Goal: Task Accomplishment & Management: Manage account settings

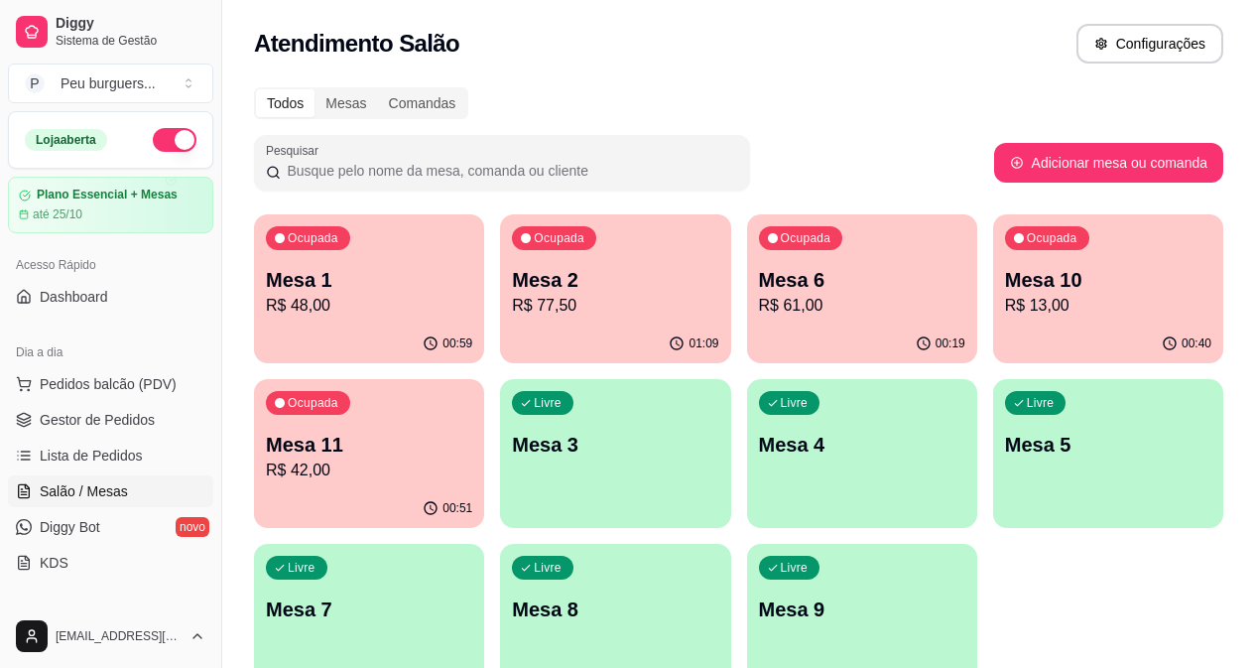
scroll to position [250, 0]
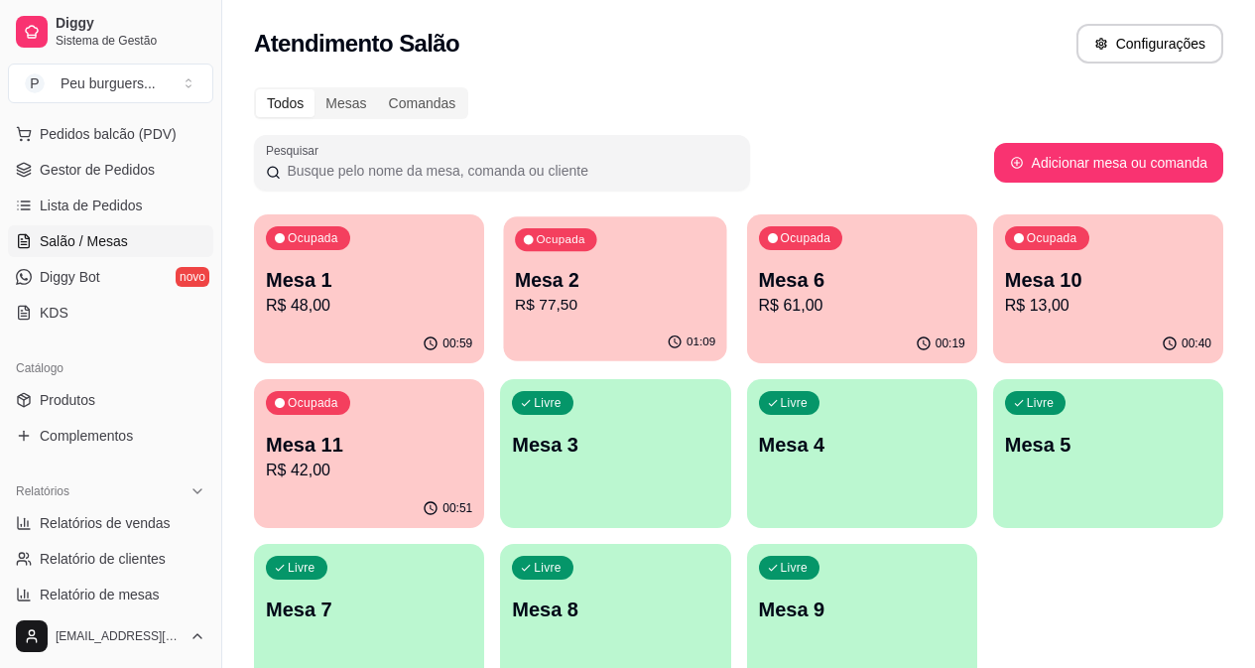
click at [515, 297] on p "R$ 77,50" at bounding box center [615, 305] width 200 height 23
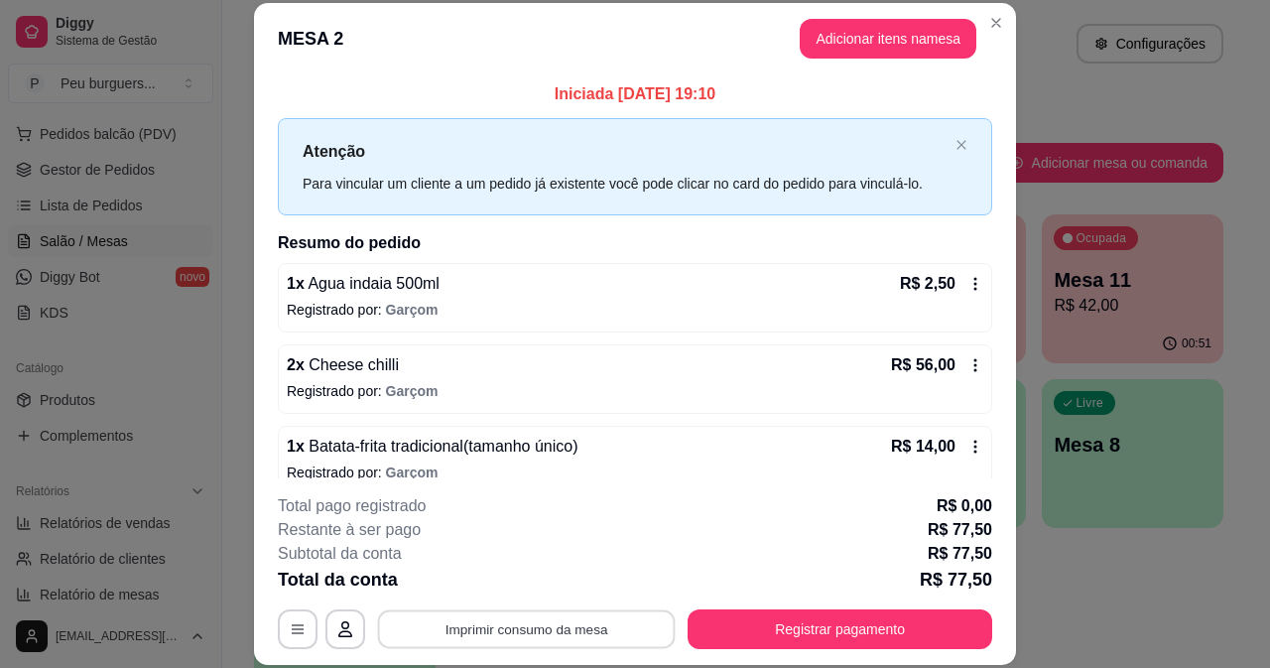
click at [550, 620] on button "Imprimir consumo da mesa" at bounding box center [527, 628] width 298 height 39
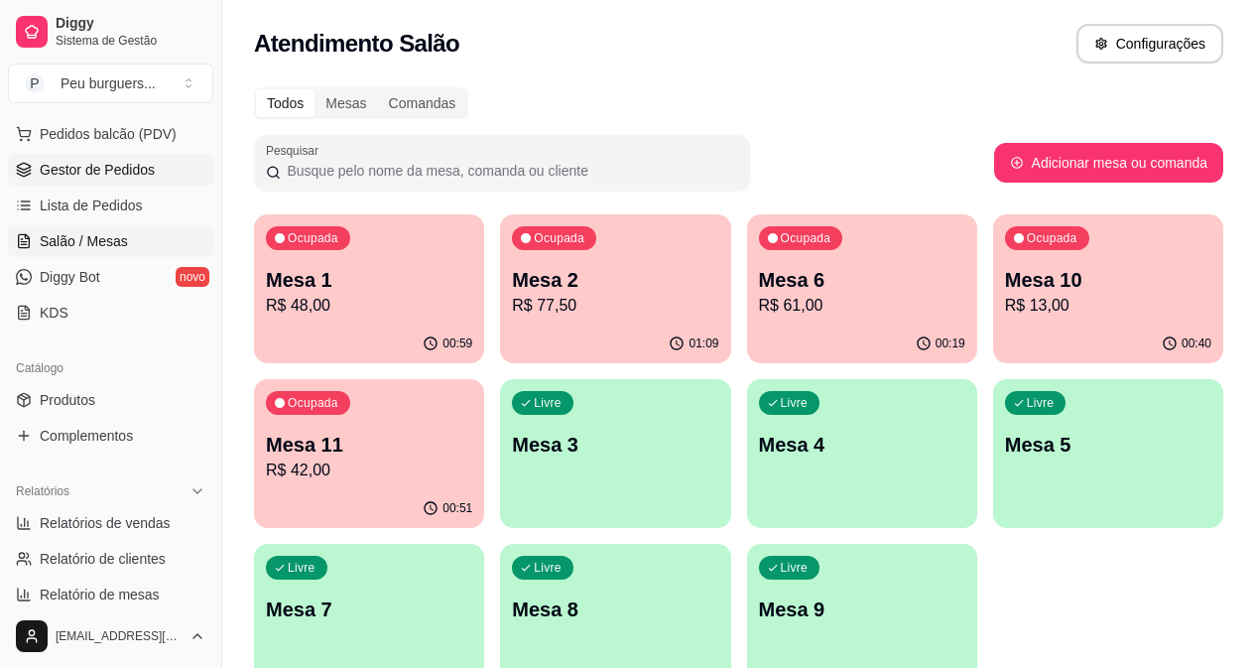
click at [97, 174] on span "Gestor de Pedidos" at bounding box center [97, 170] width 115 height 20
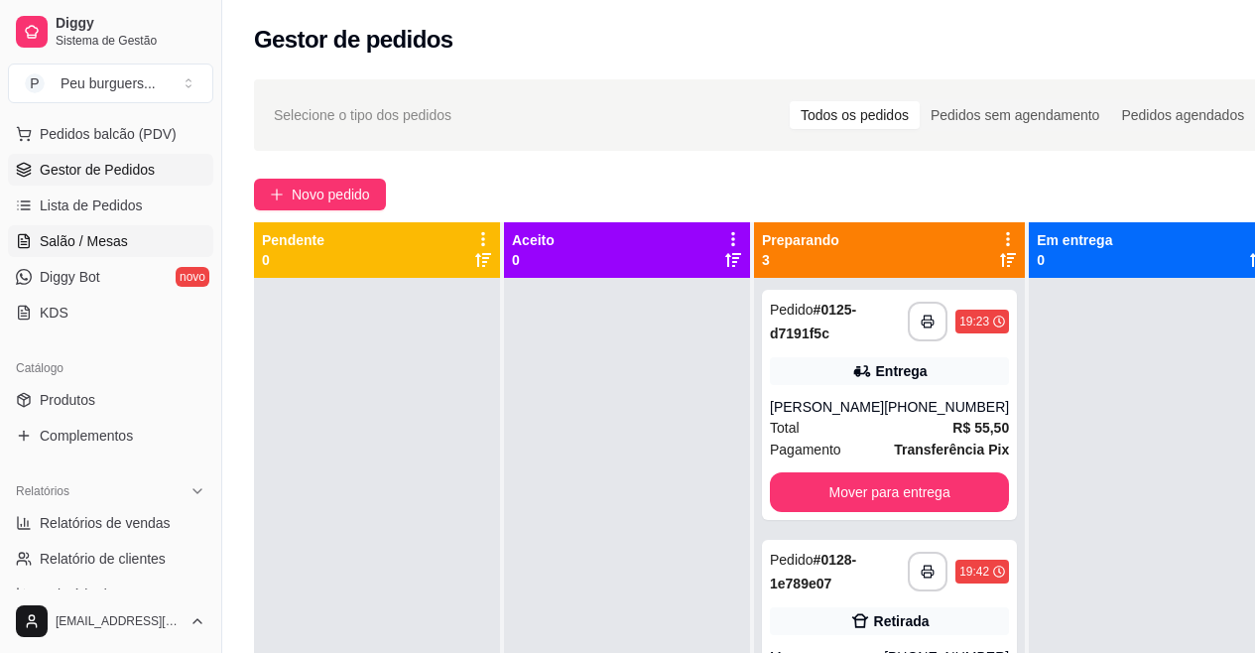
click at [95, 243] on span "Salão / Mesas" at bounding box center [84, 241] width 88 height 20
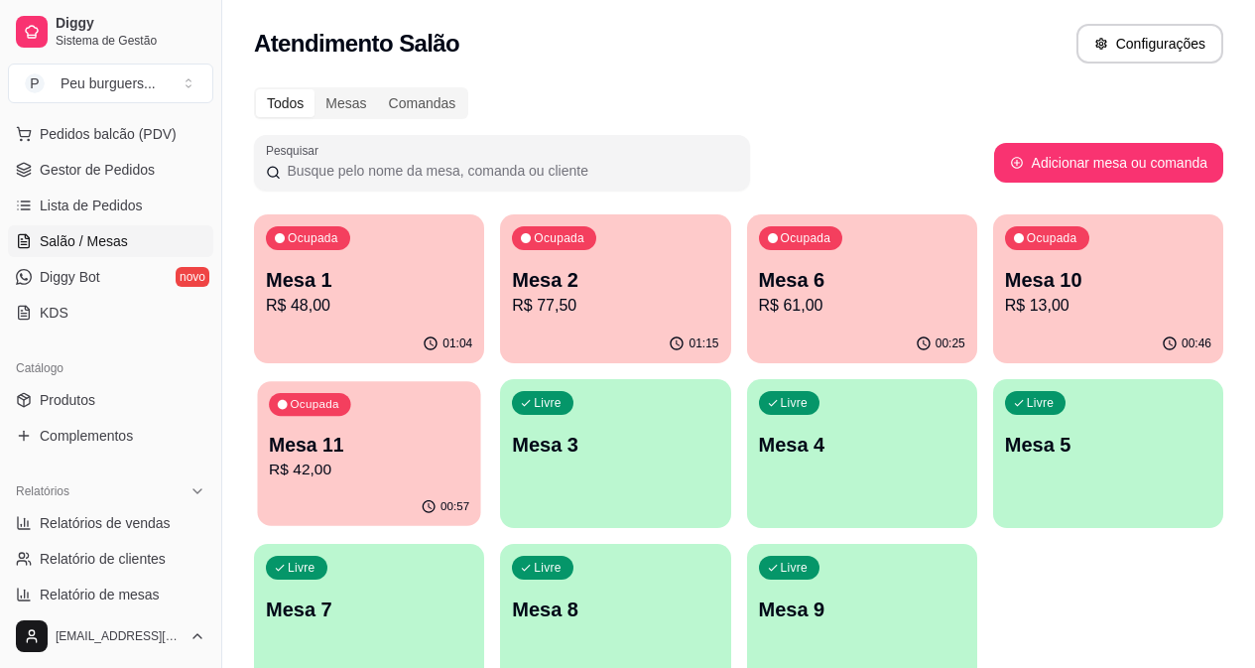
click at [469, 432] on p "Mesa 11" at bounding box center [369, 445] width 200 height 27
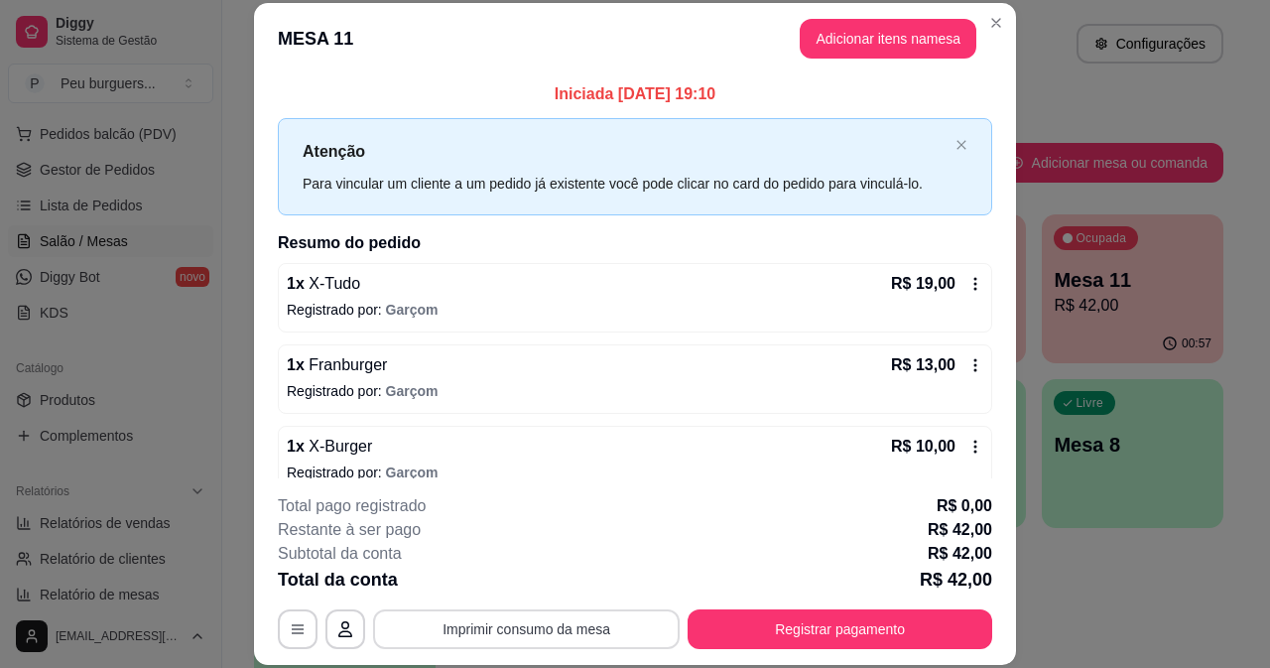
click at [603, 620] on button "Imprimir consumo da mesa" at bounding box center [526, 629] width 307 height 40
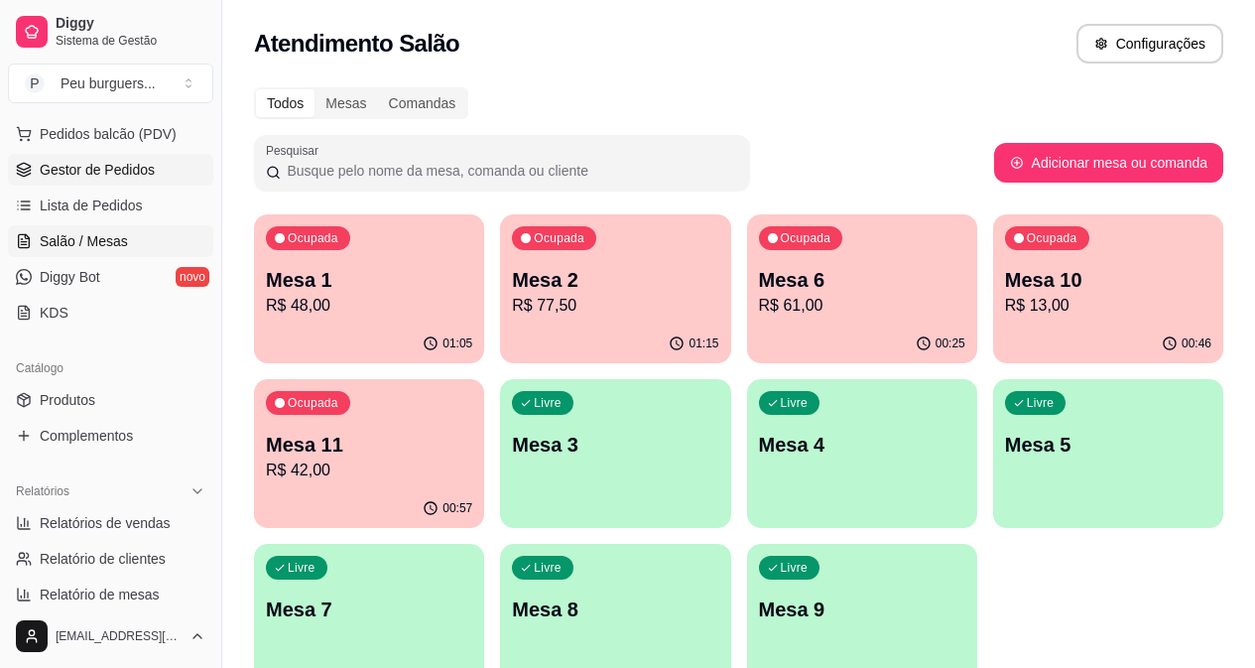
click at [104, 176] on span "Gestor de Pedidos" at bounding box center [97, 170] width 115 height 20
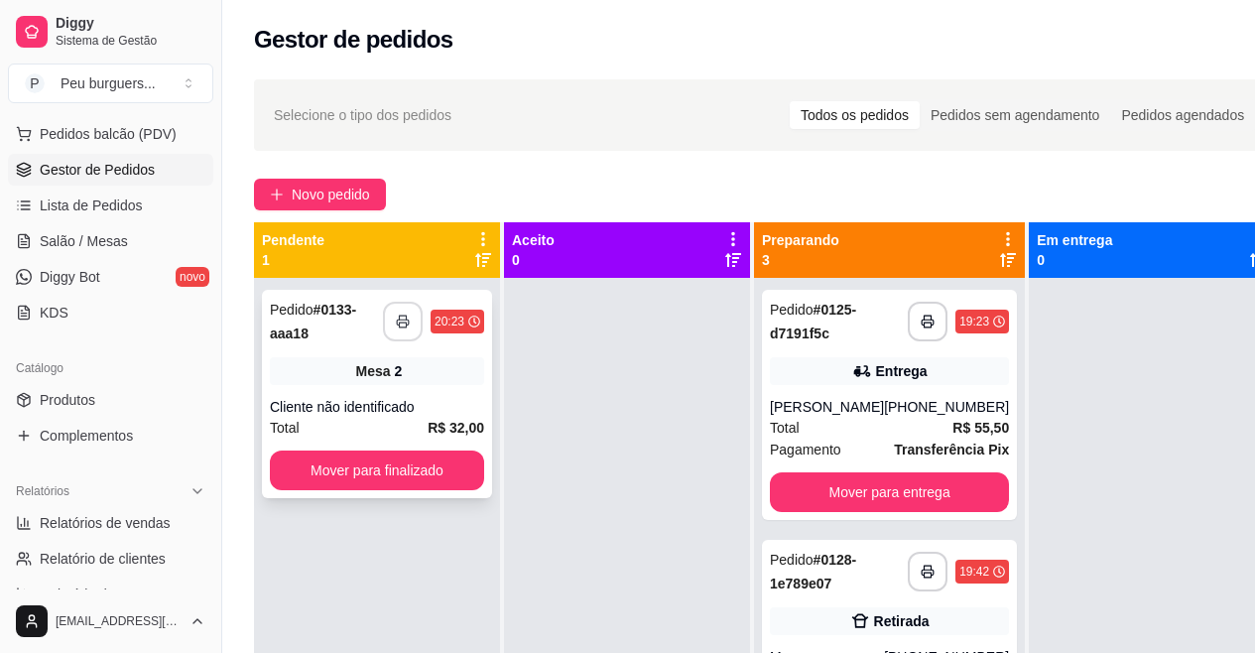
click at [406, 301] on div "**********" at bounding box center [377, 322] width 214 height 48
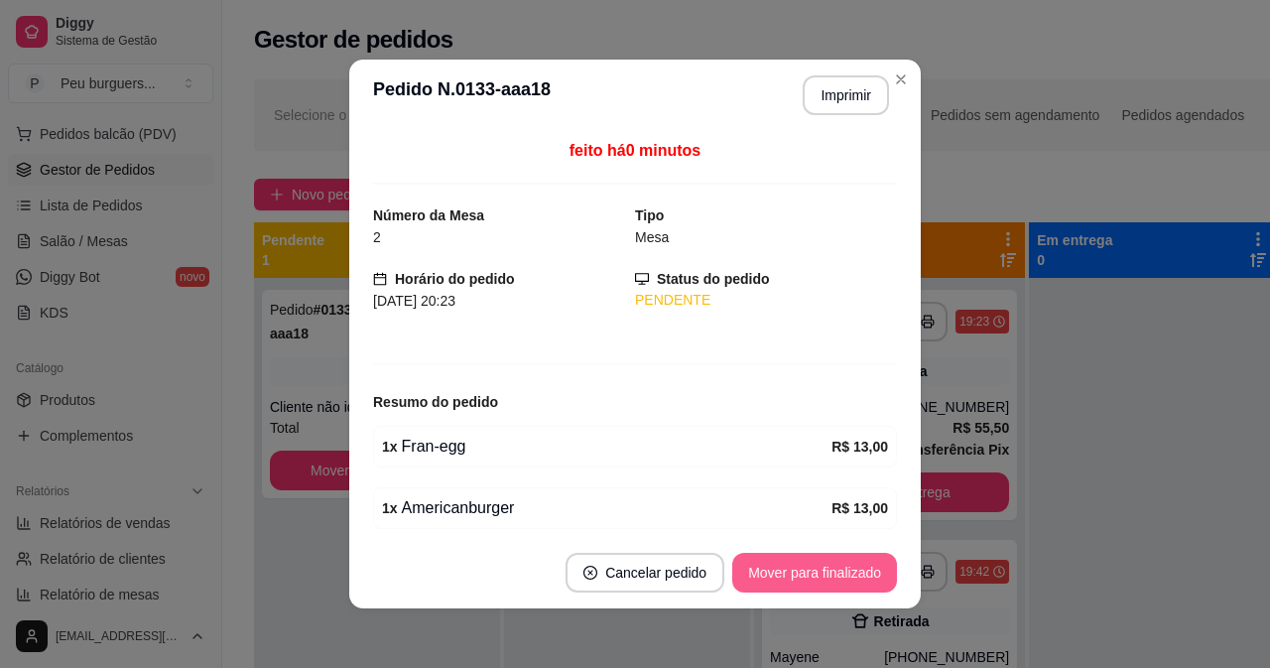
click at [759, 559] on button "Mover para finalizado" at bounding box center [814, 573] width 165 height 40
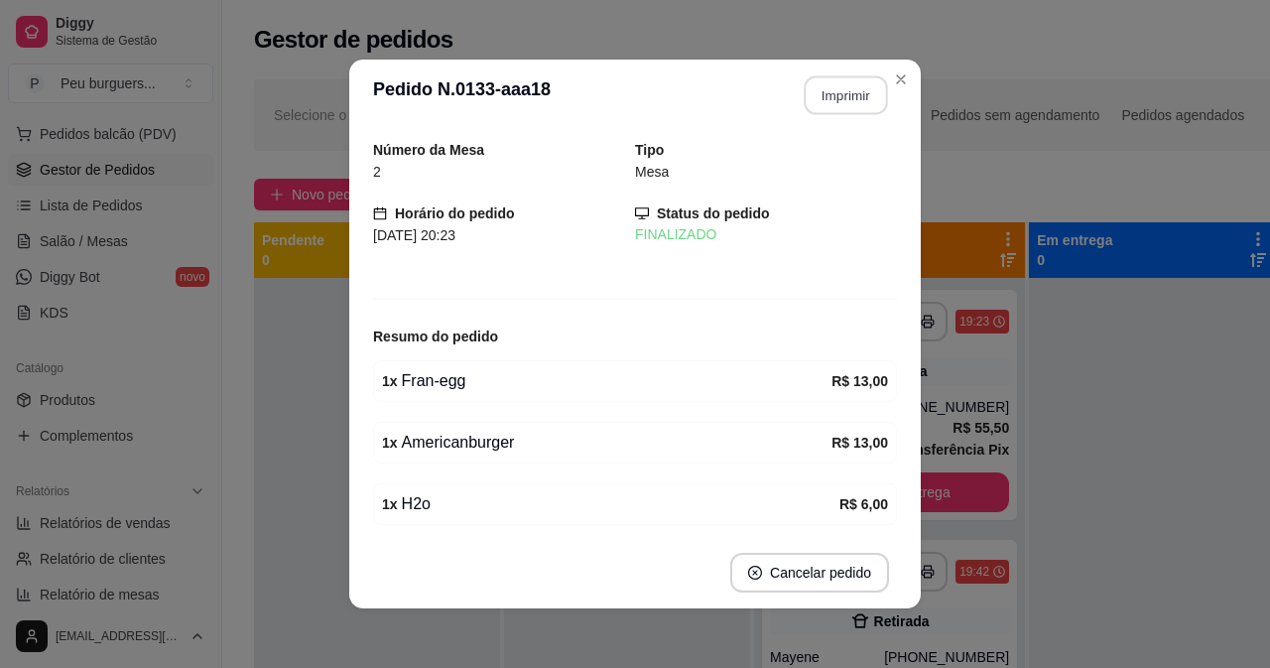
click at [854, 87] on button "Imprimir" at bounding box center [846, 95] width 83 height 39
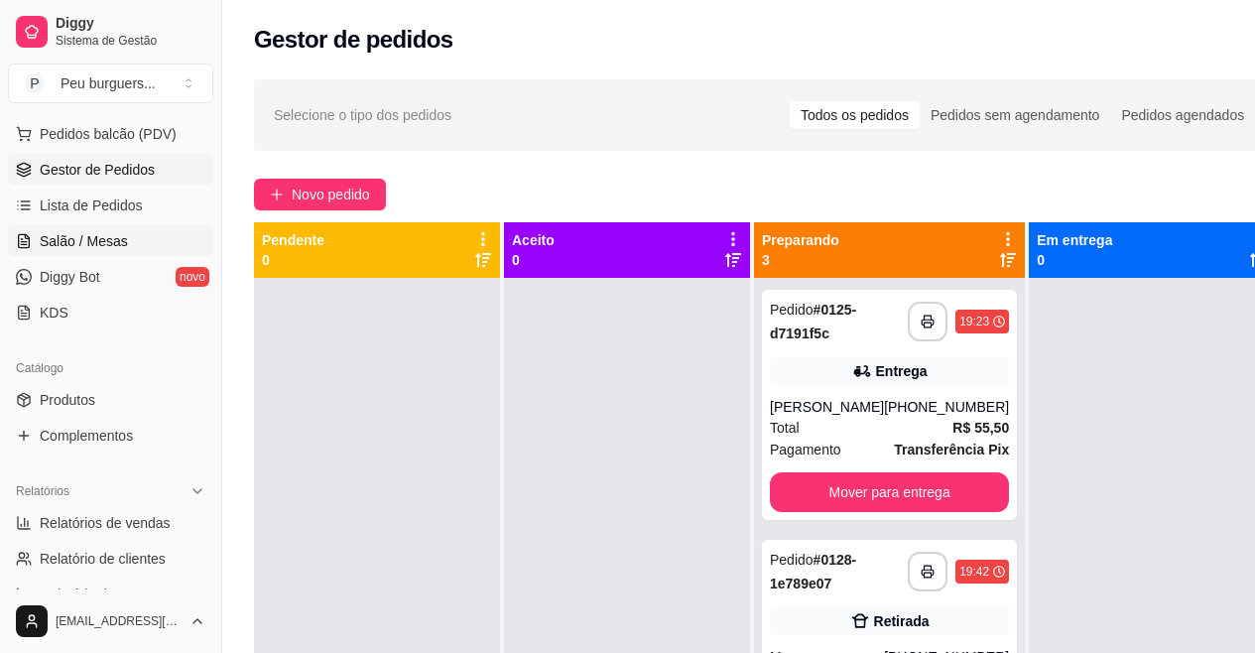
click at [104, 225] on link "Salão / Mesas" at bounding box center [110, 241] width 205 height 32
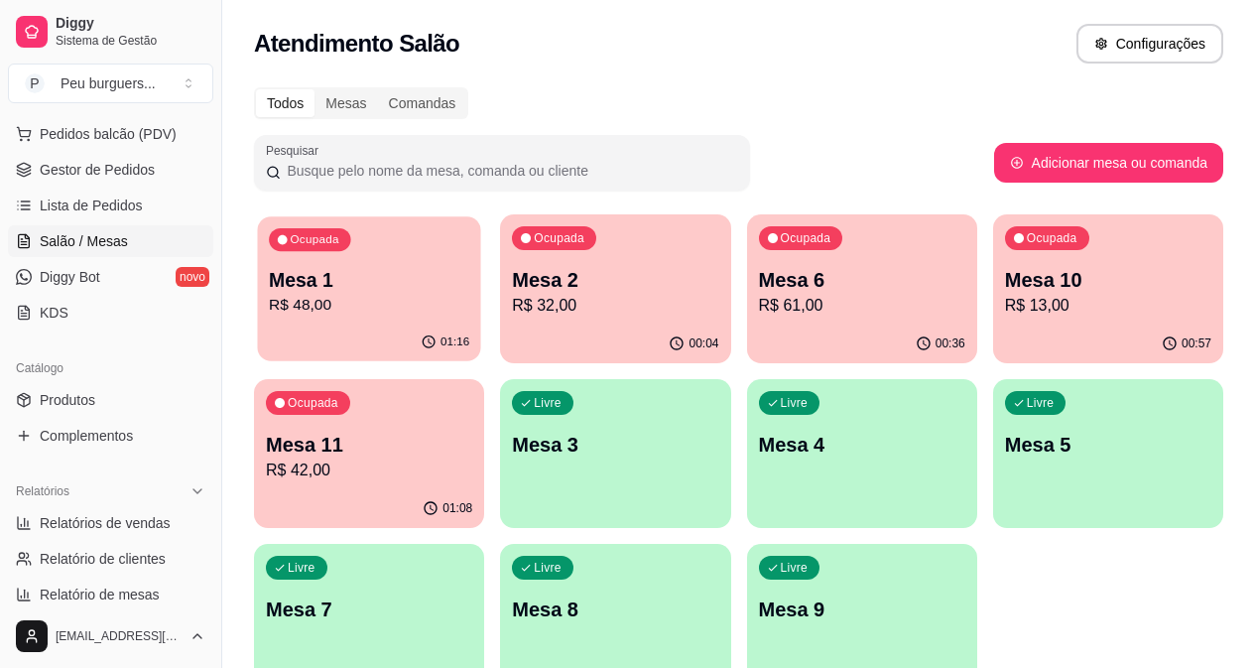
click at [319, 289] on p "Mesa 1" at bounding box center [369, 280] width 200 height 27
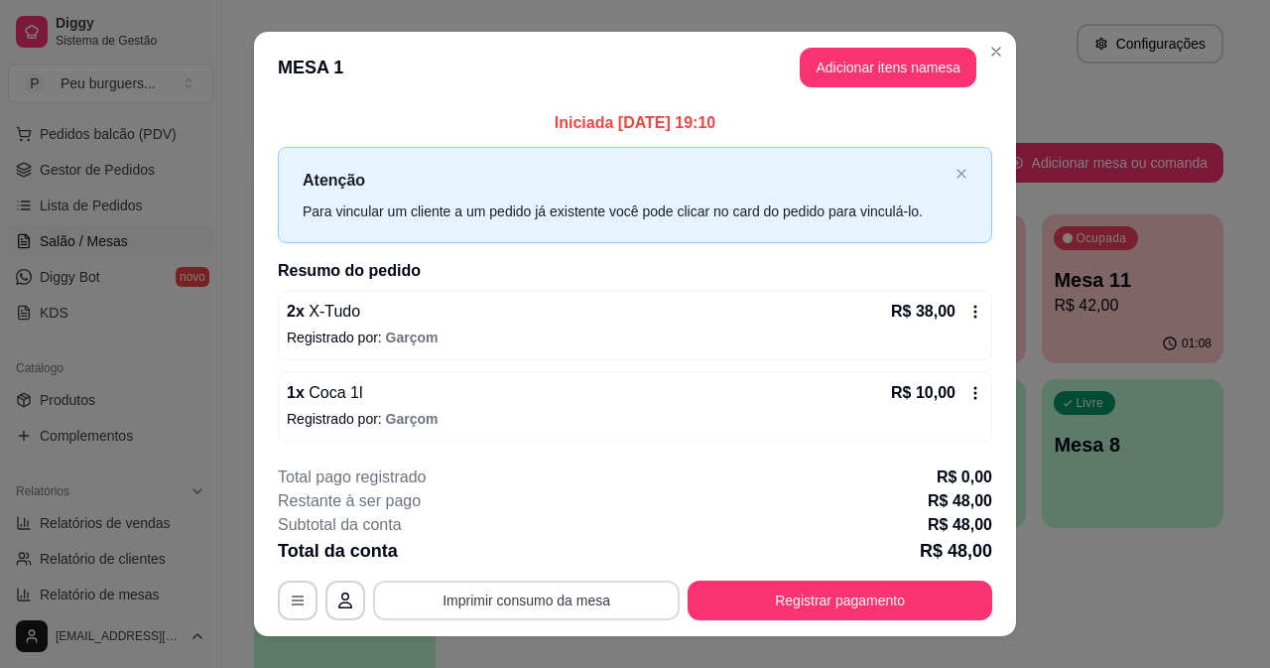
click at [614, 604] on button "Imprimir consumo da mesa" at bounding box center [526, 600] width 307 height 40
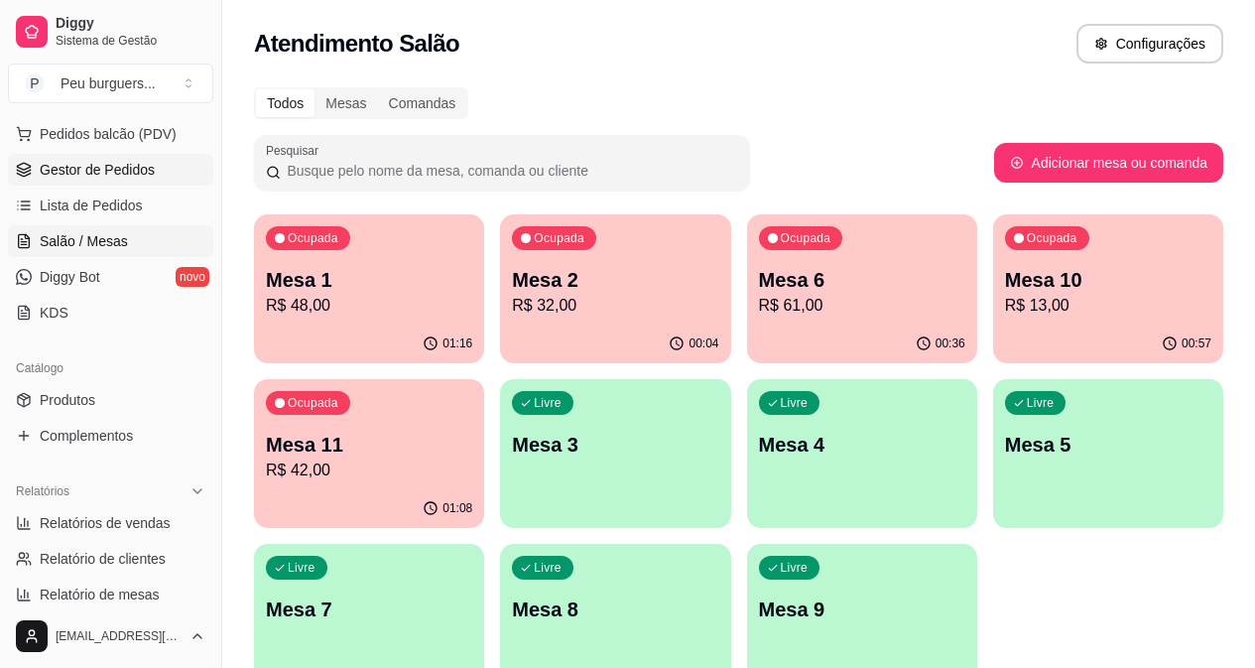
click at [96, 174] on span "Gestor de Pedidos" at bounding box center [97, 170] width 115 height 20
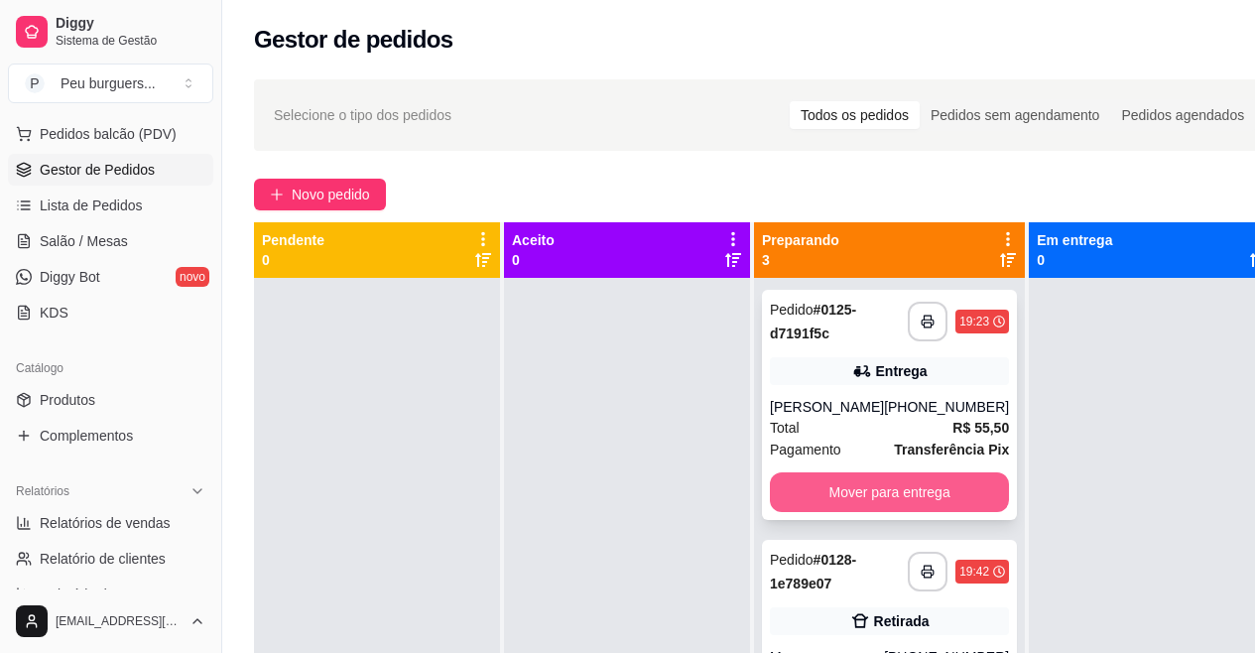
click at [880, 487] on button "Mover para entrega" at bounding box center [889, 492] width 239 height 40
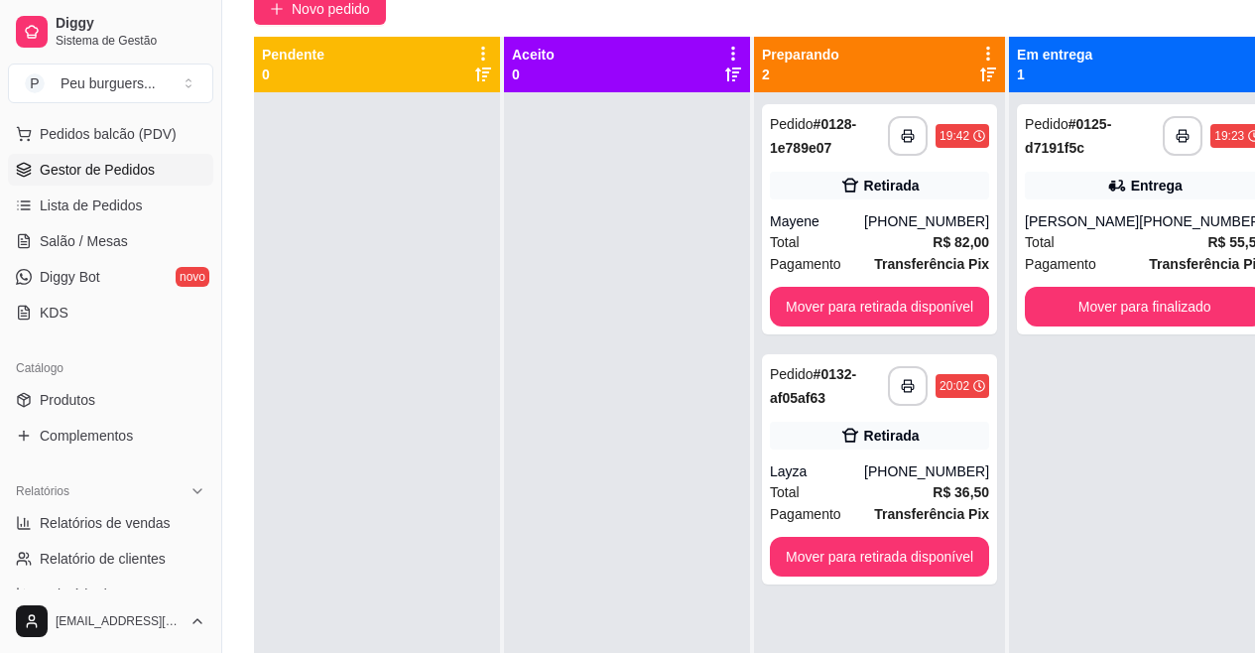
scroll to position [191, 0]
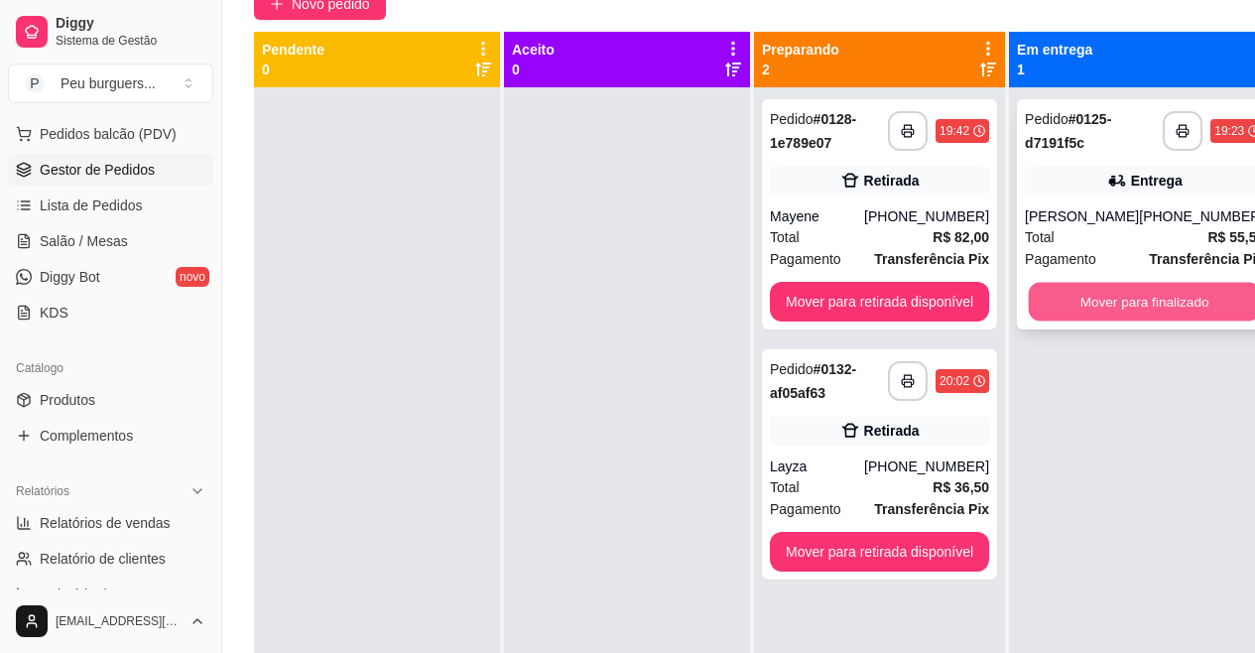
click at [1065, 299] on button "Mover para finalizado" at bounding box center [1145, 302] width 232 height 39
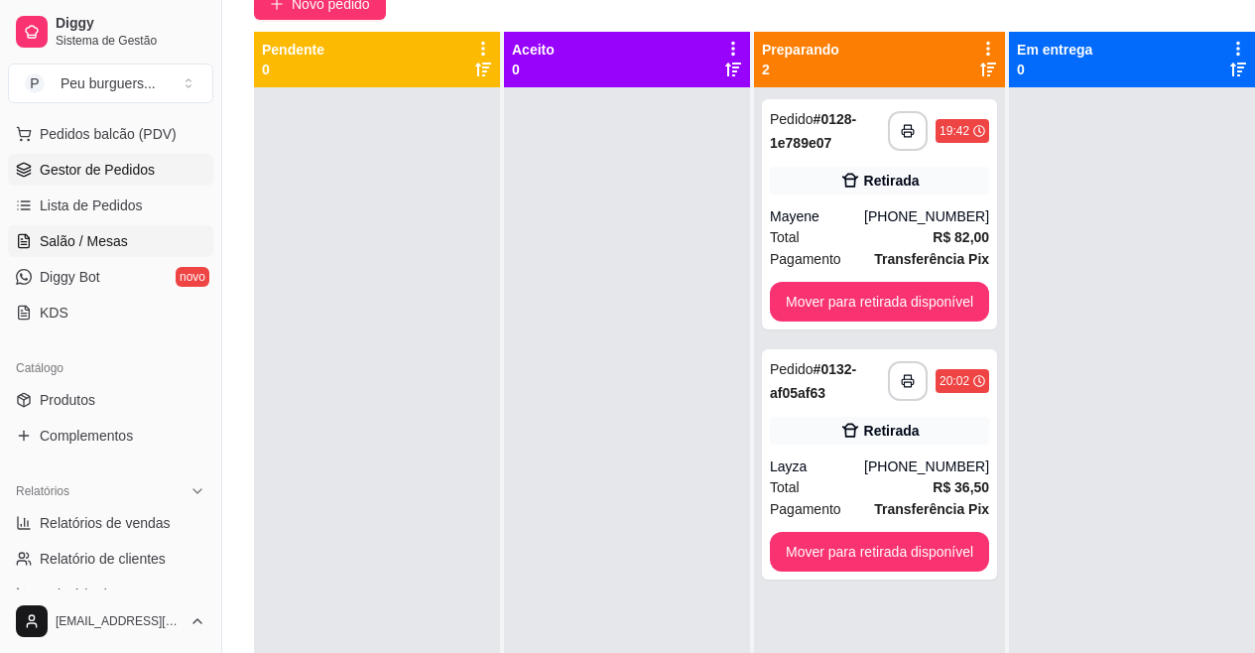
click at [98, 241] on span "Salão / Mesas" at bounding box center [84, 241] width 88 height 20
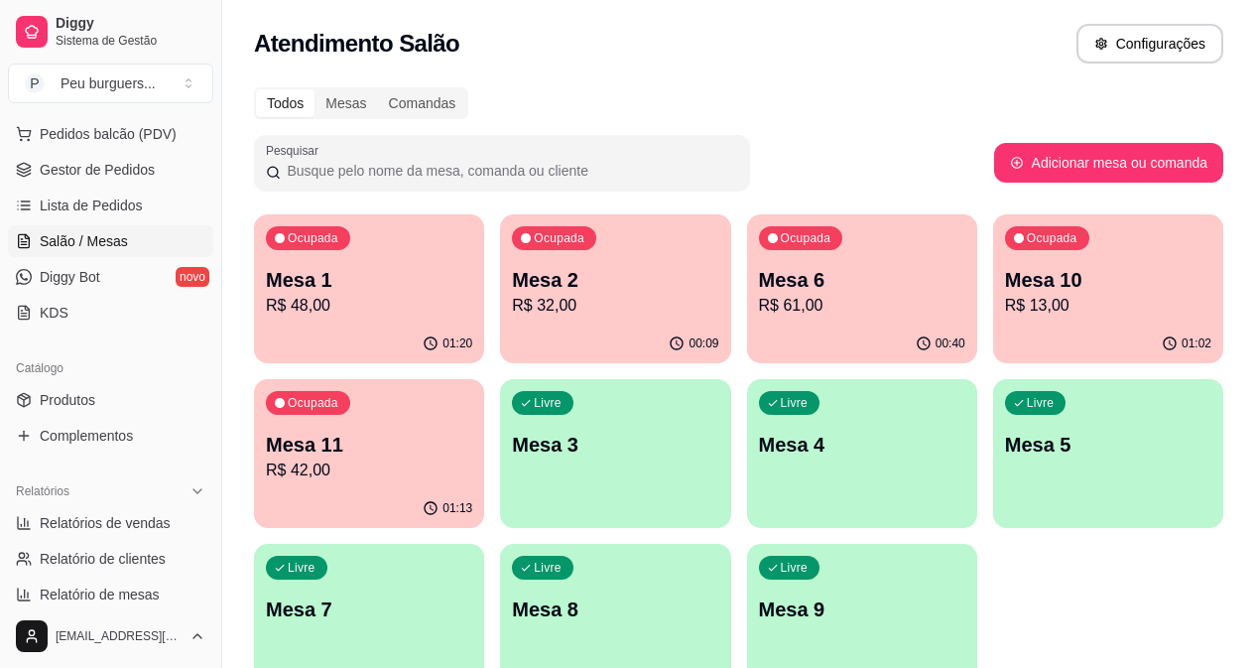
click at [759, 315] on p "R$ 61,00" at bounding box center [862, 306] width 206 height 24
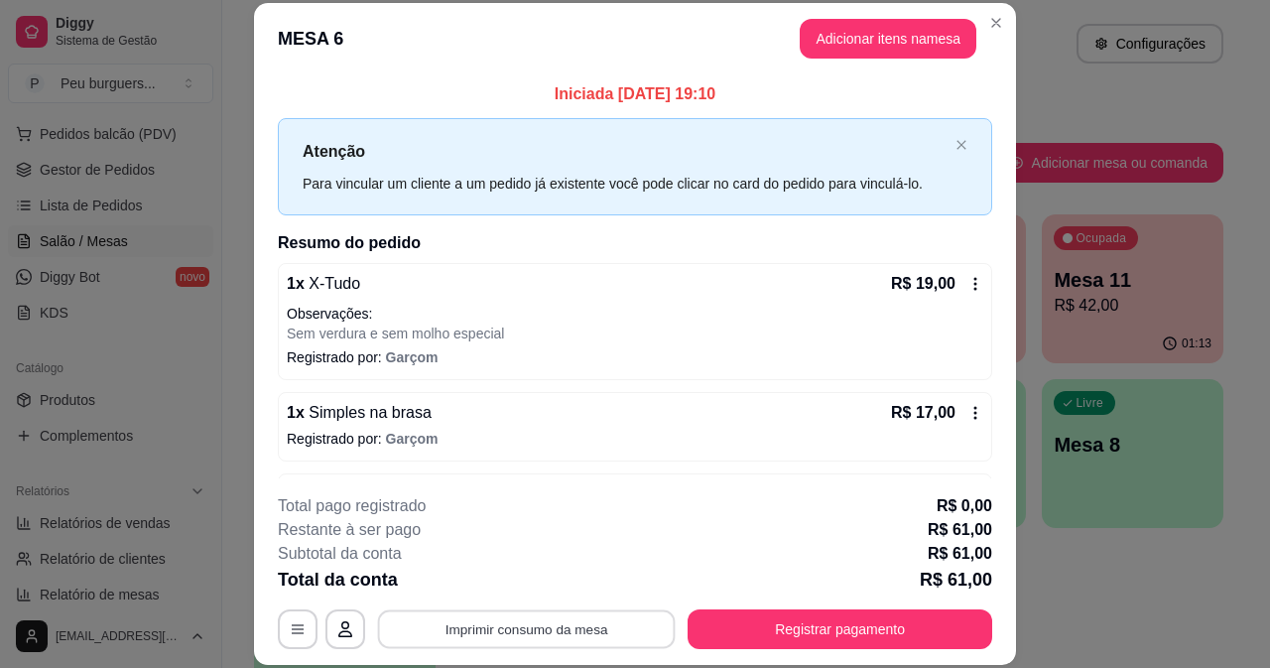
click at [600, 626] on button "Imprimir consumo da mesa" at bounding box center [527, 628] width 298 height 39
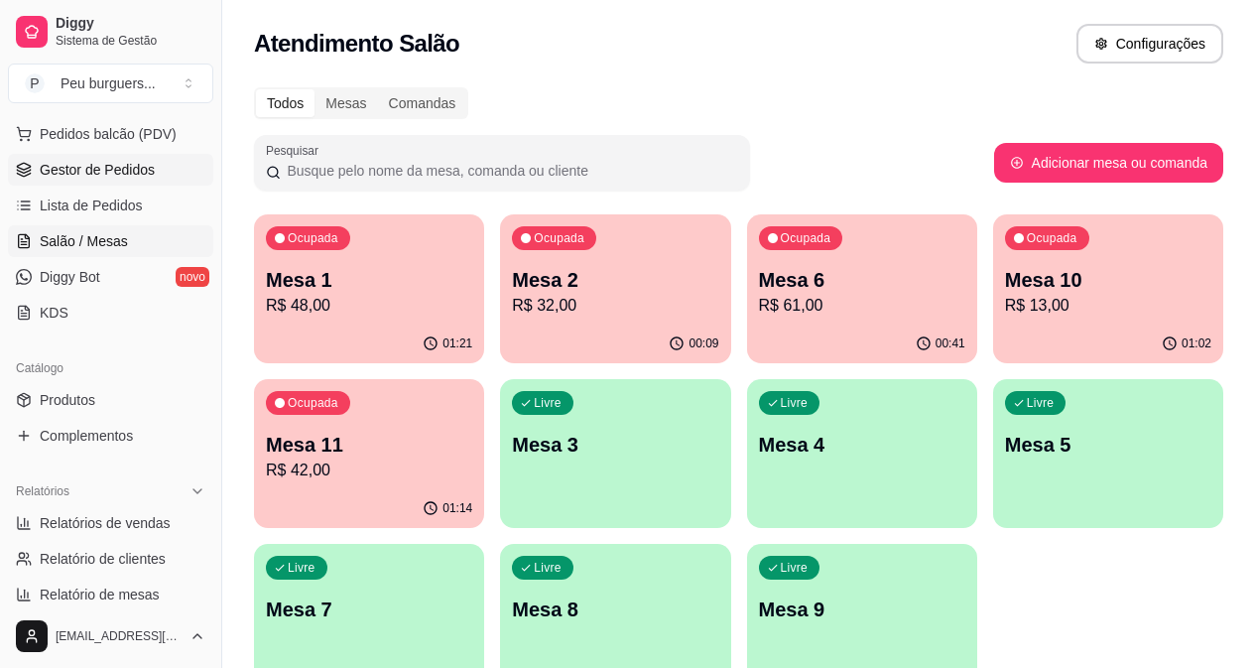
click at [90, 166] on span "Gestor de Pedidos" at bounding box center [97, 170] width 115 height 20
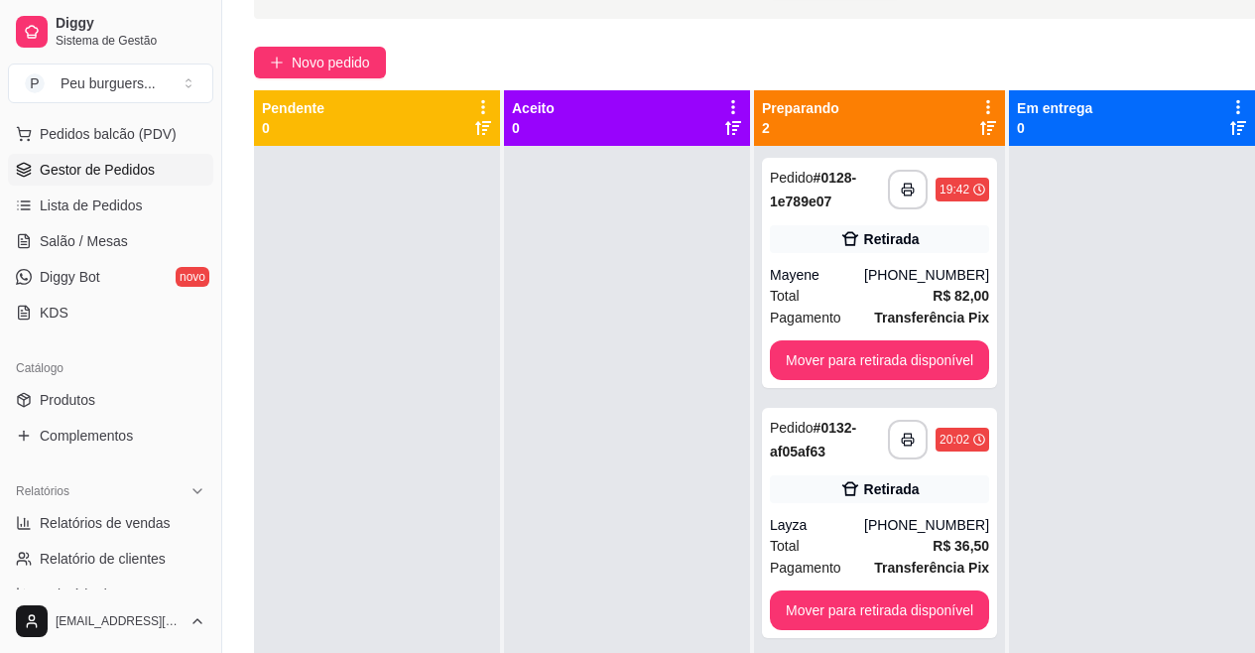
scroll to position [150, 0]
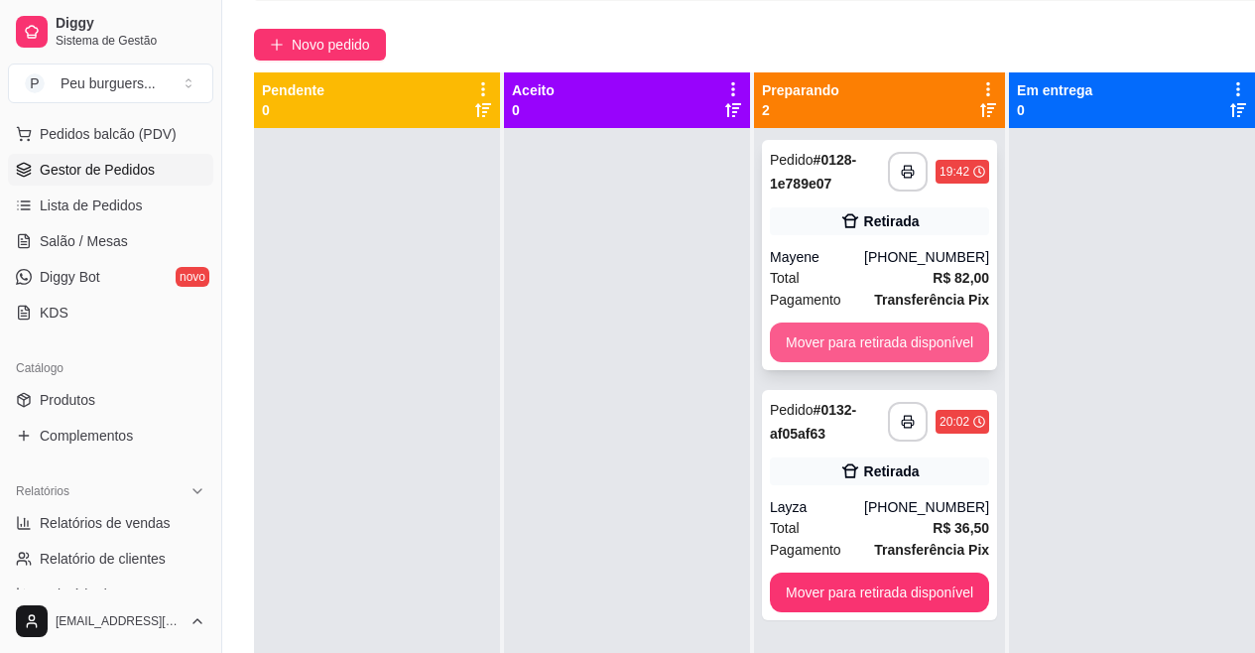
click at [875, 334] on button "Mover para retirada disponível" at bounding box center [879, 342] width 219 height 40
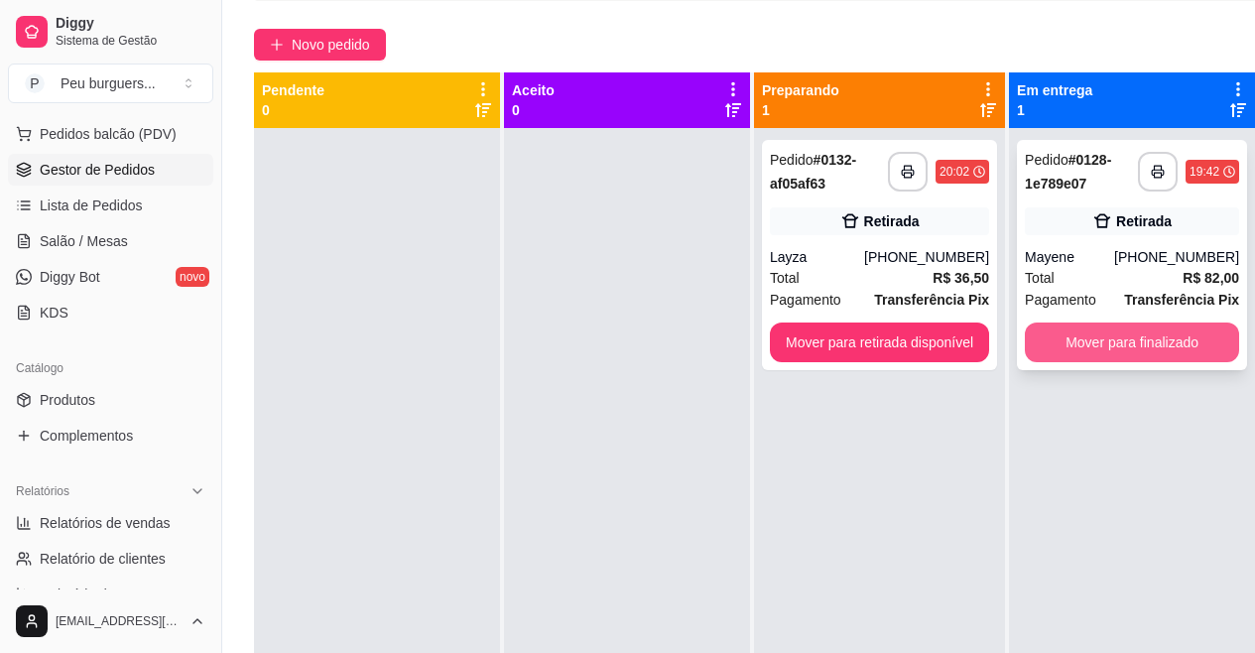
click at [1149, 332] on button "Mover para finalizado" at bounding box center [1132, 342] width 214 height 40
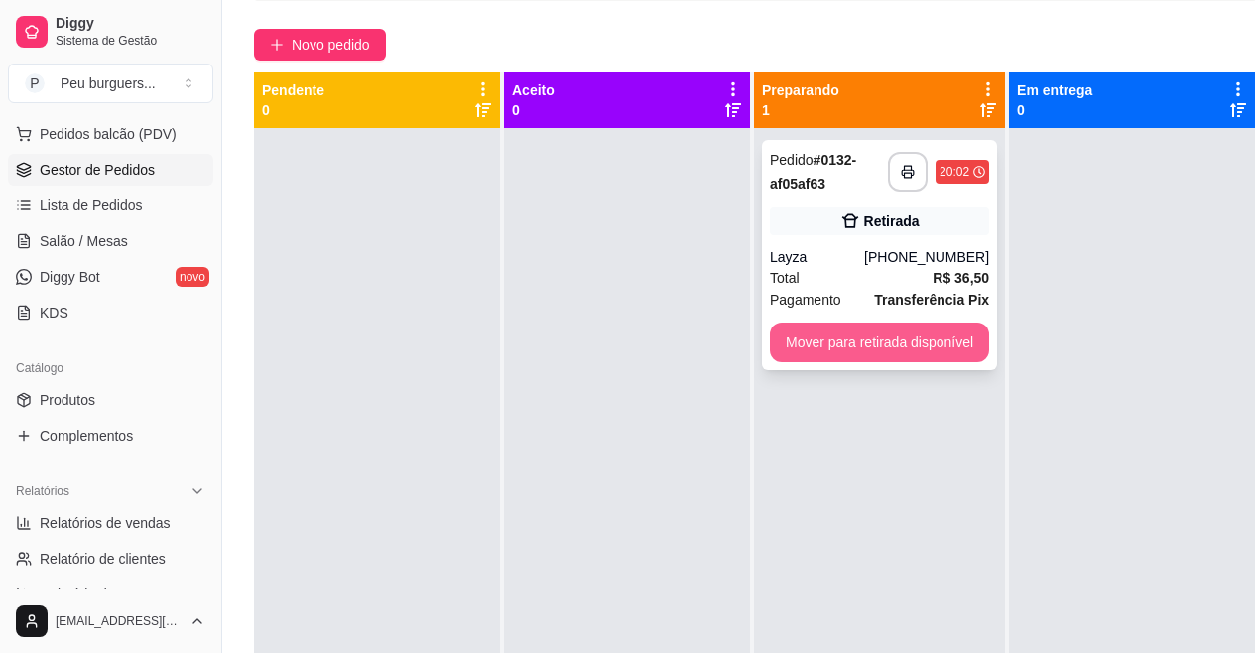
click at [917, 340] on button "Mover para retirada disponível" at bounding box center [879, 342] width 219 height 40
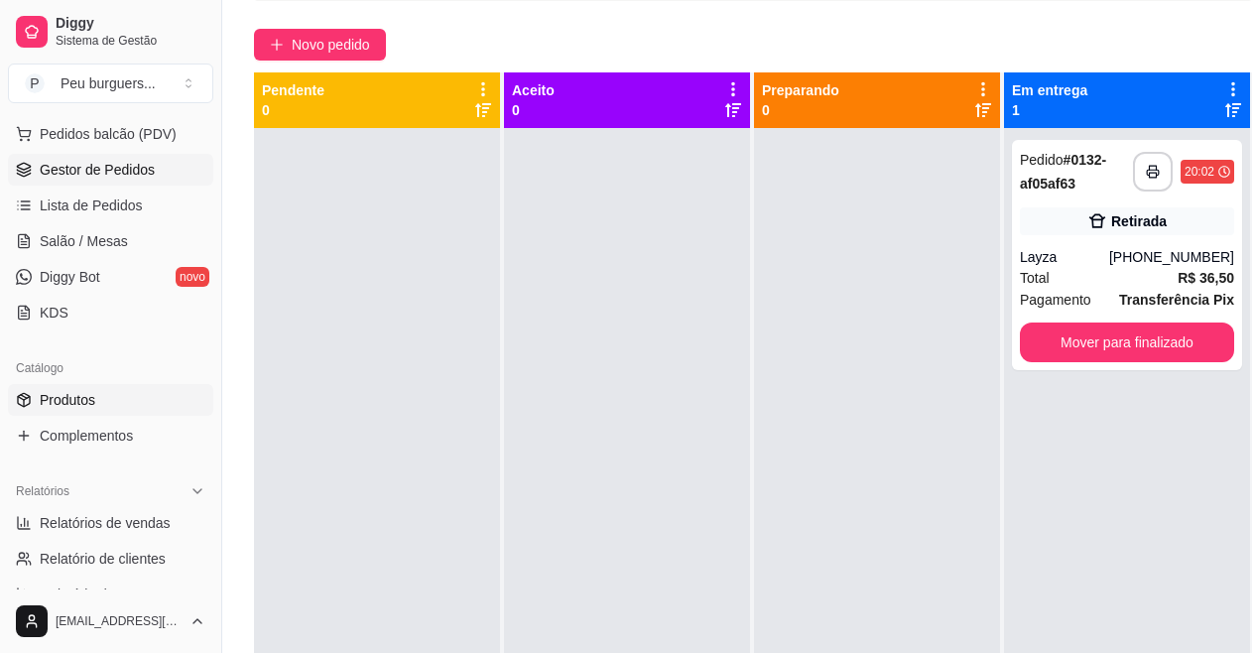
click at [99, 392] on link "Produtos" at bounding box center [110, 400] width 205 height 32
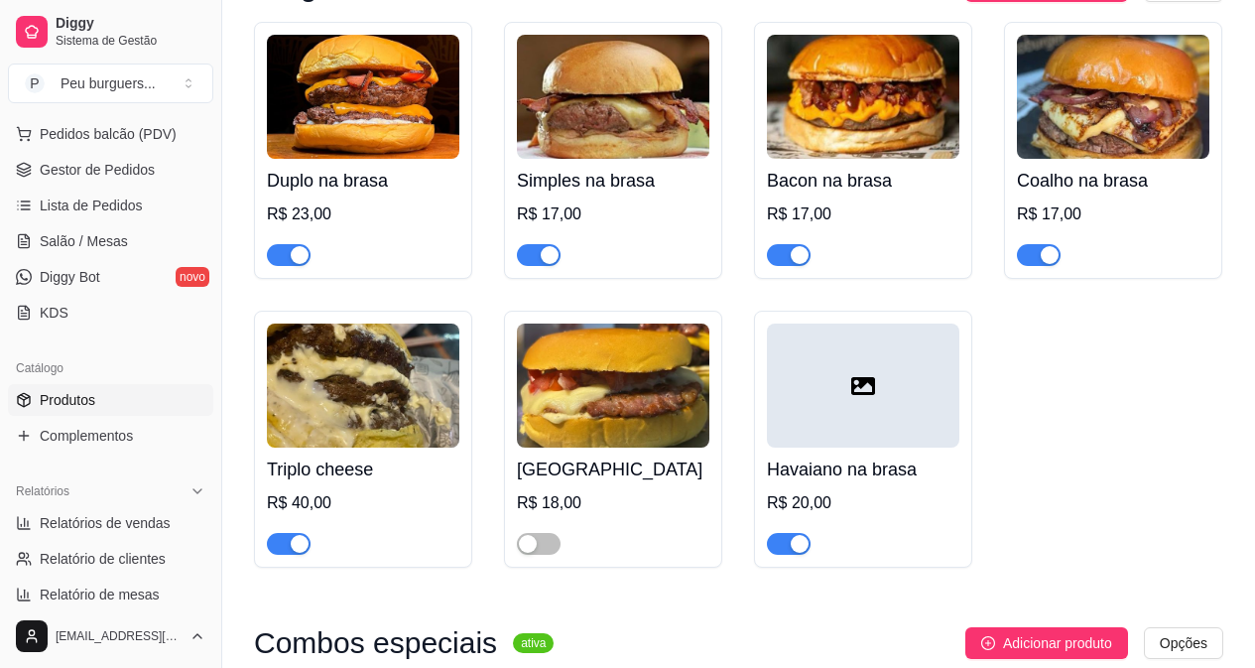
scroll to position [6098, 0]
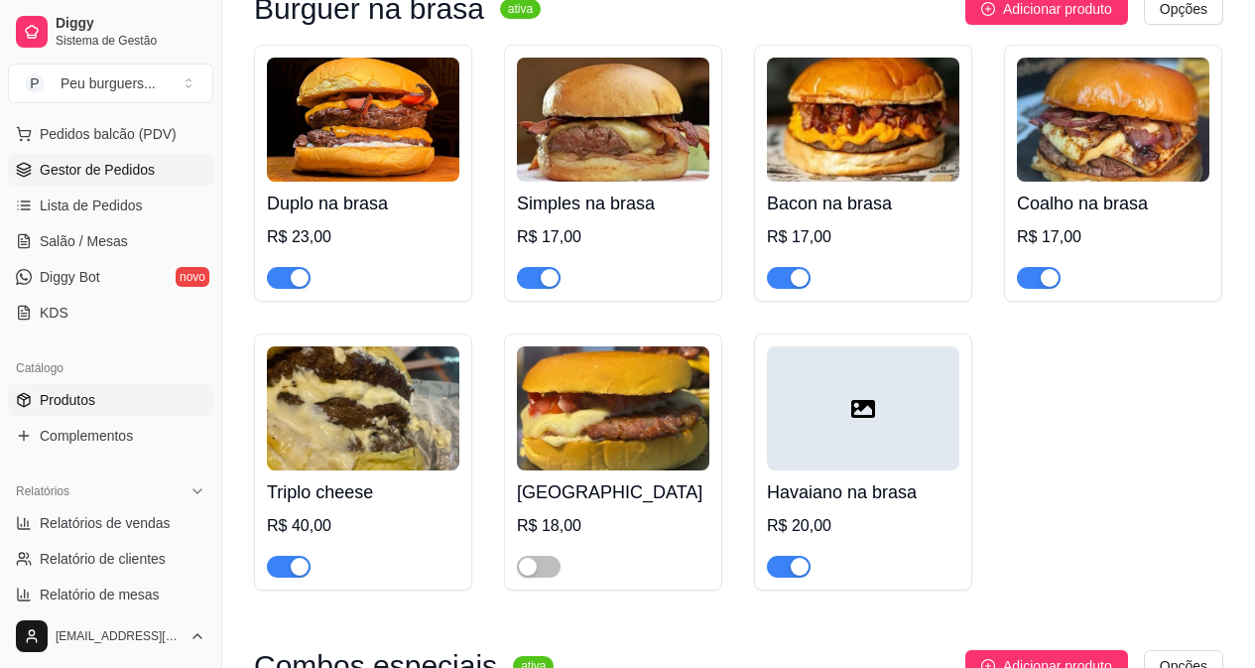
click at [117, 180] on link "Gestor de Pedidos" at bounding box center [110, 170] width 205 height 32
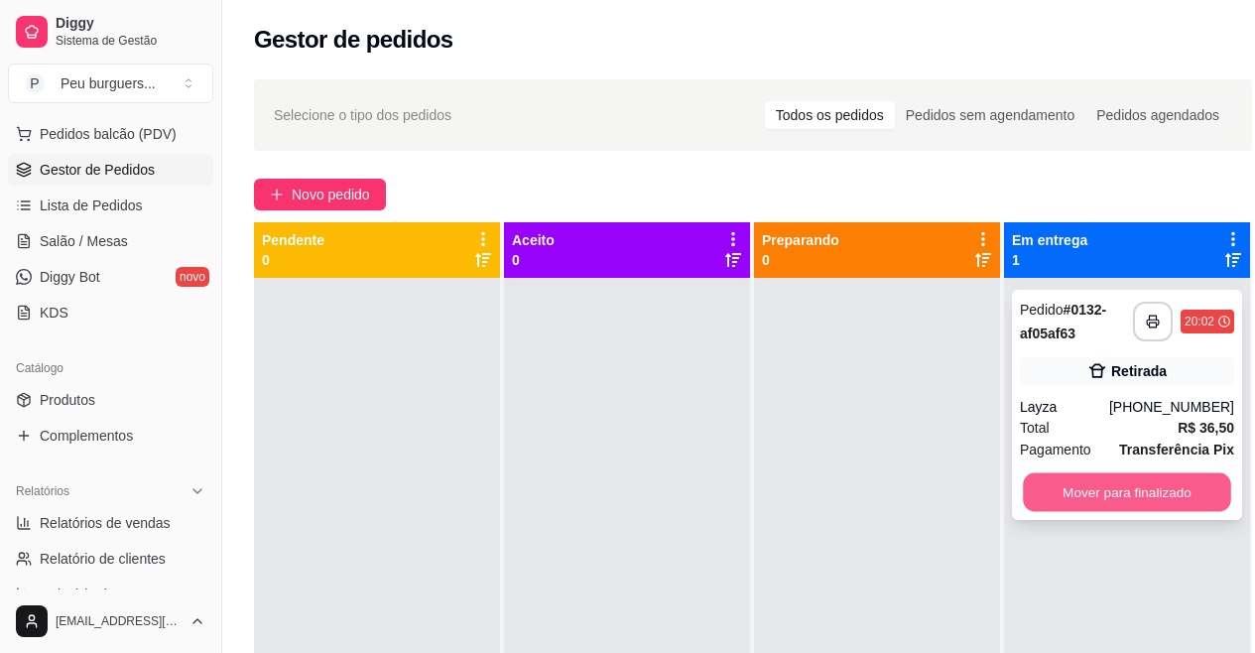
click at [1129, 483] on button "Mover para finalizado" at bounding box center [1127, 492] width 208 height 39
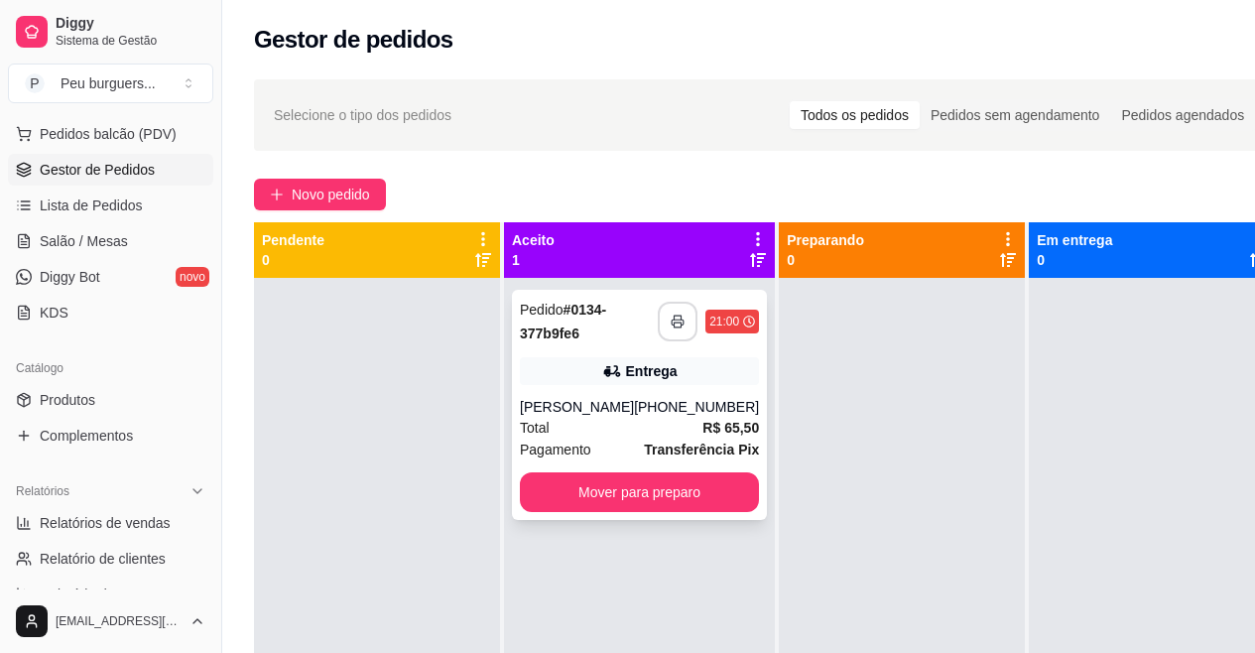
click at [660, 328] on button "button" at bounding box center [678, 322] width 40 height 40
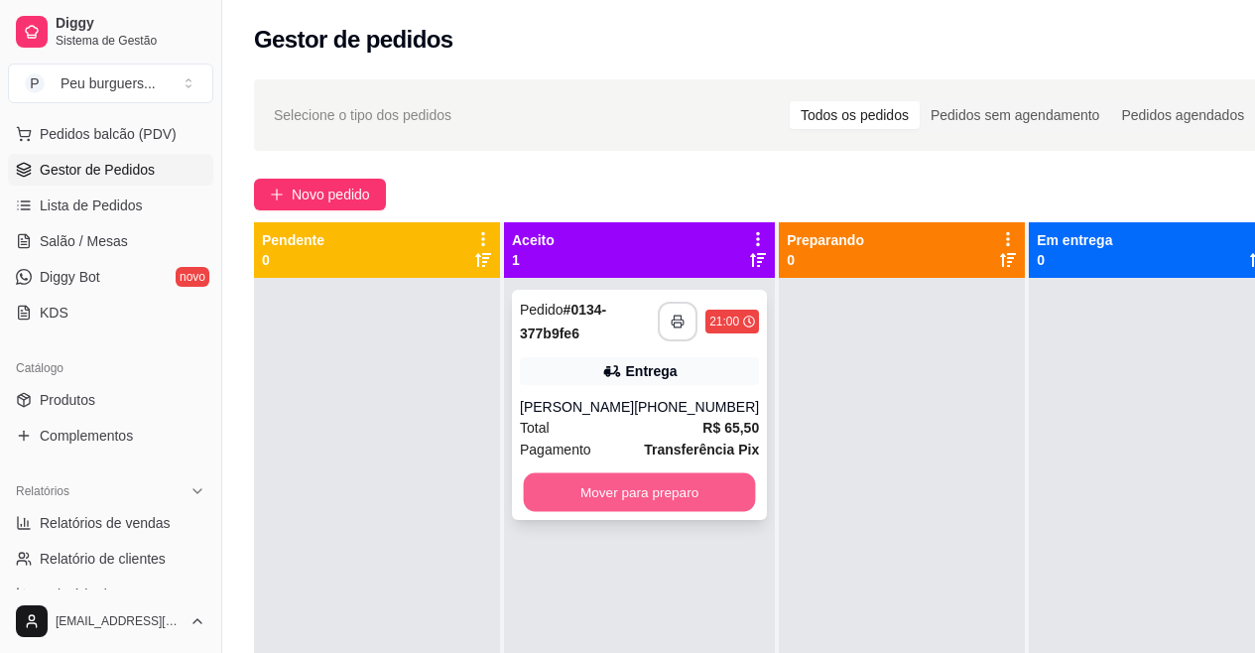
click at [642, 481] on button "Mover para preparo" at bounding box center [640, 492] width 232 height 39
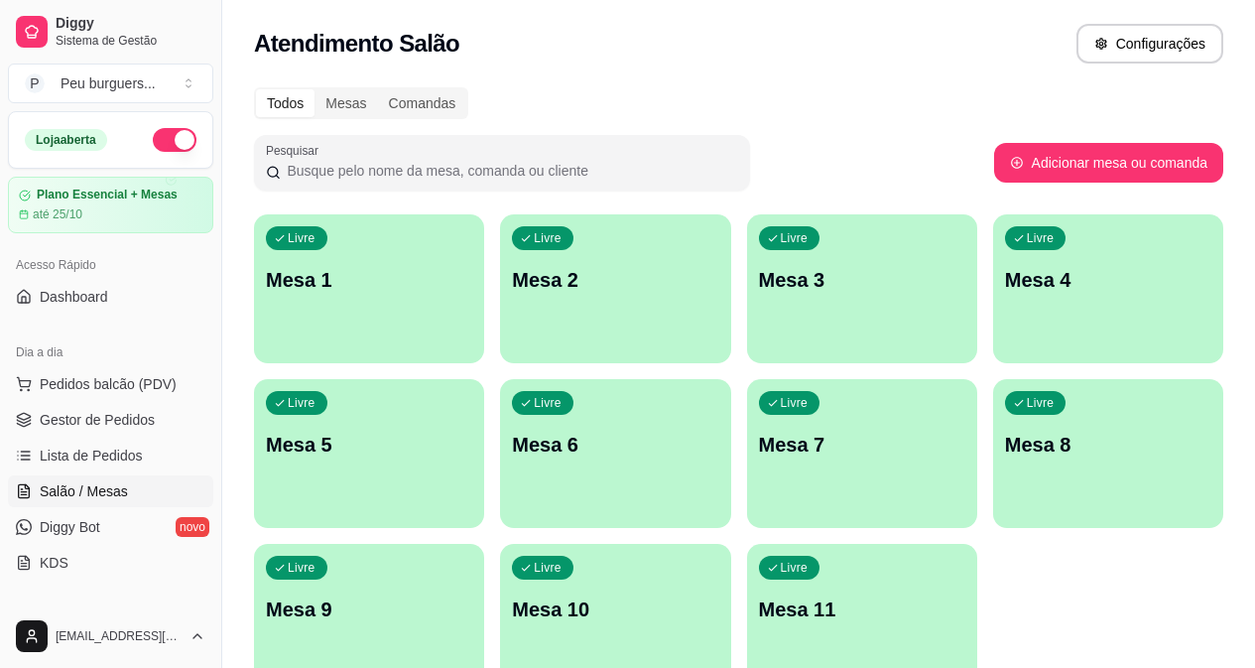
scroll to position [27, 0]
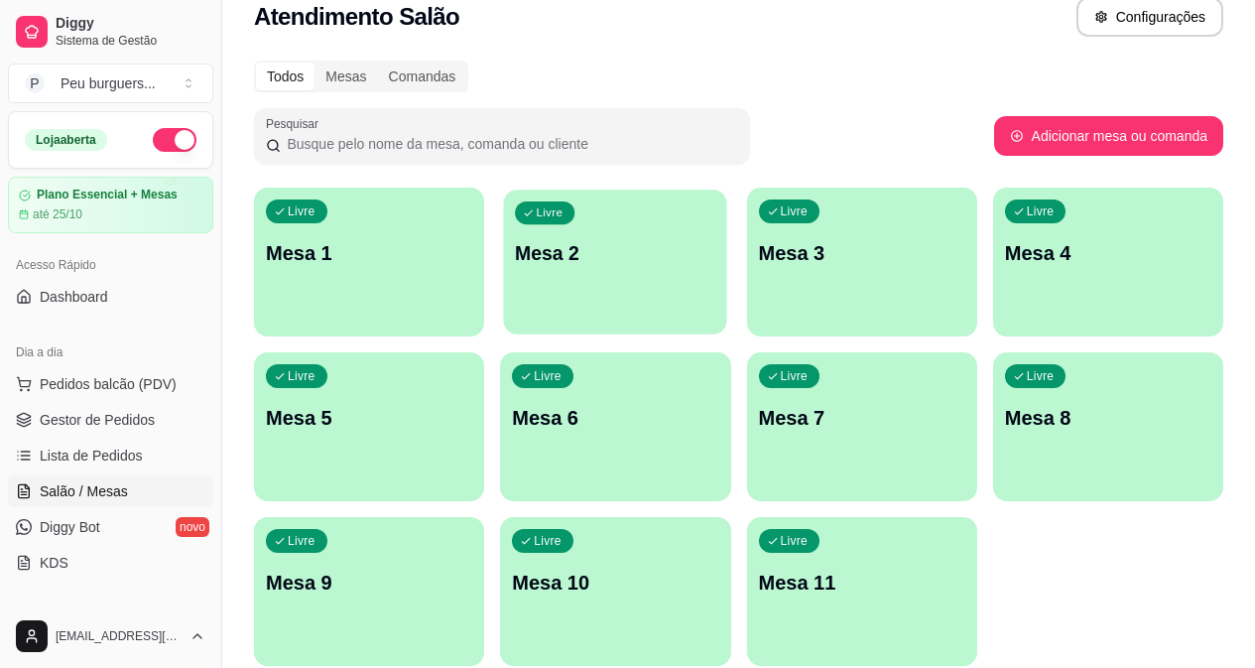
click at [582, 276] on div "Livre Mesa 2" at bounding box center [615, 250] width 223 height 121
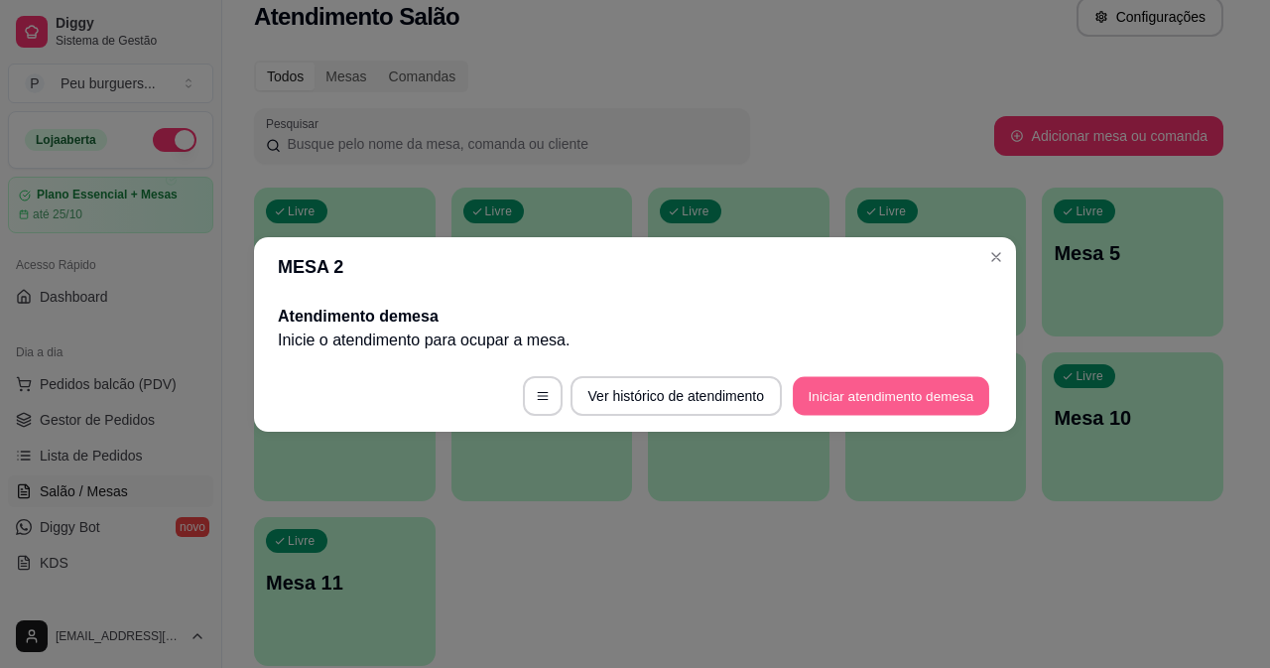
click at [882, 394] on button "Iniciar atendimento de mesa" at bounding box center [891, 395] width 196 height 39
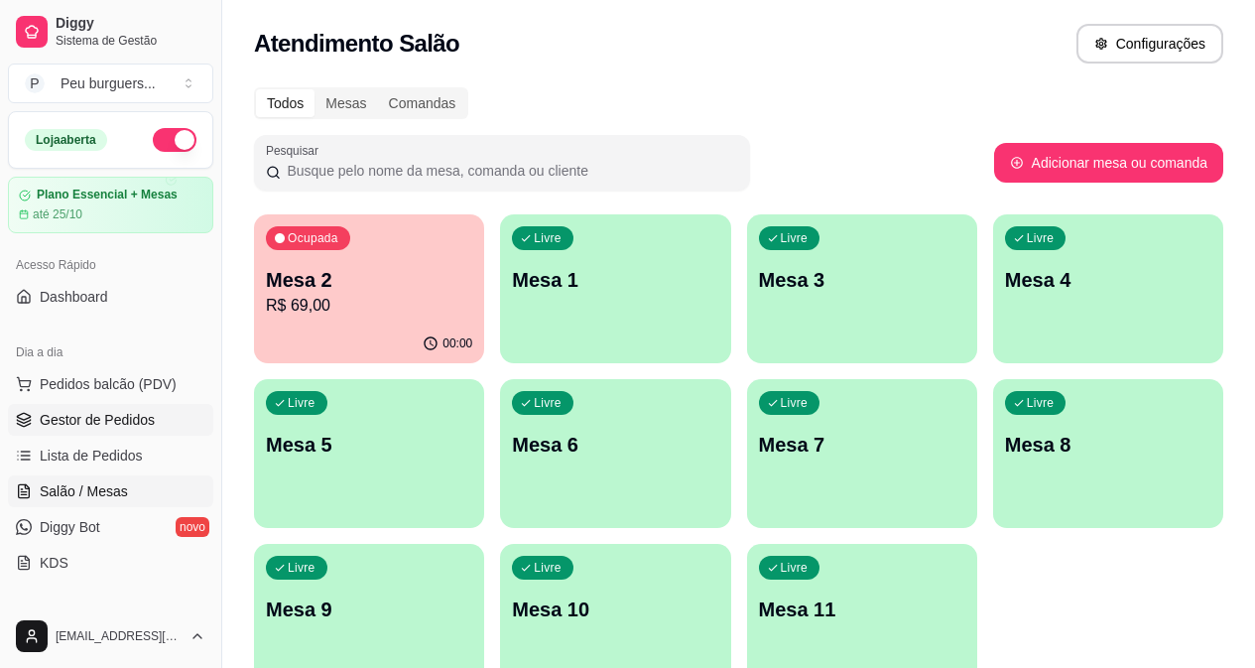
click at [78, 418] on span "Gestor de Pedidos" at bounding box center [97, 420] width 115 height 20
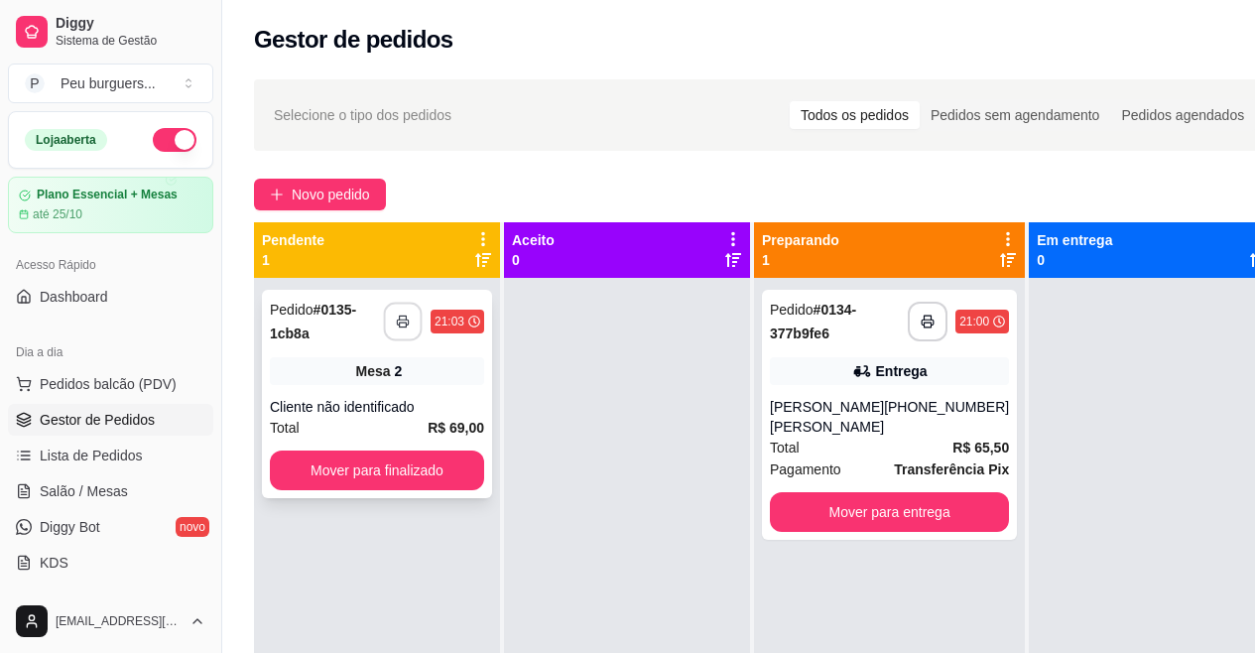
click at [400, 313] on button "button" at bounding box center [403, 322] width 39 height 39
click at [406, 459] on button "Mover para finalizado" at bounding box center [377, 471] width 214 height 40
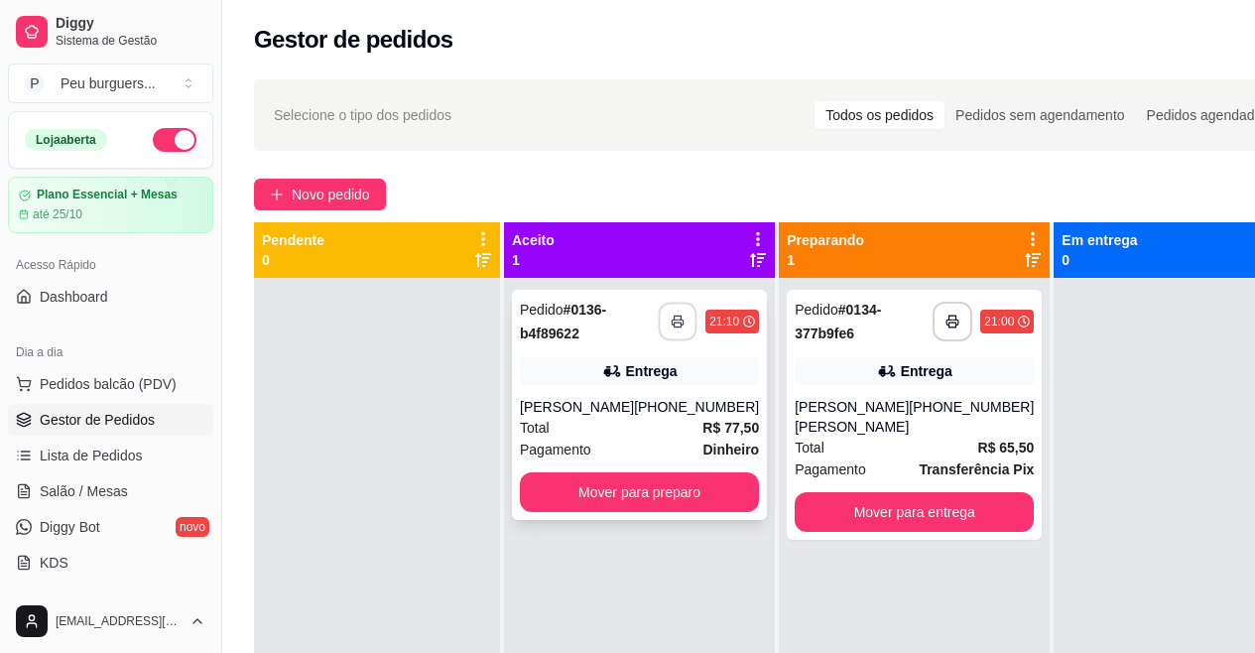
click at [675, 322] on rect "button" at bounding box center [678, 324] width 7 height 5
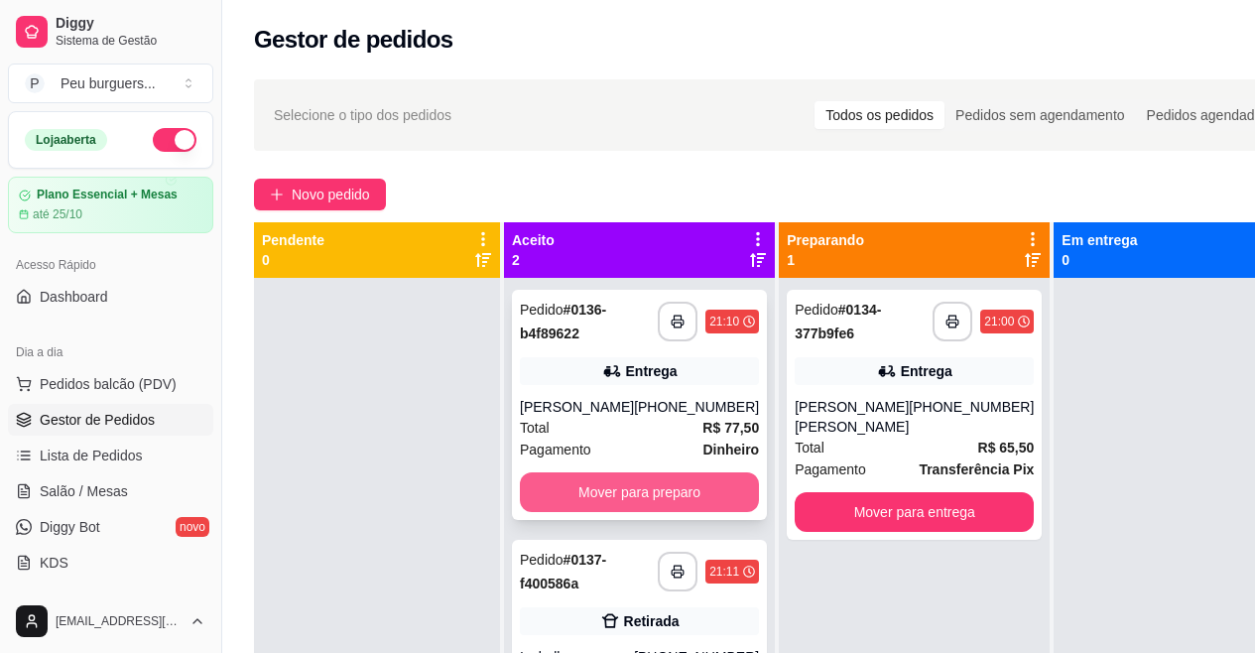
click at [668, 485] on button "Mover para preparo" at bounding box center [639, 492] width 239 height 40
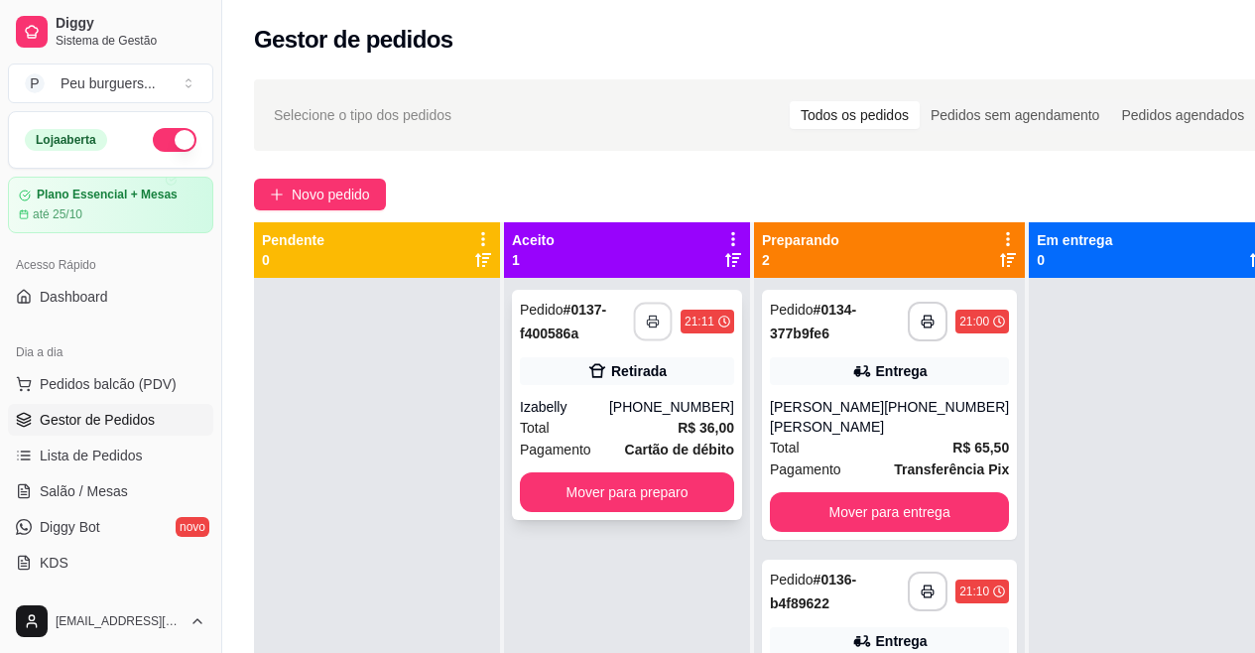
click at [656, 326] on icon "button" at bounding box center [653, 322] width 14 height 14
click at [638, 493] on button "Mover para preparo" at bounding box center [627, 492] width 214 height 40
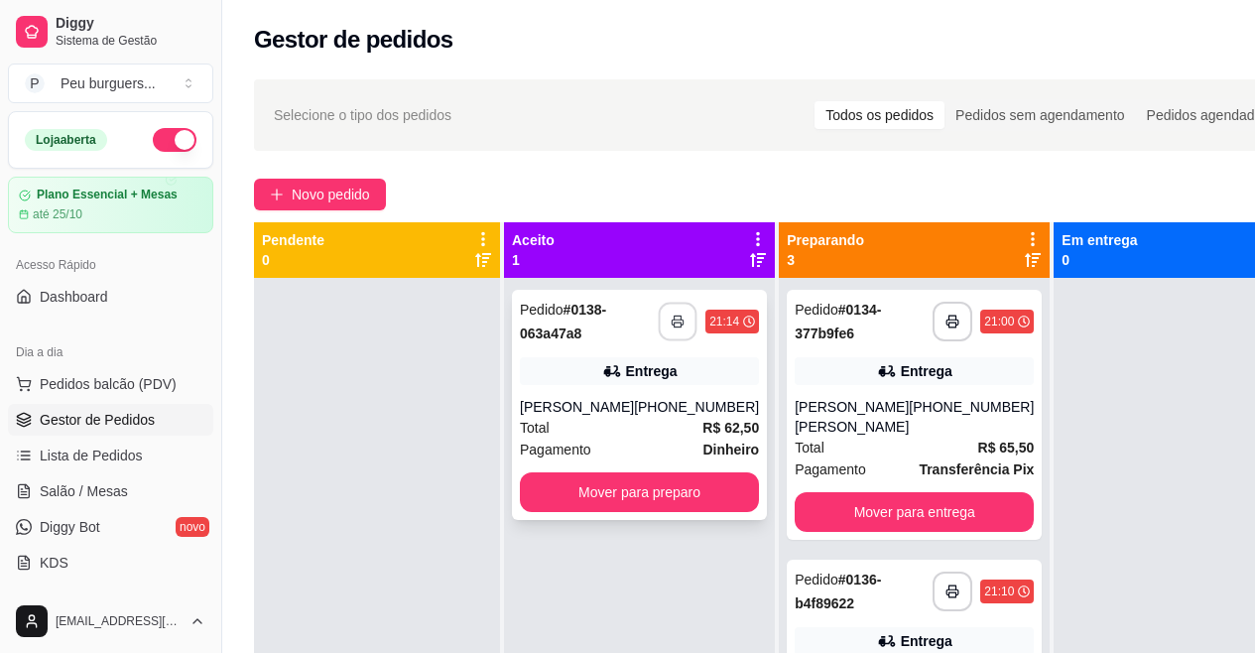
click at [659, 328] on button "button" at bounding box center [678, 322] width 39 height 39
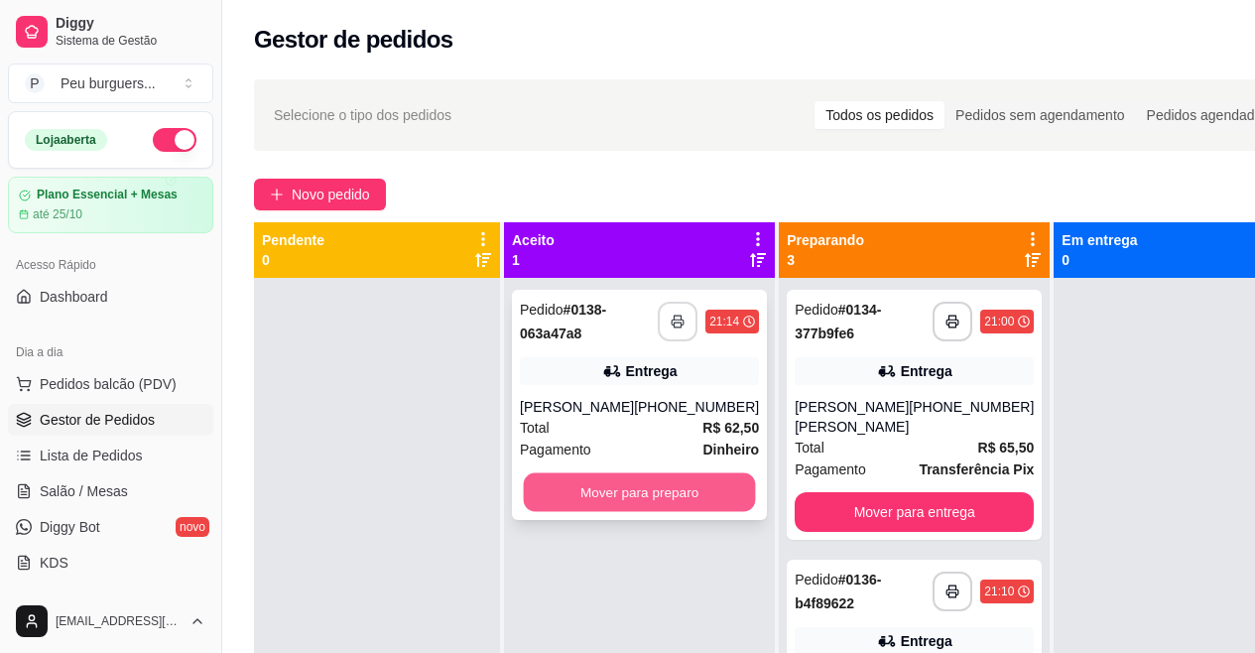
click at [616, 498] on button "Mover para preparo" at bounding box center [640, 492] width 232 height 39
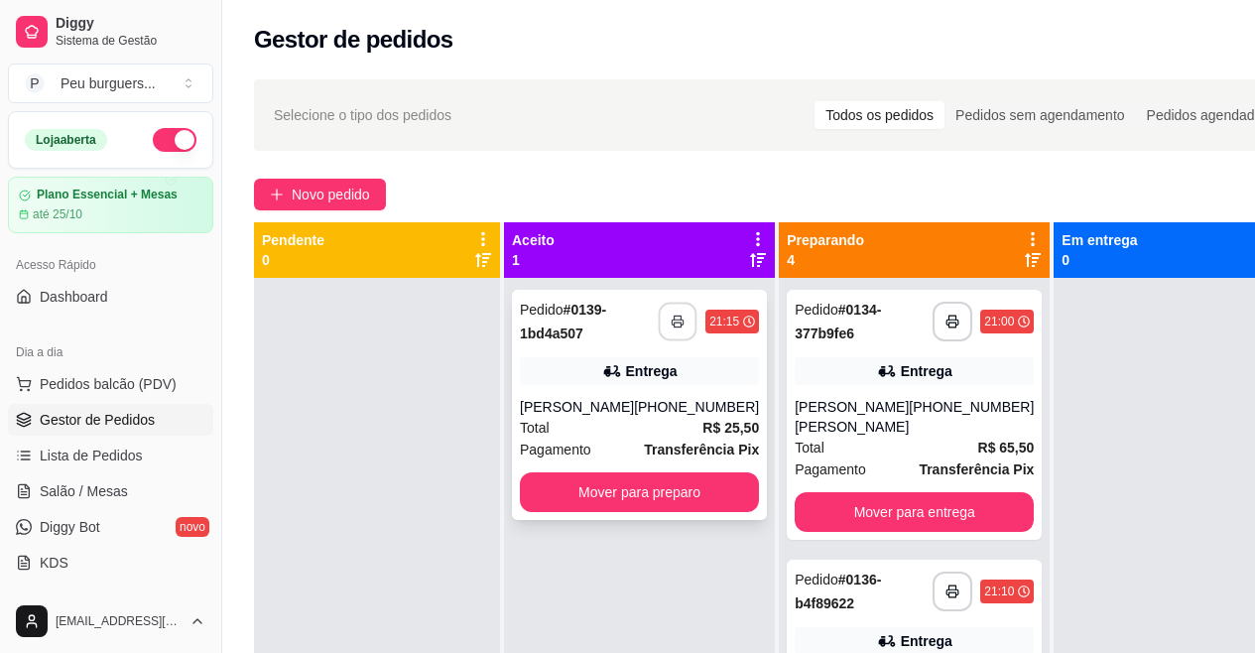
click at [659, 310] on button "button" at bounding box center [678, 322] width 39 height 39
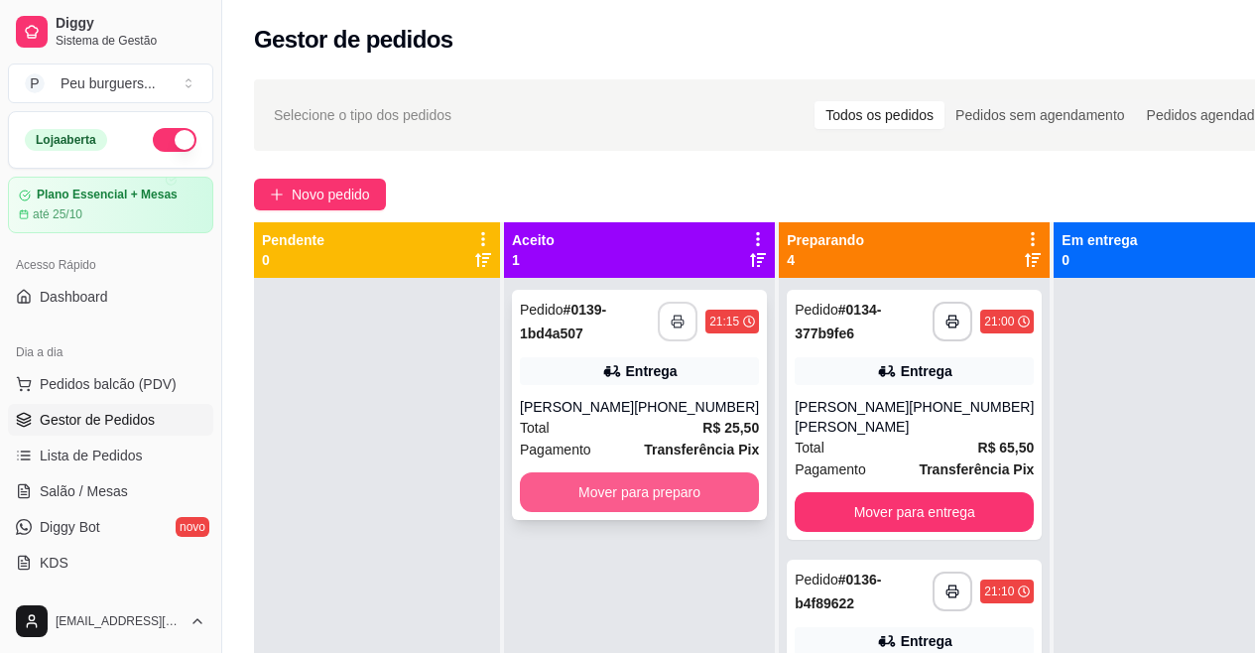
click at [586, 496] on button "Mover para preparo" at bounding box center [639, 492] width 239 height 40
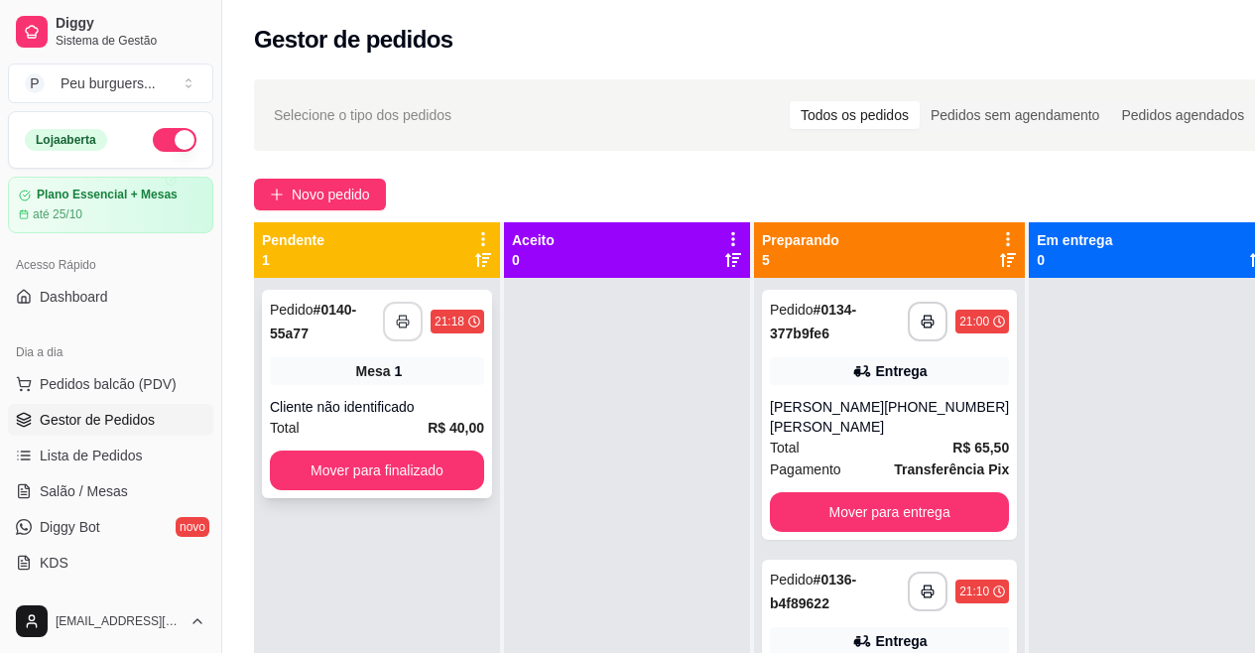
click at [406, 316] on polyline "button" at bounding box center [402, 318] width 7 height 4
click at [408, 456] on button "Mover para finalizado" at bounding box center [377, 471] width 214 height 40
click at [394, 325] on button "button" at bounding box center [403, 322] width 40 height 40
click at [402, 465] on button "Mover para finalizado" at bounding box center [377, 471] width 214 height 40
click at [394, 334] on button "button" at bounding box center [403, 322] width 39 height 39
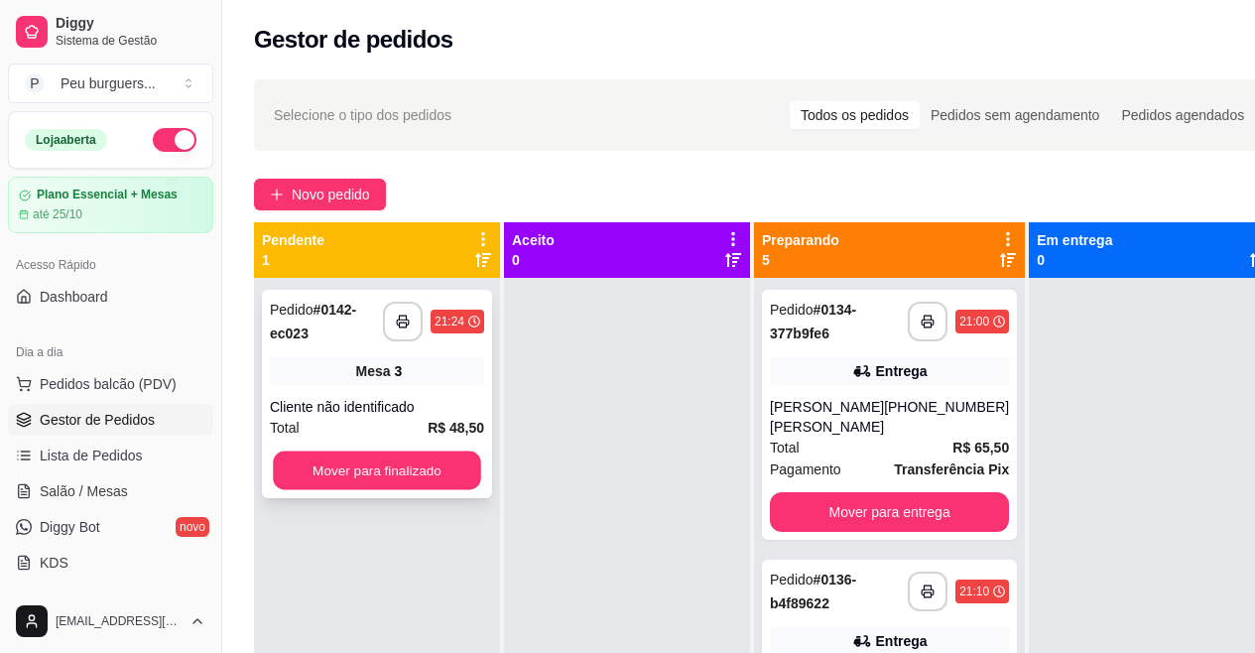
click at [412, 461] on button "Mover para finalizado" at bounding box center [377, 470] width 208 height 39
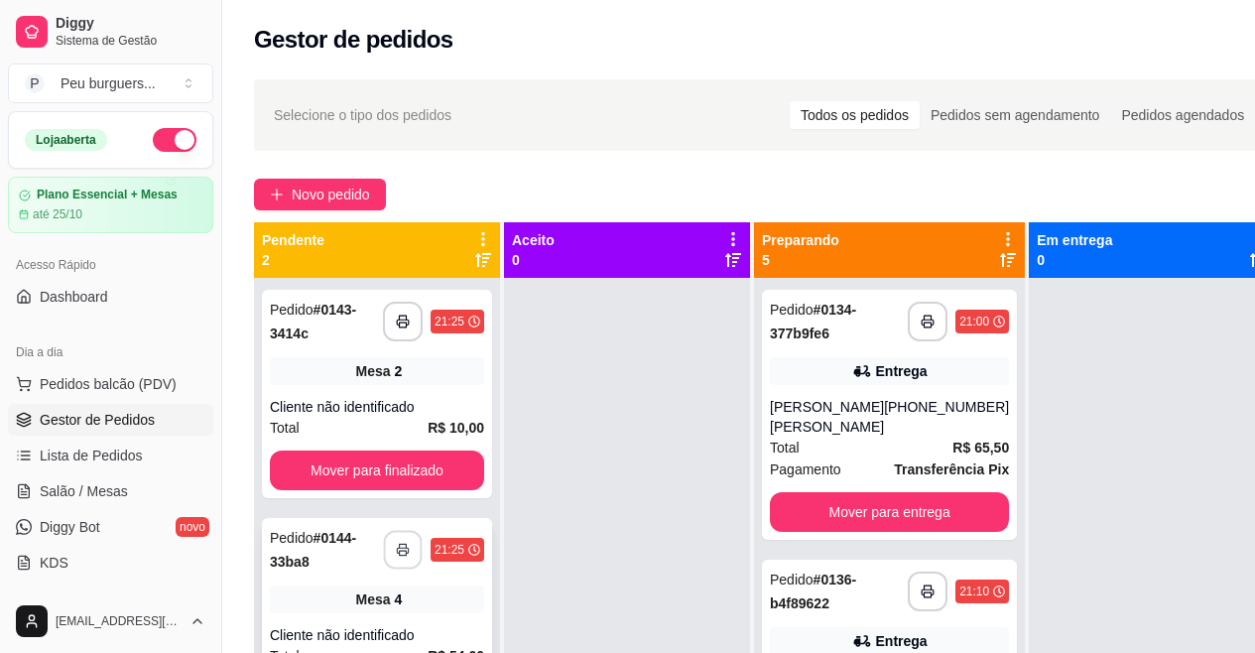
click at [404, 531] on button "button" at bounding box center [403, 550] width 39 height 39
click at [313, 290] on div "**********" at bounding box center [377, 394] width 230 height 208
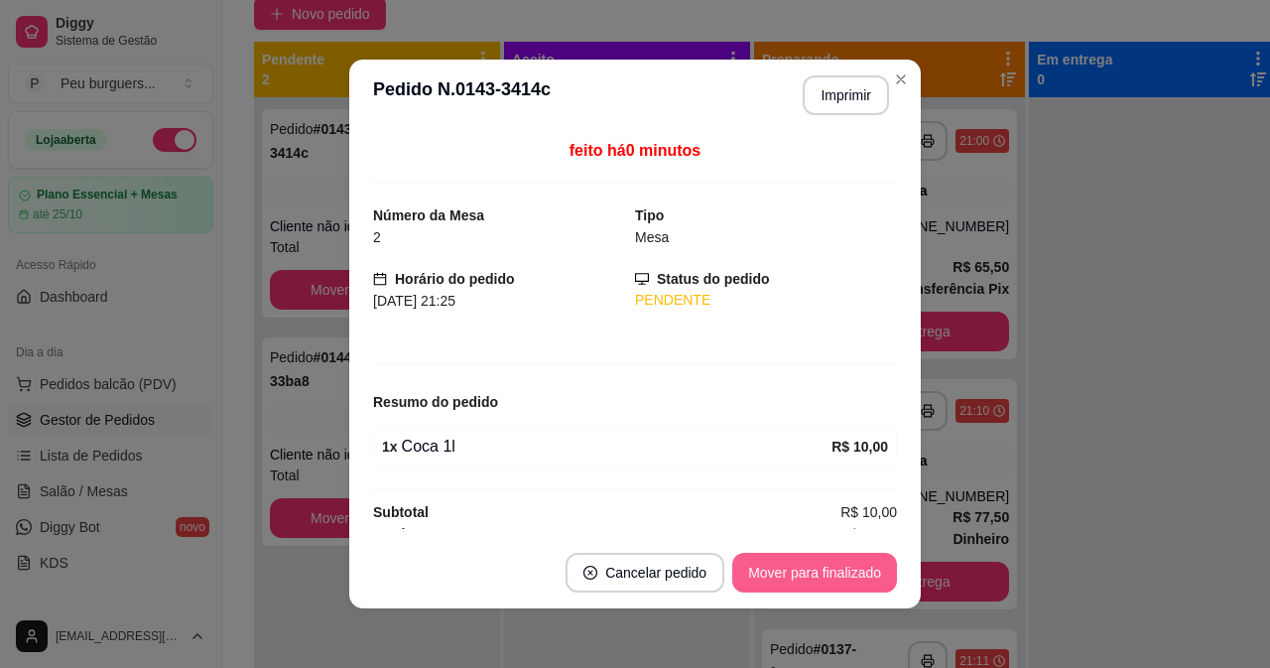
click at [769, 573] on button "Mover para finalizado" at bounding box center [814, 573] width 165 height 40
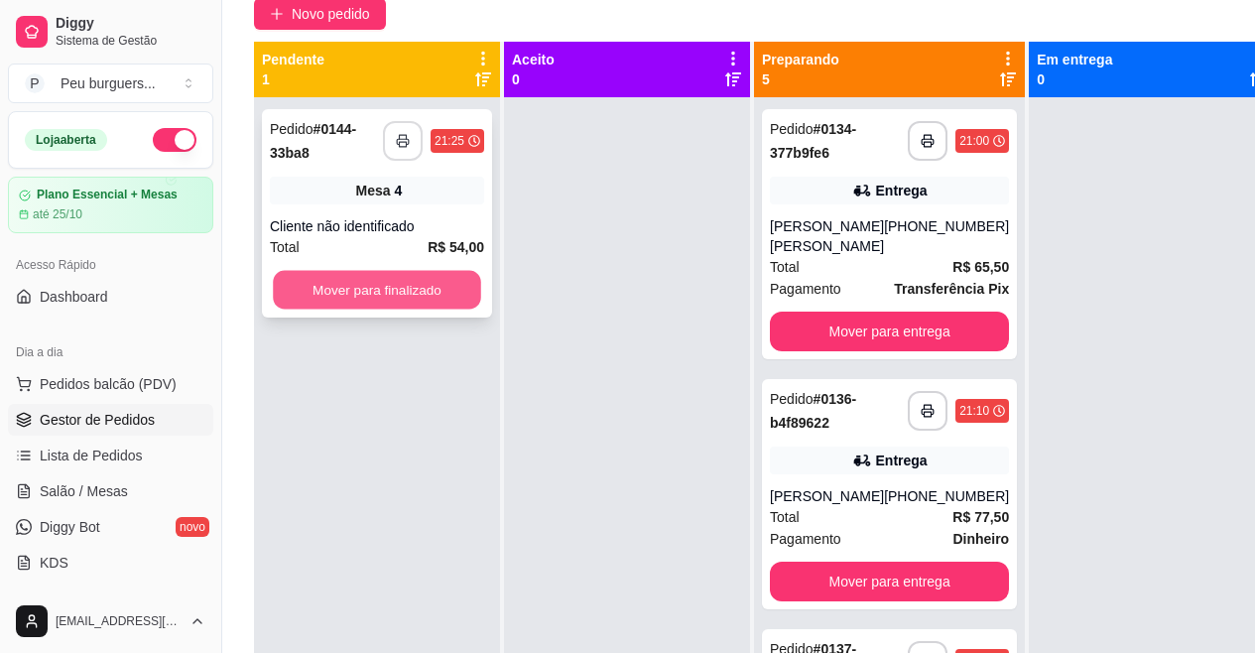
click at [426, 291] on button "Mover para finalizado" at bounding box center [377, 290] width 208 height 39
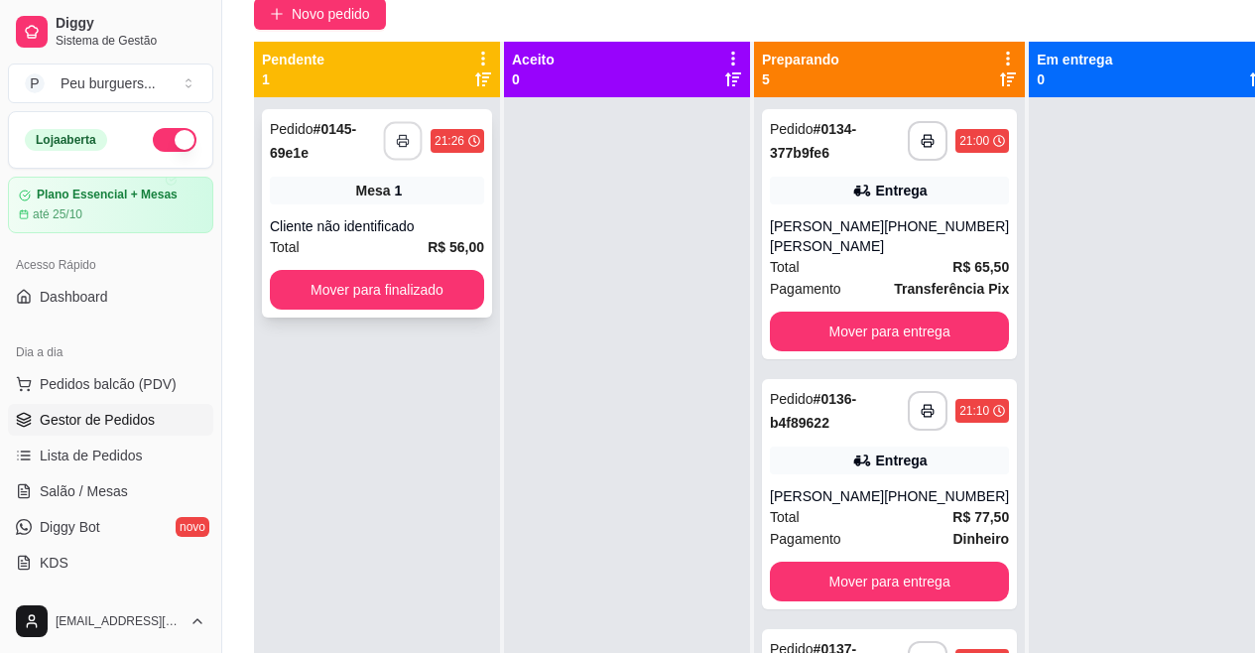
click at [400, 144] on icon "button" at bounding box center [402, 141] width 11 height 5
click at [410, 273] on button "Mover para finalizado" at bounding box center [377, 290] width 208 height 39
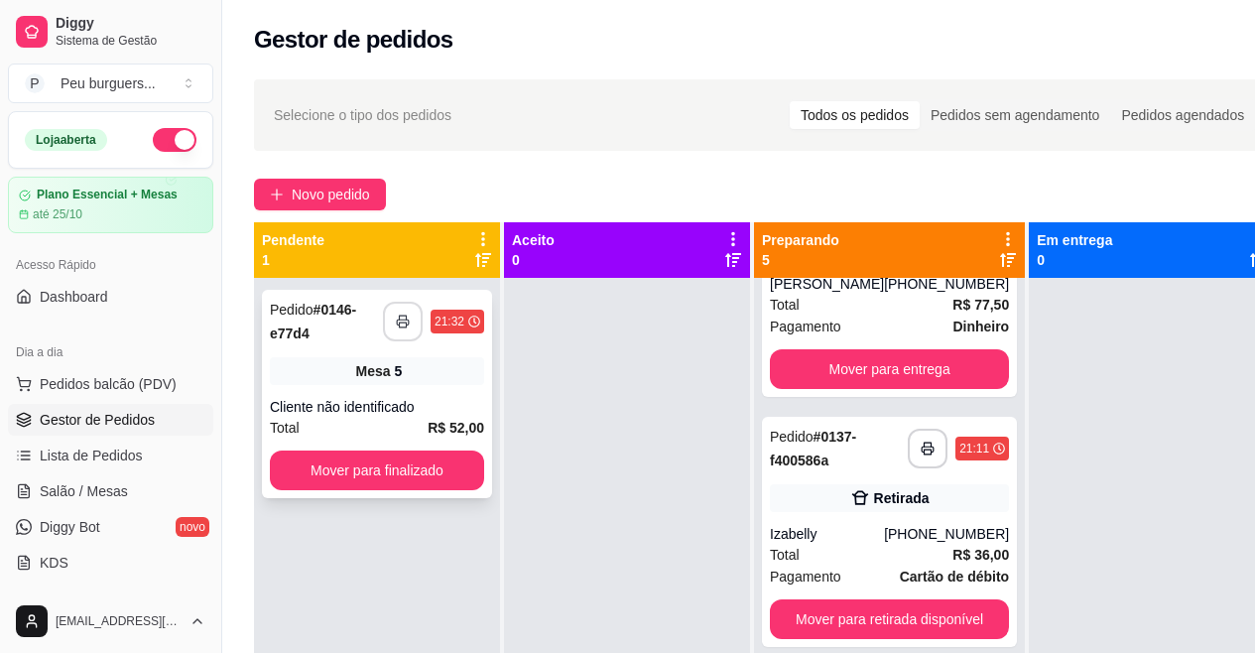
click at [405, 315] on icon "button" at bounding box center [403, 322] width 14 height 14
click at [413, 453] on button "Mover para finalizado" at bounding box center [377, 470] width 208 height 39
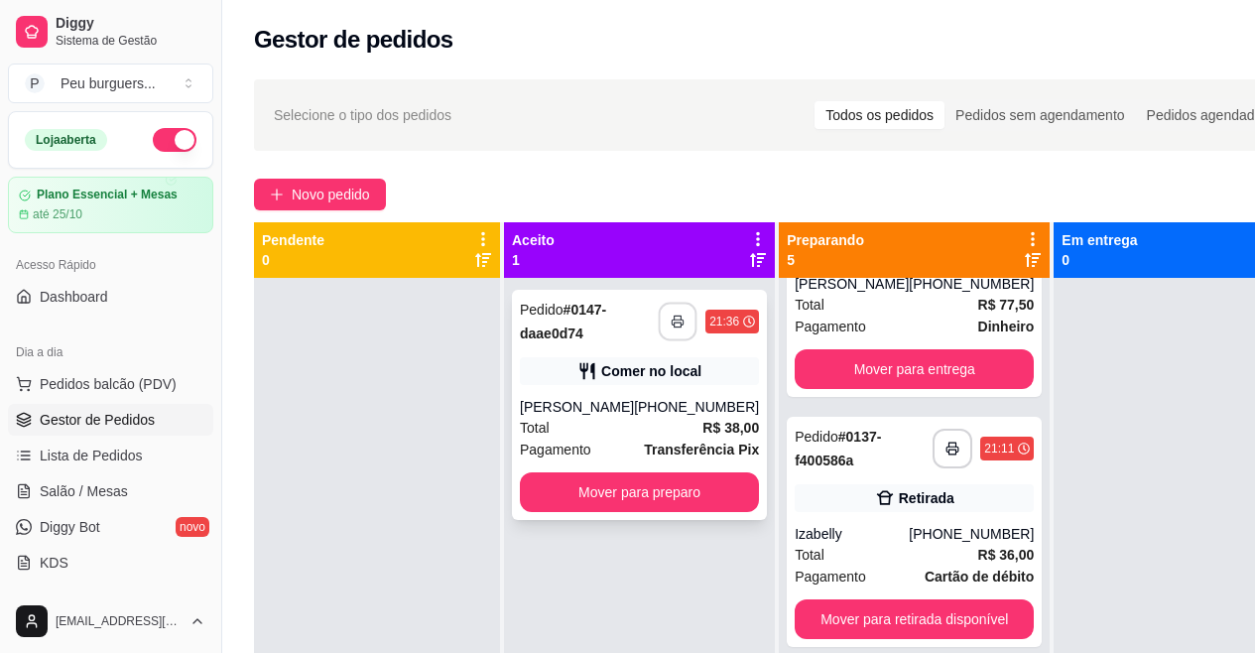
click at [659, 332] on button "button" at bounding box center [678, 322] width 39 height 39
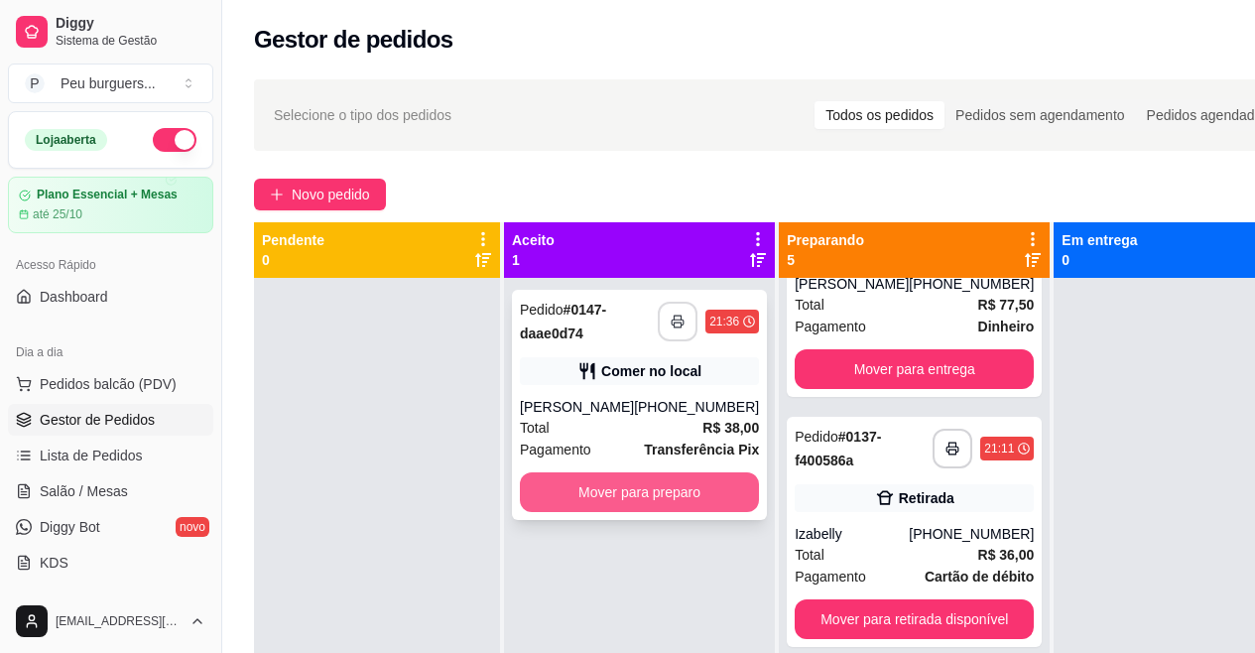
click at [608, 505] on button "Mover para preparo" at bounding box center [639, 492] width 239 height 40
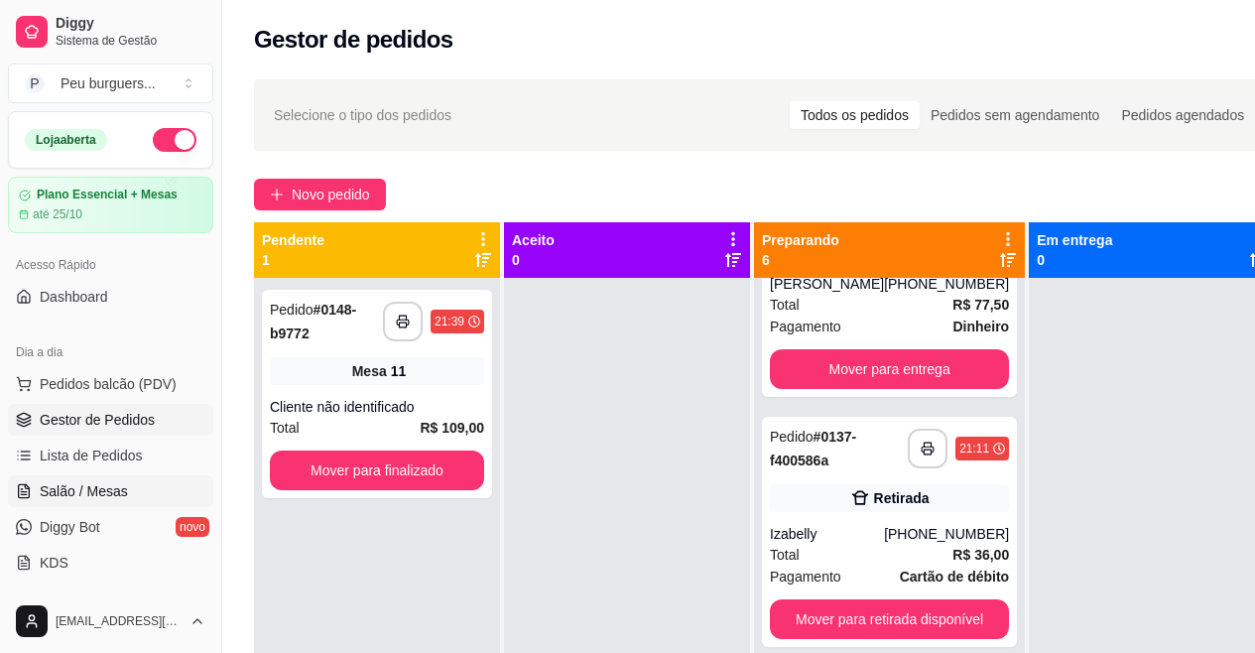
click at [70, 491] on span "Salão / Mesas" at bounding box center [84, 491] width 88 height 20
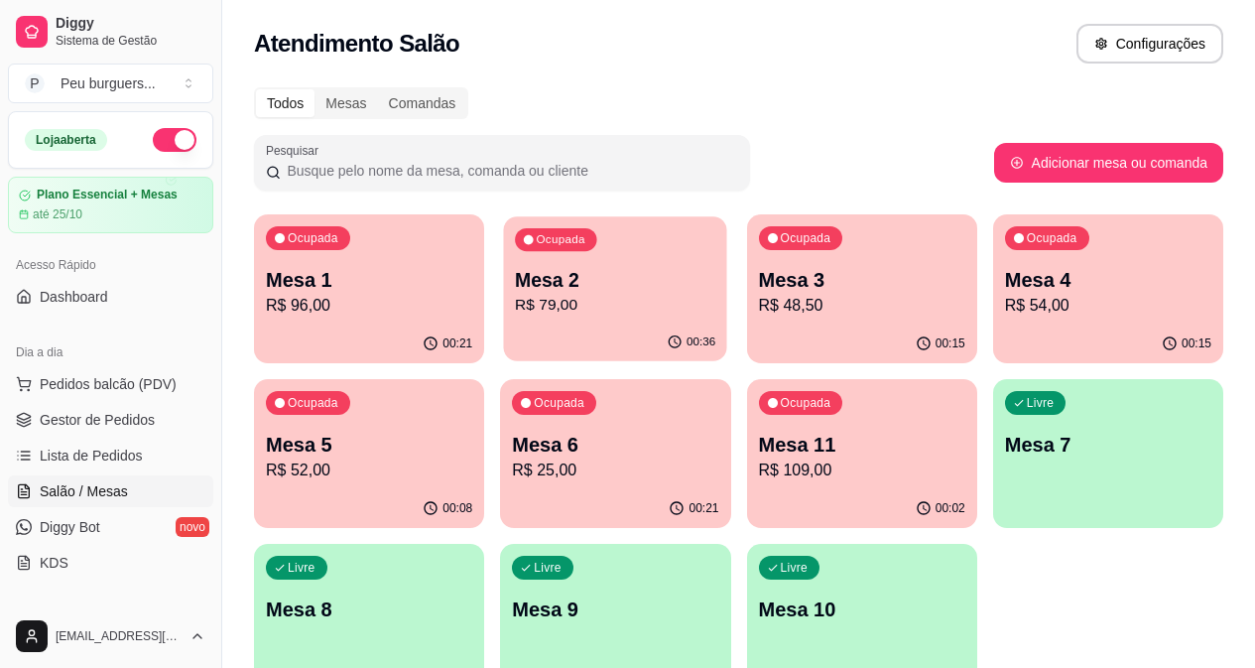
click at [527, 319] on div "Ocupada Mesa 2 R$ 79,00" at bounding box center [615, 269] width 223 height 107
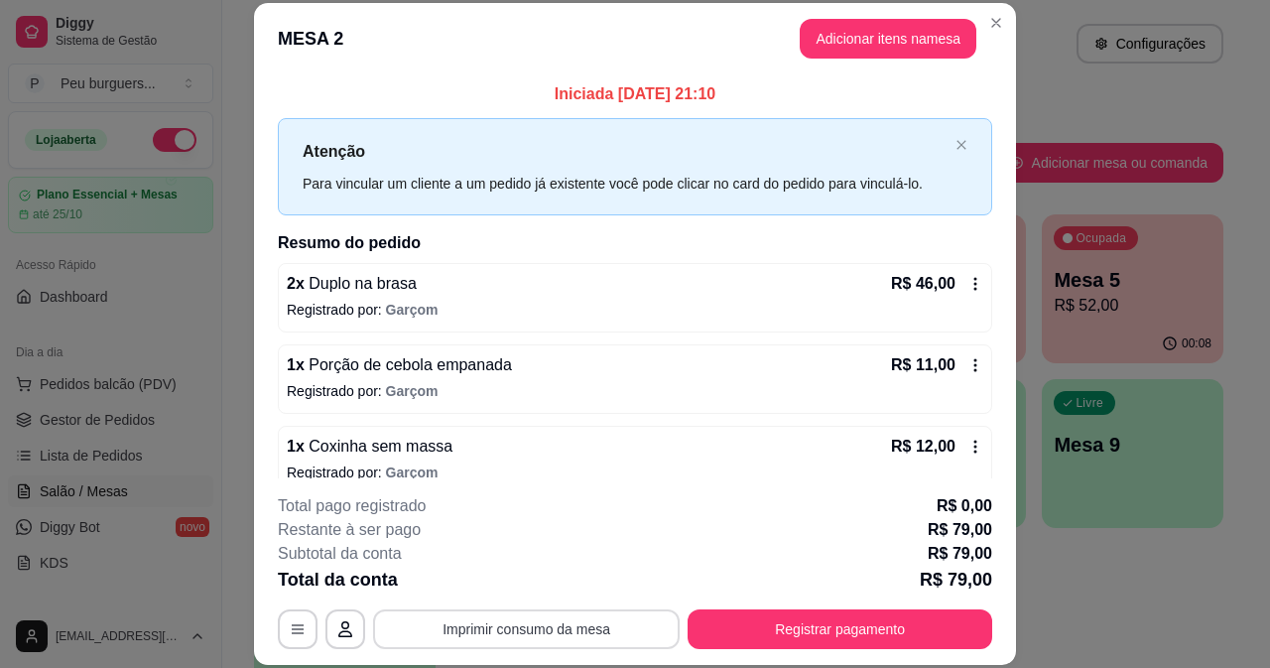
click at [602, 636] on button "Imprimir consumo da mesa" at bounding box center [526, 629] width 307 height 40
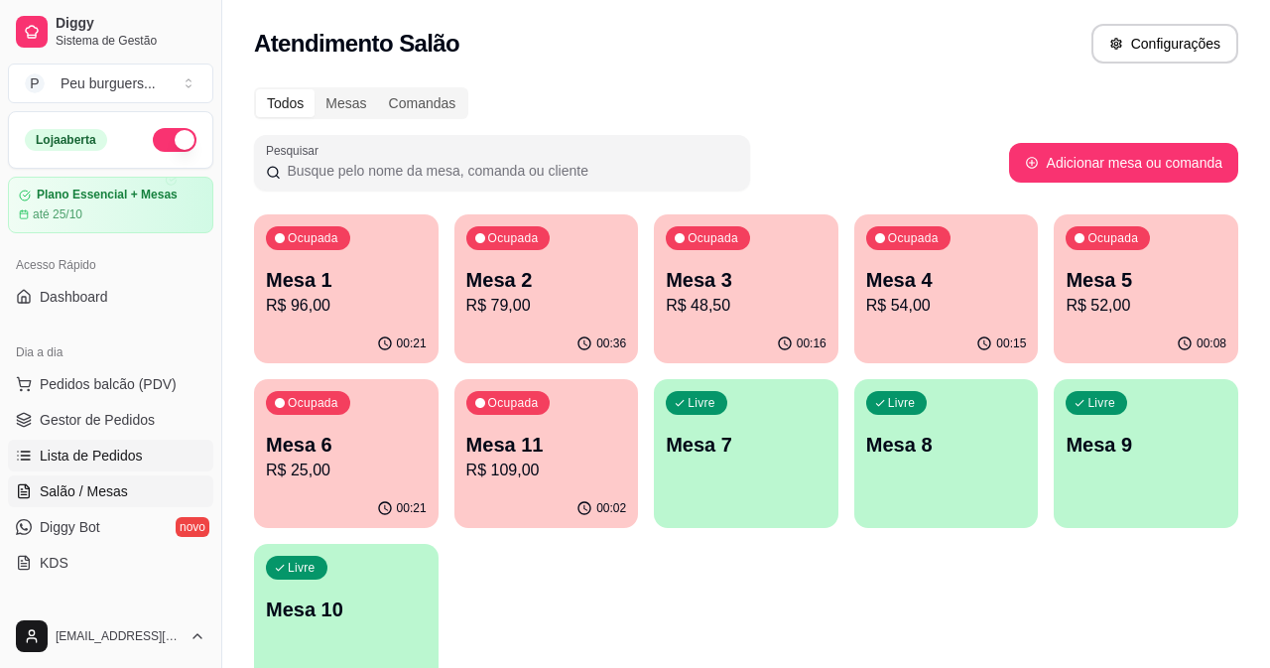
click at [98, 450] on span "Lista de Pedidos" at bounding box center [91, 456] width 103 height 20
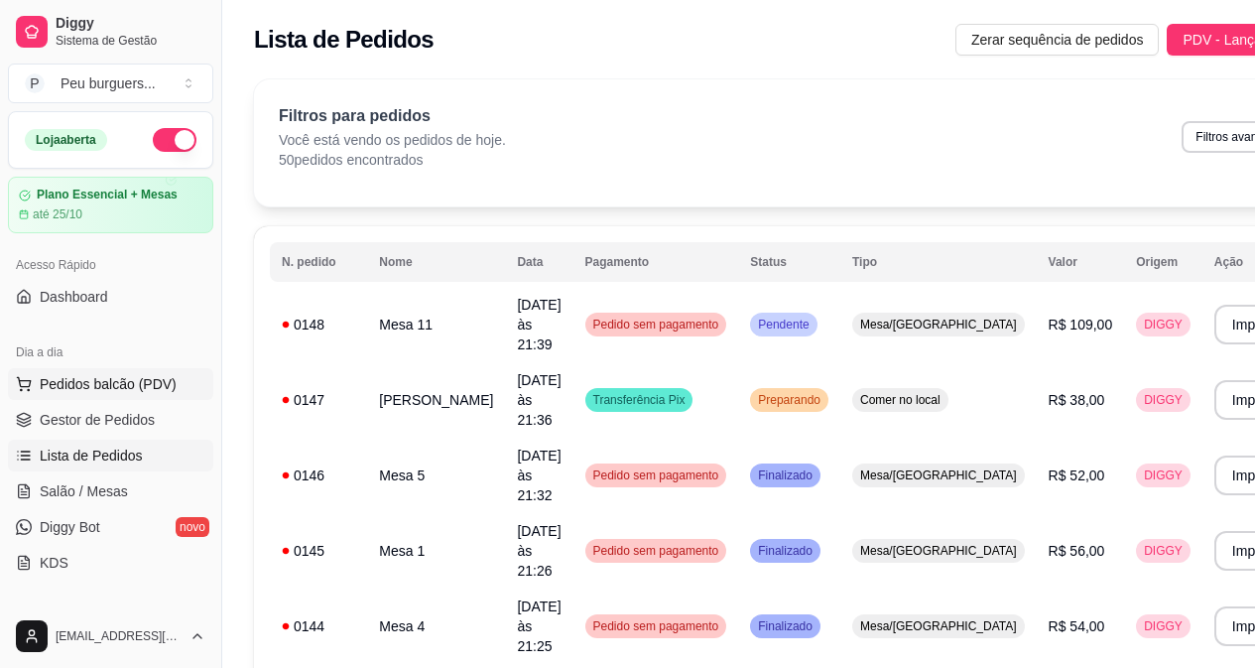
click at [90, 382] on span "Pedidos balcão (PDV)" at bounding box center [108, 384] width 137 height 20
drag, startPoint x: 90, startPoint y: 382, endPoint x: 94, endPoint y: 420, distance: 37.9
click at [94, 418] on img at bounding box center [140, 356] width 183 height 124
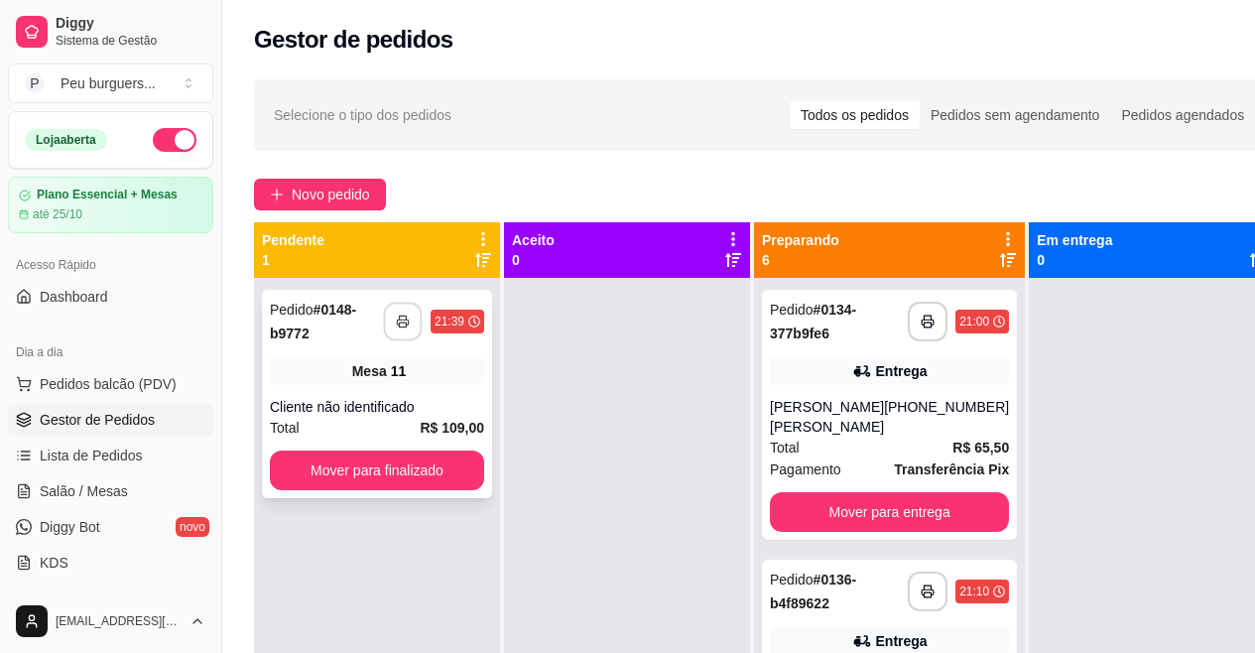
click at [411, 313] on button "button" at bounding box center [403, 322] width 39 height 39
click at [443, 467] on button "Mover para finalizado" at bounding box center [377, 470] width 208 height 39
click at [408, 315] on icon "button" at bounding box center [403, 322] width 14 height 14
click at [440, 465] on button "Mover para finalizado" at bounding box center [377, 470] width 208 height 39
click at [409, 324] on icon "button" at bounding box center [403, 322] width 12 height 5
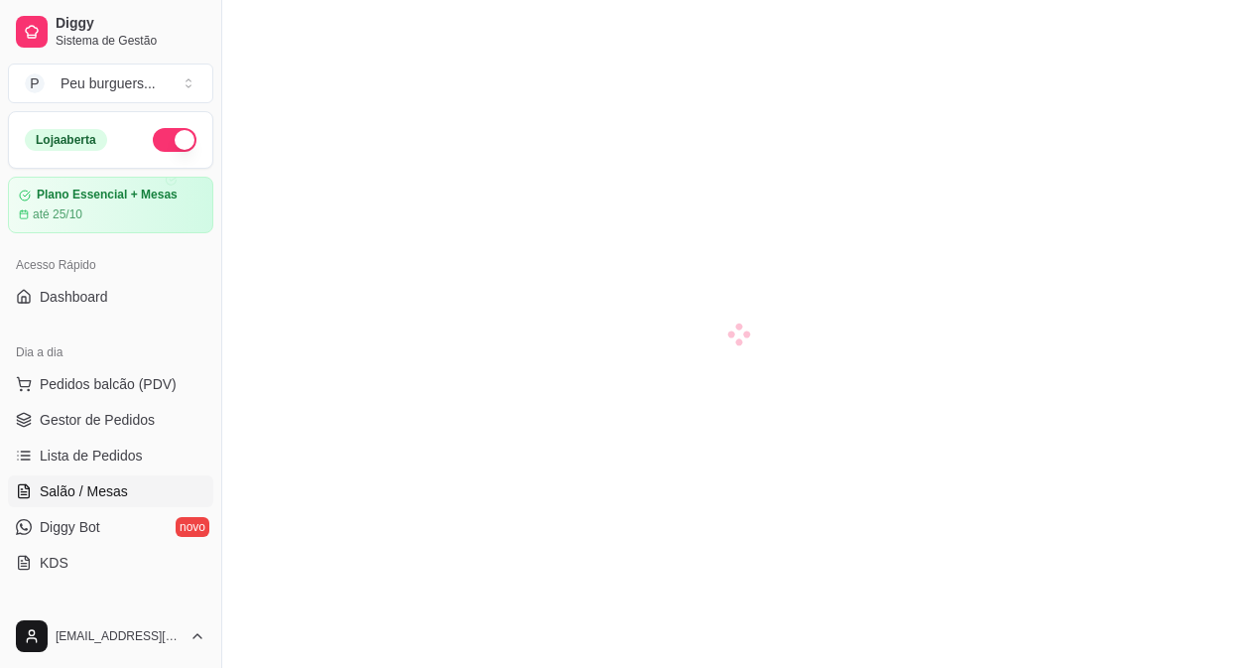
click at [74, 491] on span "Salão / Mesas" at bounding box center [84, 491] width 88 height 20
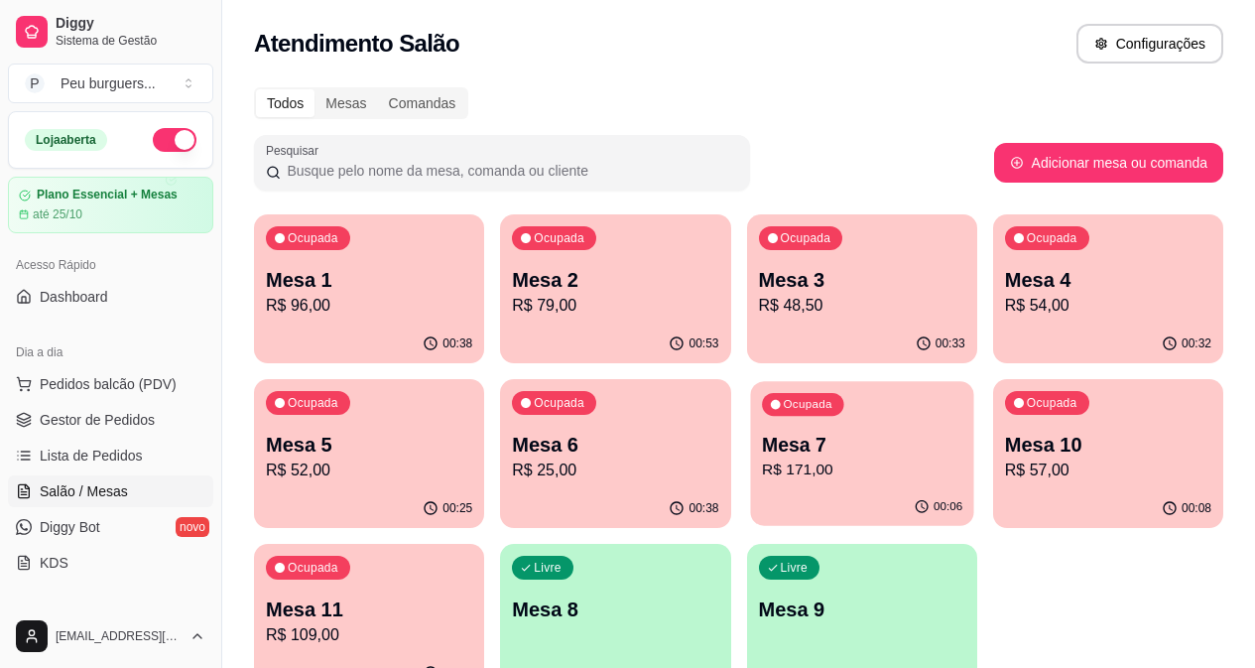
click at [762, 481] on p "R$ 171,00" at bounding box center [862, 469] width 200 height 23
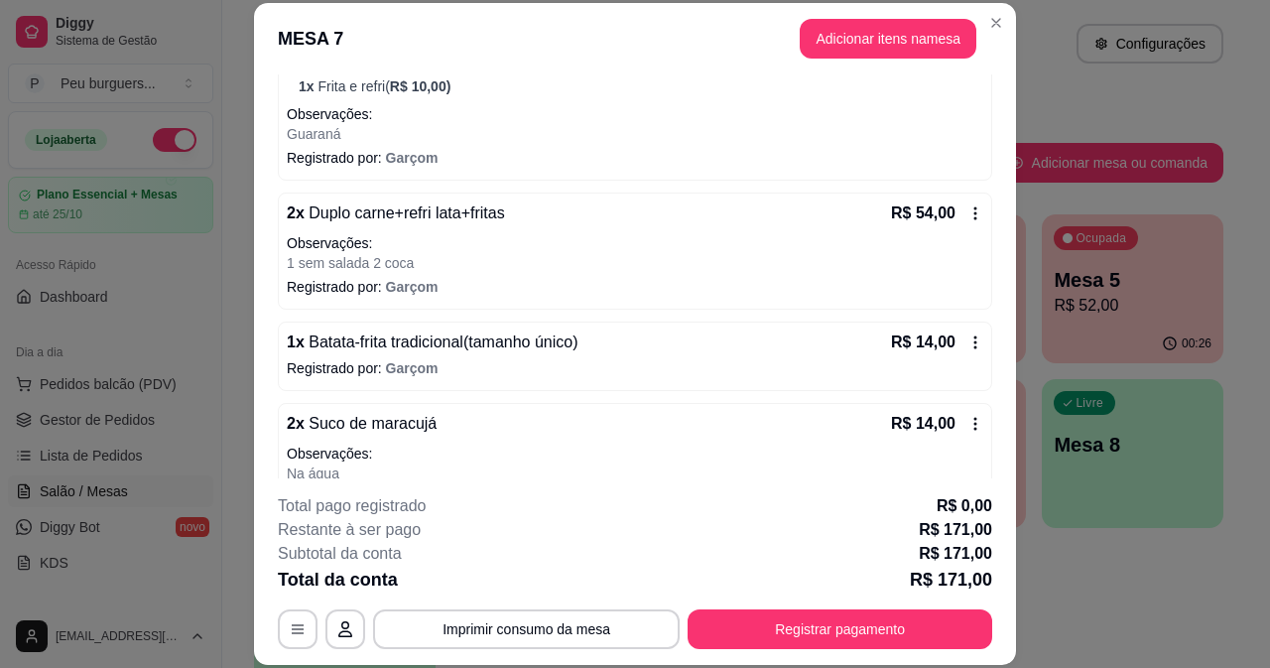
scroll to position [734, 0]
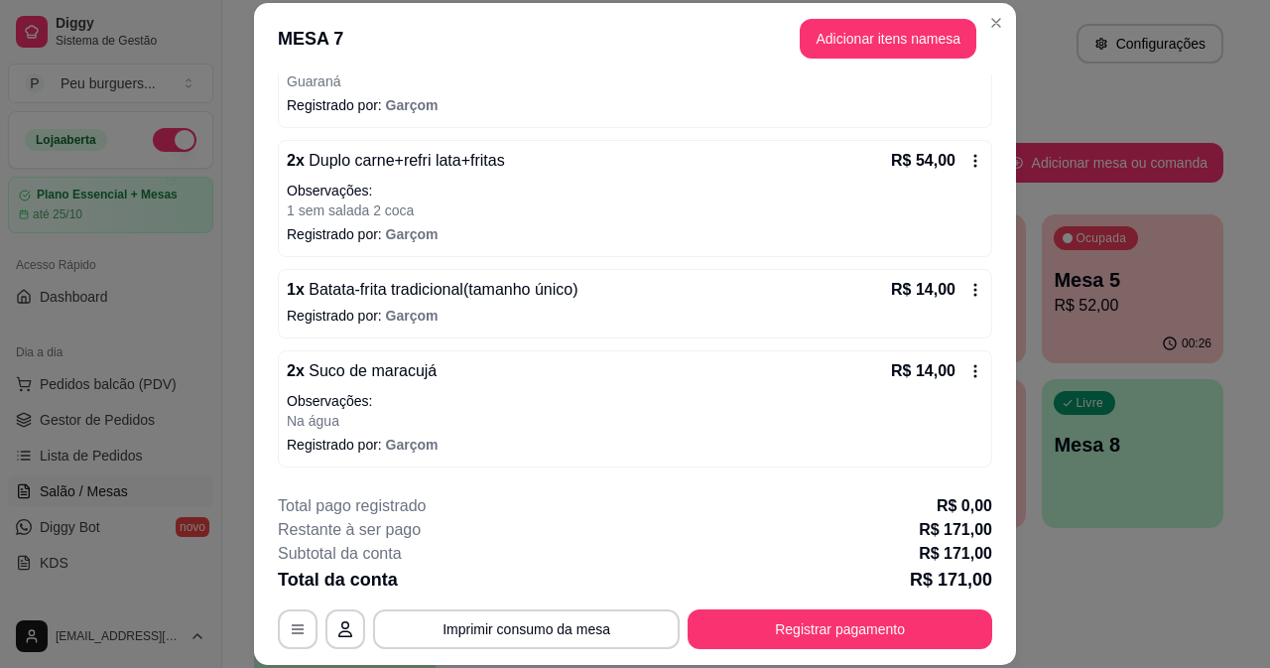
click at [967, 287] on icon at bounding box center [975, 290] width 16 height 16
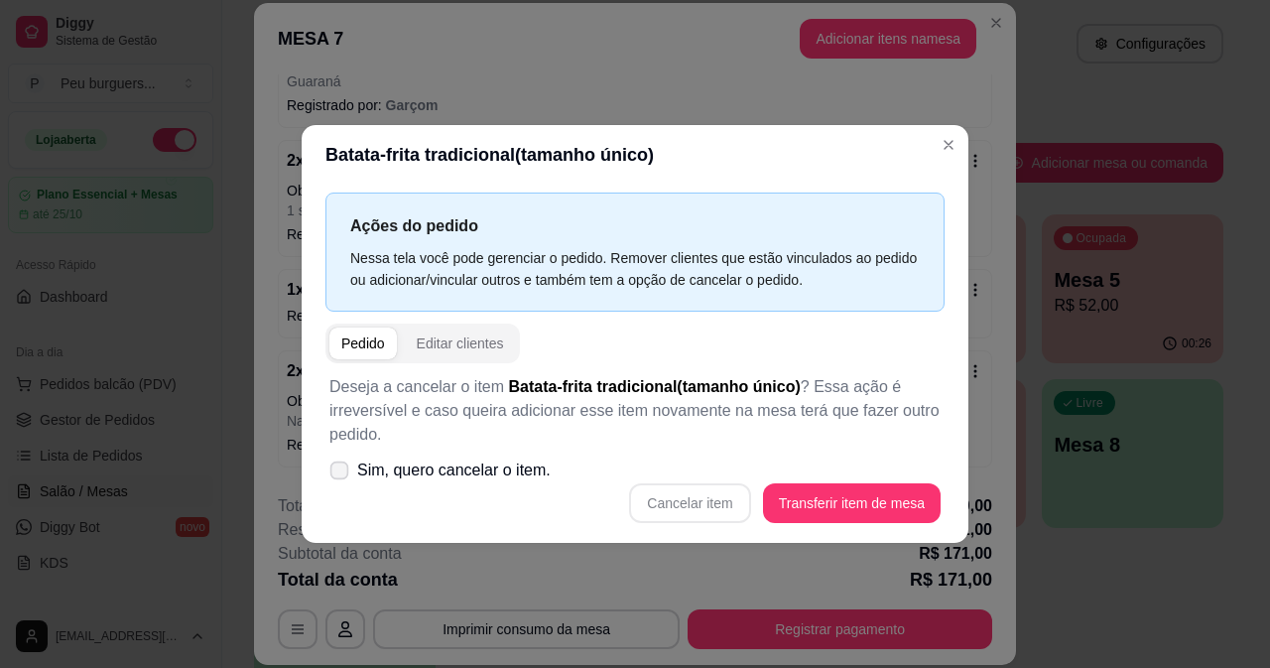
click at [338, 469] on icon at bounding box center [338, 469] width 15 height 11
click at [338, 473] on input "Sim, quero cancelar o item." at bounding box center [334, 479] width 13 height 13
checkbox input "true"
click at [656, 505] on button "Cancelar item" at bounding box center [689, 503] width 121 height 40
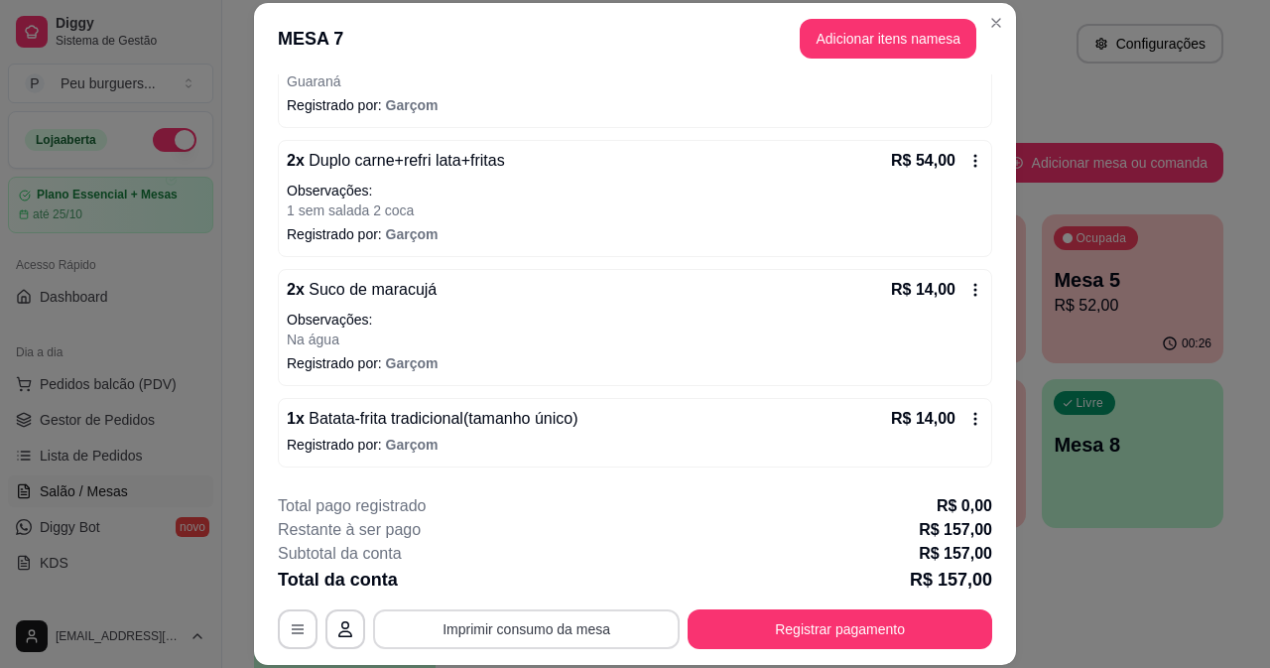
click at [594, 622] on button "Imprimir consumo da mesa" at bounding box center [526, 629] width 307 height 40
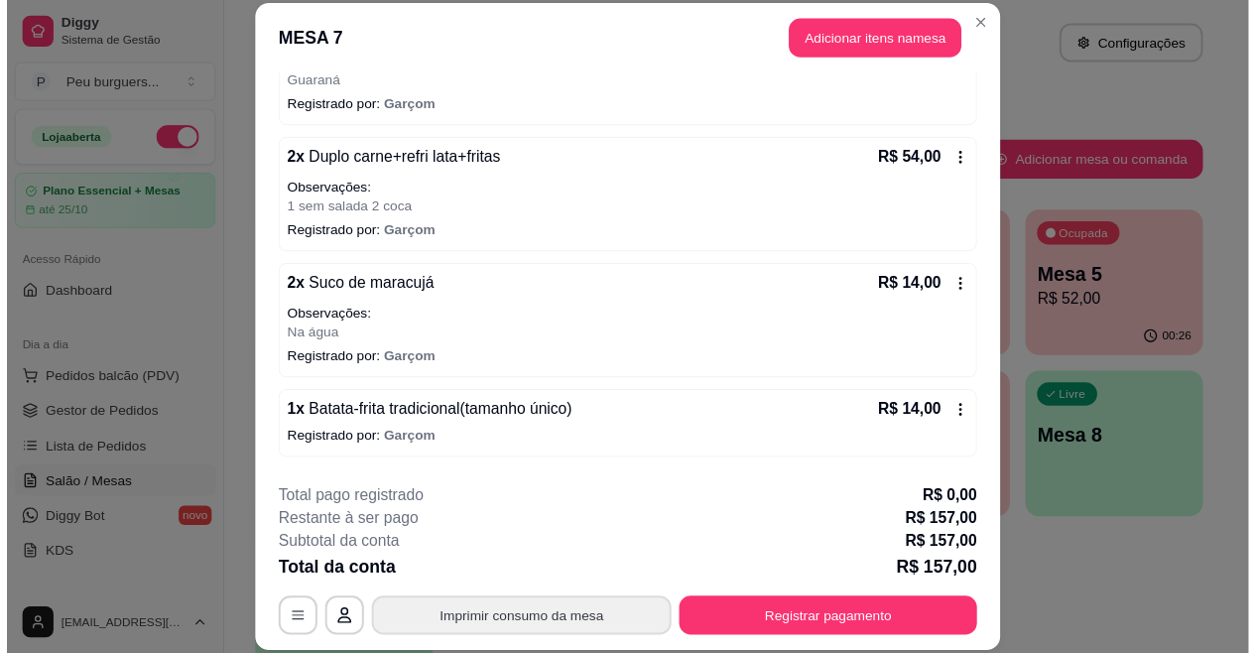
scroll to position [0, 0]
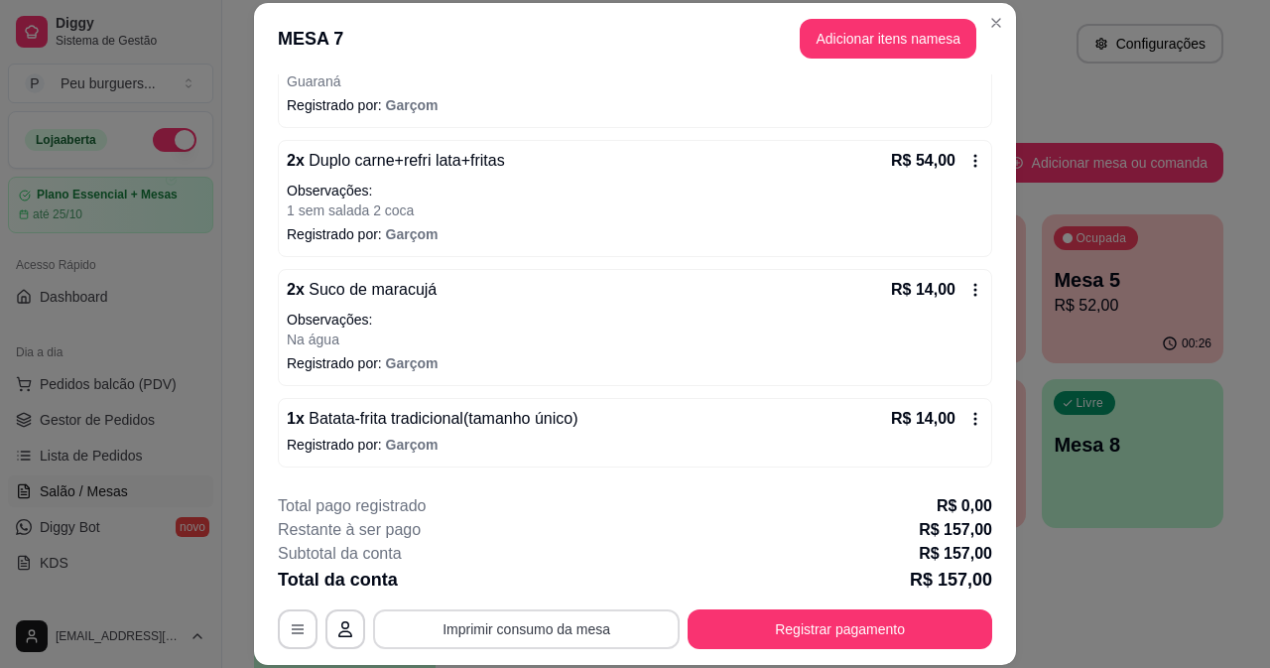
click at [993, 23] on icon "Close" at bounding box center [996, 23] width 16 height 16
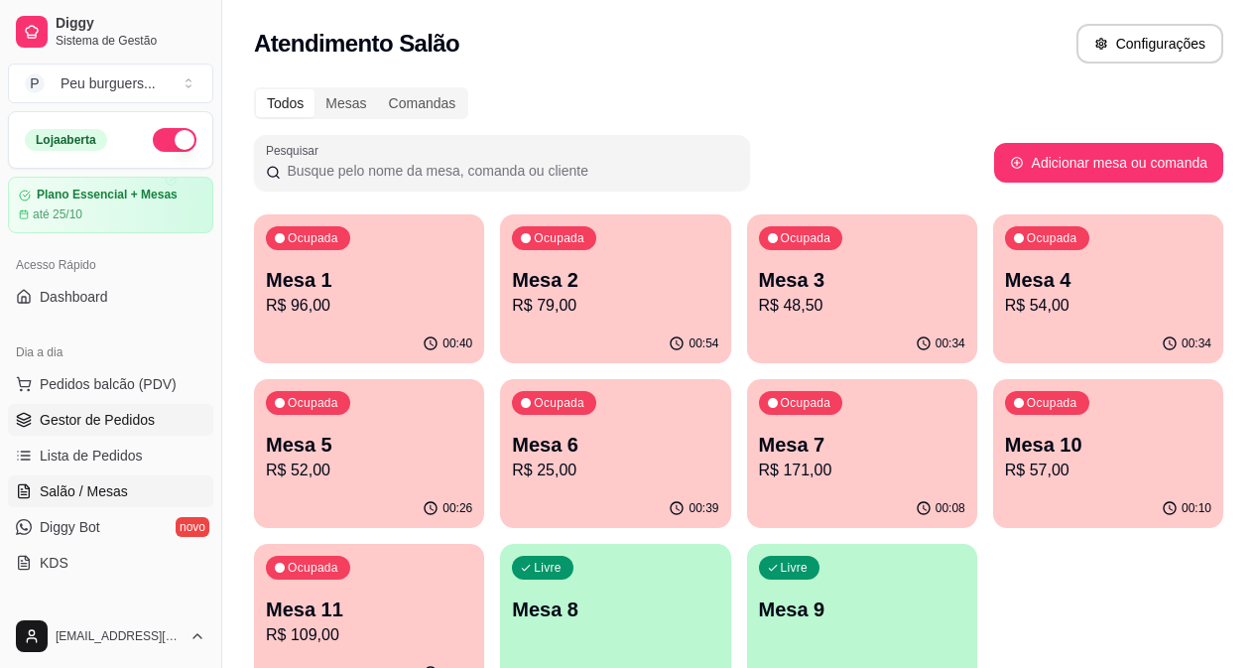
click at [78, 414] on span "Gestor de Pedidos" at bounding box center [97, 420] width 115 height 20
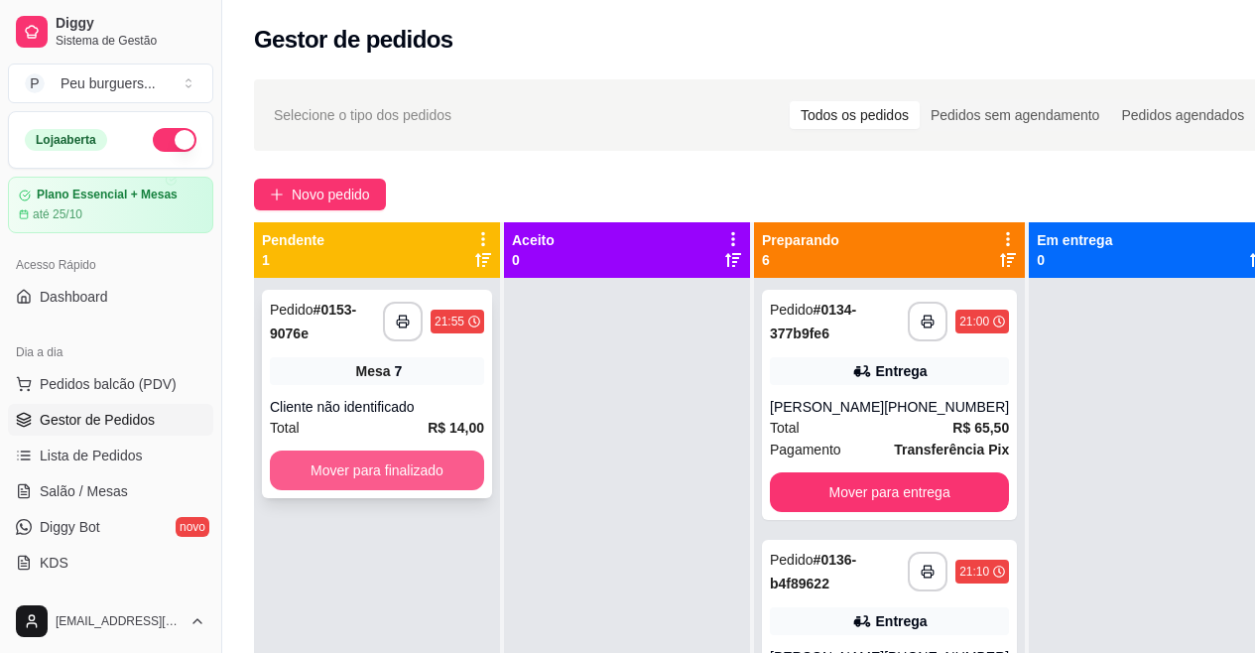
click at [368, 473] on button "Mover para finalizado" at bounding box center [377, 471] width 214 height 40
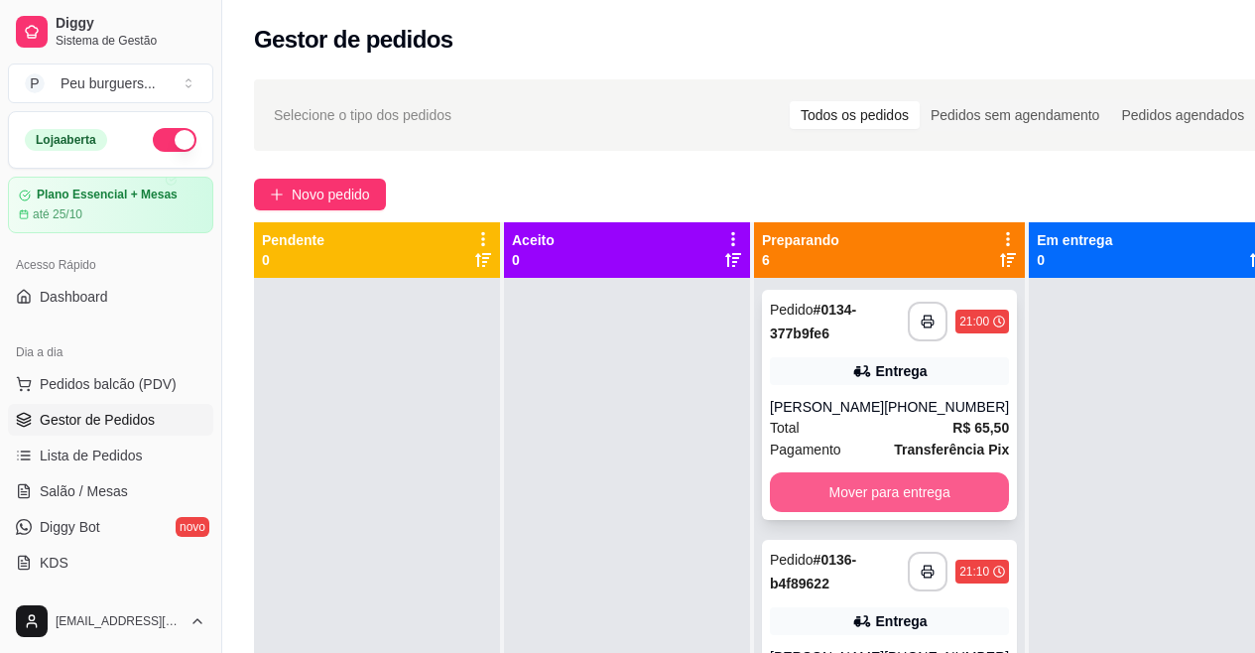
click at [854, 487] on button "Mover para entrega" at bounding box center [889, 492] width 239 height 40
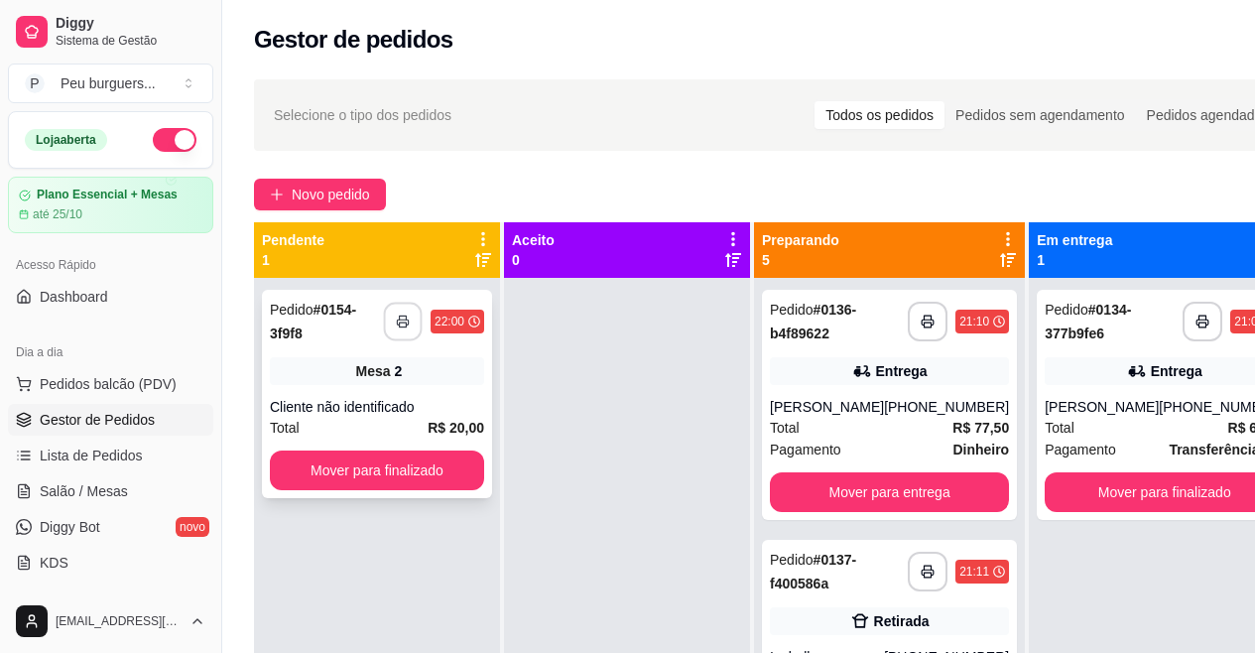
click at [400, 307] on button "button" at bounding box center [403, 322] width 39 height 39
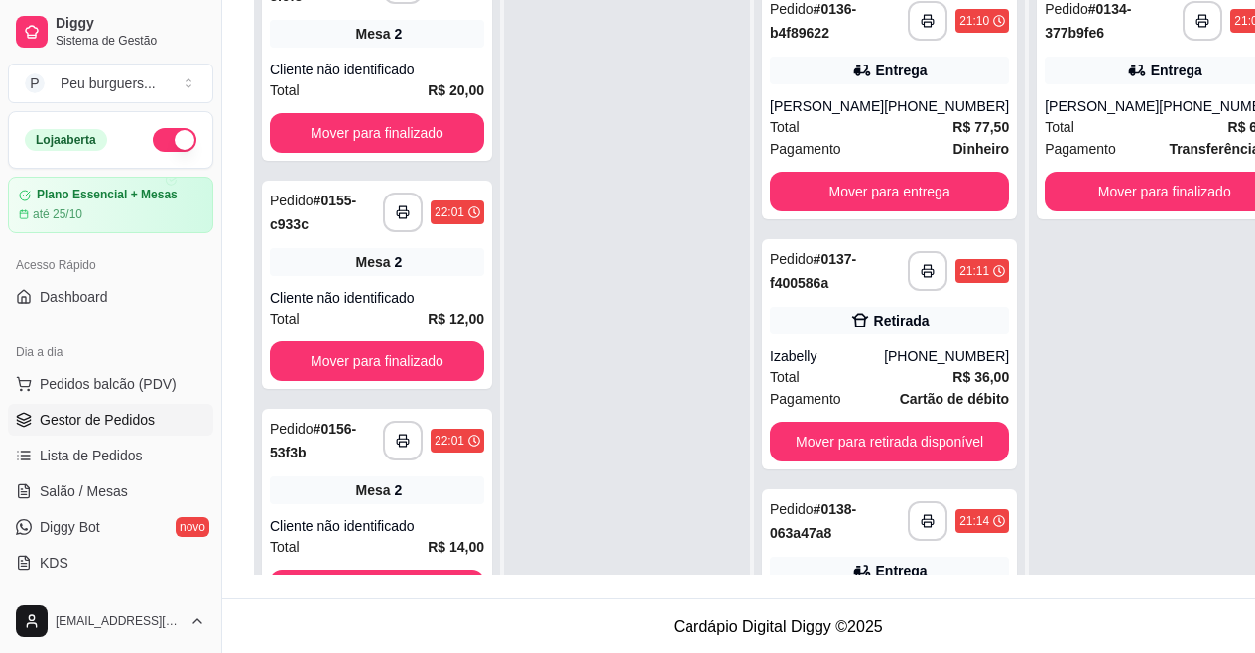
scroll to position [305, 0]
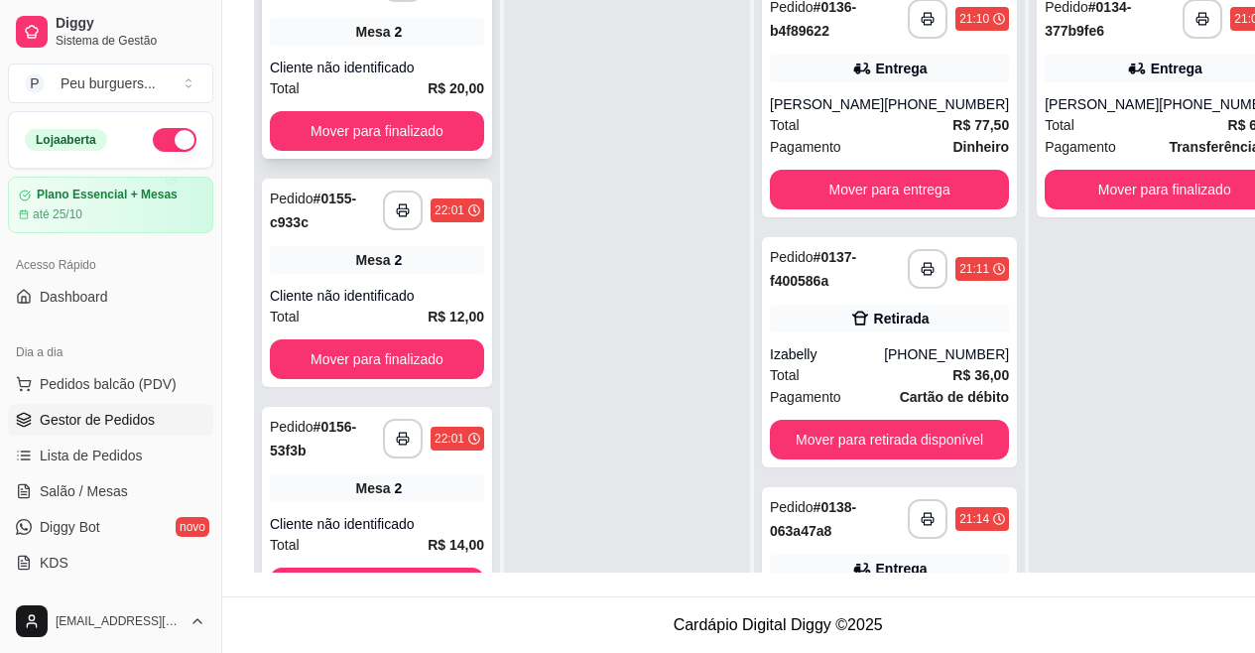
click at [356, 63] on div "Cliente não identificado" at bounding box center [377, 68] width 214 height 20
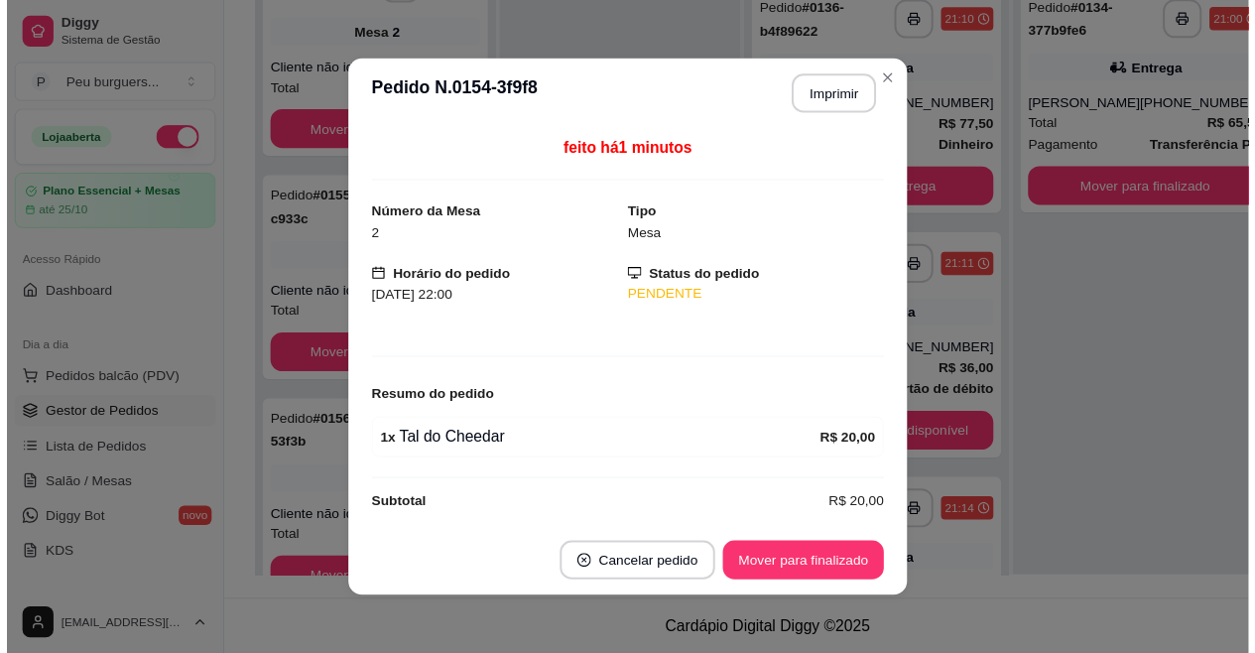
scroll to position [16, 0]
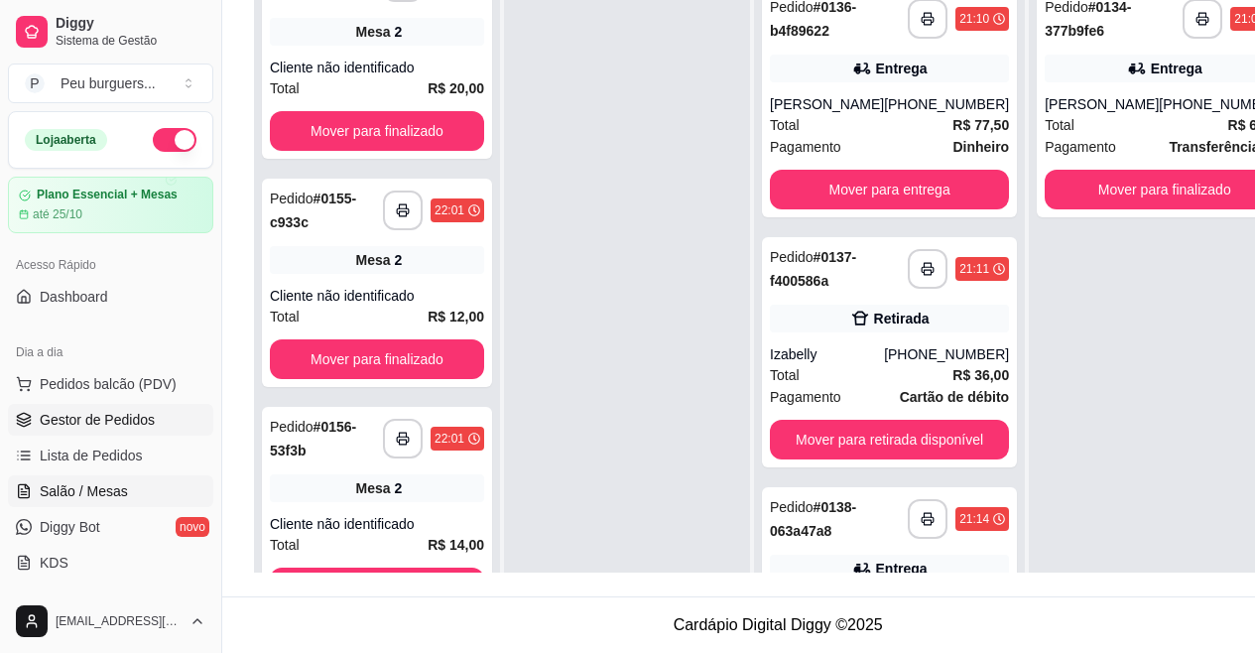
click at [88, 481] on span "Salão / Mesas" at bounding box center [84, 491] width 88 height 20
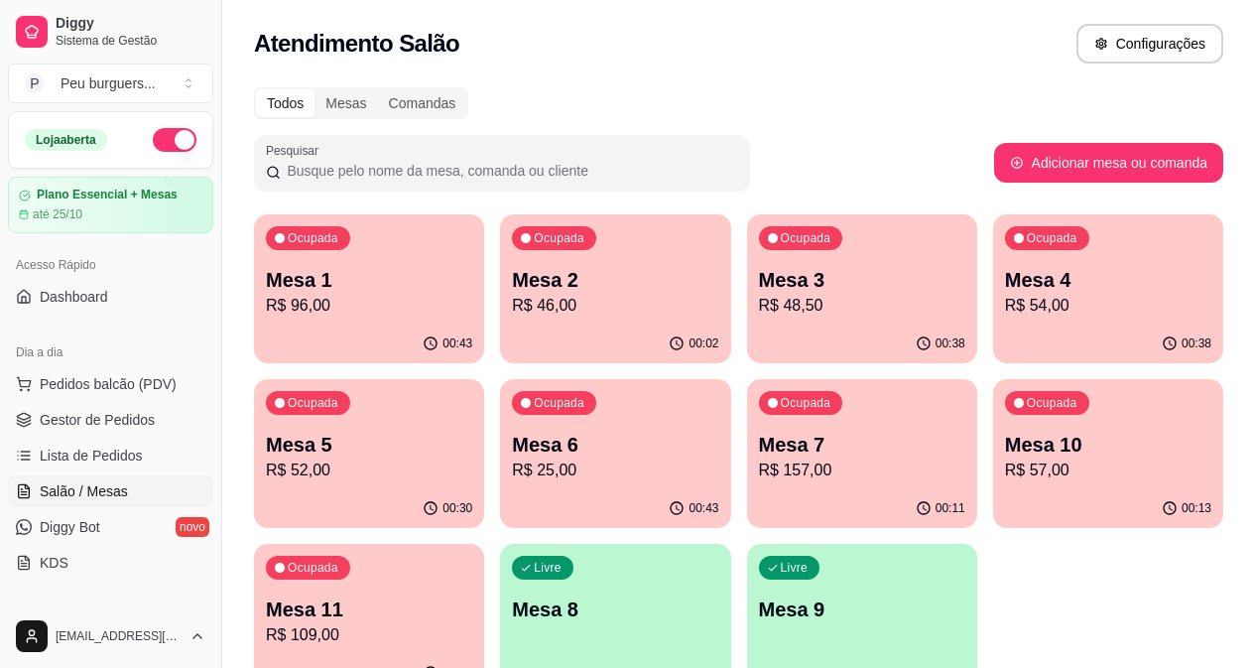
click at [513, 338] on div "00:02" at bounding box center [615, 343] width 230 height 39
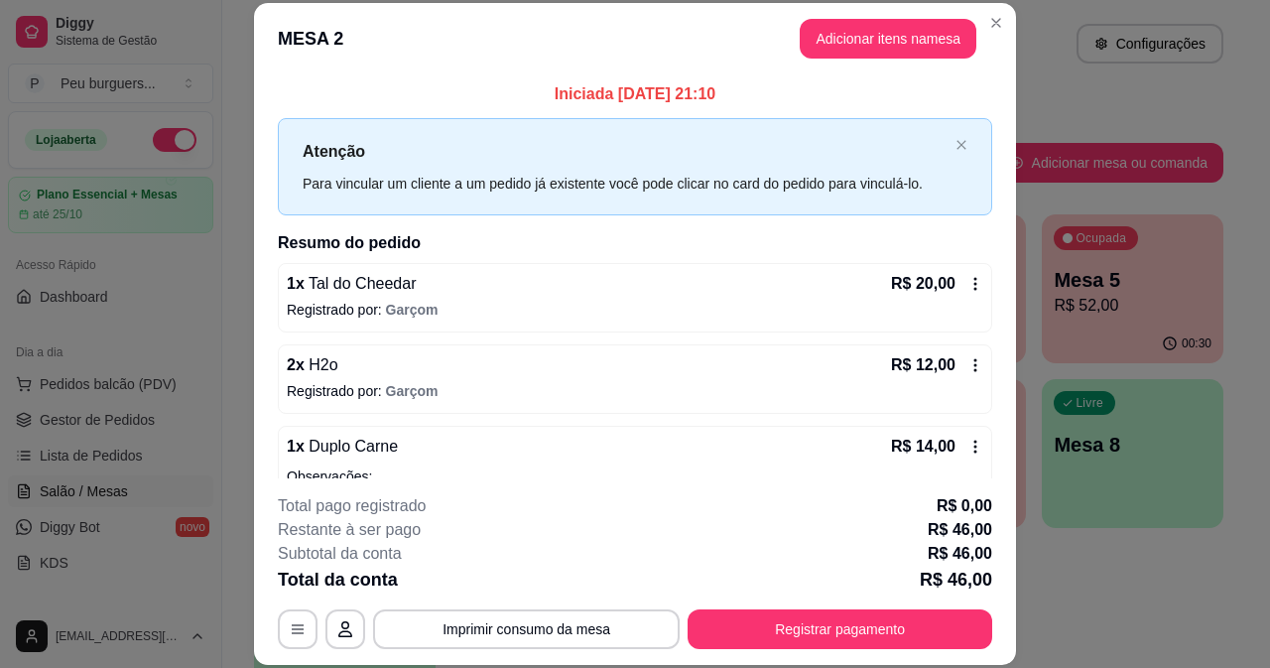
scroll to position [72, 0]
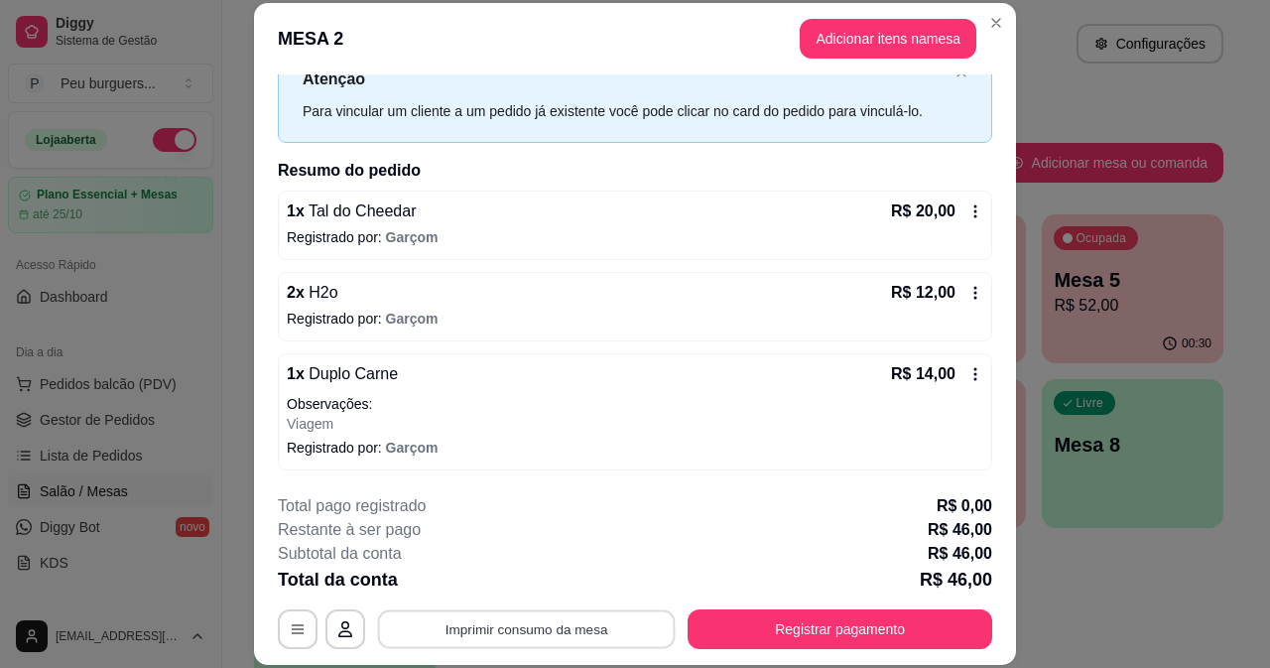
click at [448, 630] on button "Imprimir consumo da mesa" at bounding box center [527, 628] width 298 height 39
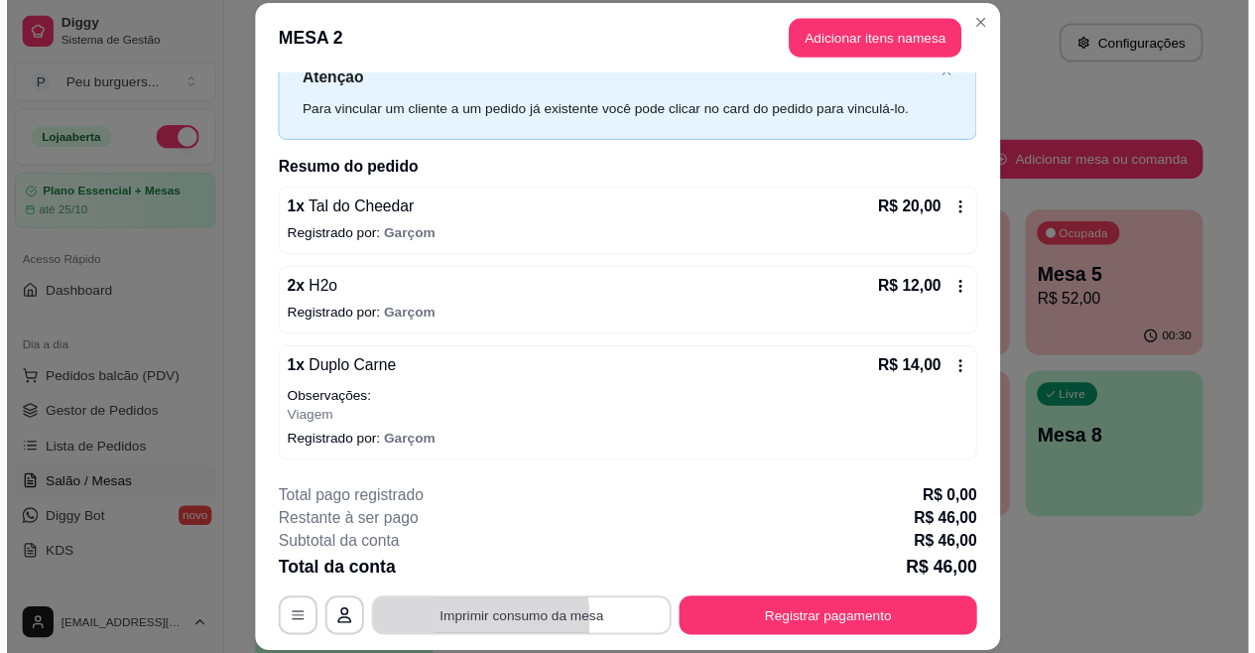
scroll to position [0, 0]
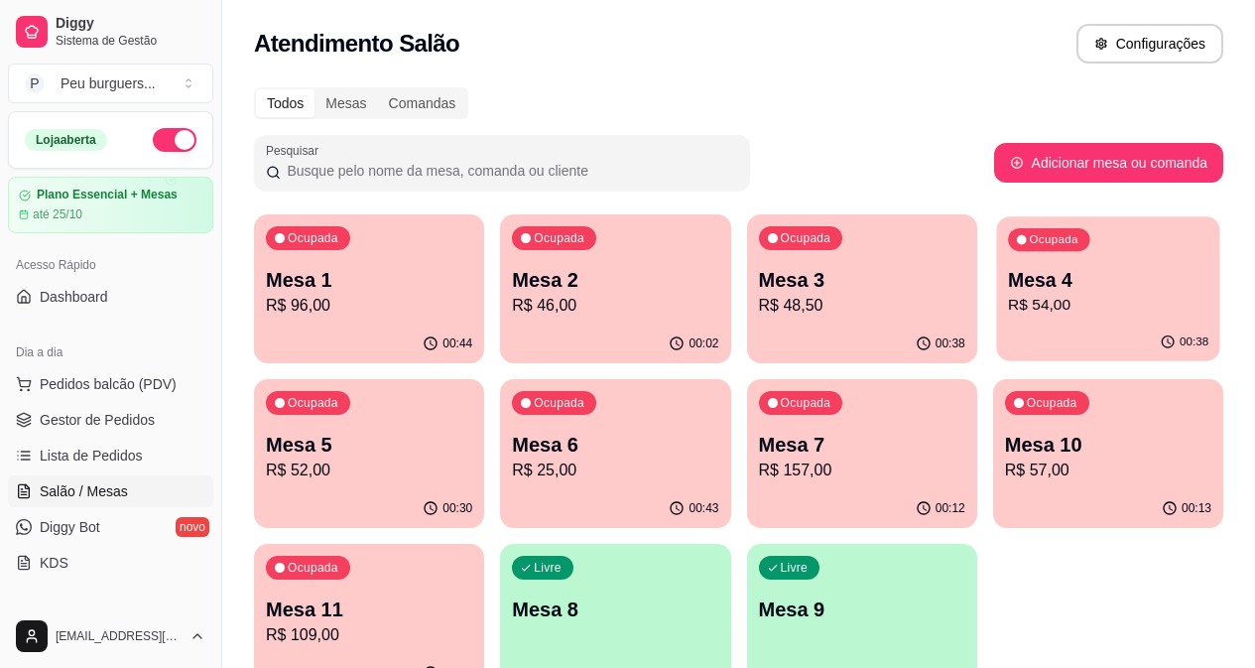
click at [1008, 299] on p "R$ 54,00" at bounding box center [1108, 305] width 200 height 23
click at [102, 410] on span "Gestor de Pedidos" at bounding box center [97, 420] width 115 height 20
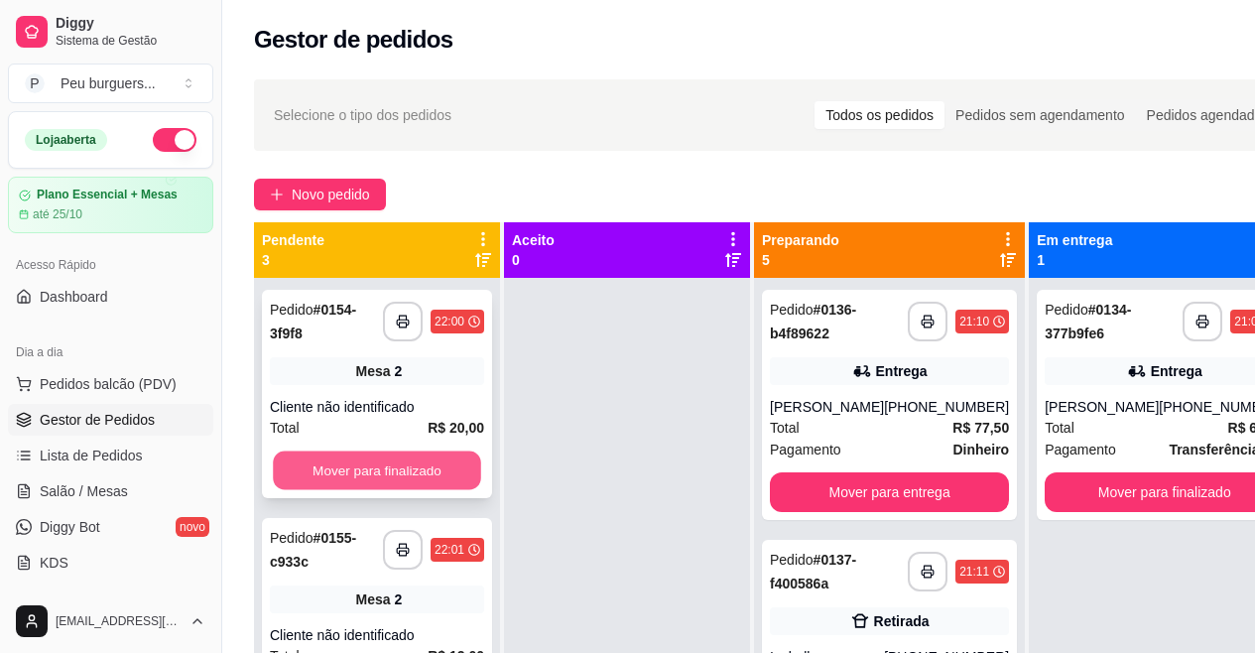
click at [376, 467] on button "Mover para finalizado" at bounding box center [377, 470] width 208 height 39
click at [388, 465] on button "Mover para finalizado" at bounding box center [377, 470] width 208 height 39
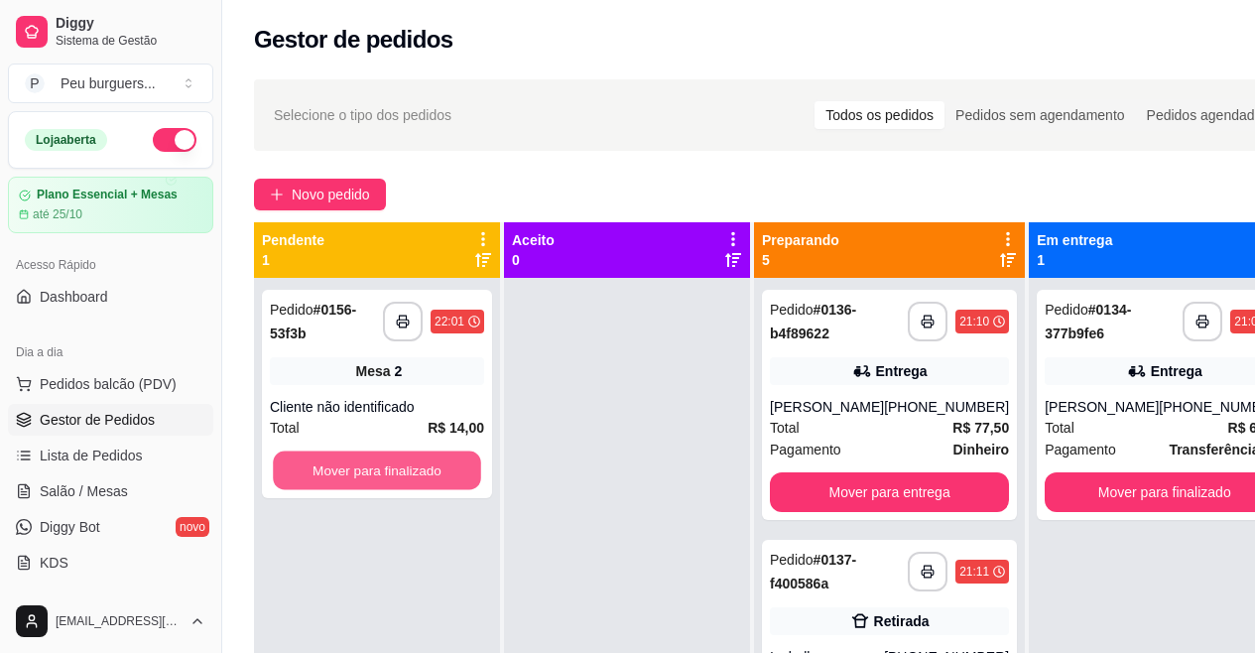
click at [388, 465] on button "Mover para finalizado" at bounding box center [377, 470] width 208 height 39
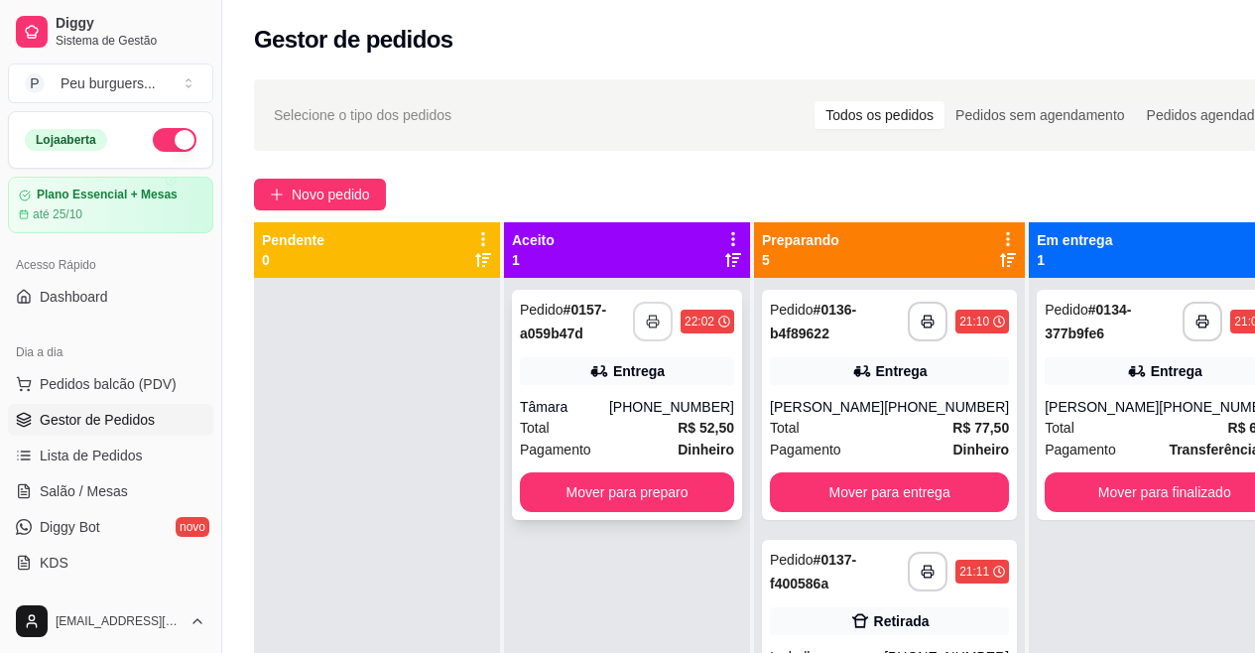
click at [651, 328] on button "button" at bounding box center [653, 322] width 40 height 40
click at [659, 487] on button "Mover para preparo" at bounding box center [627, 492] width 208 height 39
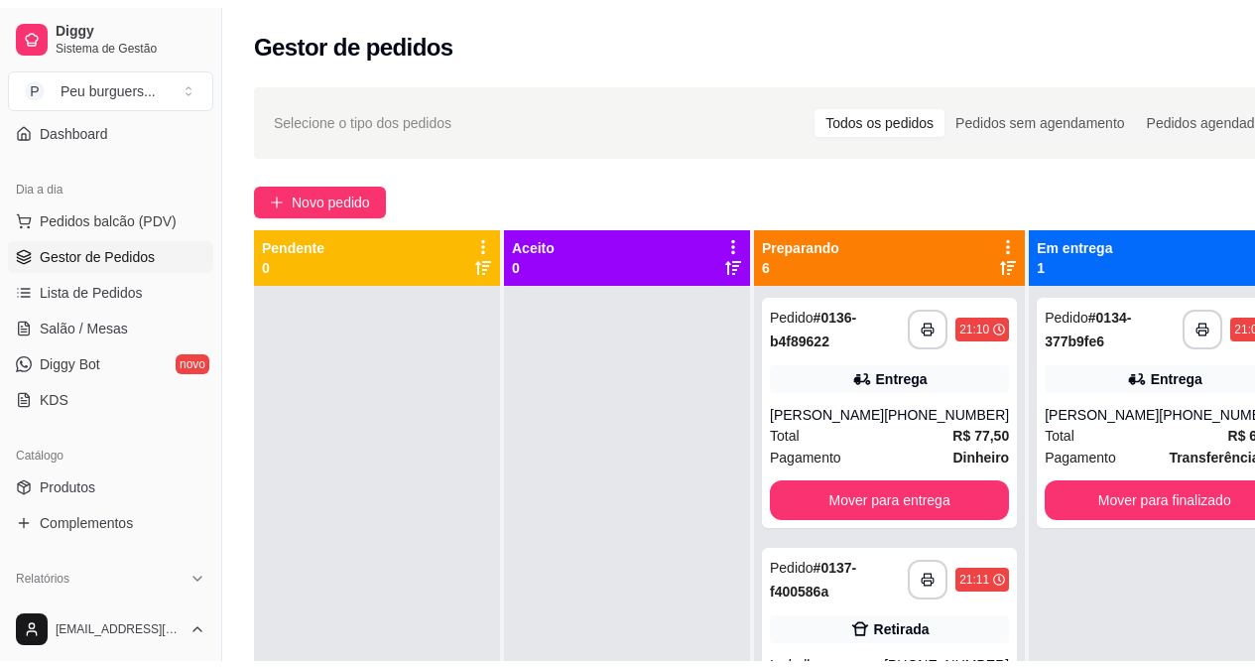
scroll to position [217, 0]
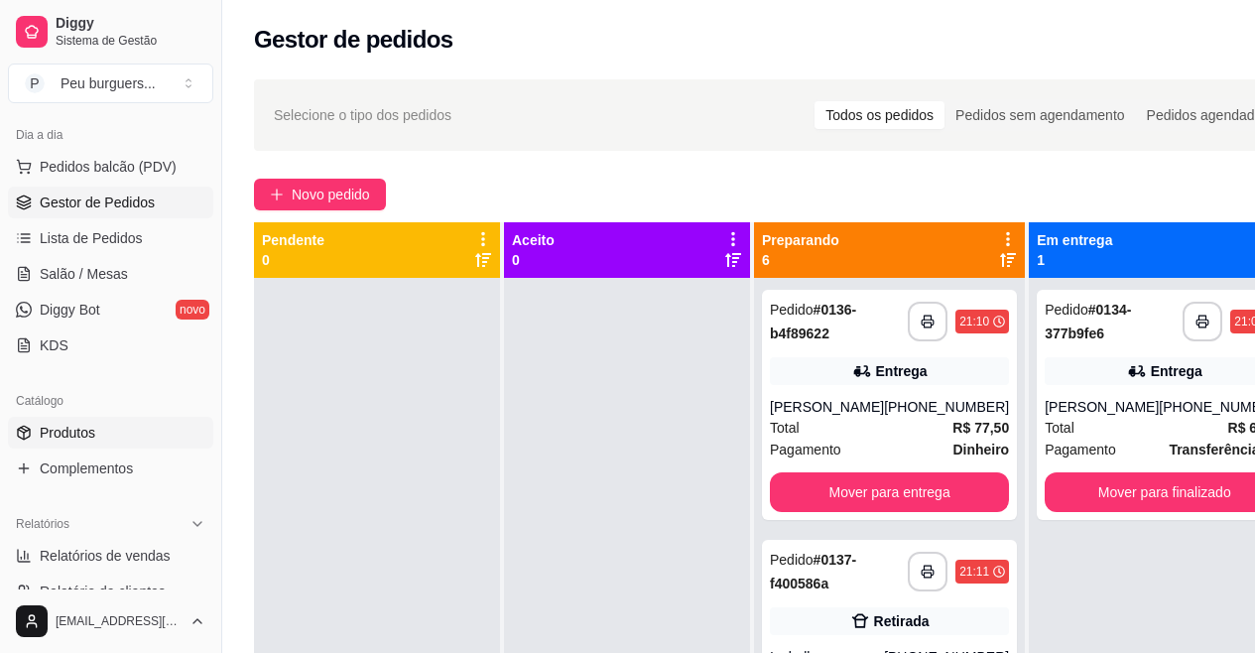
click at [54, 430] on span "Produtos" at bounding box center [68, 433] width 56 height 20
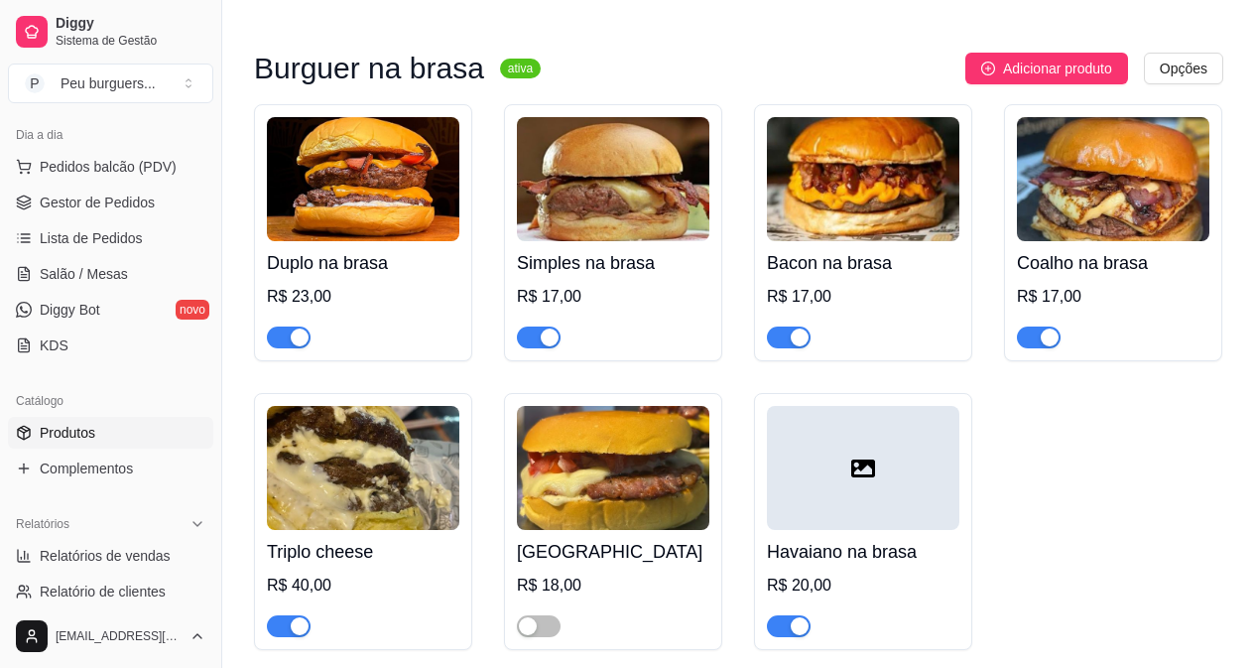
scroll to position [6109, 0]
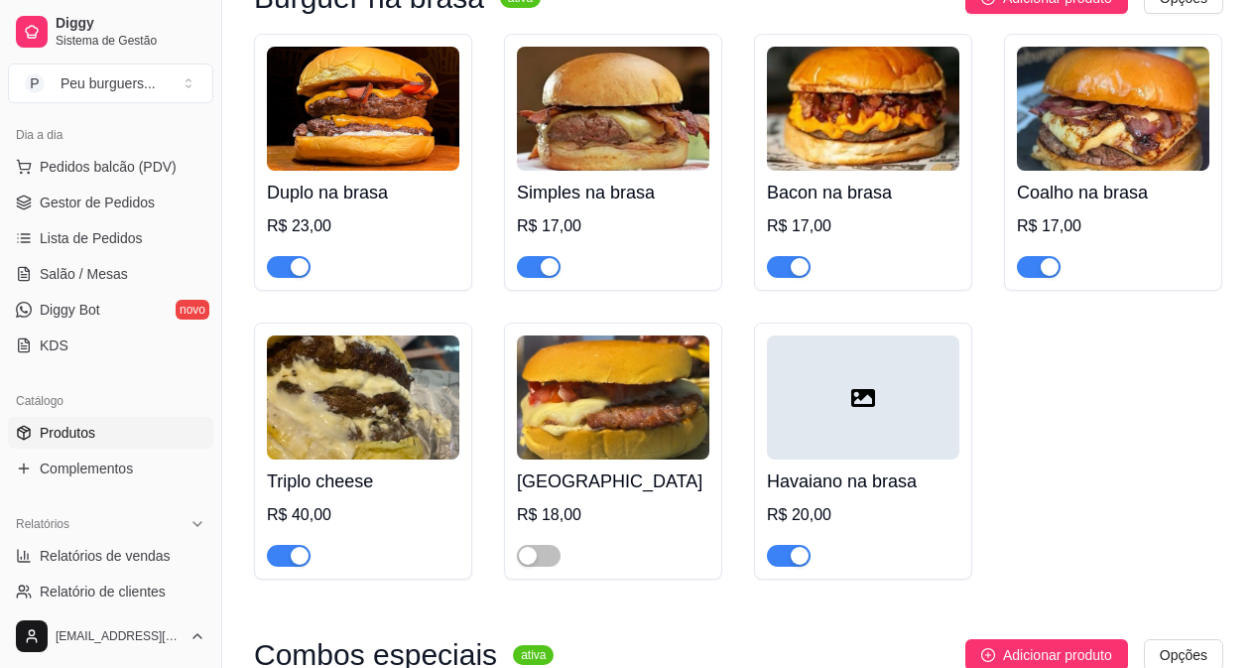
click at [1039, 261] on button "button" at bounding box center [1039, 267] width 44 height 22
click at [785, 256] on span "button" at bounding box center [789, 267] width 44 height 22
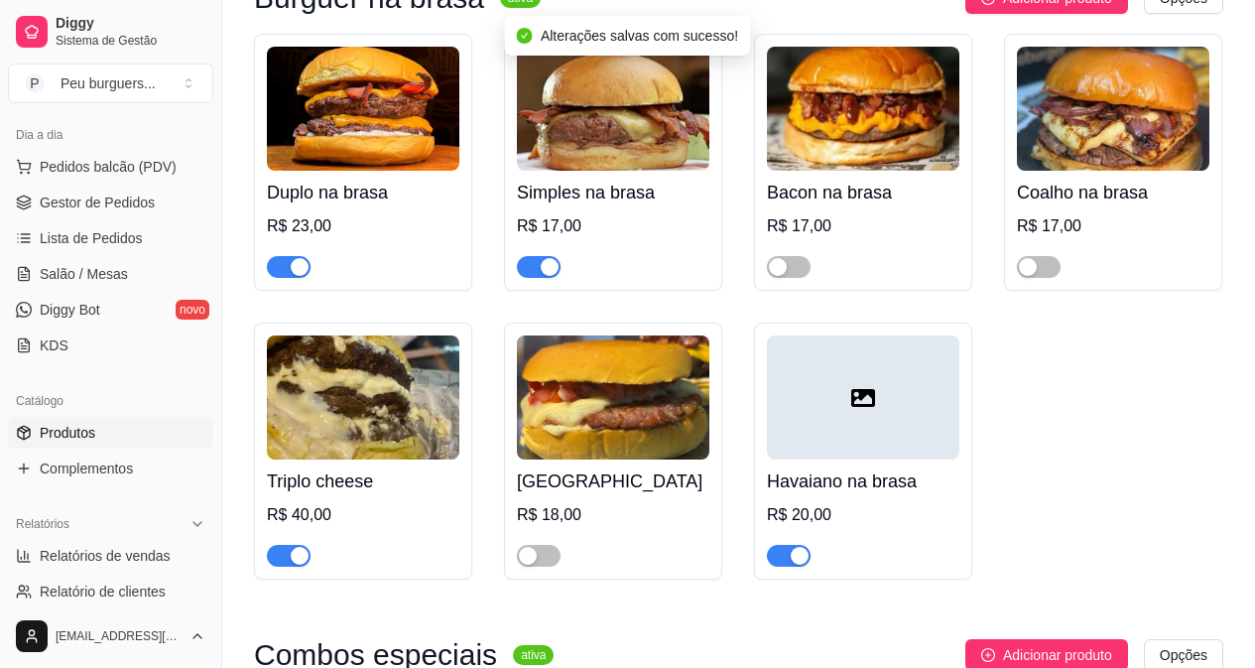
click at [541, 258] on div "button" at bounding box center [550, 267] width 18 height 18
click at [291, 258] on div "button" at bounding box center [300, 267] width 18 height 18
click at [287, 545] on button "button" at bounding box center [289, 556] width 44 height 22
click at [783, 551] on span "button" at bounding box center [789, 556] width 44 height 22
click at [64, 281] on span "Salão / Mesas" at bounding box center [84, 274] width 88 height 20
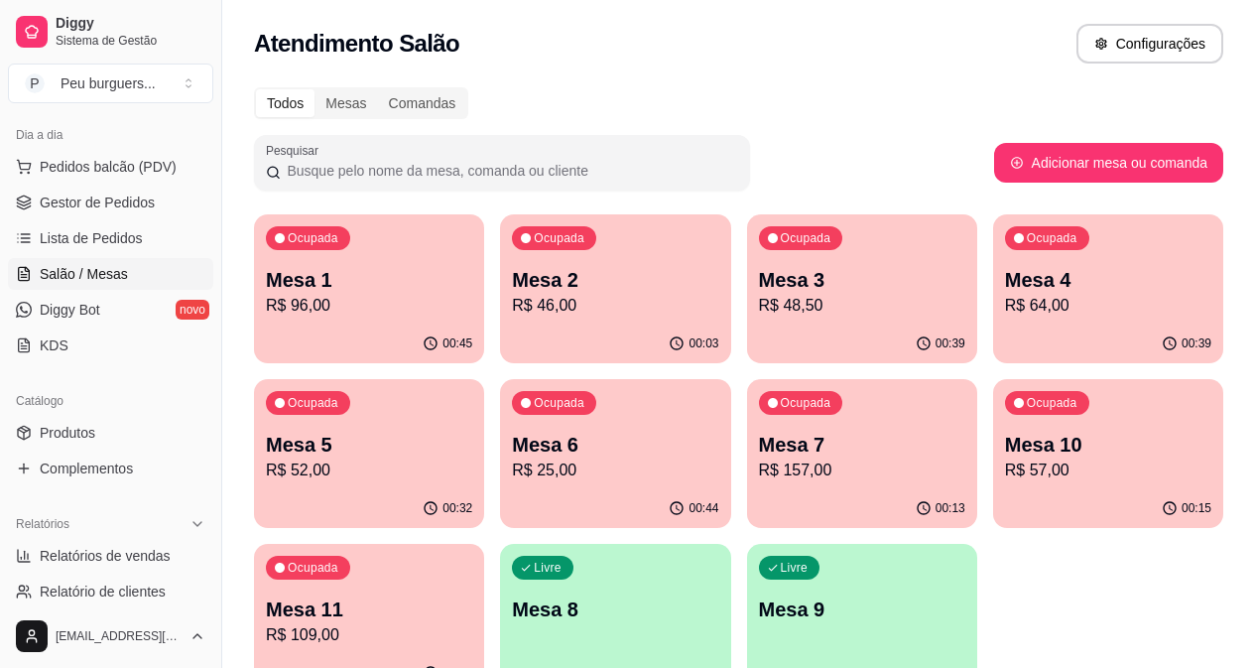
click at [1005, 293] on div "Mesa 4 R$ 64,00" at bounding box center [1108, 292] width 206 height 52
click at [1008, 291] on p "Mesa 4" at bounding box center [1108, 280] width 200 height 27
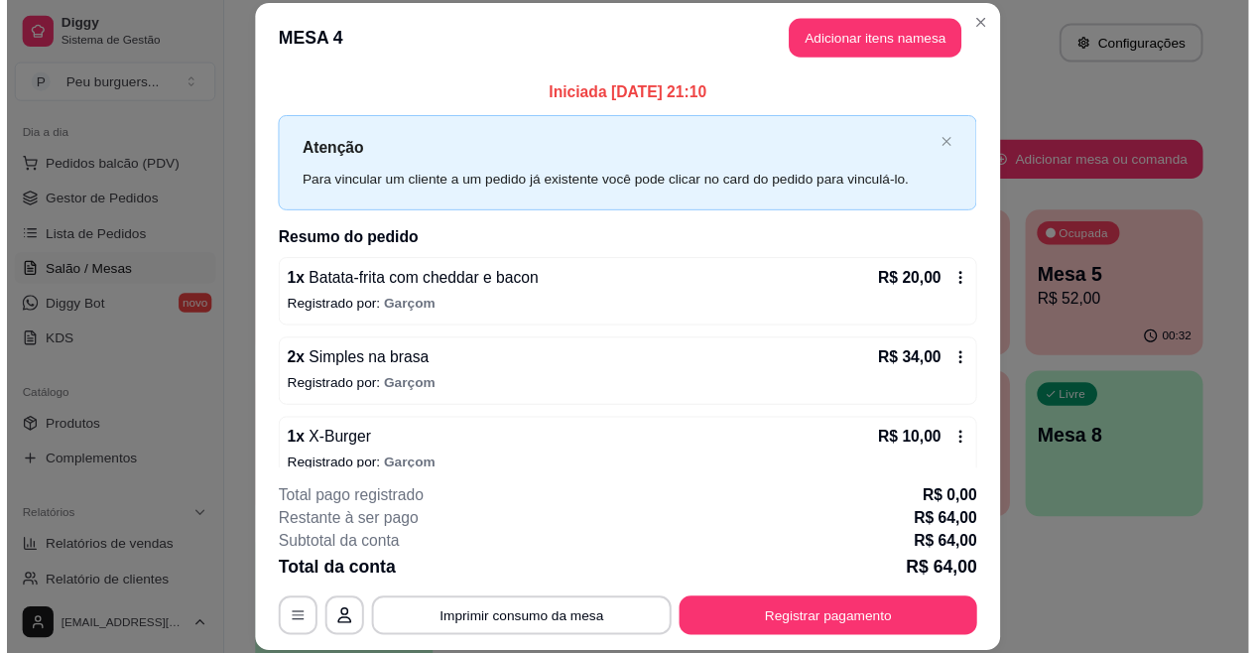
scroll to position [25, 0]
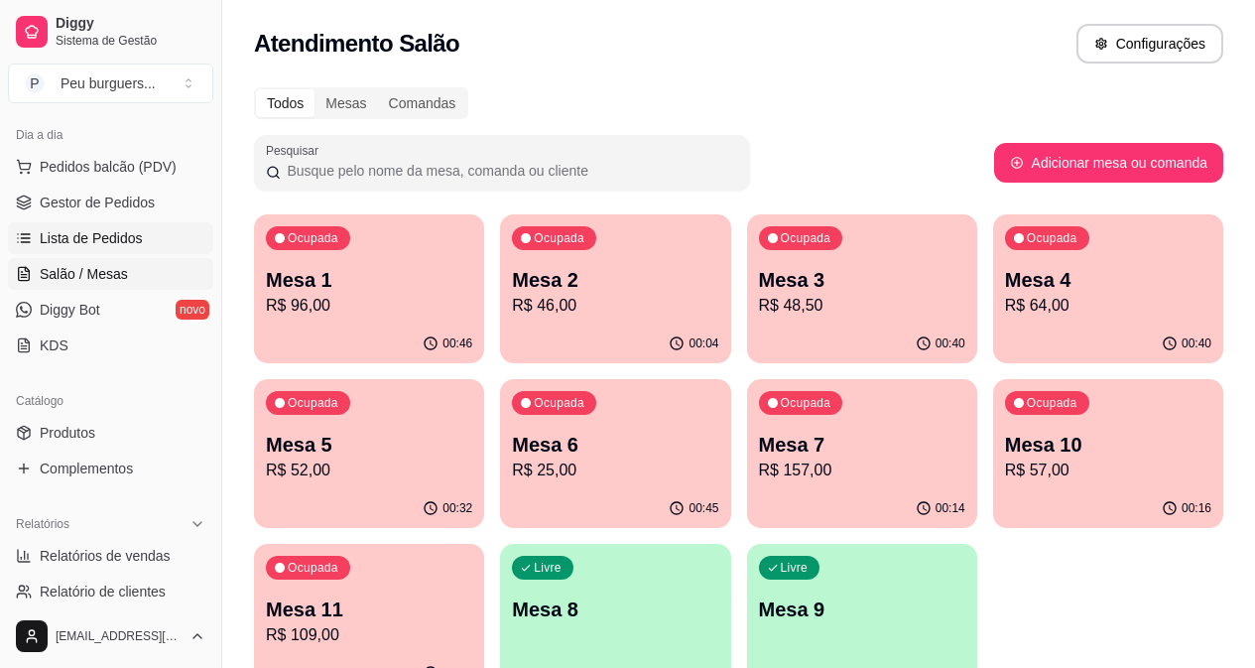
click at [82, 223] on link "Lista de Pedidos" at bounding box center [110, 238] width 205 height 32
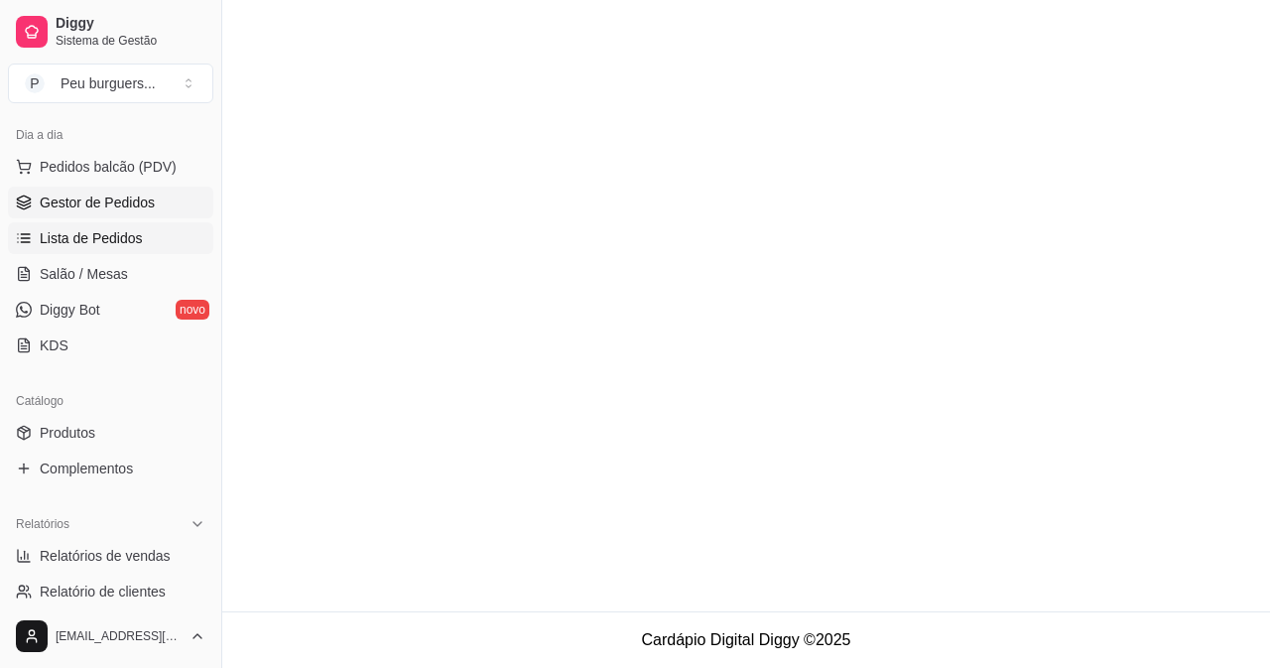
click at [82, 193] on span "Gestor de Pedidos" at bounding box center [97, 203] width 115 height 20
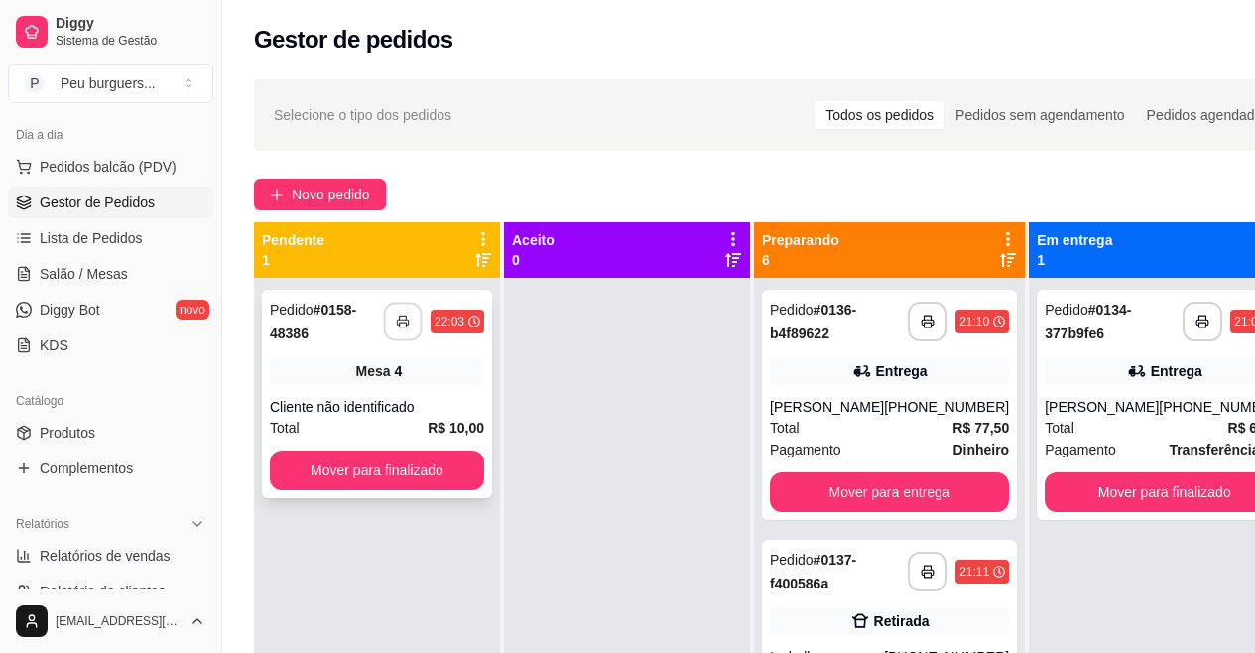
click at [396, 321] on button "button" at bounding box center [403, 322] width 39 height 39
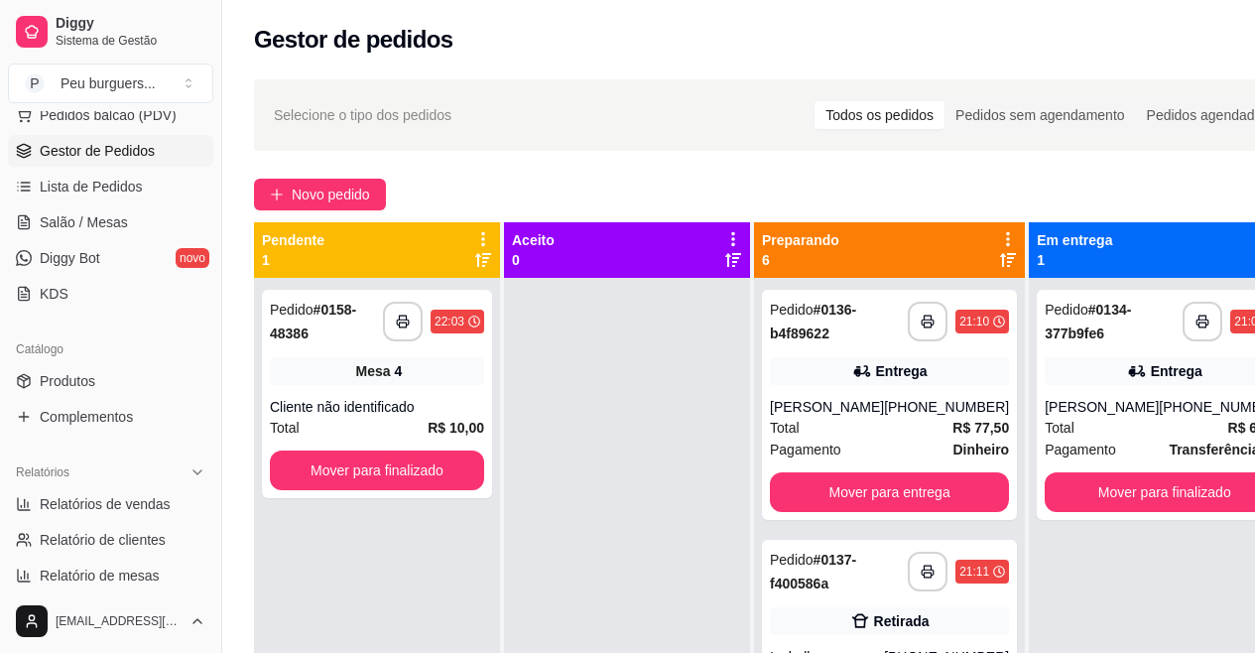
scroll to position [293, 0]
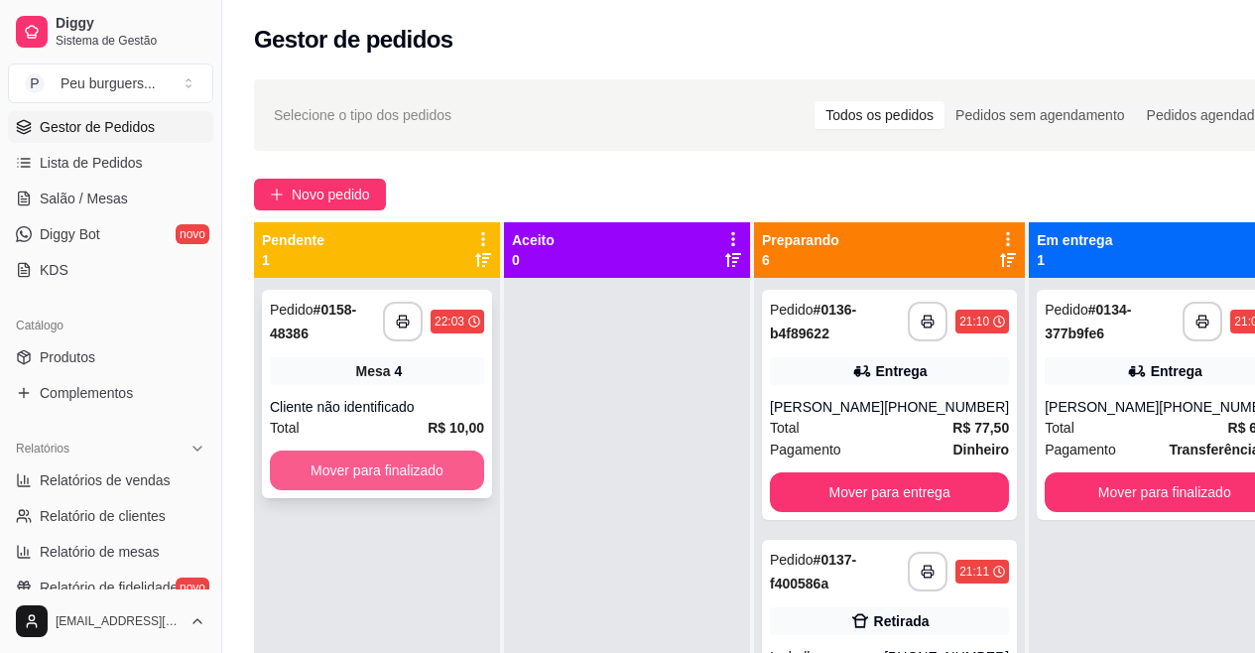
click at [293, 465] on button "Mover para finalizado" at bounding box center [377, 471] width 214 height 40
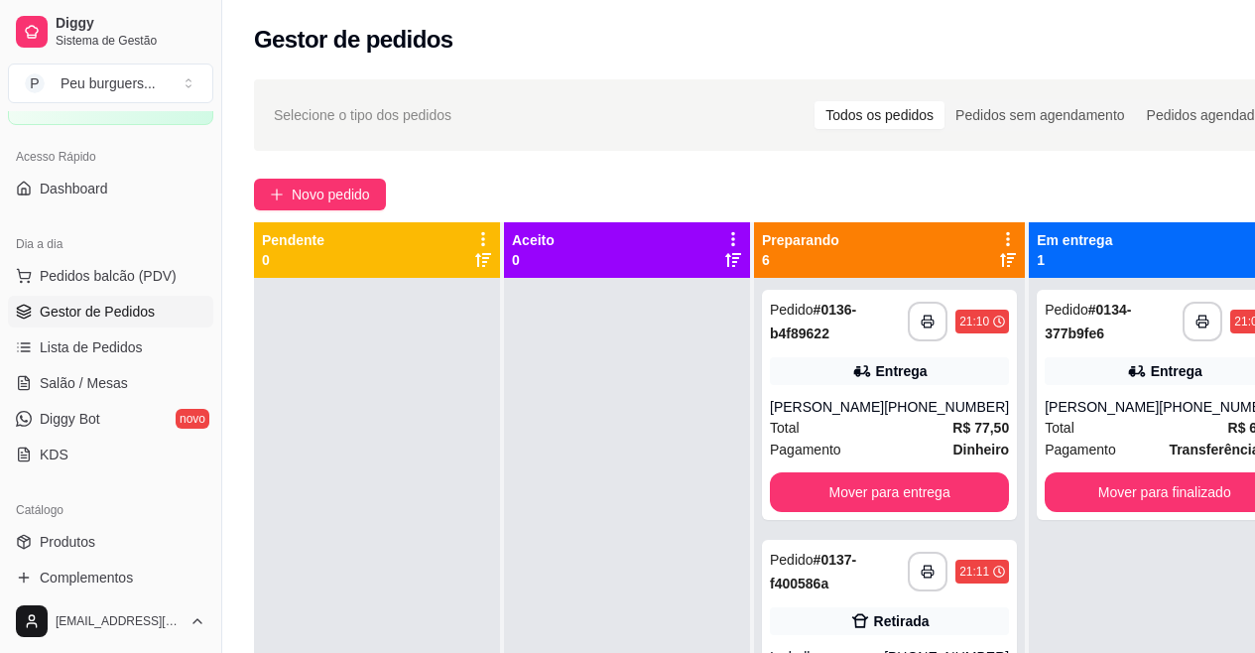
scroll to position [63, 0]
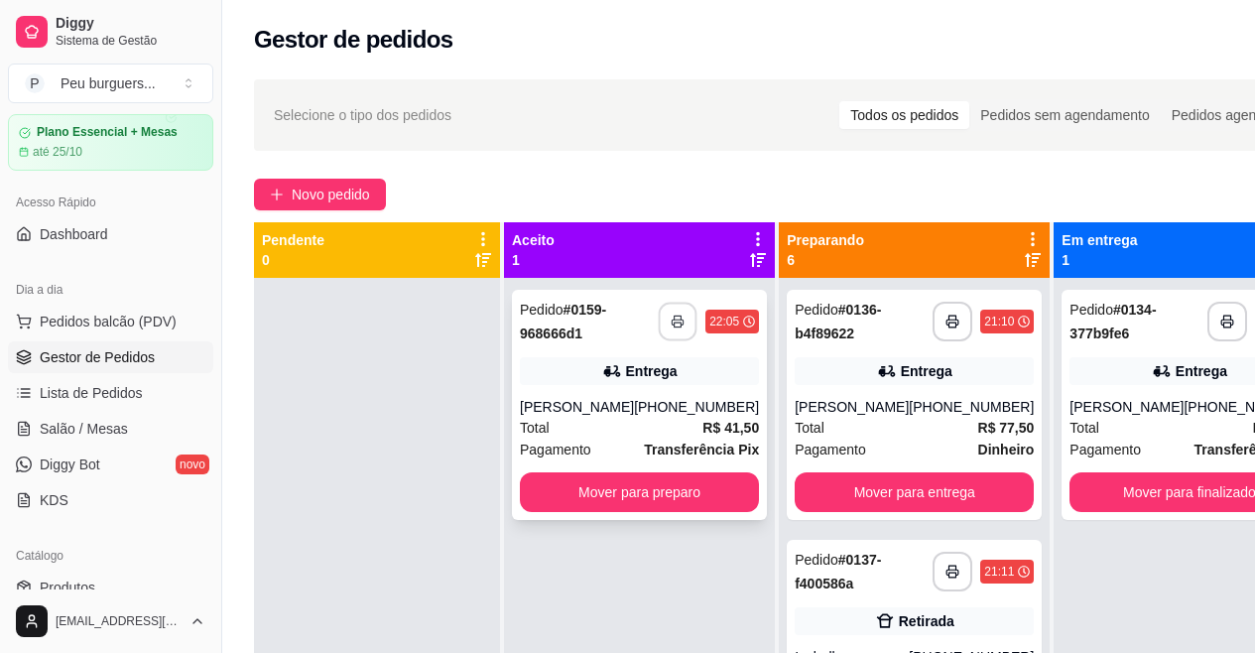
click at [671, 324] on icon "button" at bounding box center [678, 322] width 14 height 14
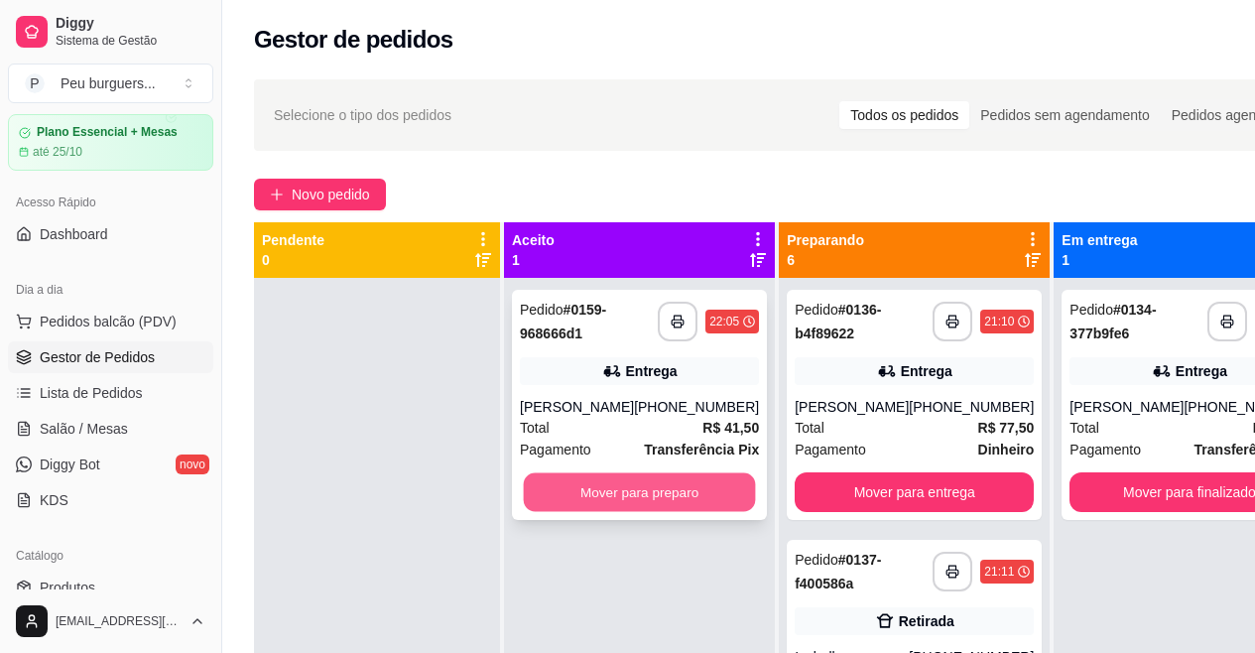
click at [601, 497] on button "Mover para preparo" at bounding box center [640, 492] width 232 height 39
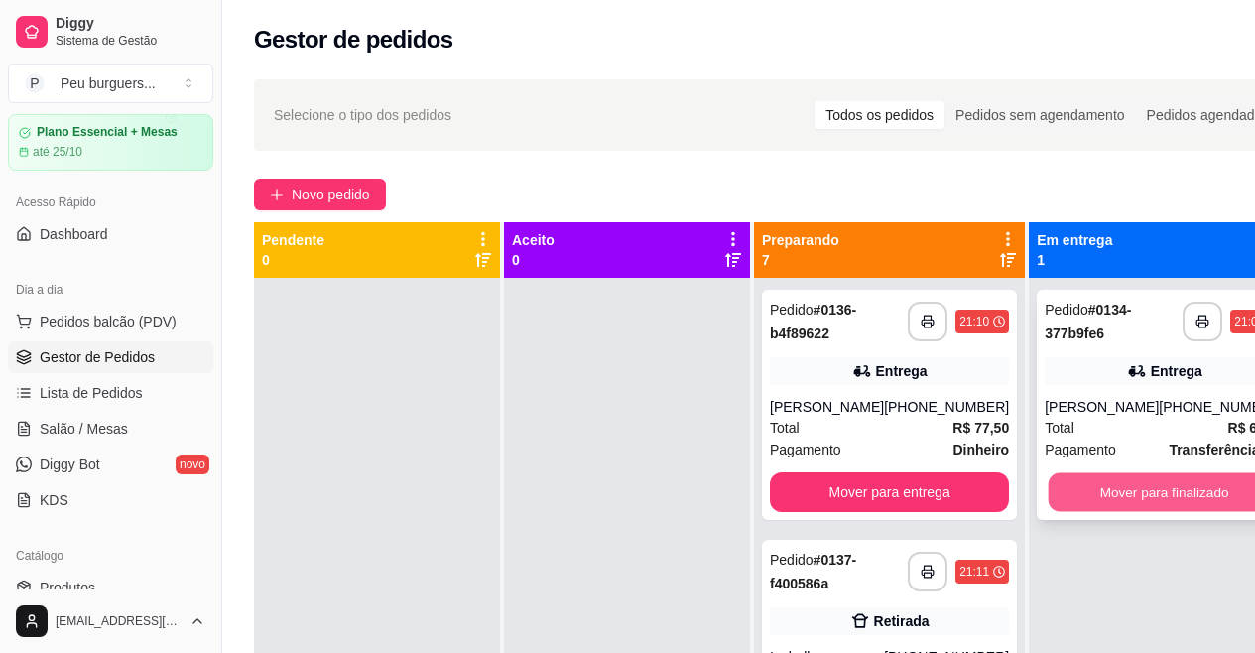
click at [1149, 483] on button "Mover para finalizado" at bounding box center [1165, 492] width 232 height 39
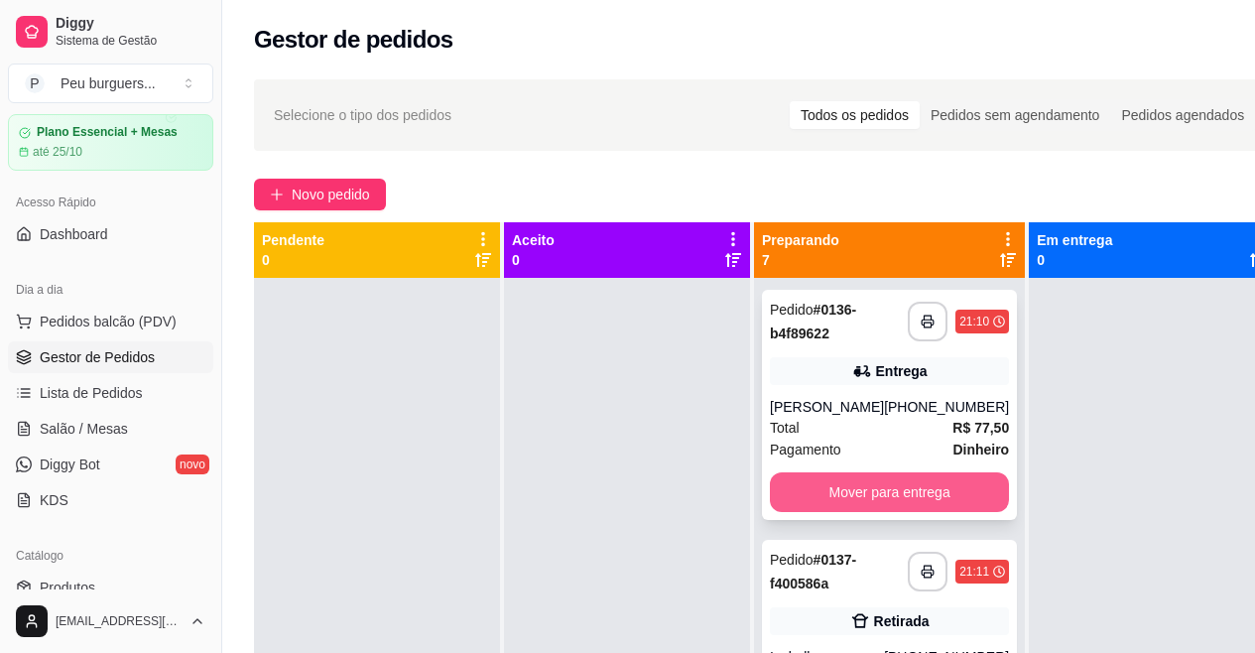
click at [931, 491] on button "Mover para entrega" at bounding box center [889, 492] width 239 height 40
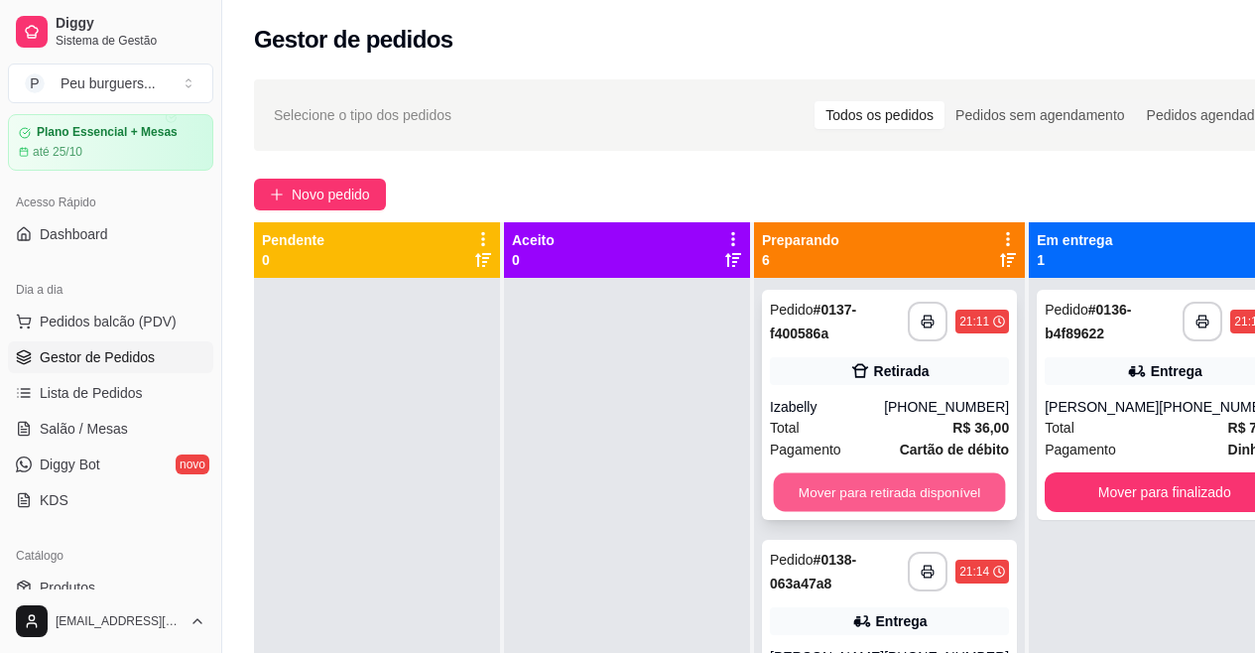
click at [952, 487] on button "Mover para retirada disponível" at bounding box center [890, 492] width 232 height 39
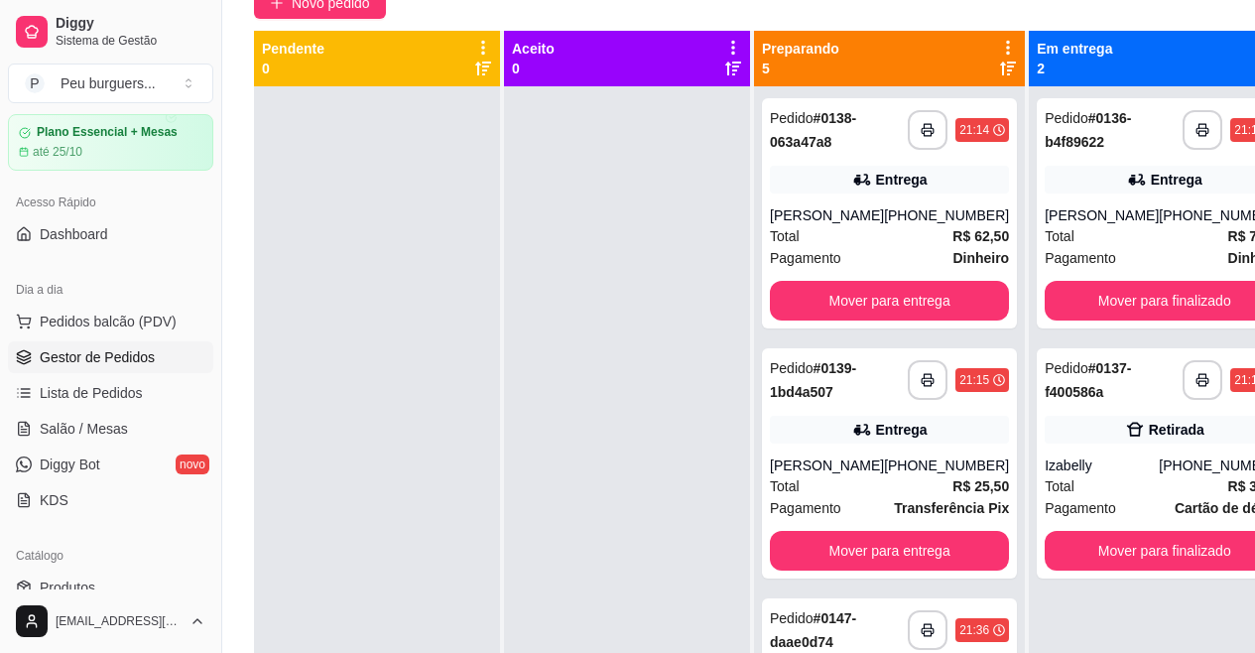
scroll to position [200, 0]
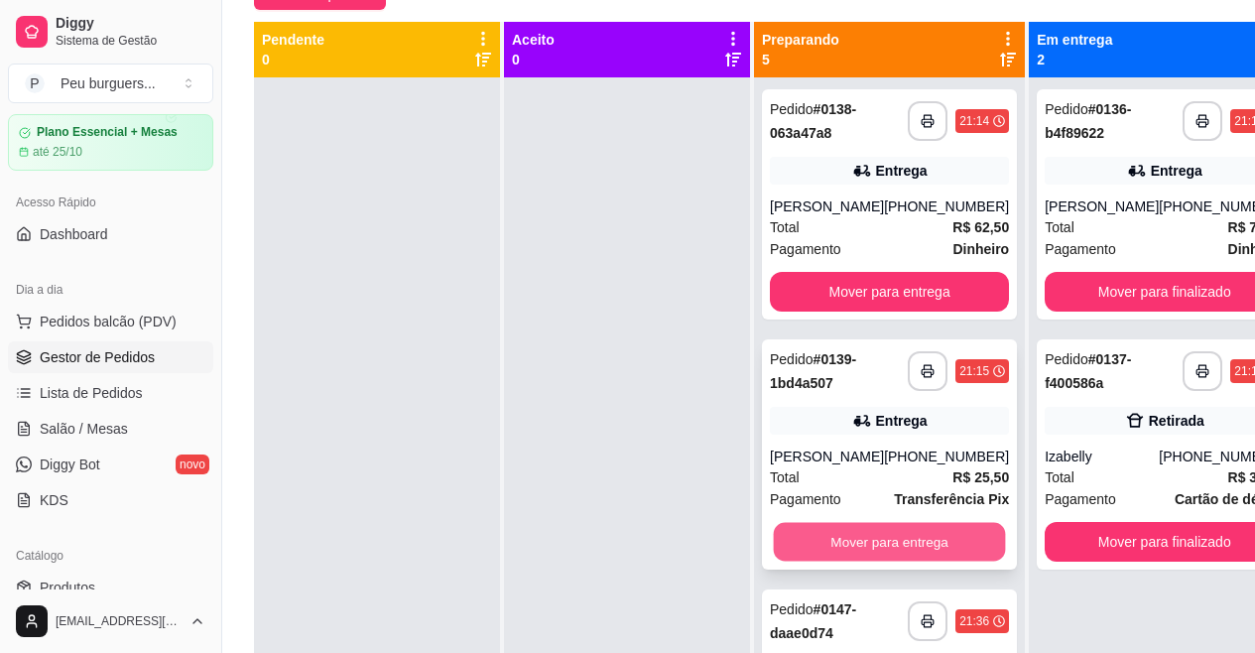
click at [884, 525] on button "Mover para entrega" at bounding box center [890, 542] width 232 height 39
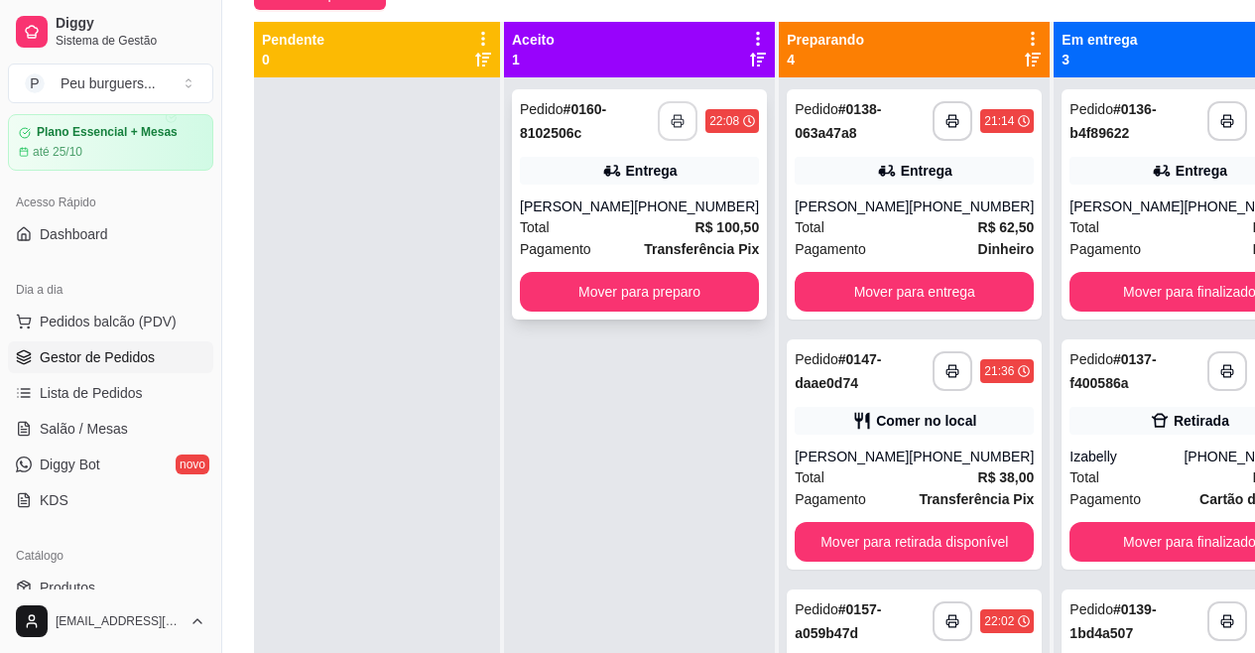
click at [658, 128] on button "button" at bounding box center [678, 121] width 40 height 40
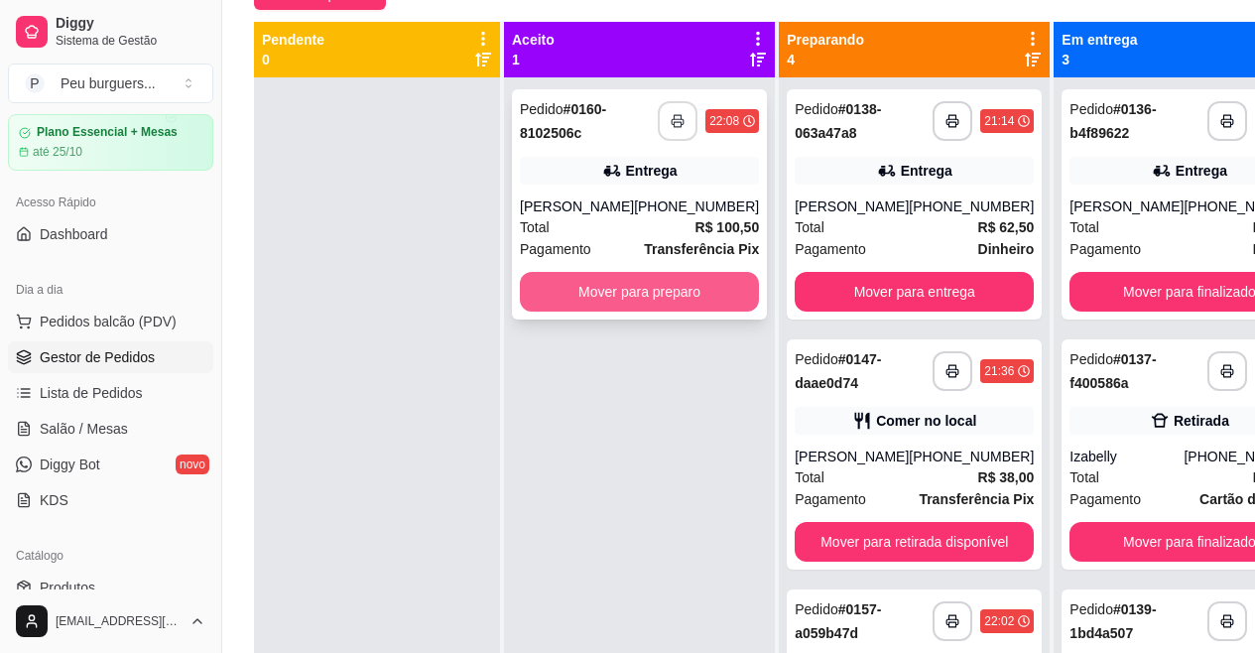
click at [634, 296] on button "Mover para preparo" at bounding box center [639, 292] width 239 height 40
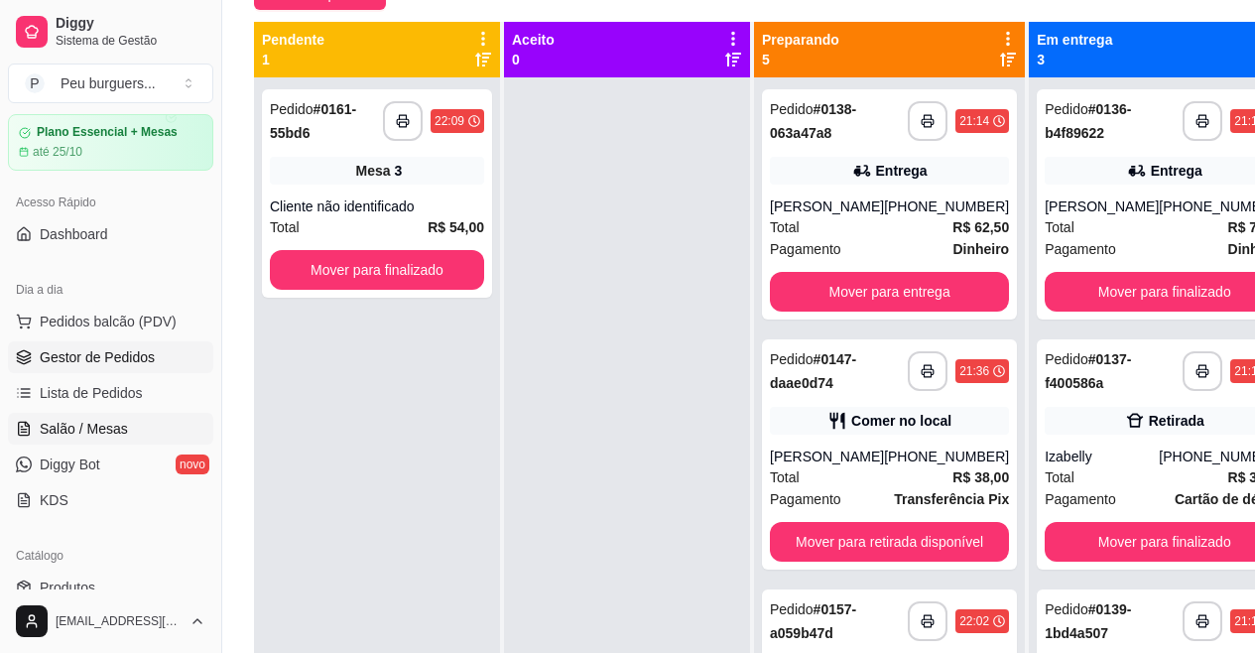
click at [64, 429] on span "Salão / Mesas" at bounding box center [84, 429] width 88 height 20
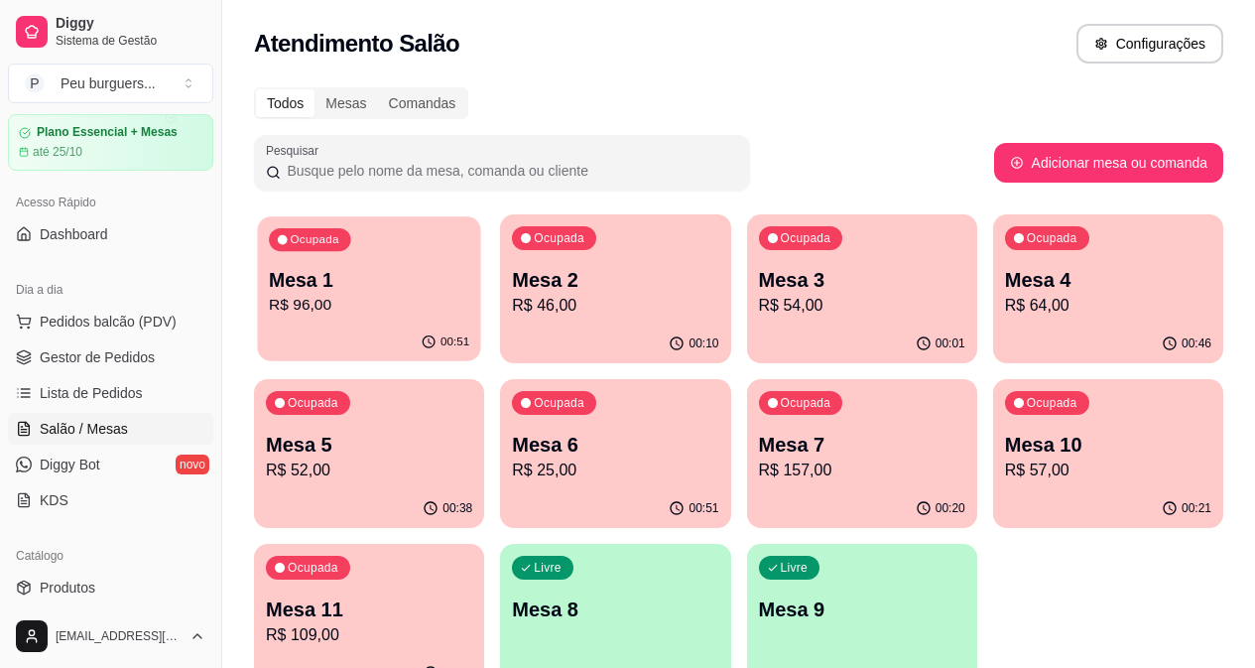
click at [336, 284] on p "Mesa 1" at bounding box center [369, 280] width 200 height 27
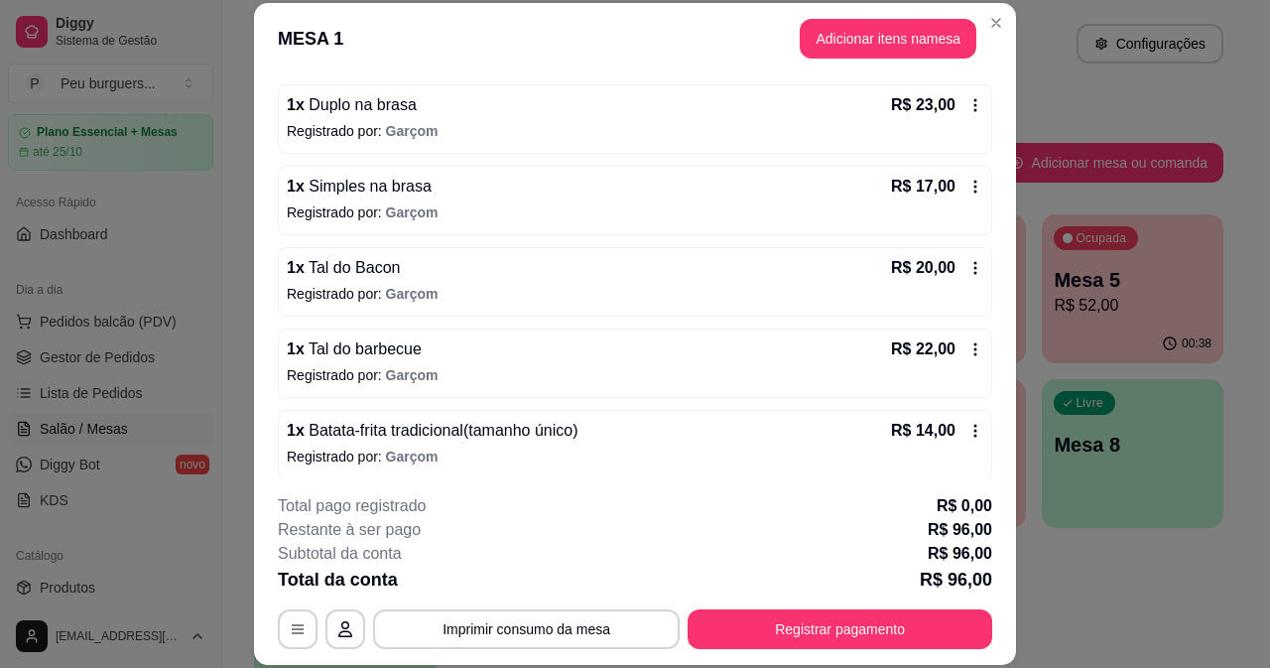
scroll to position [188, 0]
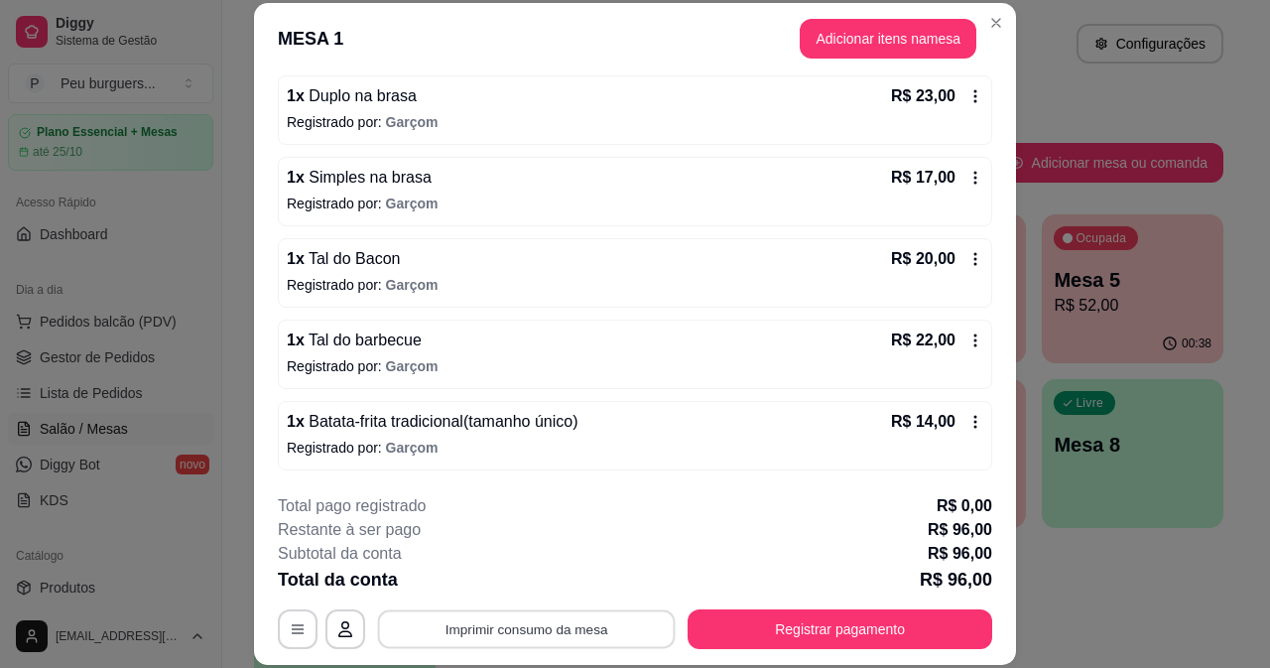
click at [565, 619] on button "Imprimir consumo da mesa" at bounding box center [527, 628] width 298 height 39
click at [819, 32] on button "Adicionar itens na mesa" at bounding box center [888, 39] width 177 height 40
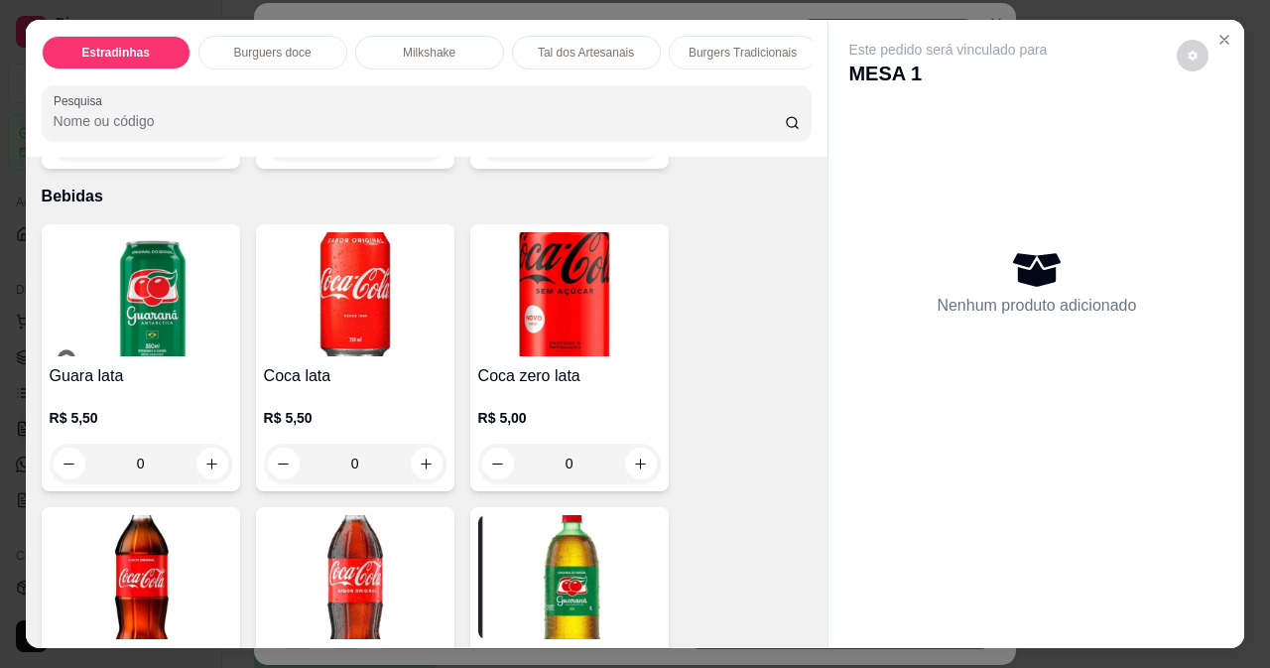
scroll to position [4385, 0]
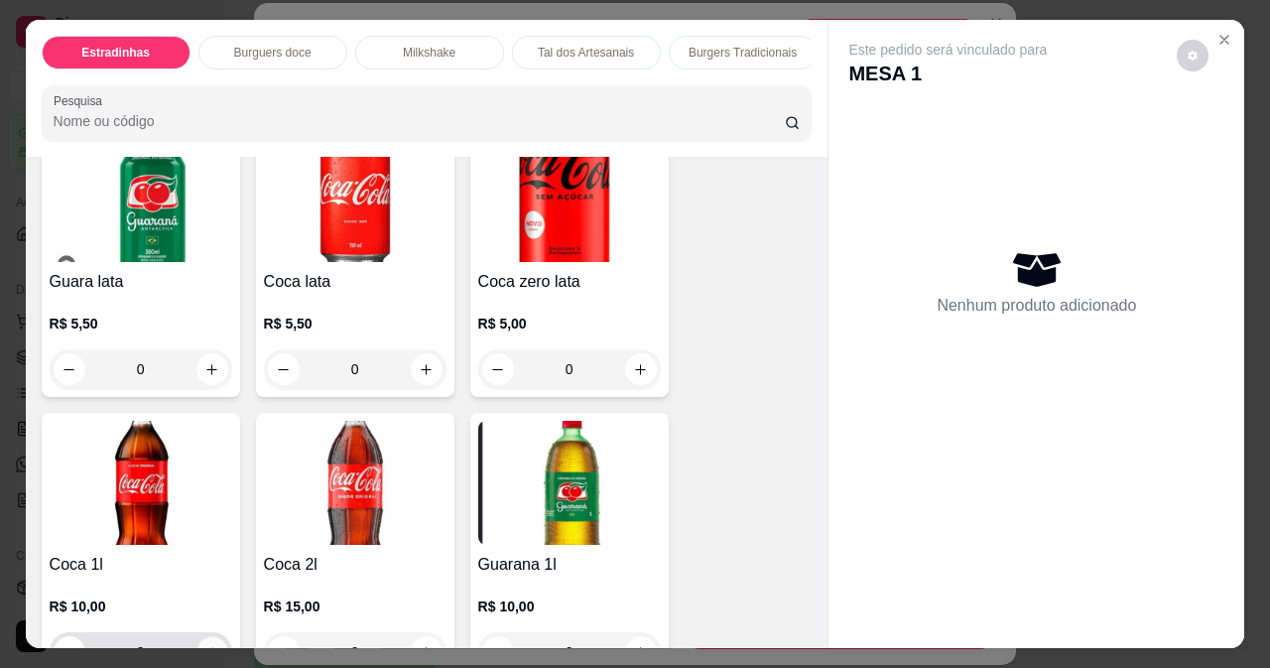
click at [204, 645] on icon "increase-product-quantity" at bounding box center [211, 652] width 15 height 15
type input "1"
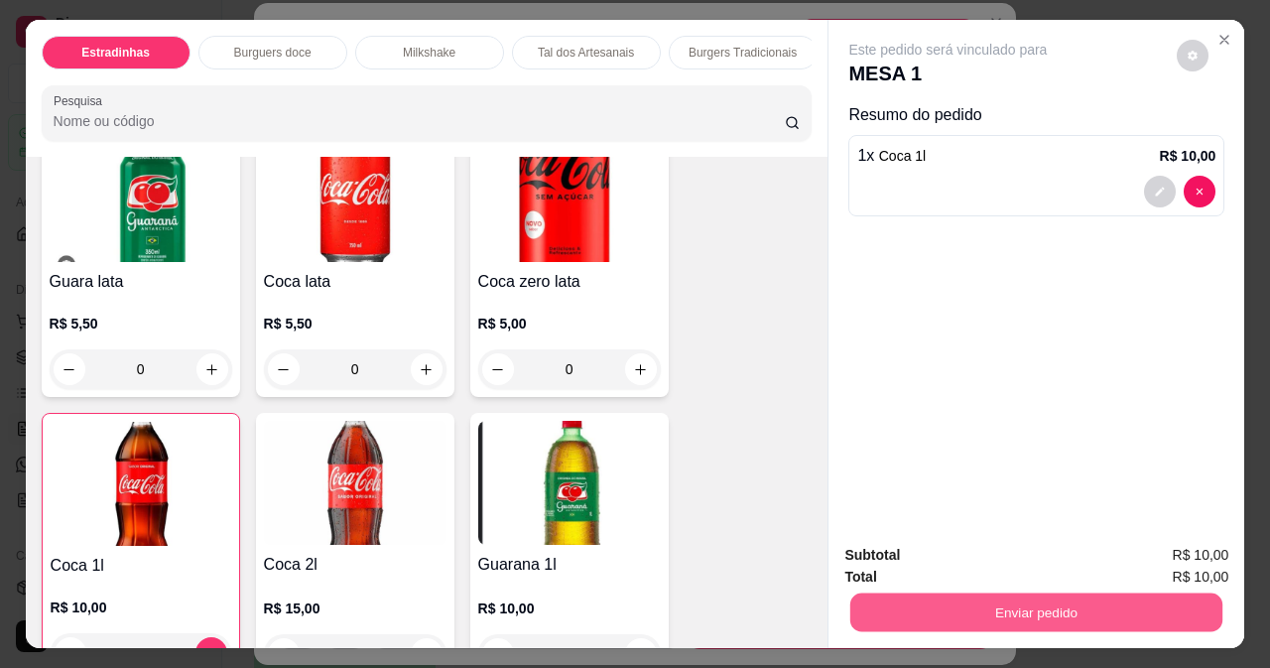
click at [900, 613] on button "Enviar pedido" at bounding box center [1036, 611] width 372 height 39
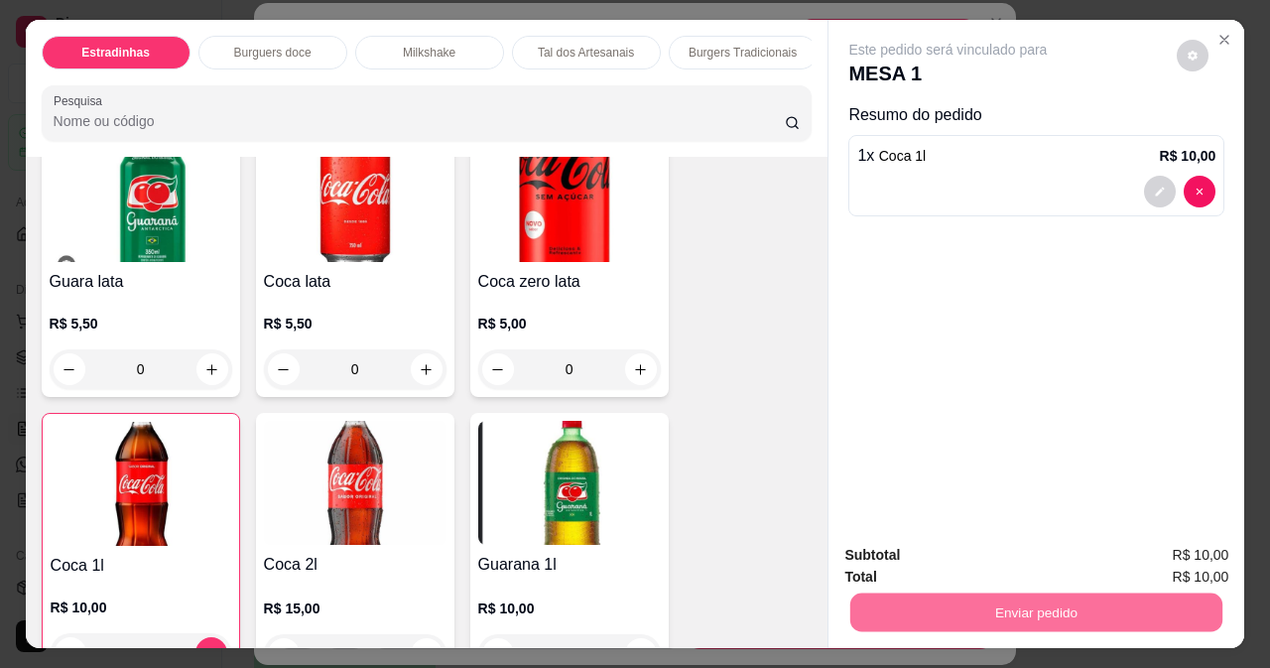
click at [1154, 546] on button "Enviar pedido" at bounding box center [1177, 556] width 112 height 38
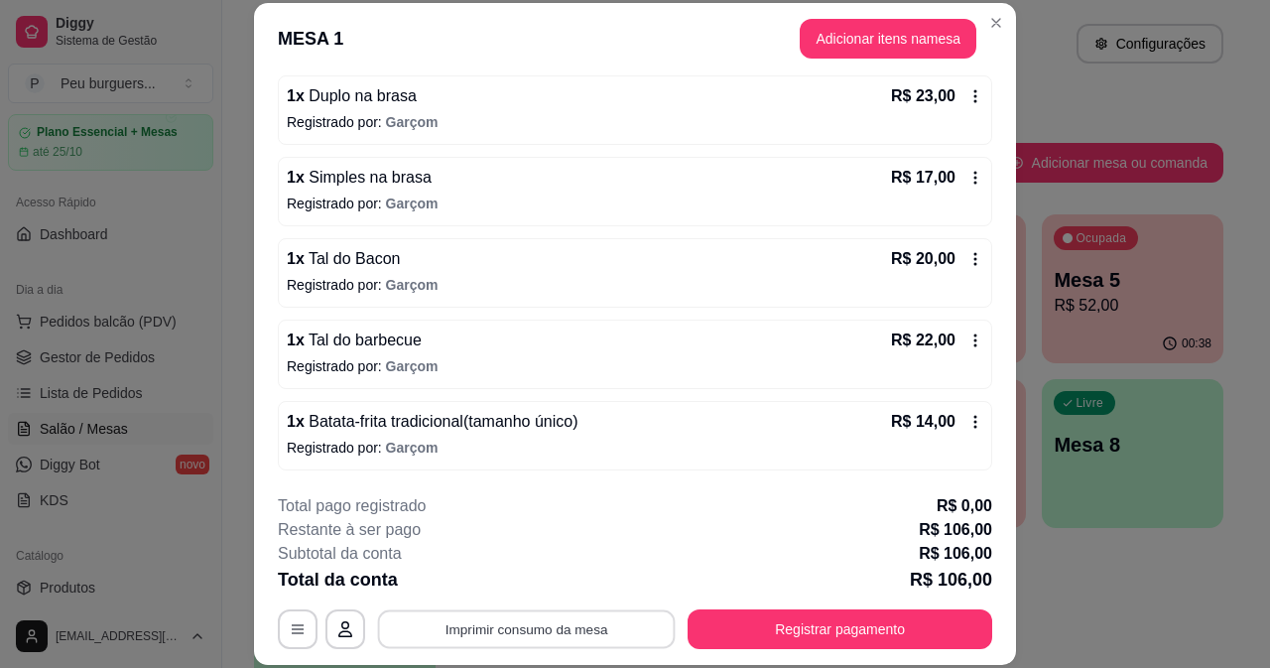
click at [561, 627] on button "Imprimir consumo da mesa" at bounding box center [527, 628] width 298 height 39
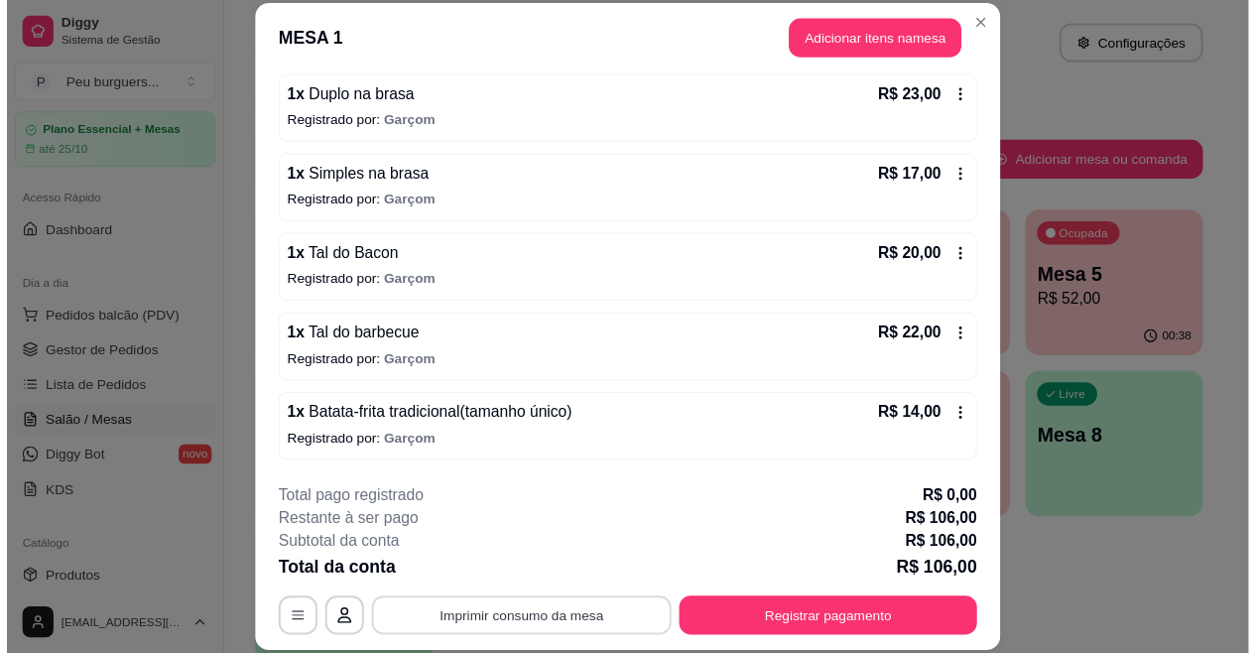
scroll to position [0, 0]
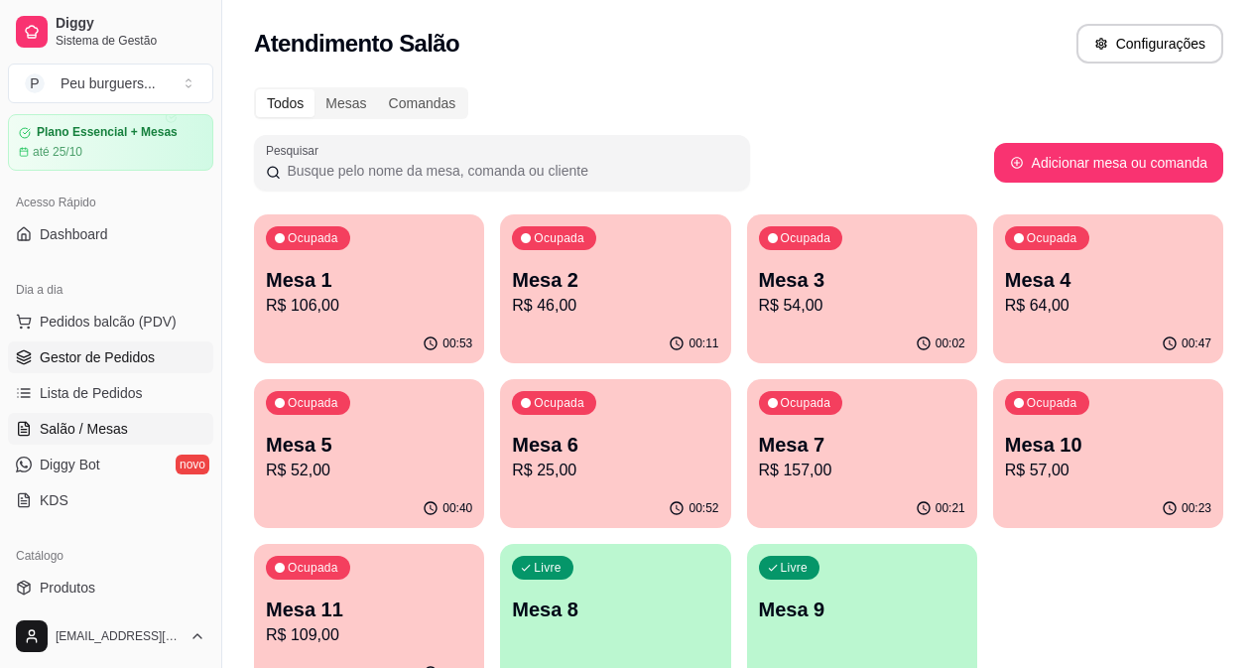
click at [78, 350] on span "Gestor de Pedidos" at bounding box center [97, 357] width 115 height 20
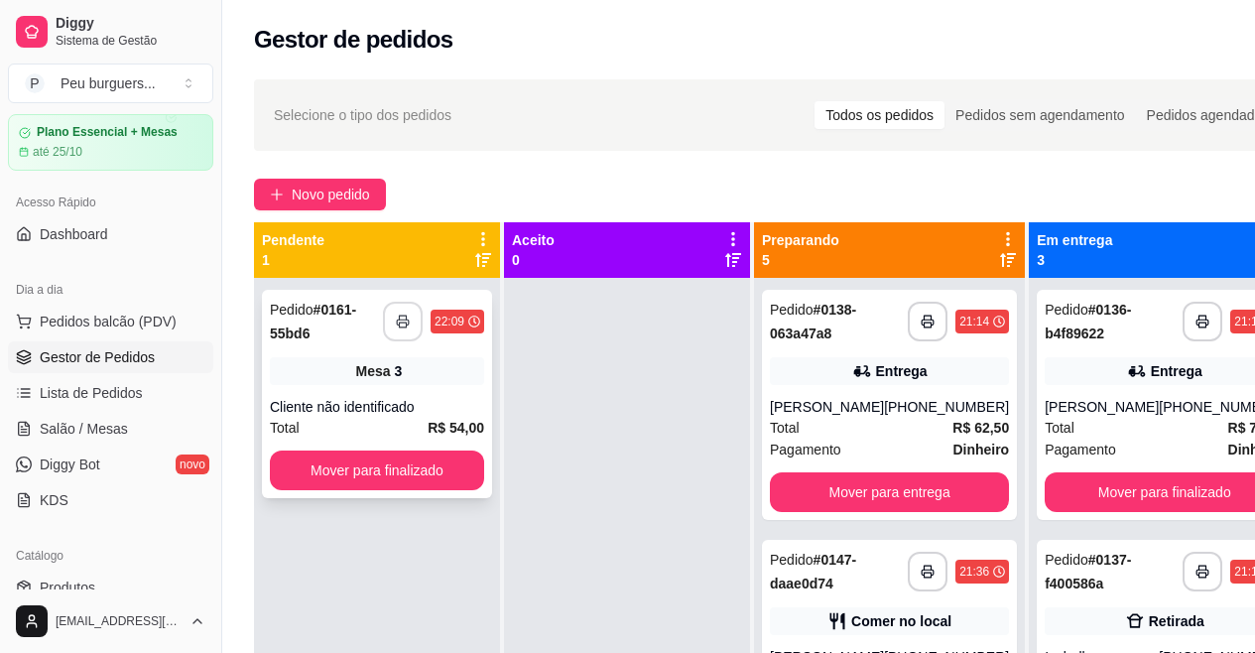
click at [400, 324] on icon "button" at bounding box center [403, 322] width 12 height 5
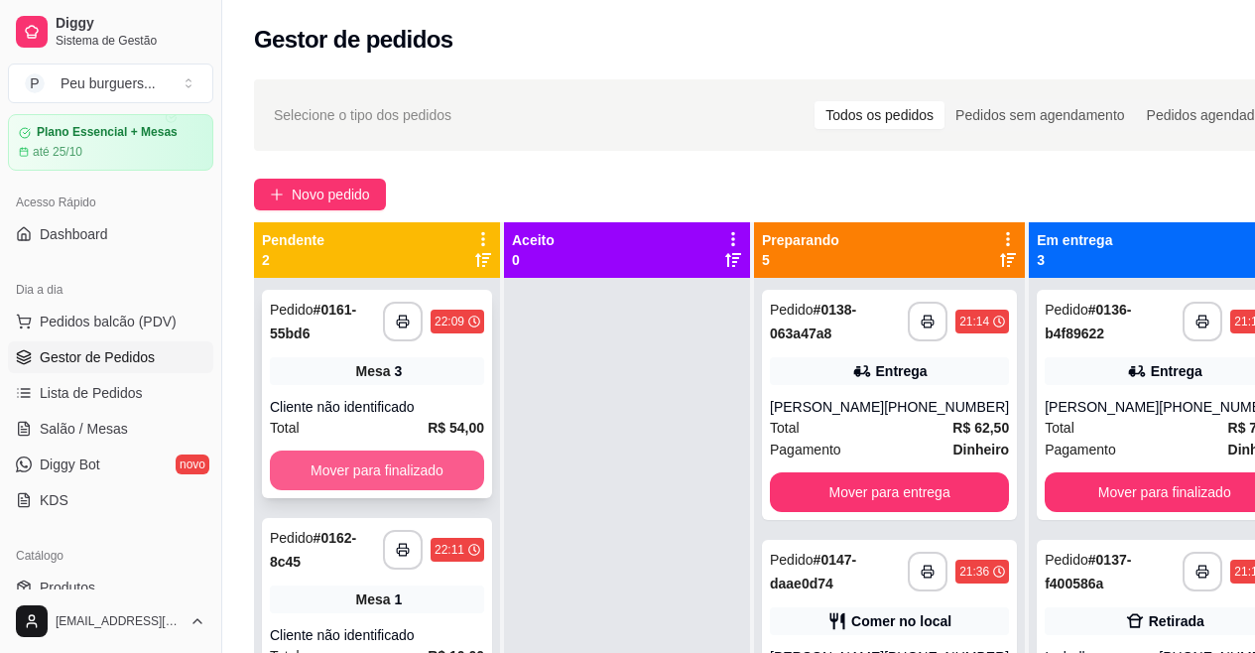
click at [388, 455] on button "Mover para finalizado" at bounding box center [377, 471] width 214 height 40
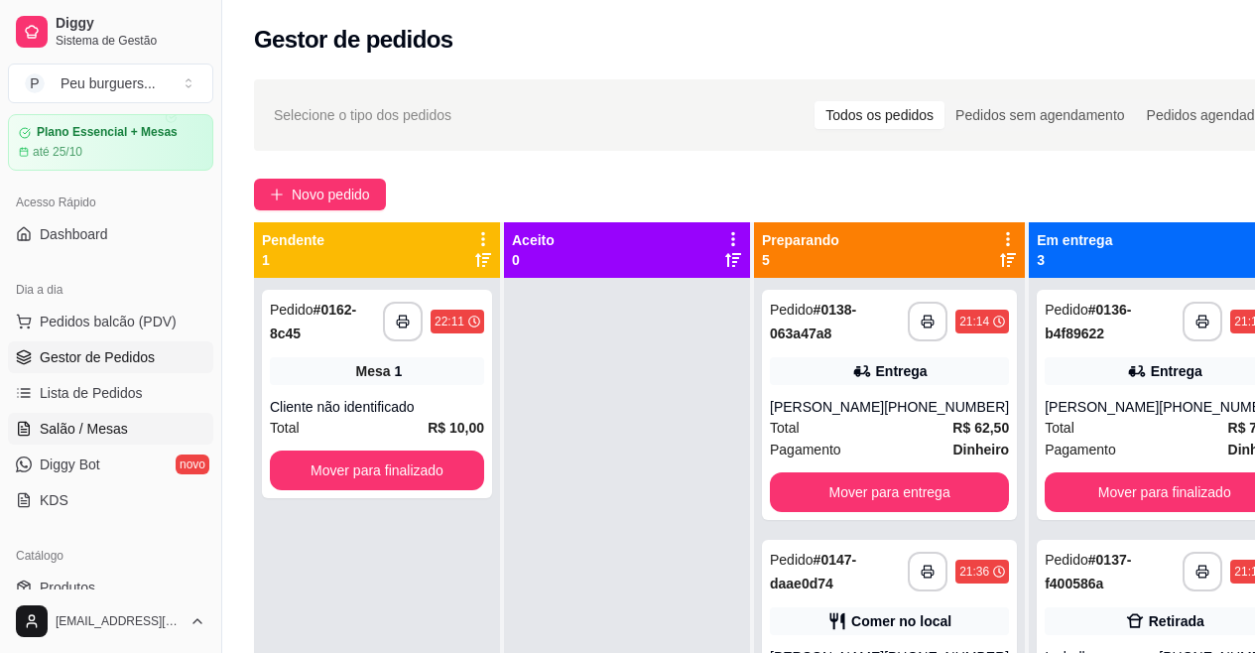
click at [98, 414] on link "Salão / Mesas" at bounding box center [110, 429] width 205 height 32
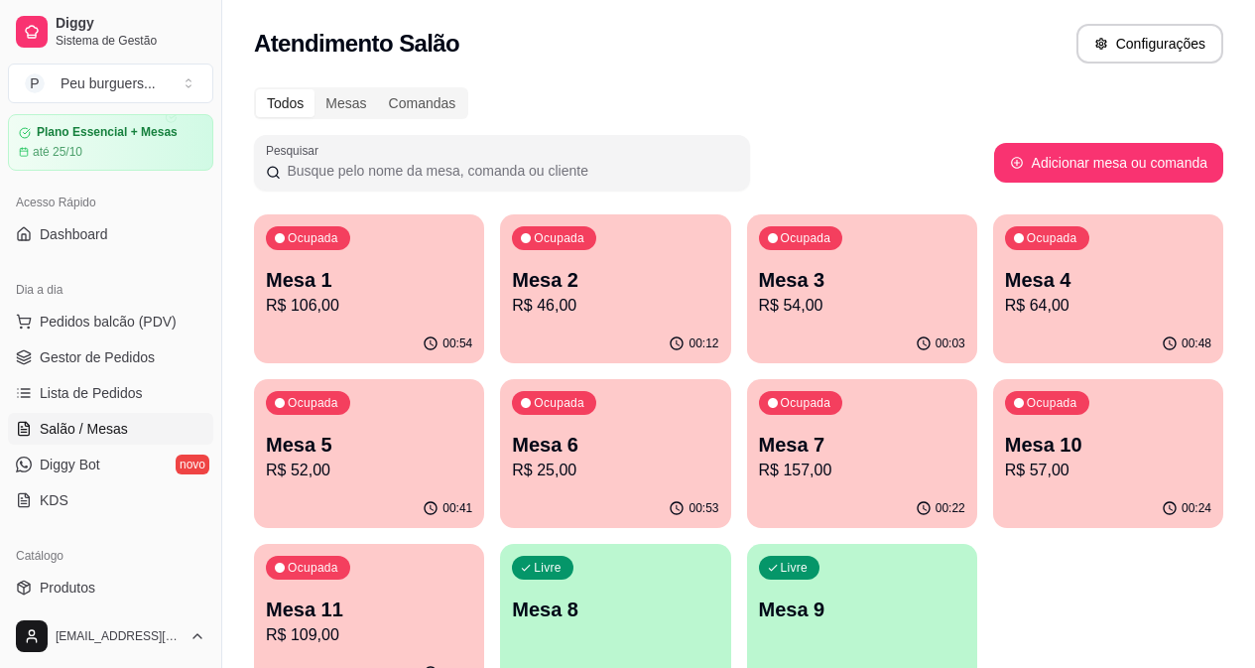
click at [759, 293] on div "Mesa 3 R$ 54,00" at bounding box center [862, 292] width 206 height 52
click at [74, 358] on span "Gestor de Pedidos" at bounding box center [97, 357] width 115 height 20
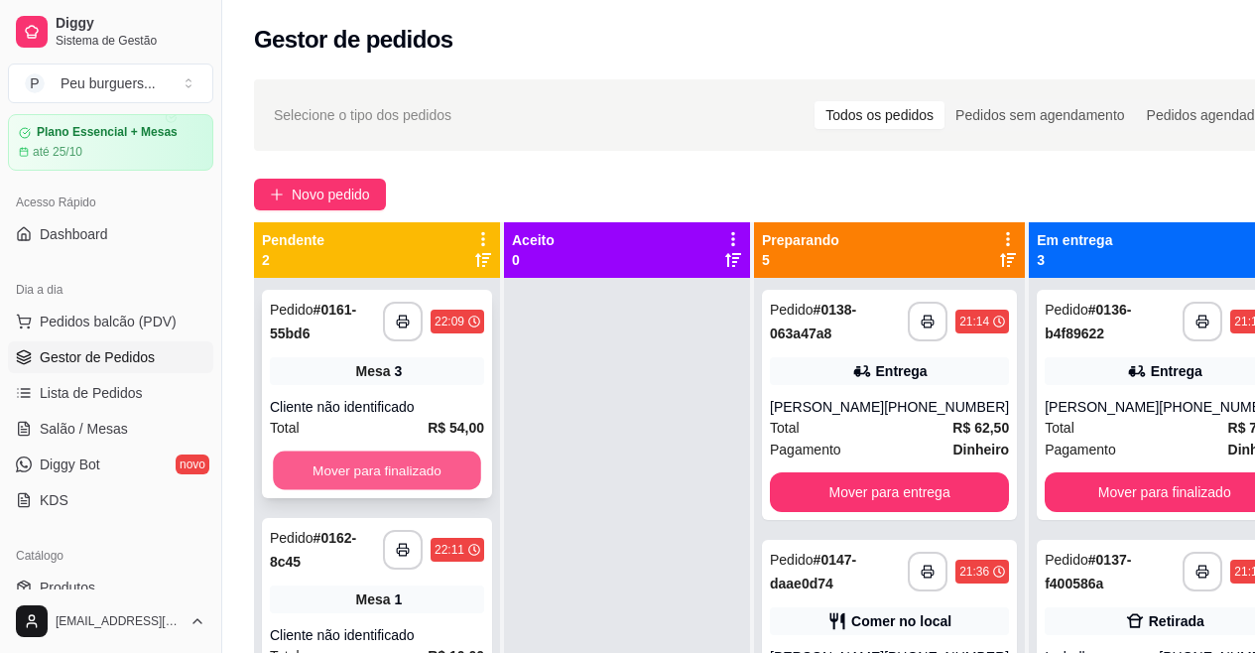
click at [386, 477] on button "Mover para finalizado" at bounding box center [377, 470] width 208 height 39
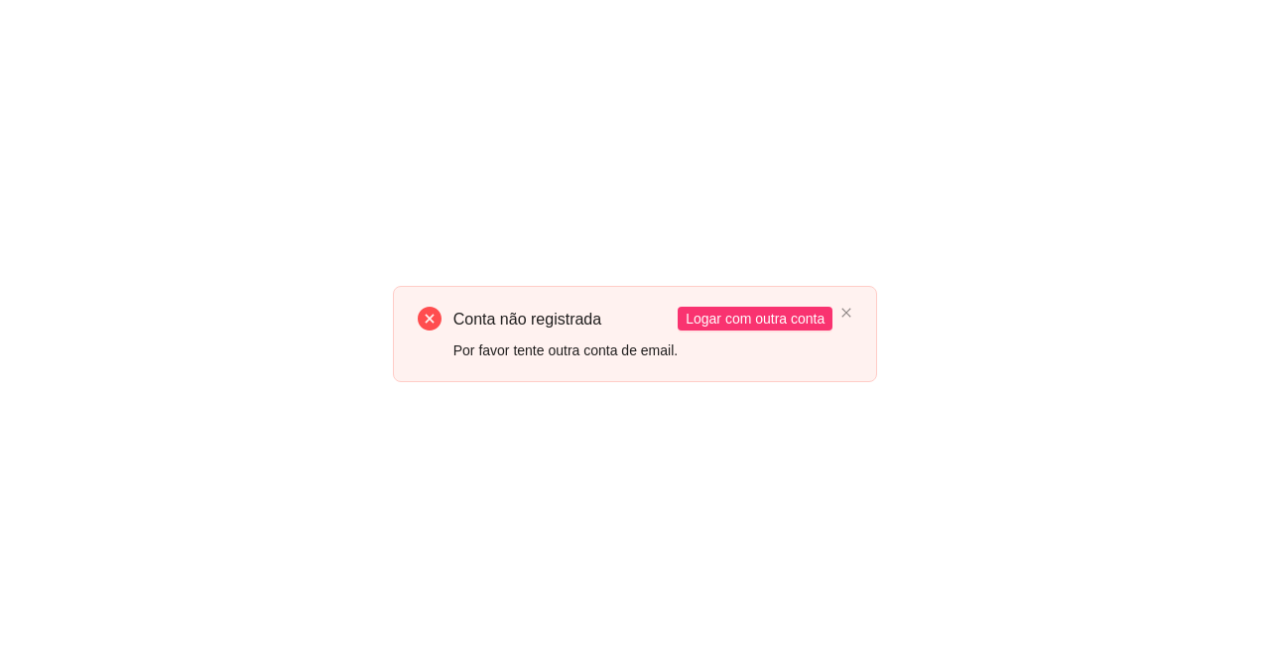
drag, startPoint x: 1015, startPoint y: 235, endPoint x: 1011, endPoint y: 513, distance: 277.9
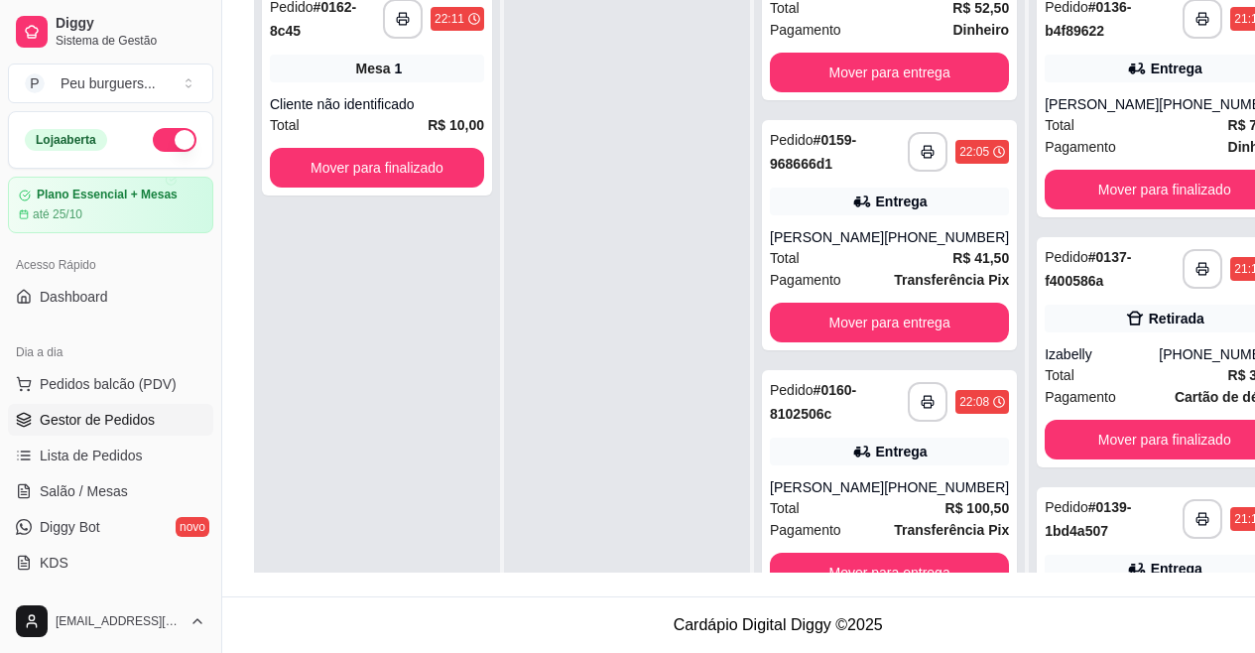
scroll to position [318, 0]
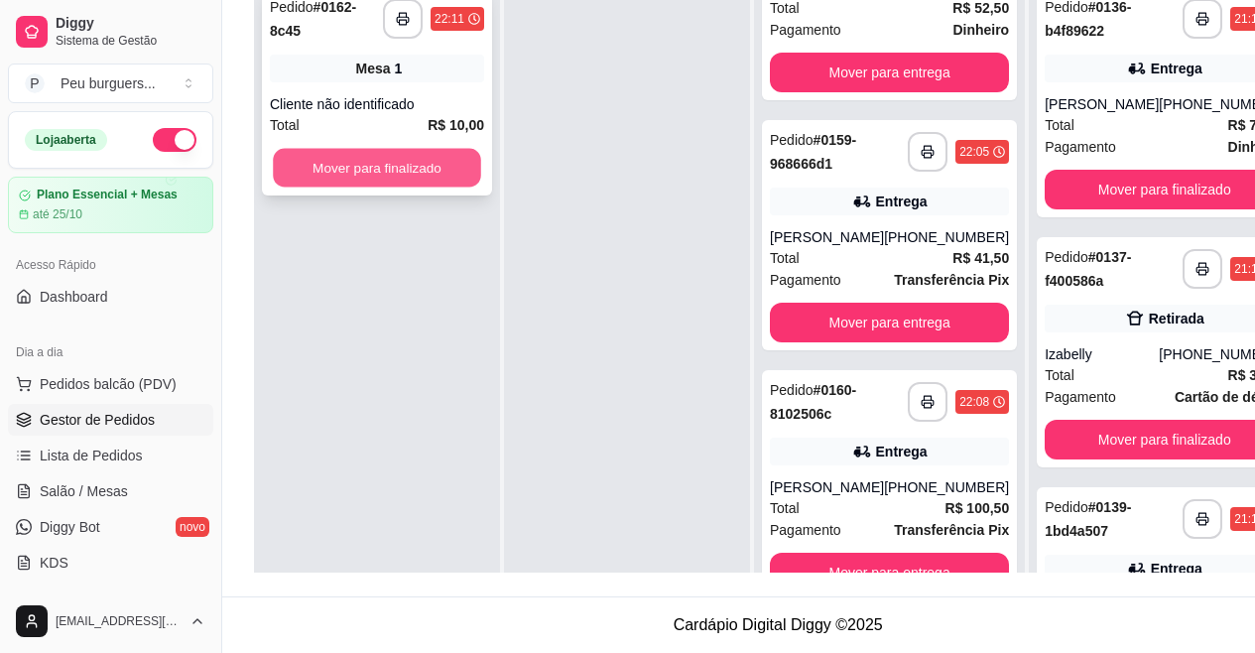
click at [386, 150] on button "Mover para finalizado" at bounding box center [377, 168] width 208 height 39
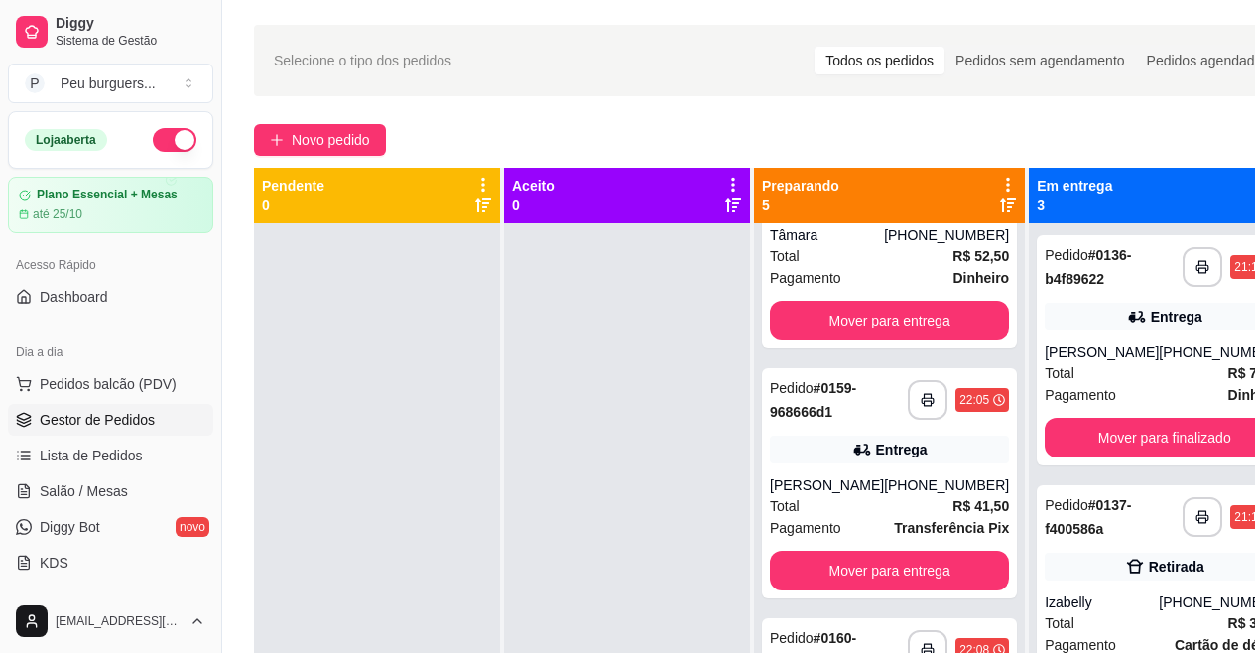
scroll to position [0, 0]
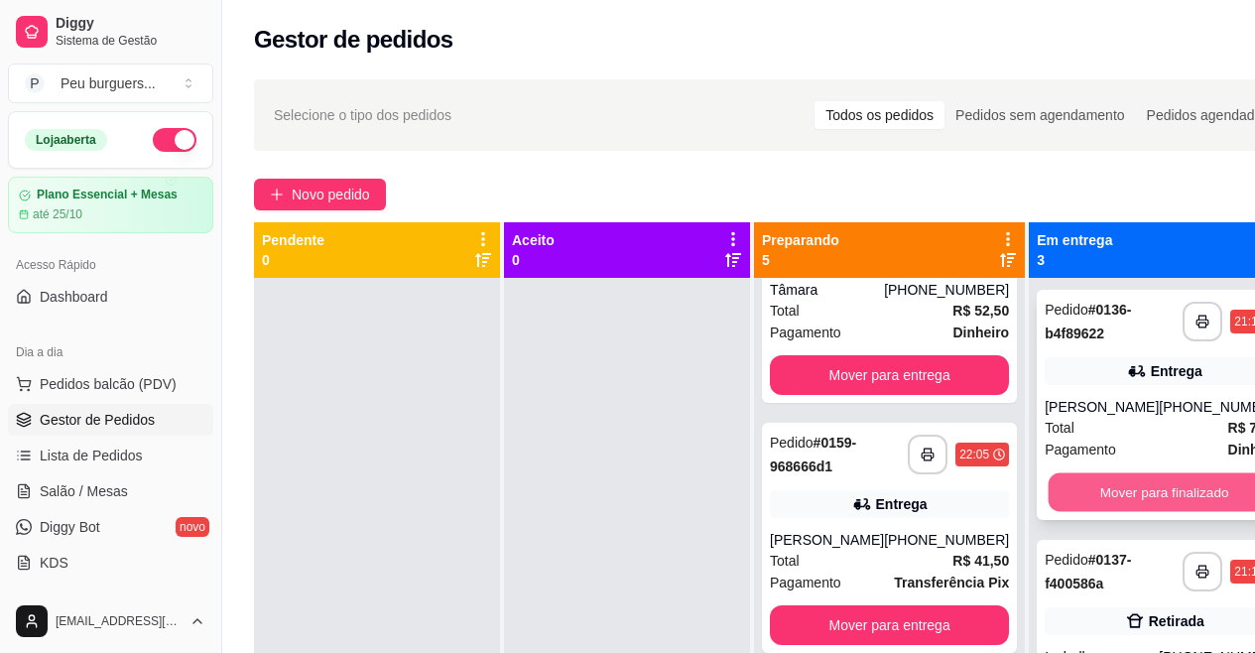
click at [1166, 480] on button "Mover para finalizado" at bounding box center [1165, 492] width 232 height 39
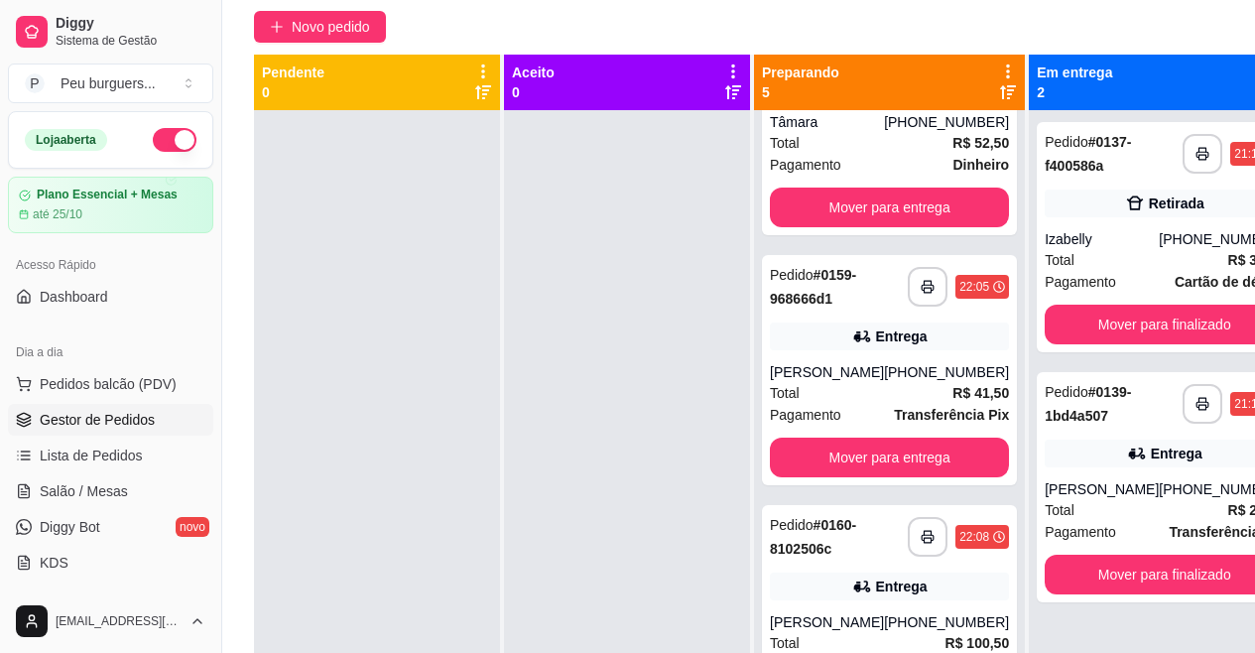
scroll to position [221, 0]
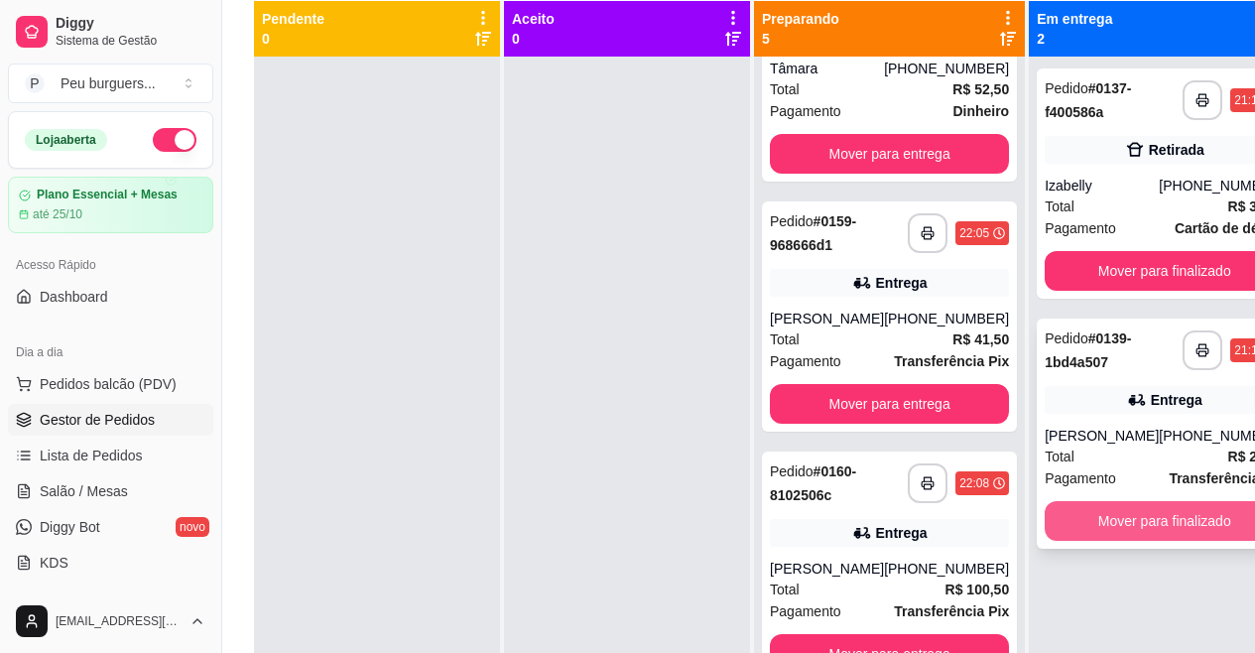
click at [1162, 520] on button "Mover para finalizado" at bounding box center [1164, 521] width 239 height 40
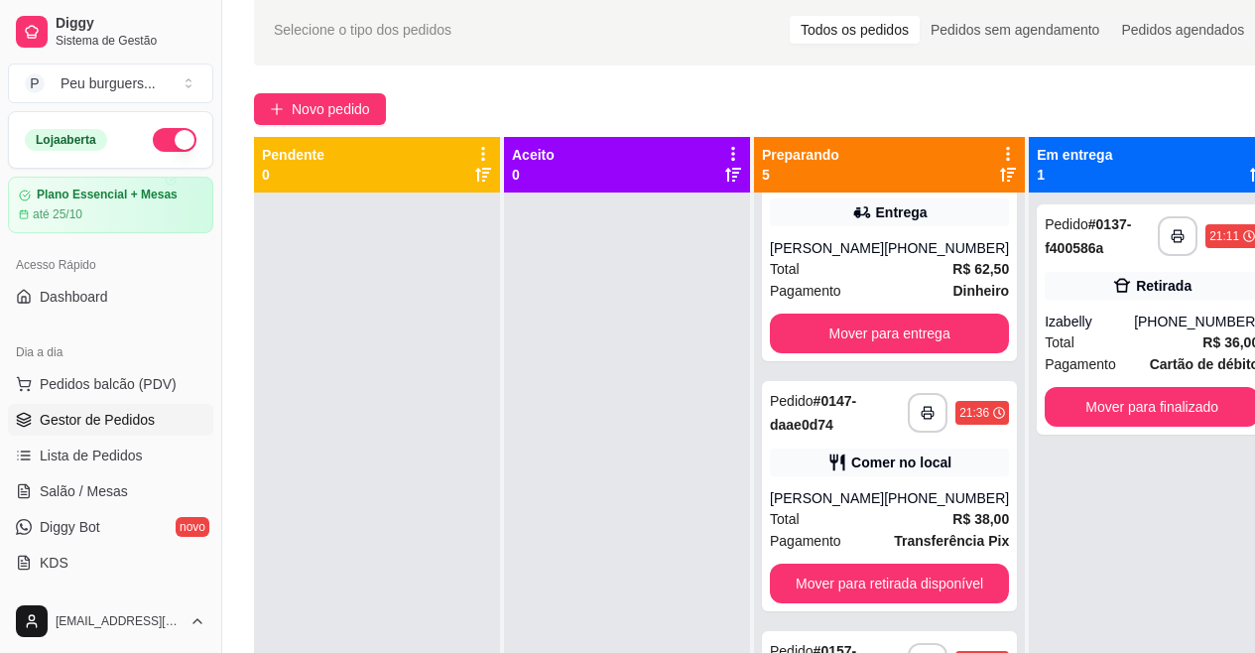
scroll to position [0, 0]
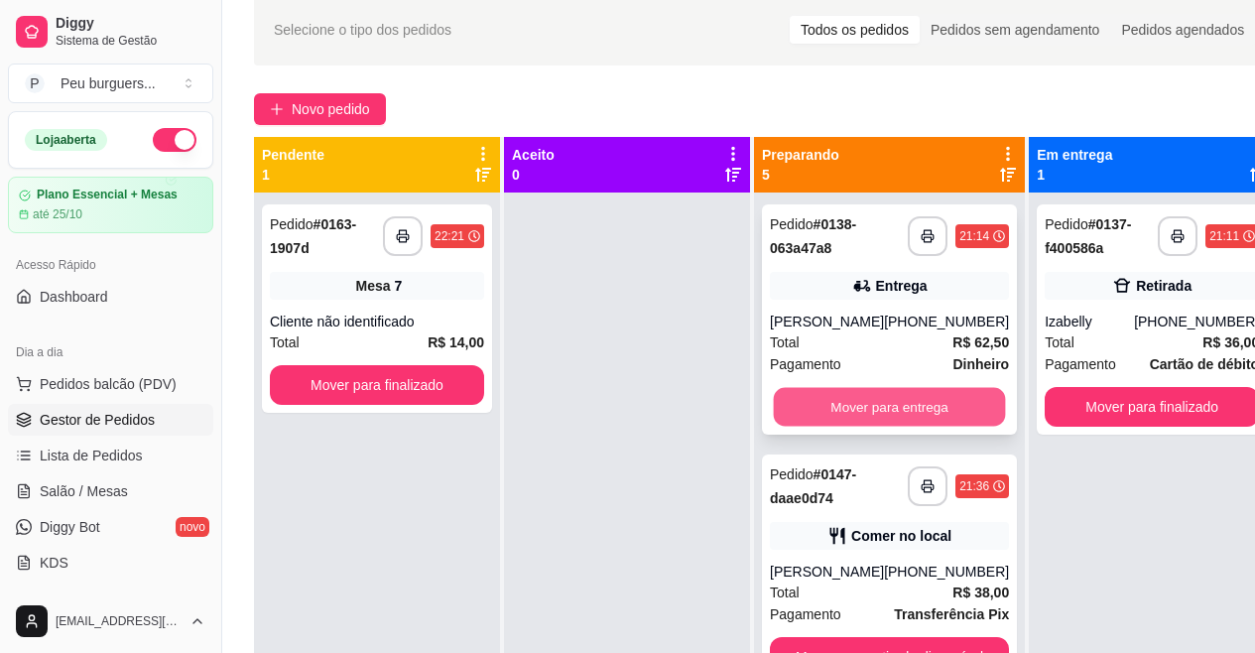
click at [822, 390] on button "Mover para entrega" at bounding box center [890, 407] width 232 height 39
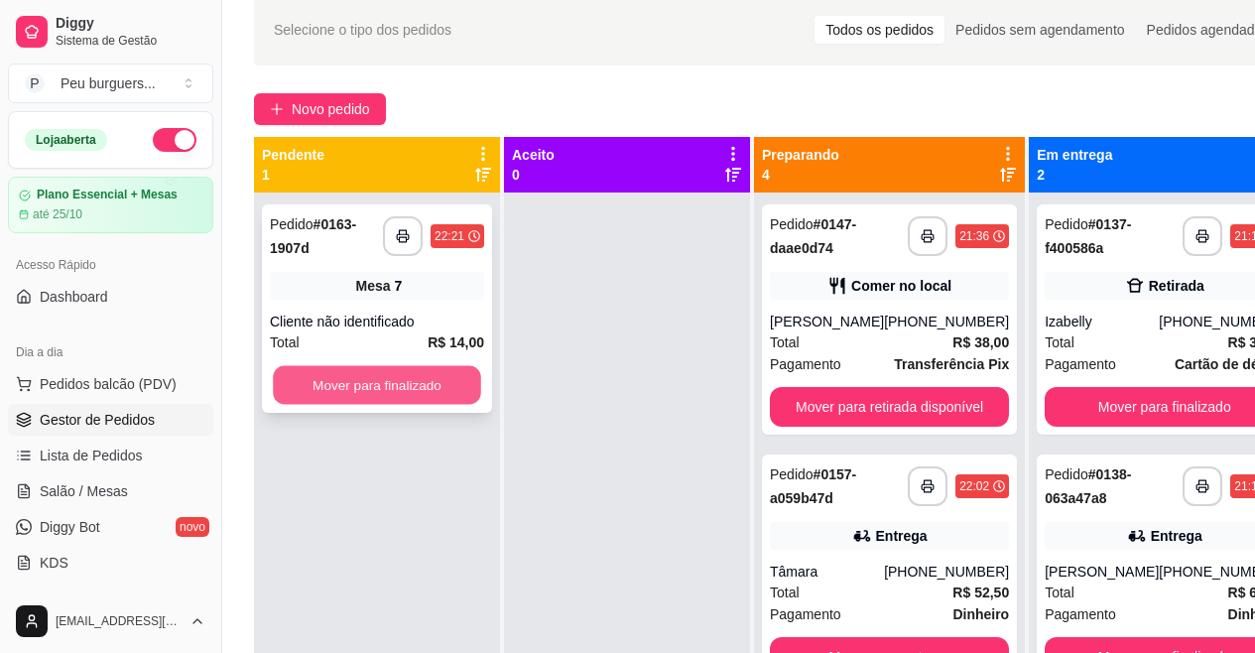
click at [377, 380] on button "Mover para finalizado" at bounding box center [377, 385] width 208 height 39
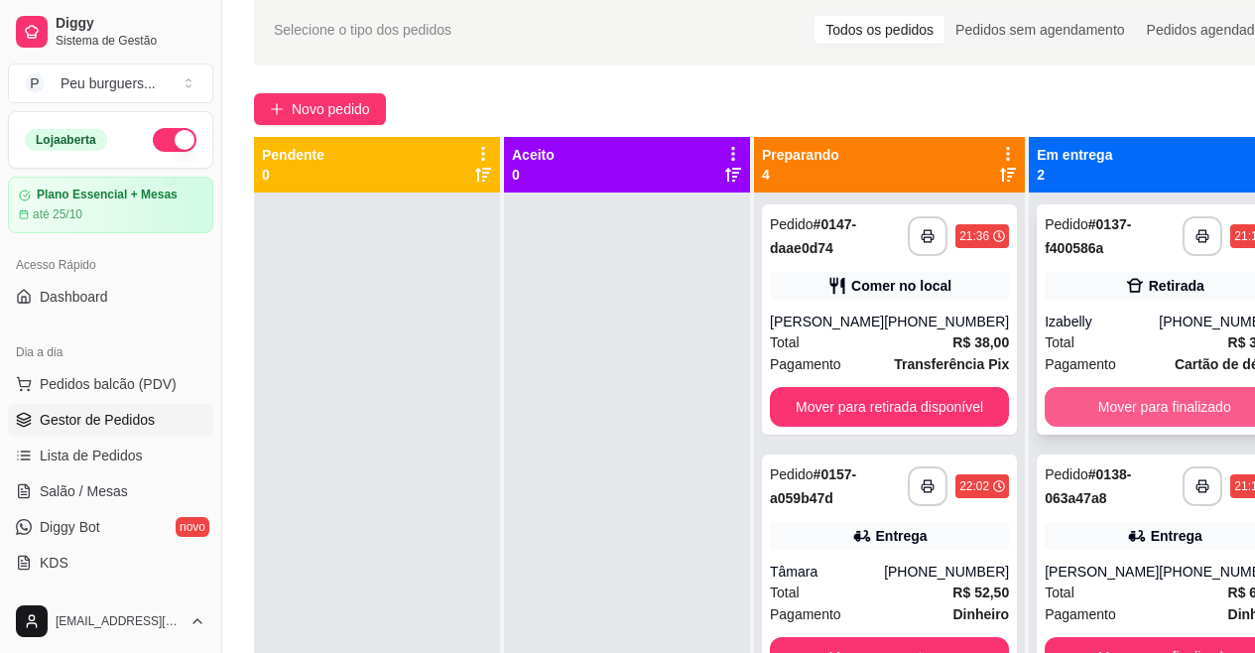
click at [1090, 399] on button "Mover para finalizado" at bounding box center [1164, 407] width 239 height 40
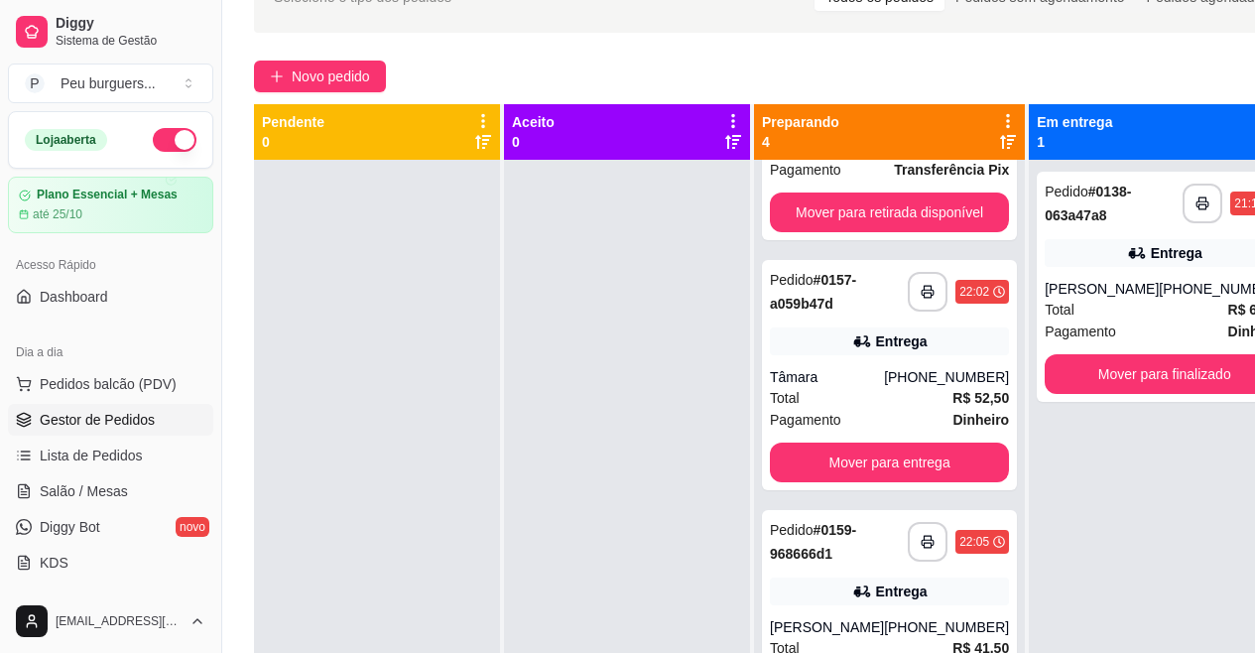
scroll to position [99, 0]
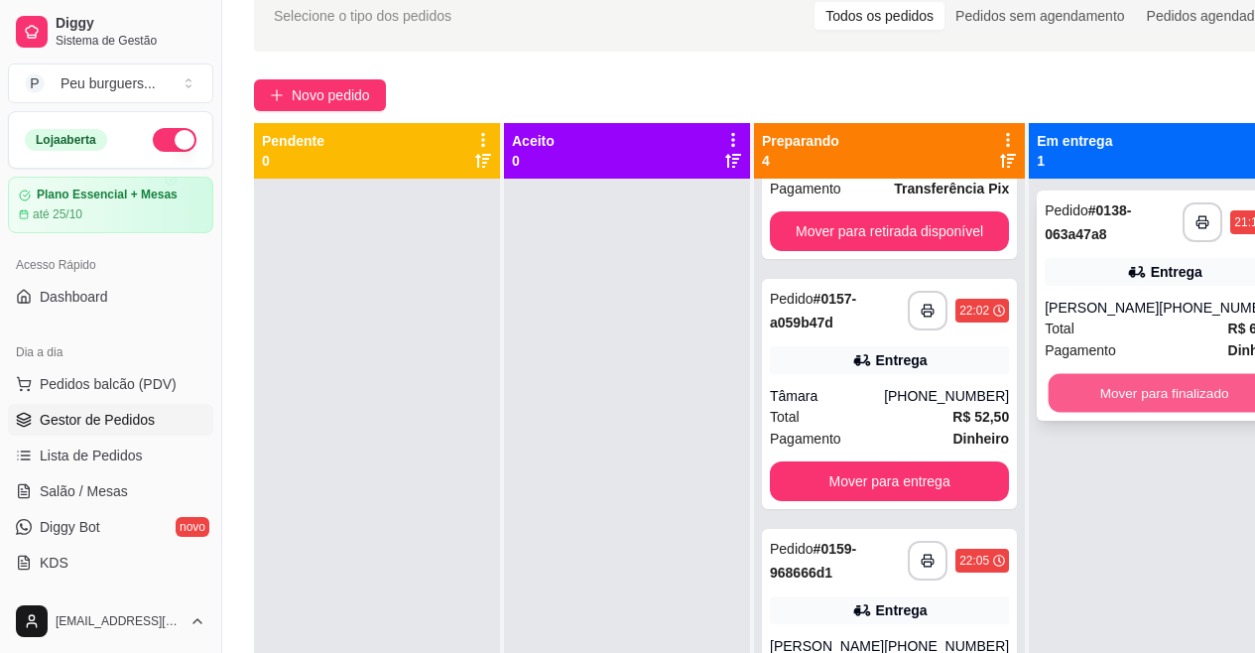
click at [1134, 380] on button "Mover para finalizado" at bounding box center [1165, 393] width 232 height 39
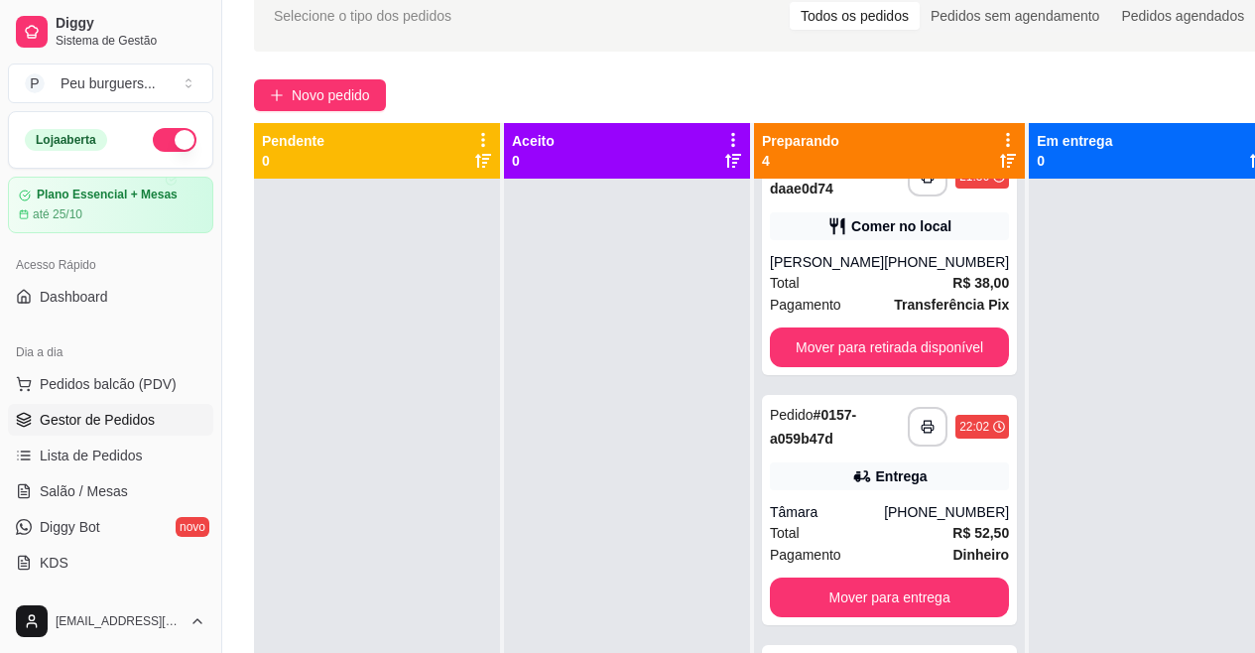
scroll to position [0, 0]
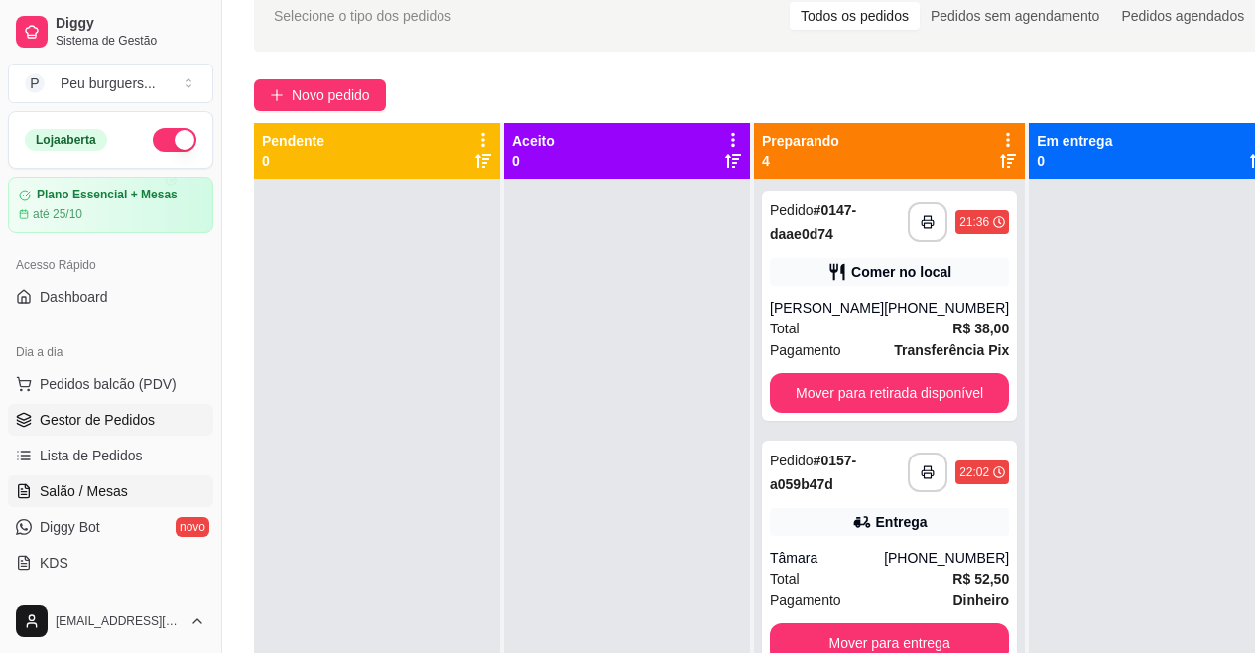
click at [56, 487] on span "Salão / Mesas" at bounding box center [84, 491] width 88 height 20
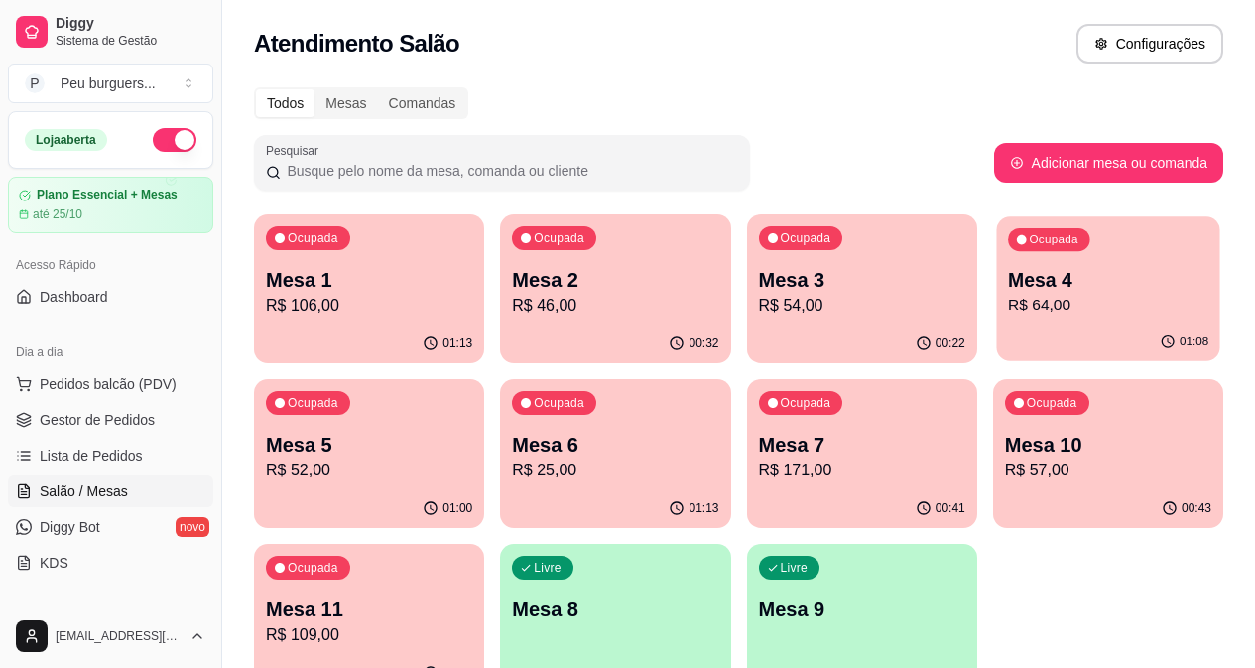
click at [1008, 294] on p "R$ 64,00" at bounding box center [1108, 305] width 200 height 23
click at [1005, 302] on p "R$ 64,00" at bounding box center [1108, 306] width 206 height 24
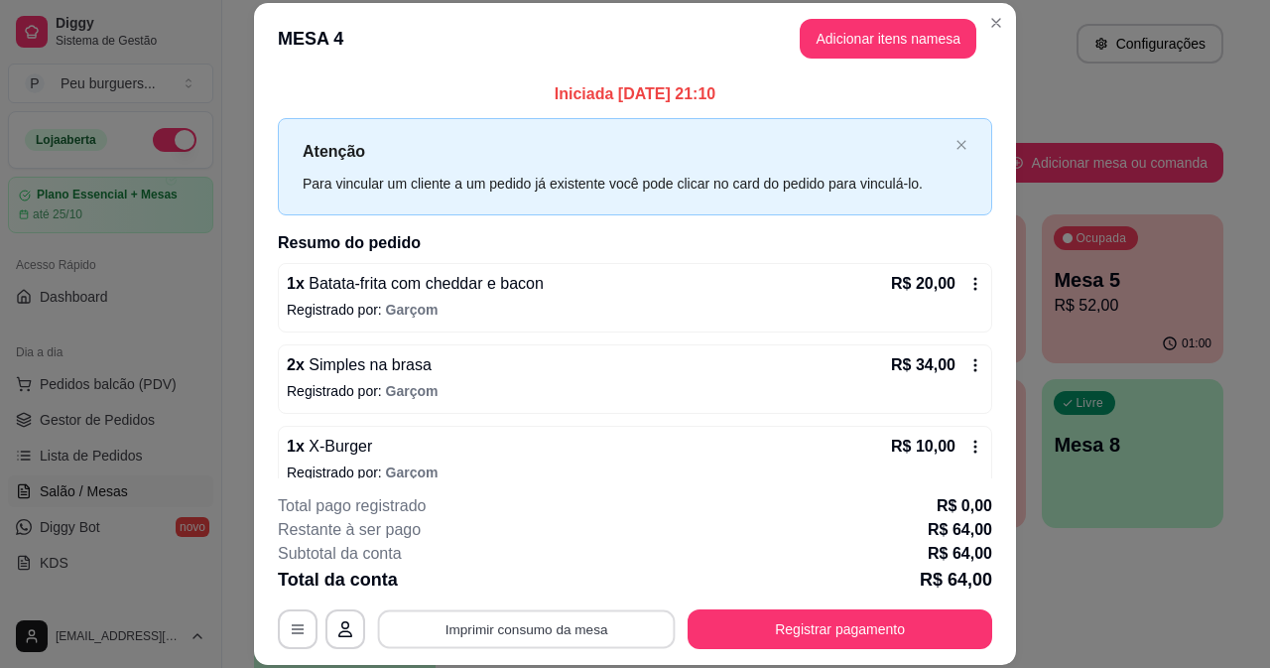
click at [597, 615] on button "Imprimir consumo da mesa" at bounding box center [527, 628] width 298 height 39
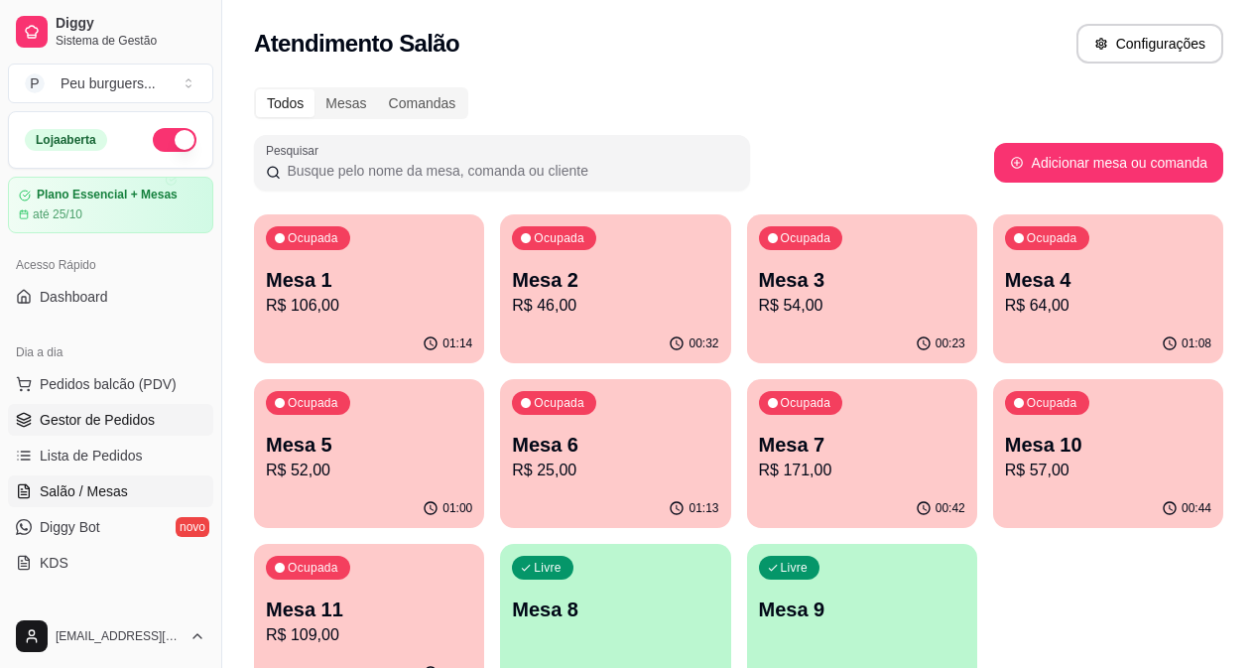
click at [96, 412] on span "Gestor de Pedidos" at bounding box center [97, 420] width 115 height 20
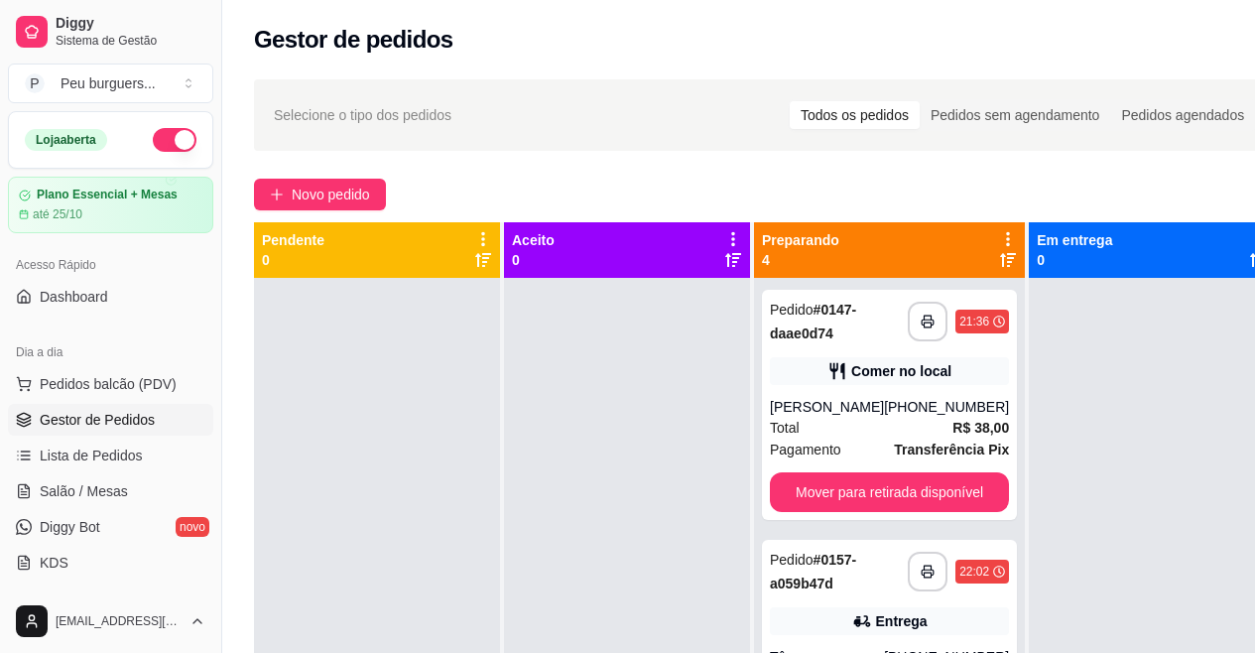
scroll to position [0, 64]
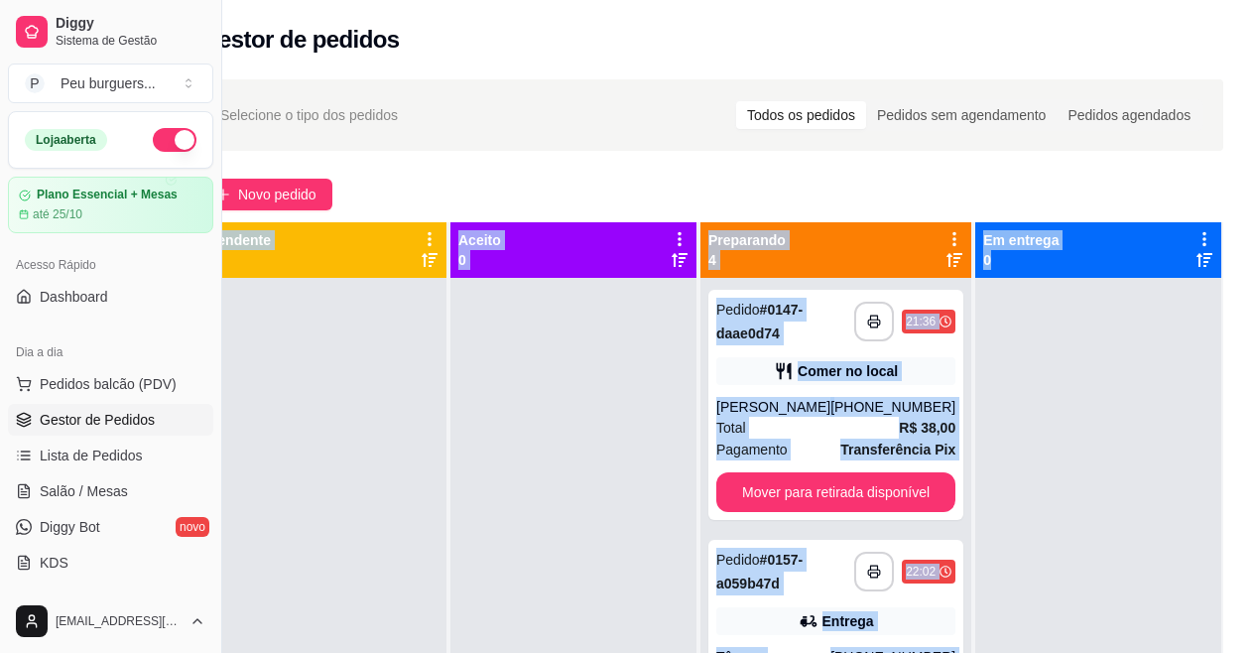
drag, startPoint x: 1251, startPoint y: 203, endPoint x: 1267, endPoint y: 340, distance: 137.9
click at [1202, 340] on html "**********" at bounding box center [573, 326] width 1255 height 653
click at [1140, 448] on div at bounding box center [1098, 604] width 246 height 653
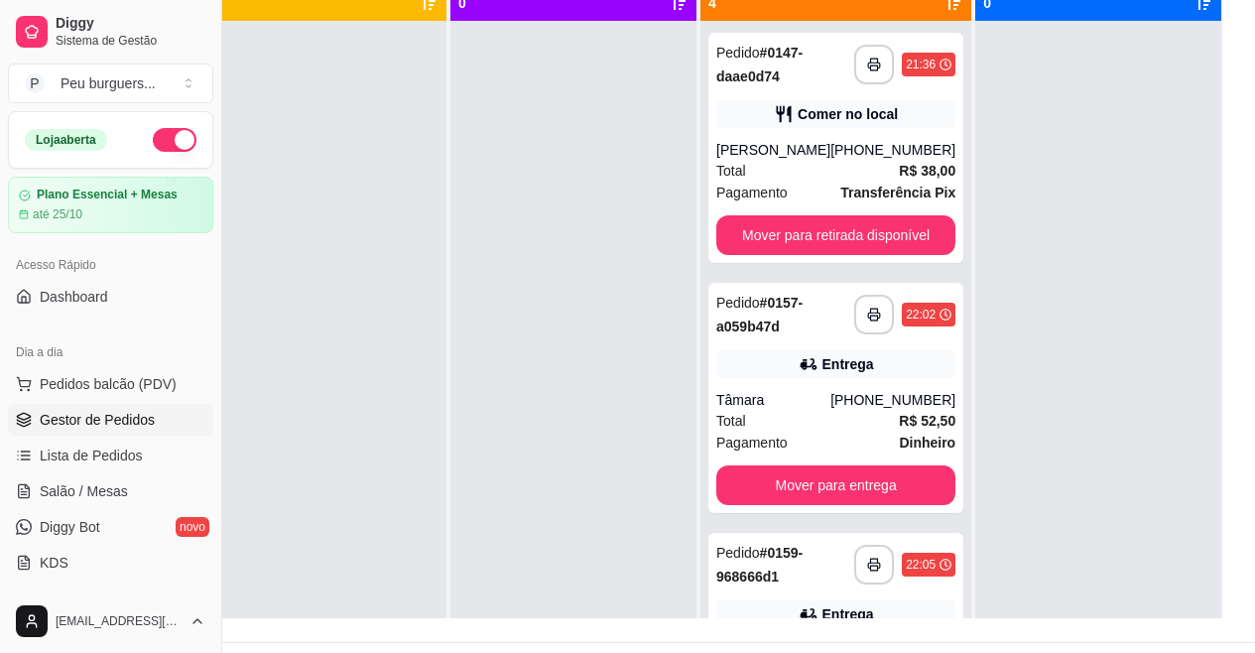
scroll to position [260, 64]
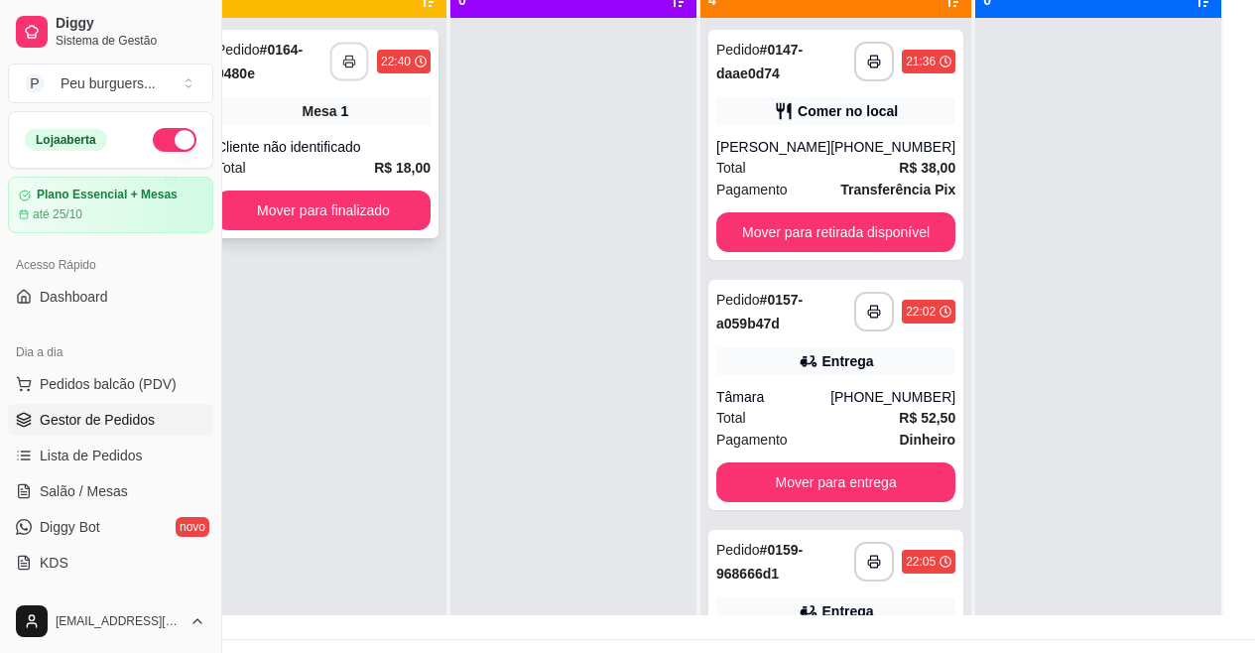
click at [336, 53] on button "button" at bounding box center [349, 62] width 39 height 39
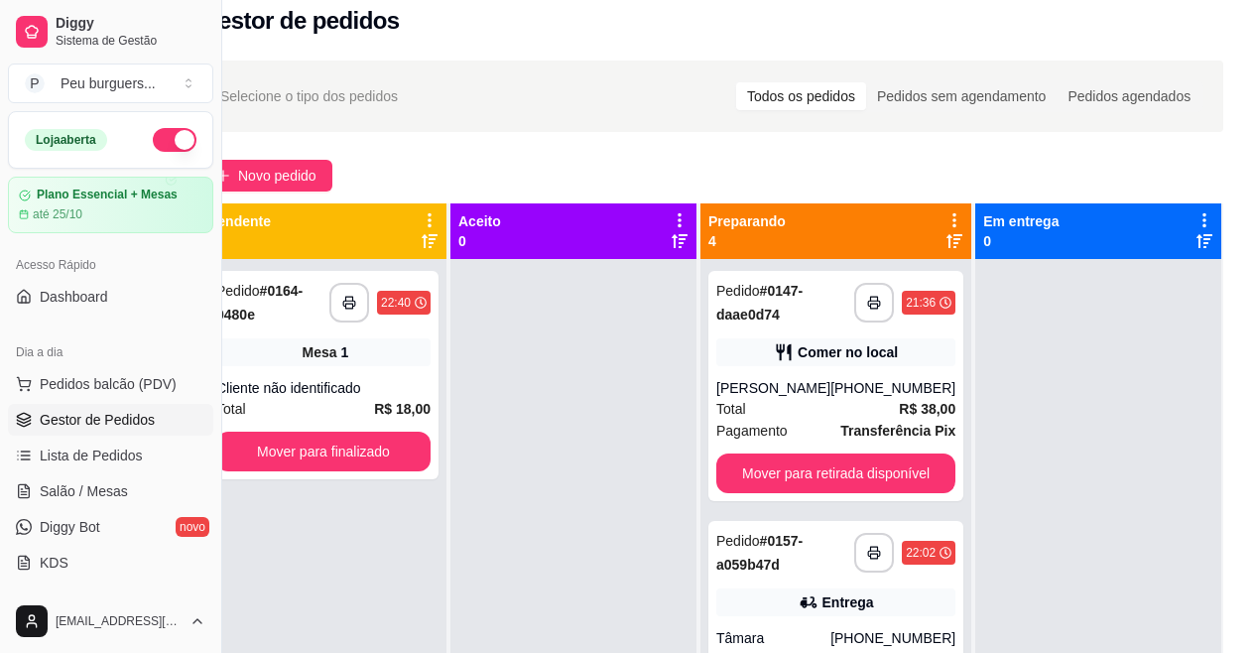
scroll to position [16, 64]
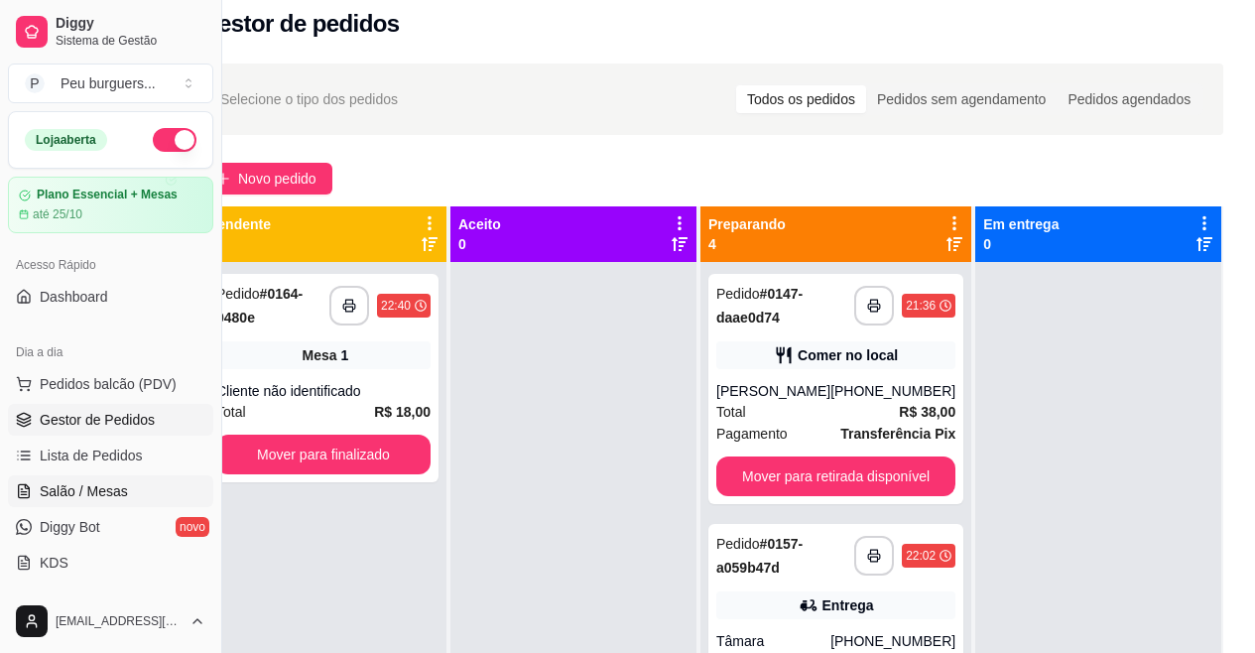
click at [96, 497] on span "Salão / Mesas" at bounding box center [84, 491] width 88 height 20
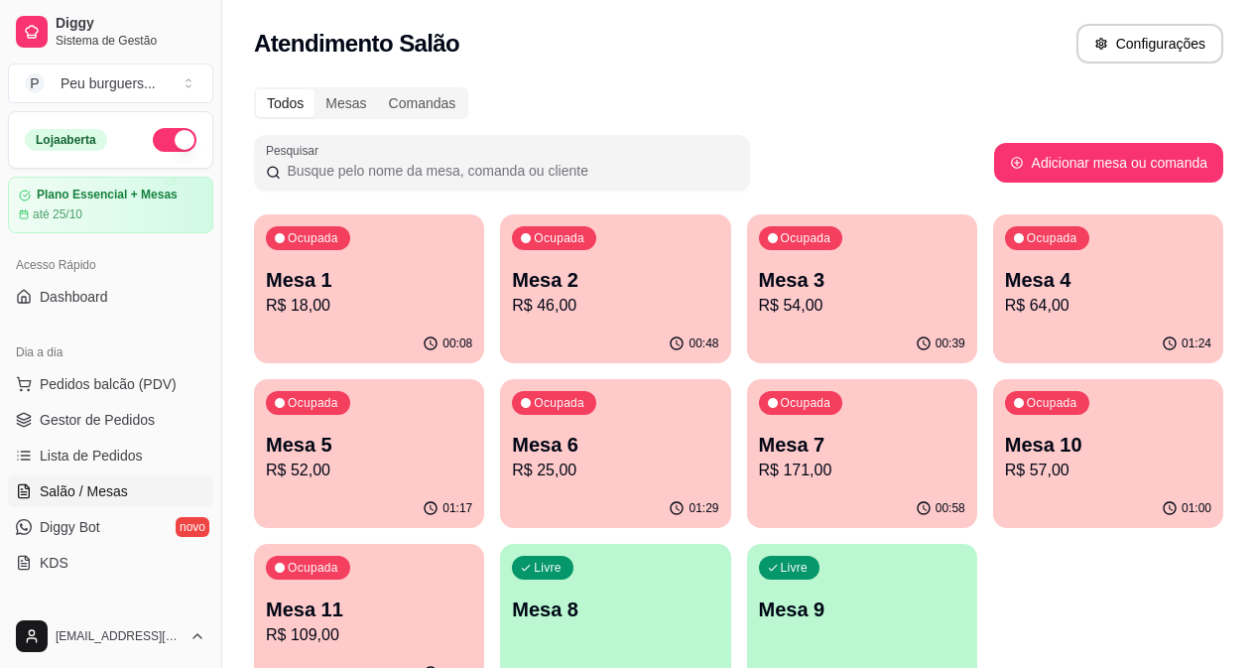
click at [759, 465] on p "R$ 171,00" at bounding box center [862, 470] width 206 height 24
click at [747, 410] on div "Ocupada Mesa 7 R$ 171,00" at bounding box center [862, 434] width 230 height 110
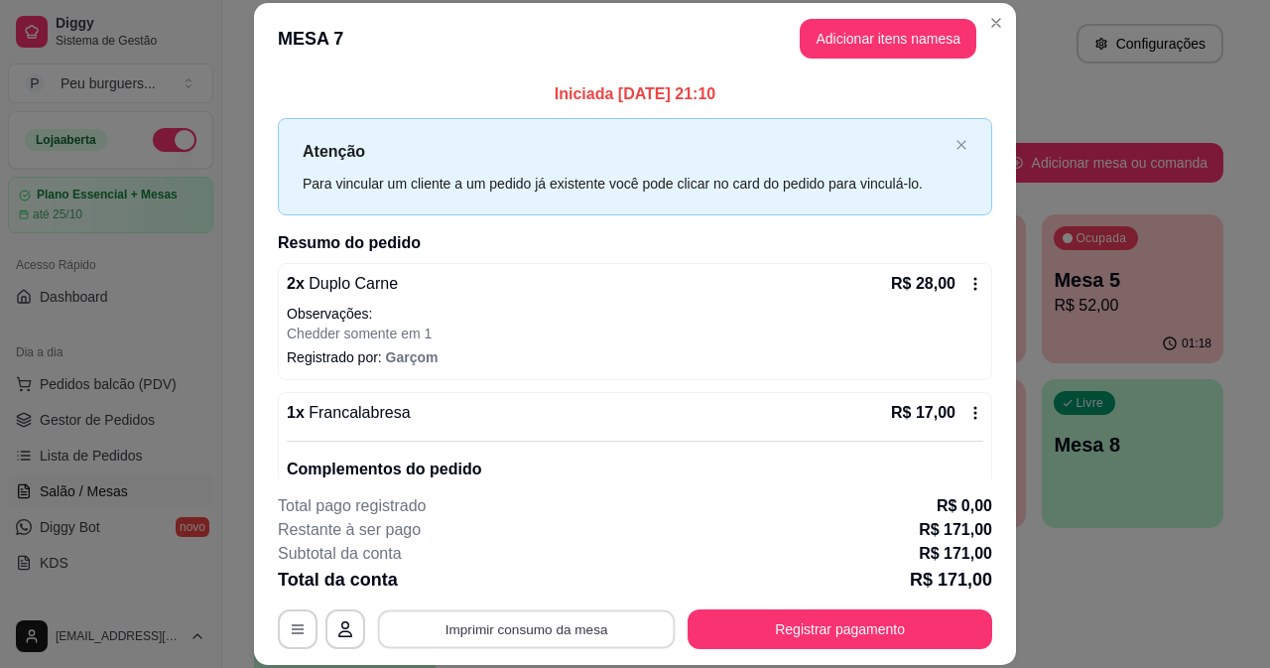
click at [610, 613] on button "Imprimir consumo da mesa" at bounding box center [527, 628] width 298 height 39
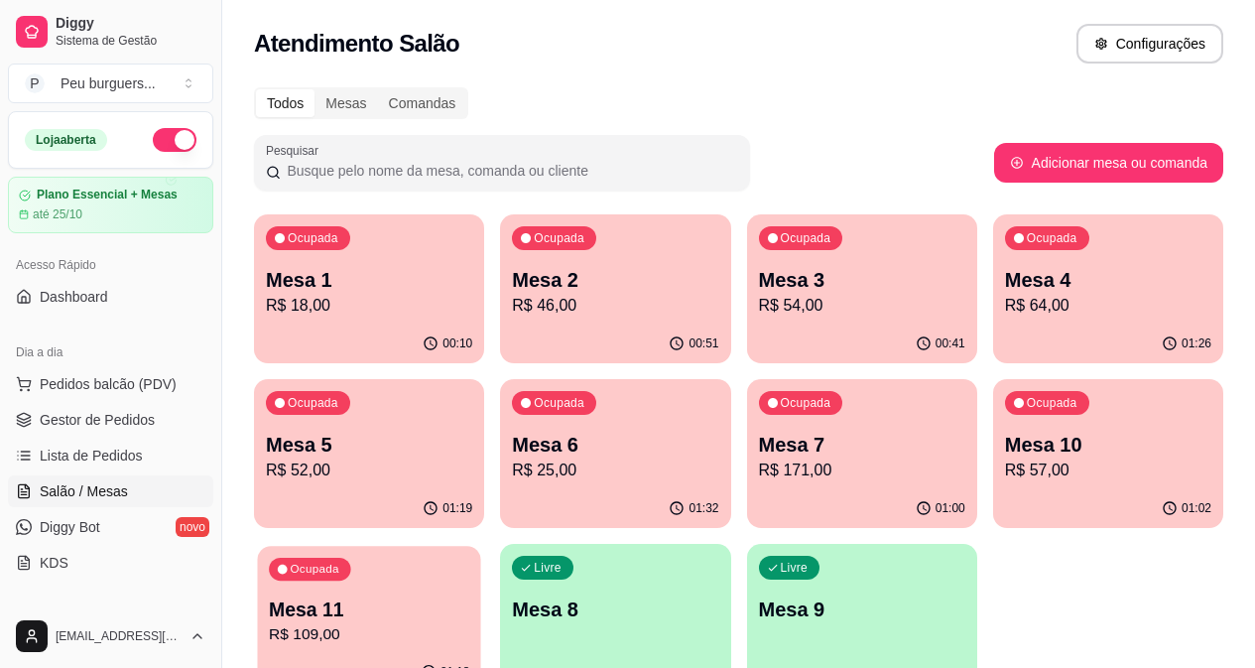
click at [469, 623] on p "R$ 109,00" at bounding box center [369, 634] width 200 height 23
click at [346, 296] on p "R$ 18,00" at bounding box center [369, 306] width 206 height 24
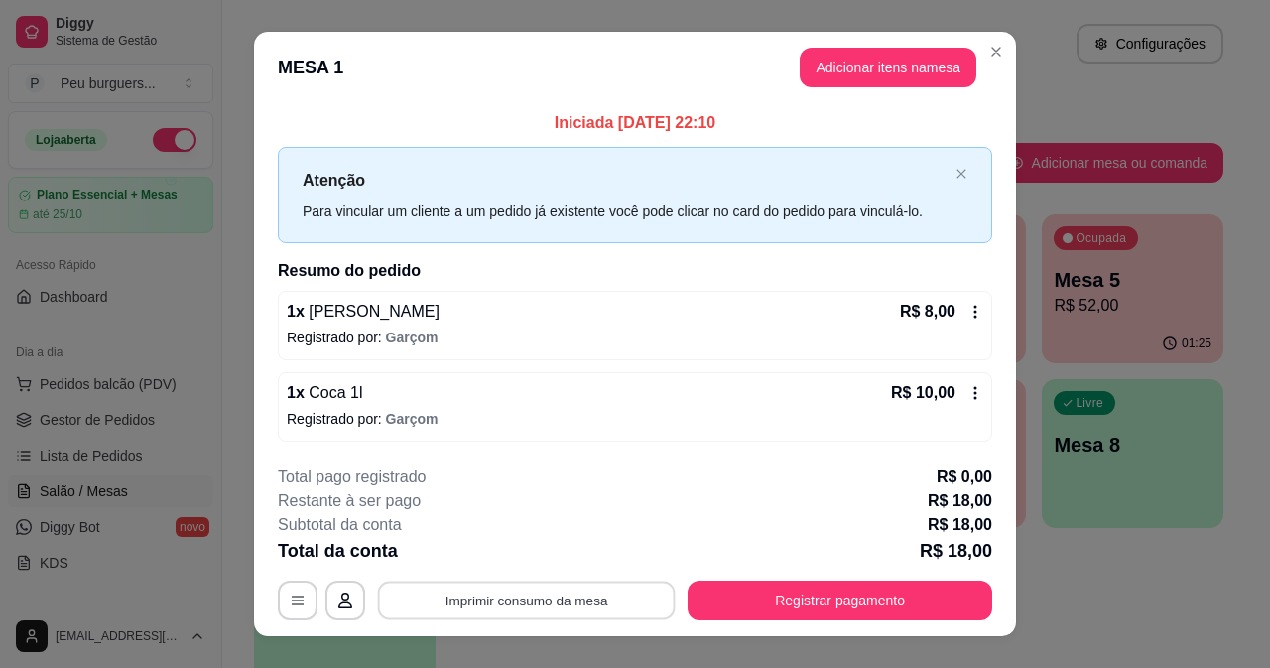
click at [598, 585] on button "Imprimir consumo da mesa" at bounding box center [527, 600] width 298 height 39
click at [549, 597] on button "Imprimir consumo da mesa" at bounding box center [526, 600] width 307 height 40
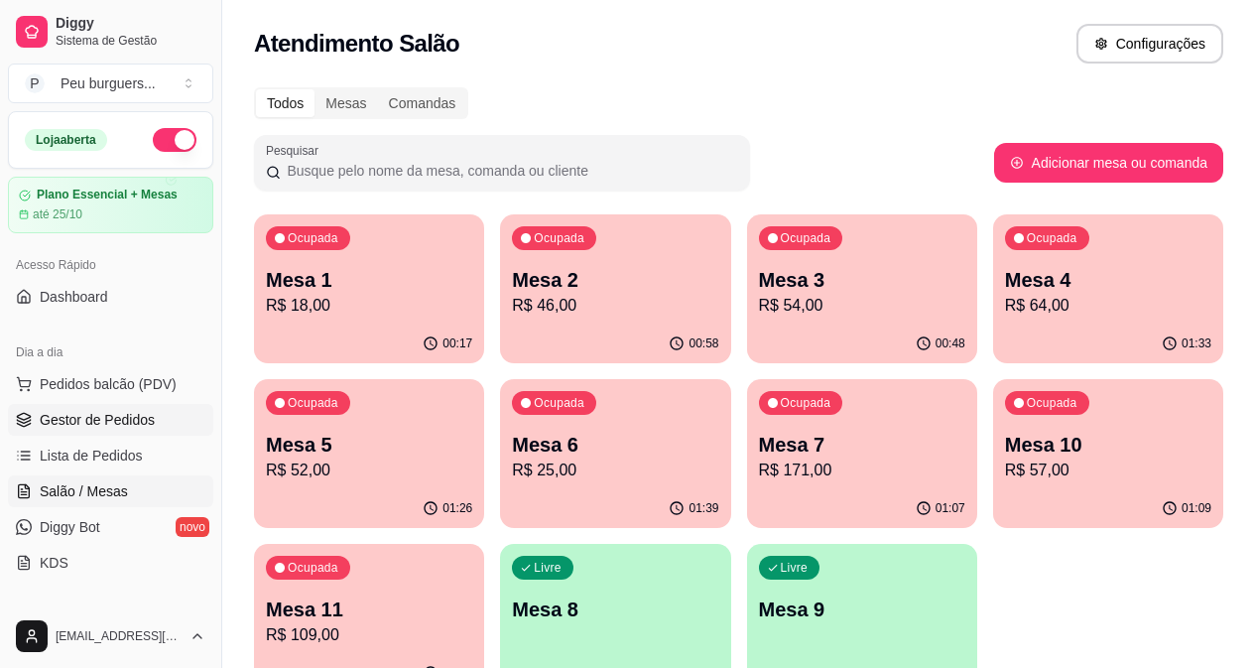
click at [102, 416] on span "Gestor de Pedidos" at bounding box center [97, 420] width 115 height 20
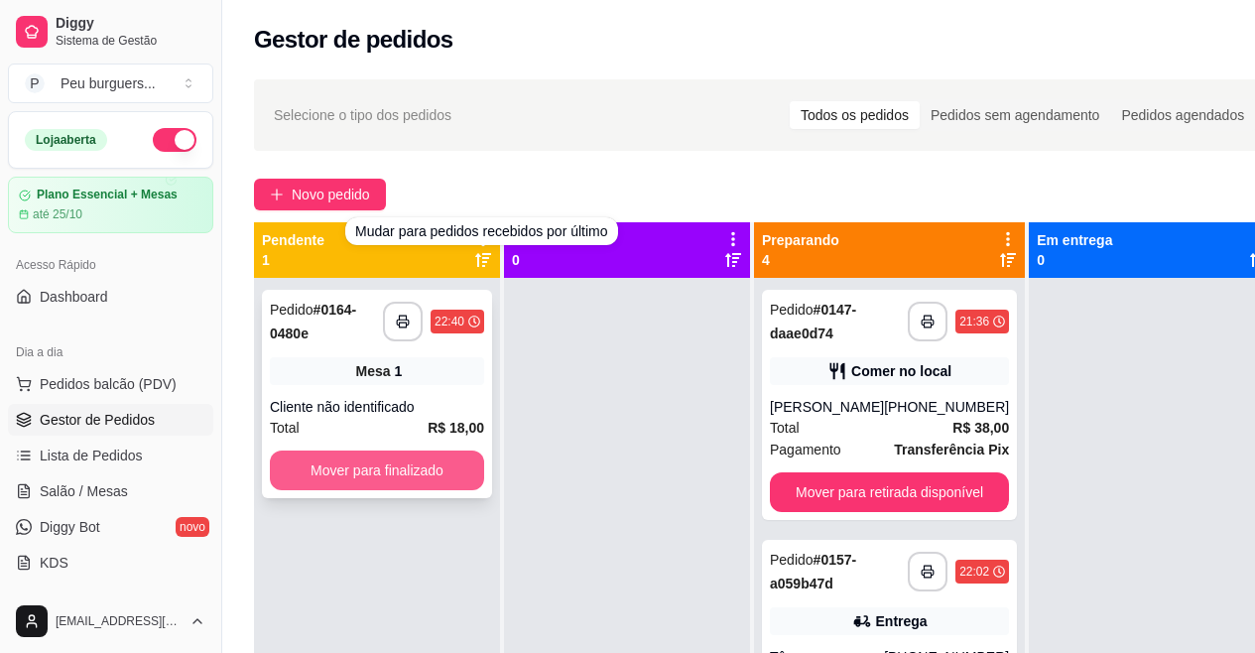
click at [410, 467] on button "Mover para finalizado" at bounding box center [377, 471] width 214 height 40
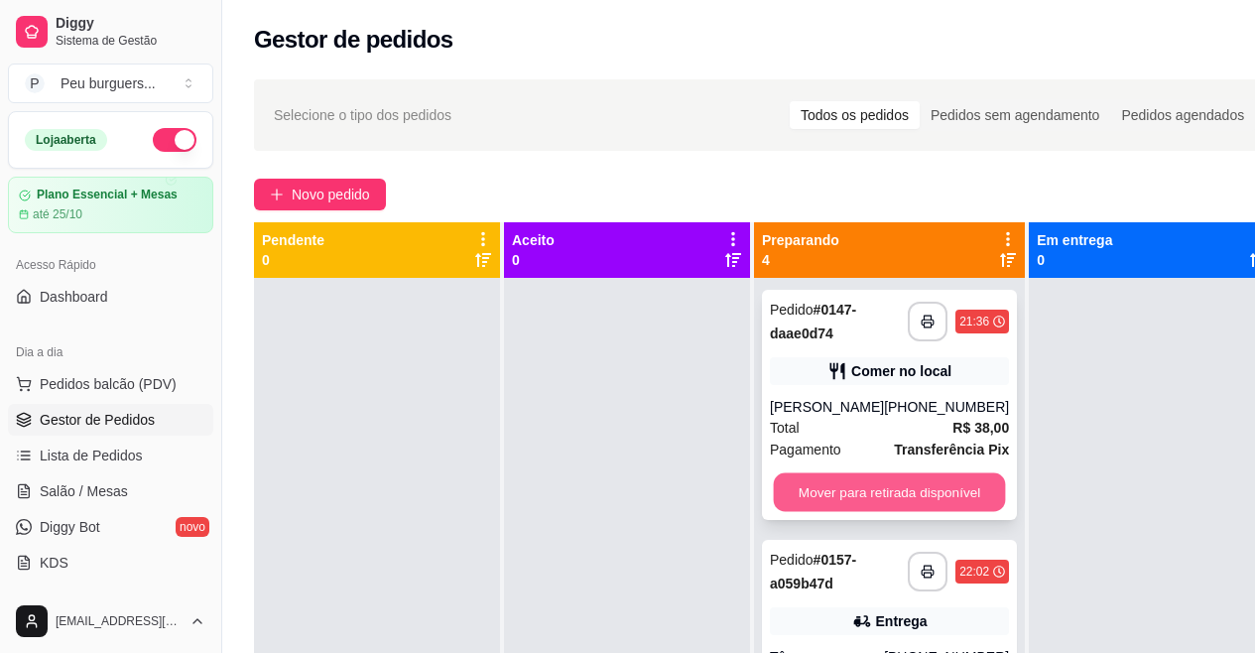
click at [817, 487] on button "Mover para retirada disponível" at bounding box center [890, 492] width 232 height 39
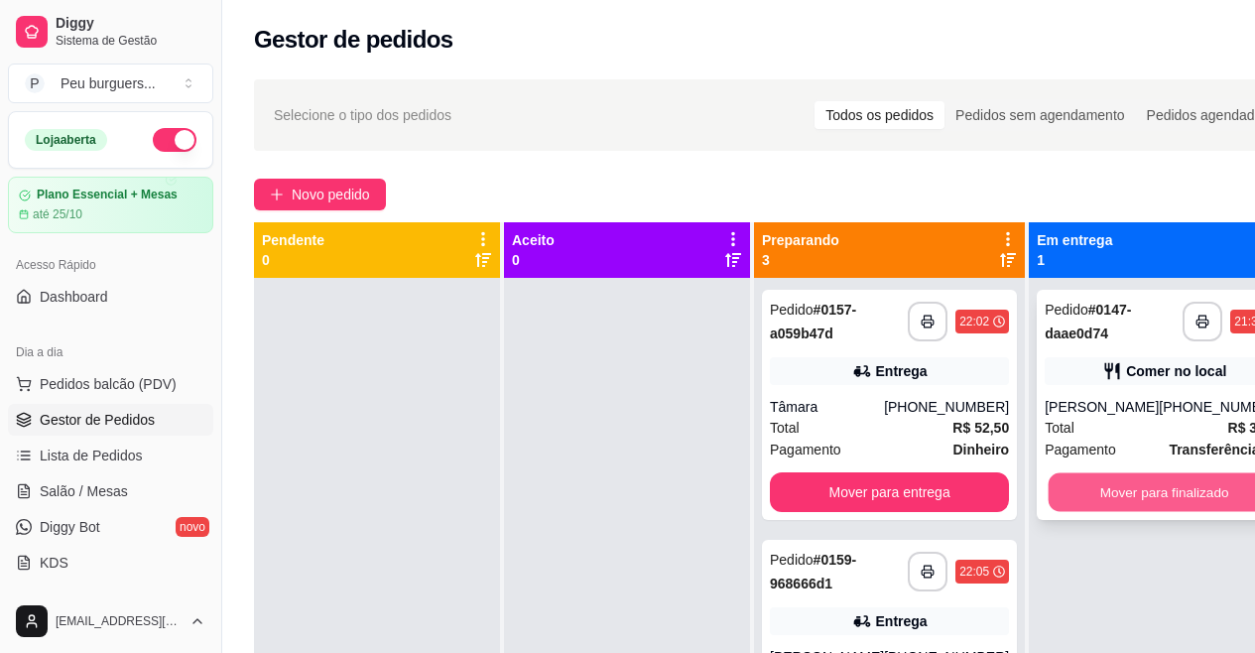
click at [1087, 483] on button "Mover para finalizado" at bounding box center [1165, 492] width 232 height 39
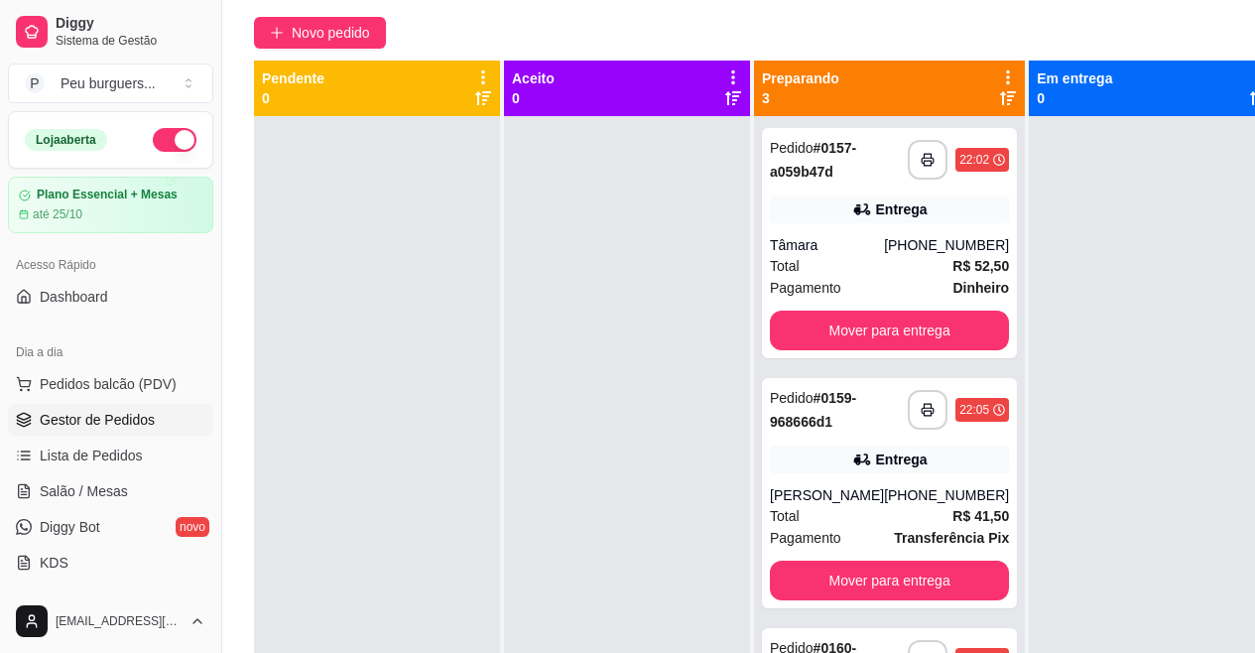
scroll to position [205, 0]
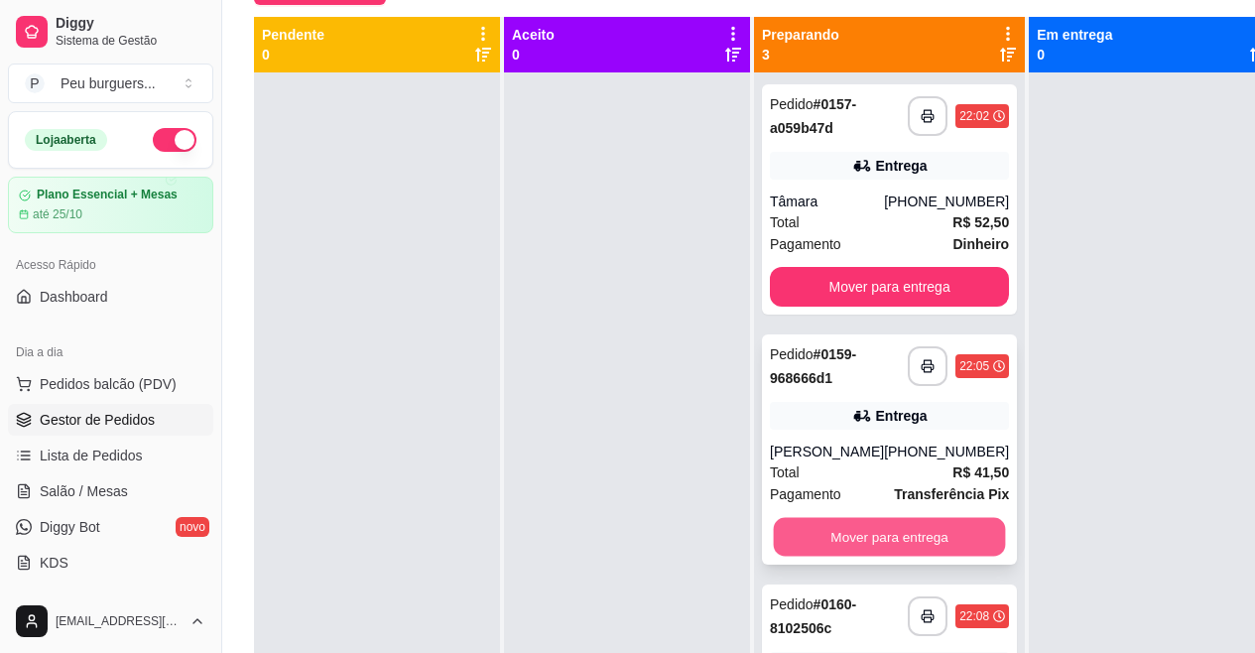
click at [898, 557] on button "Mover para entrega" at bounding box center [890, 537] width 232 height 39
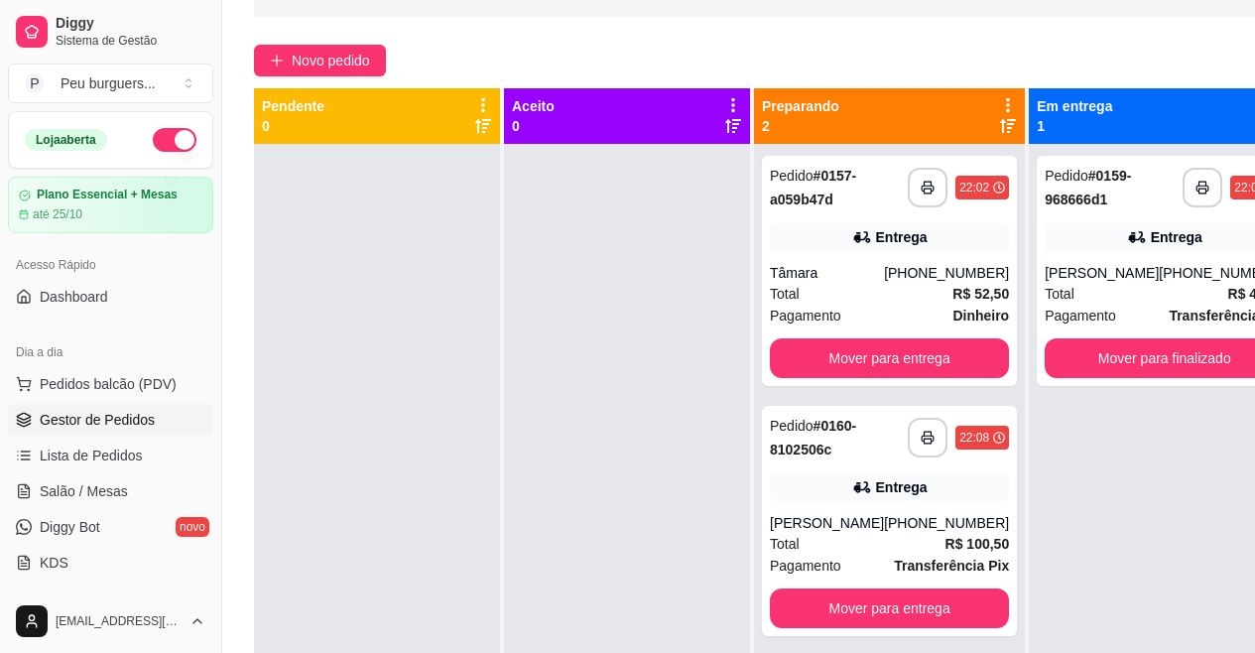
scroll to position [124, 0]
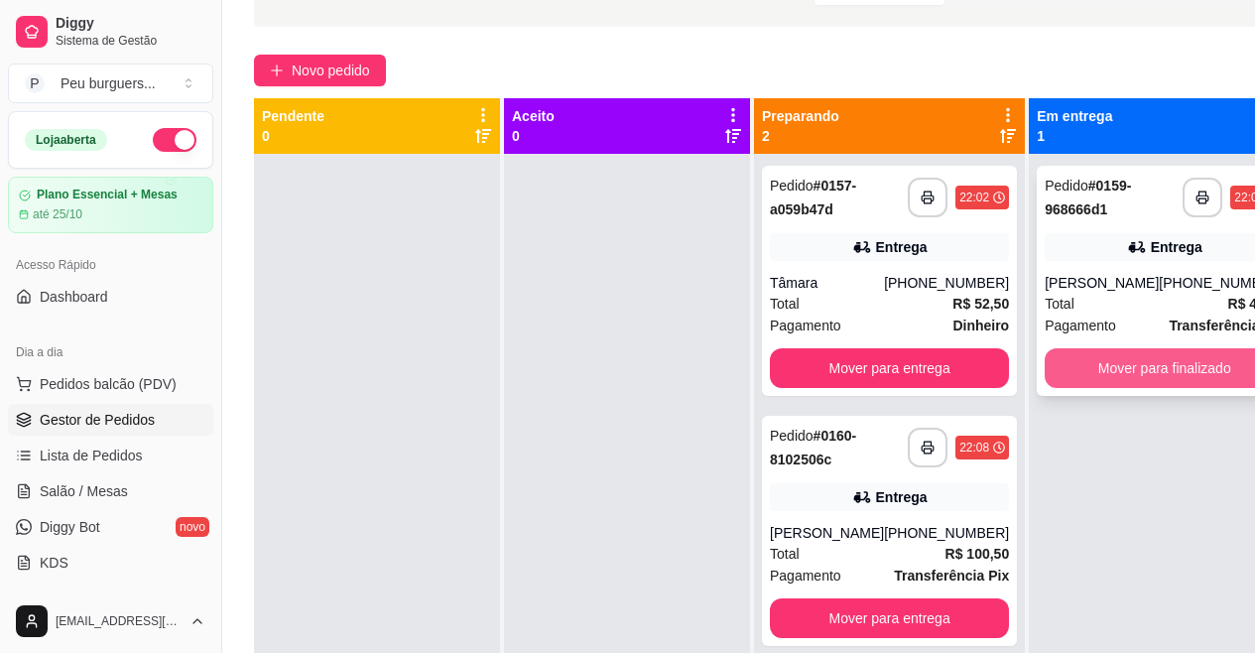
click at [1102, 388] on button "Mover para finalizado" at bounding box center [1164, 368] width 239 height 40
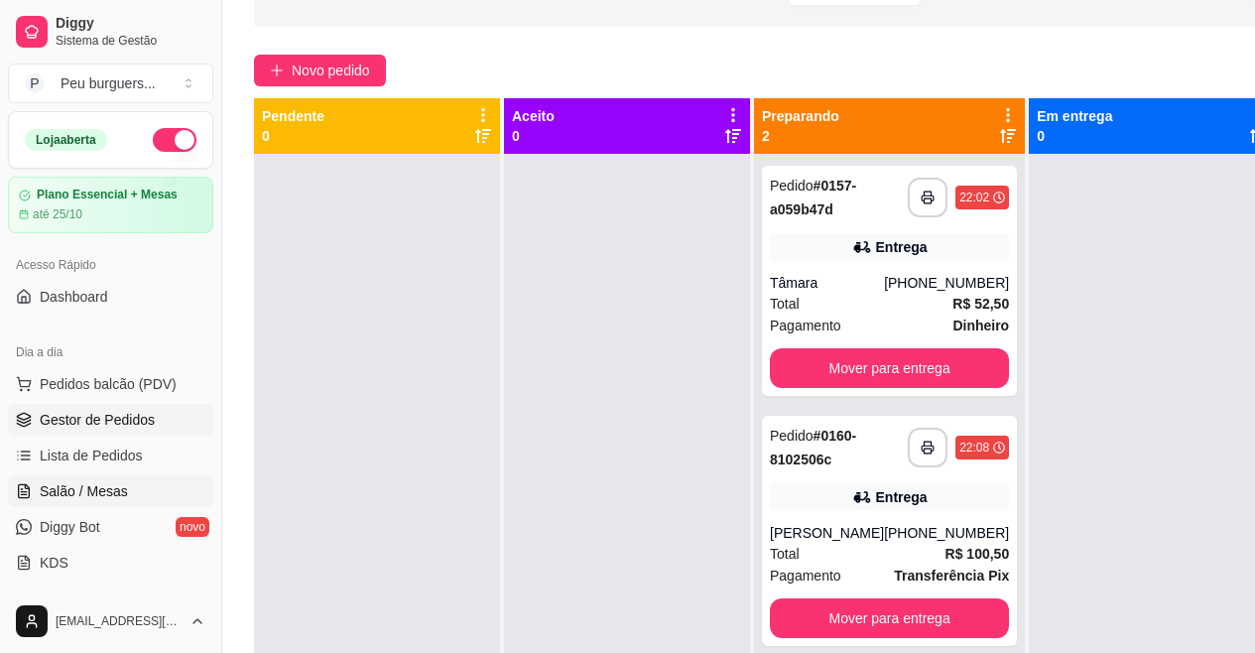
click at [101, 487] on span "Salão / Mesas" at bounding box center [84, 491] width 88 height 20
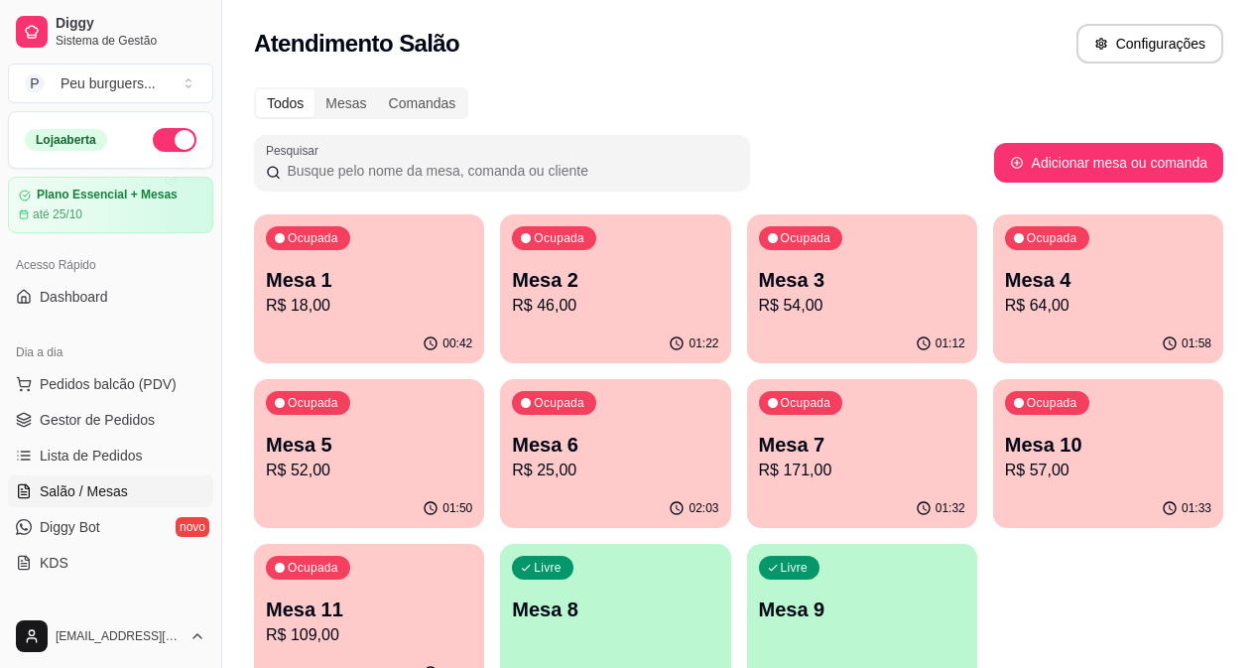
click at [759, 446] on p "Mesa 7" at bounding box center [862, 445] width 206 height 28
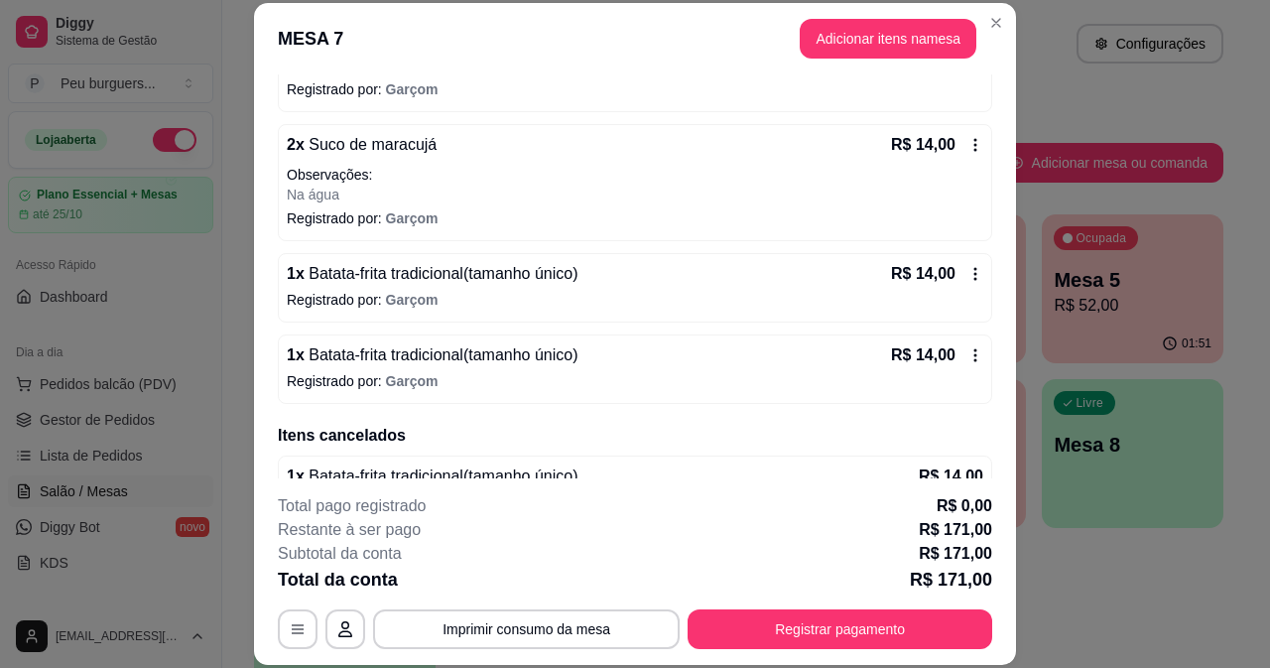
scroll to position [926, 0]
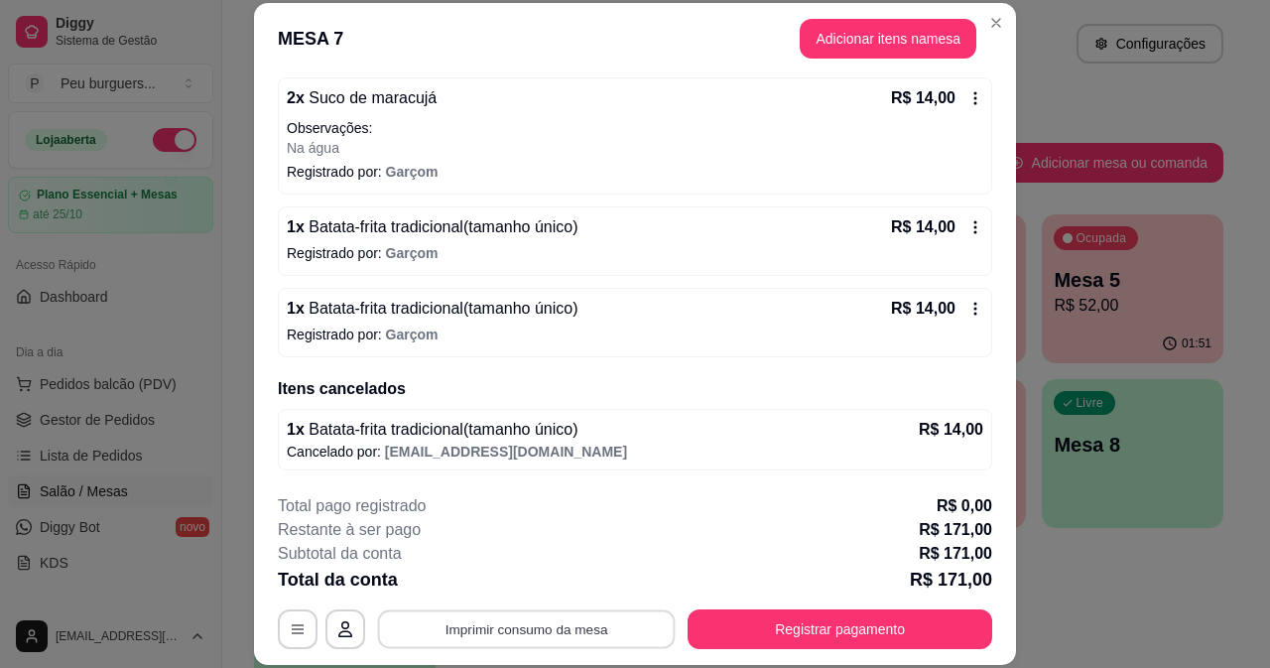
click at [593, 624] on button "Imprimir consumo da mesa" at bounding box center [527, 628] width 298 height 39
click at [603, 638] on button "Imprimir consumo da mesa" at bounding box center [527, 628] width 298 height 39
click at [528, 633] on button "Imprimir consumo da mesa" at bounding box center [527, 628] width 298 height 39
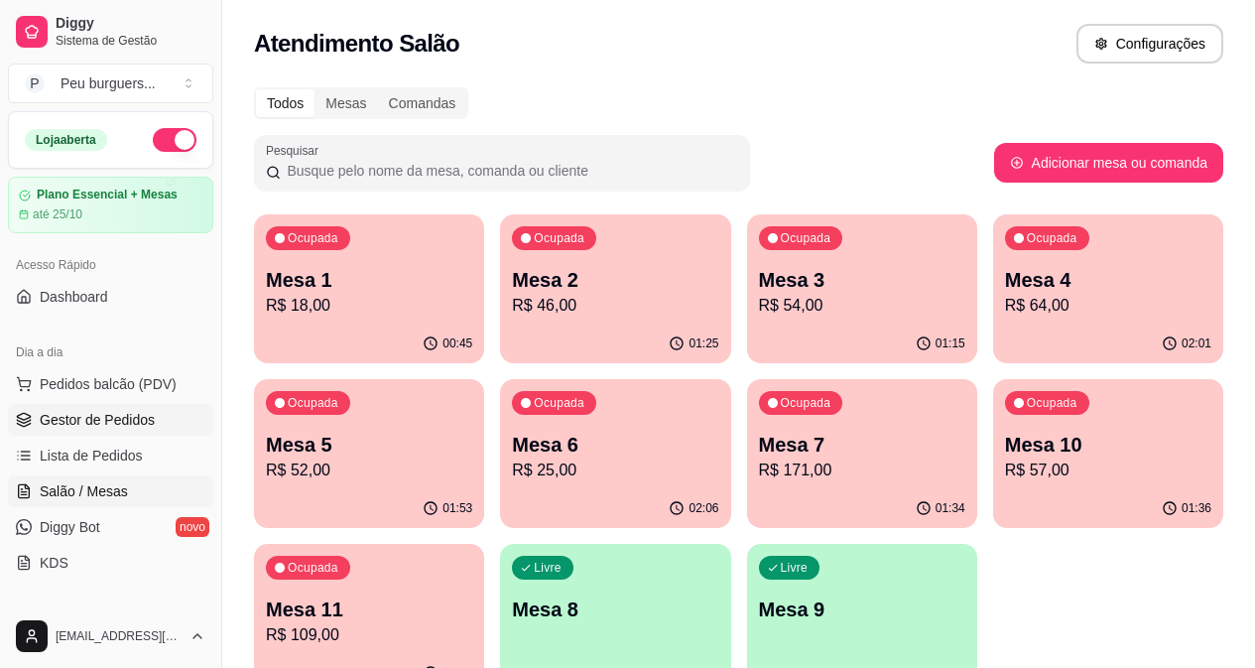
click at [97, 406] on link "Gestor de Pedidos" at bounding box center [110, 420] width 205 height 32
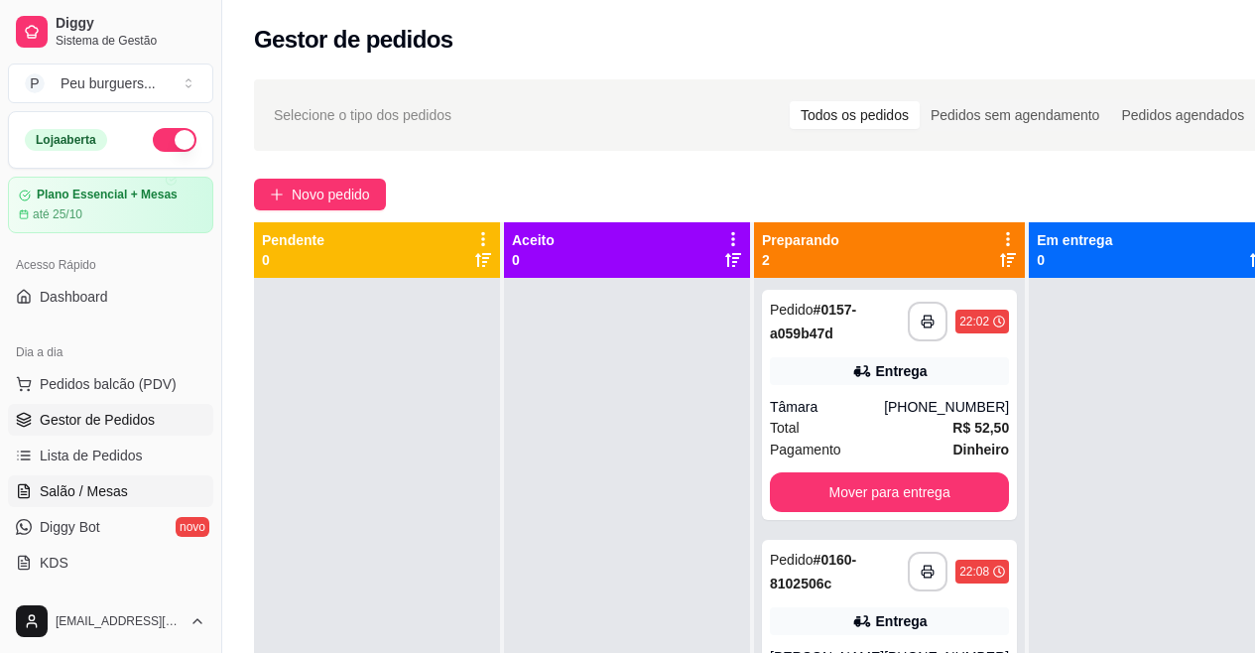
click at [67, 479] on link "Salão / Mesas" at bounding box center [110, 491] width 205 height 32
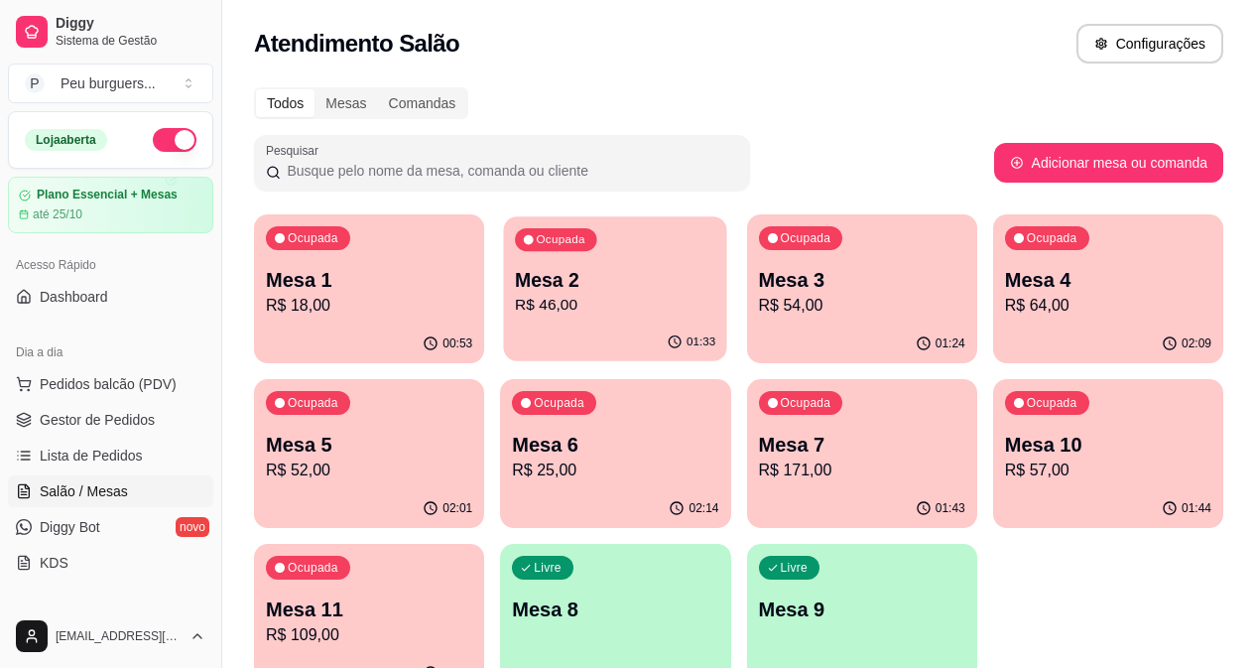
click at [504, 338] on div "01:33" at bounding box center [615, 342] width 223 height 38
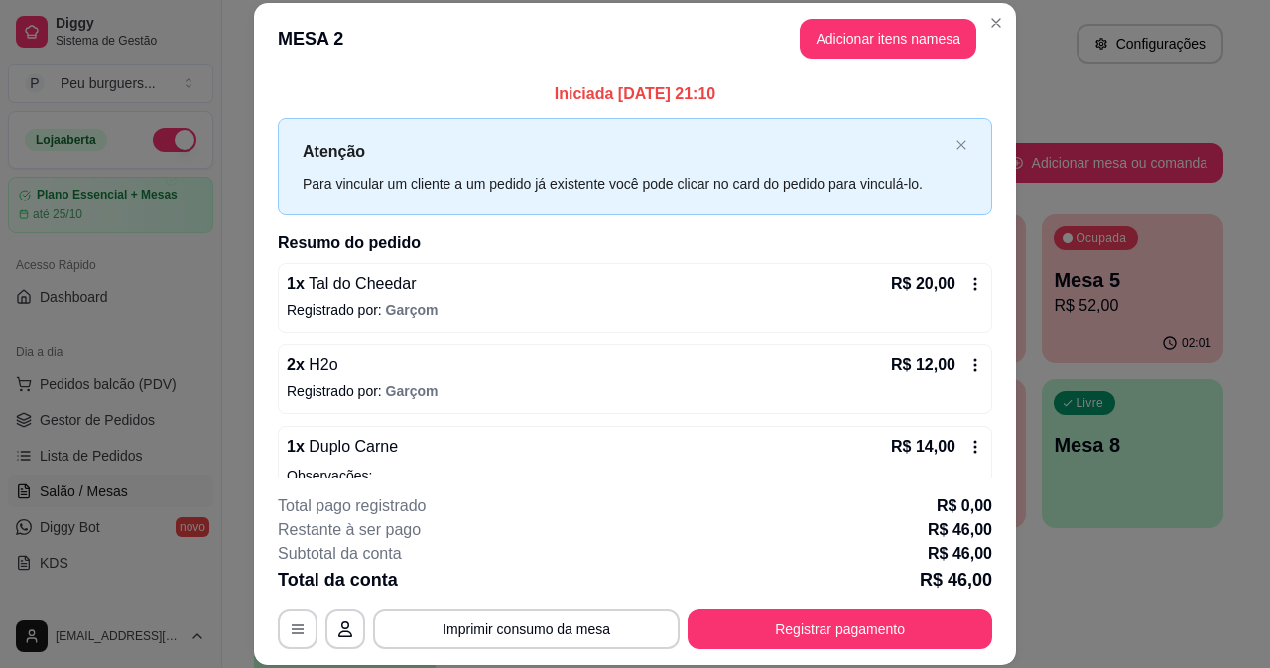
click at [967, 358] on icon at bounding box center [975, 365] width 16 height 16
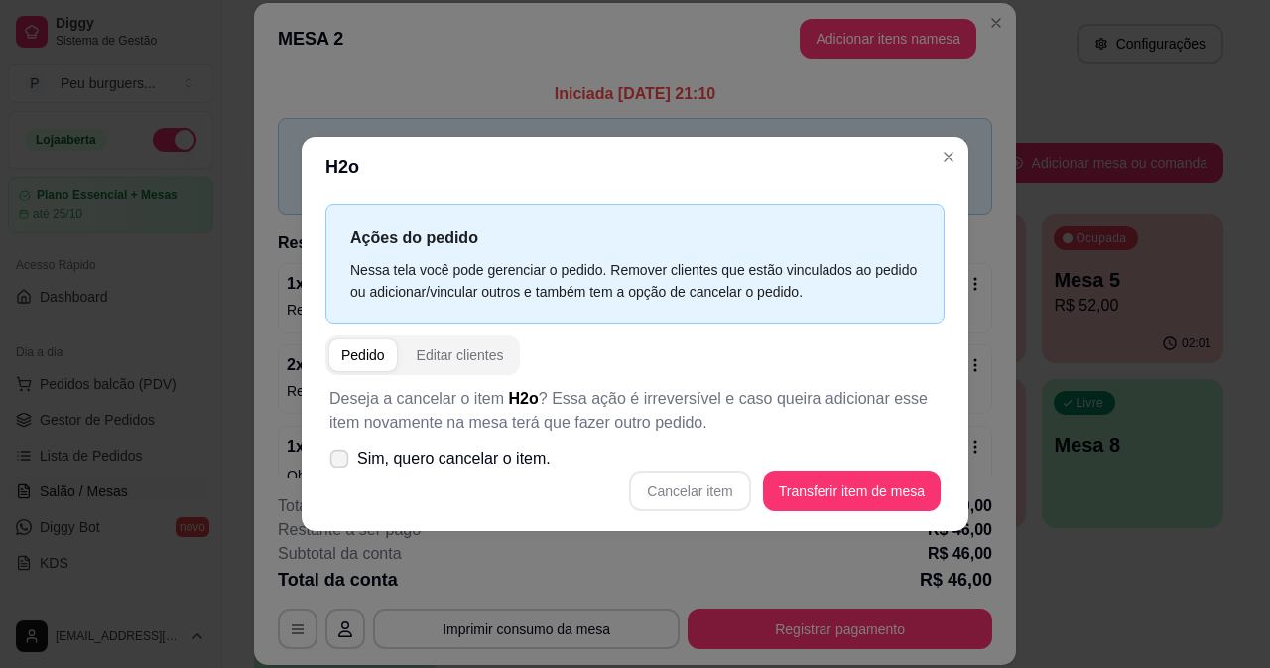
click at [347, 450] on label "Sim, quero cancelar o item." at bounding box center [440, 459] width 237 height 40
click at [341, 461] on input "Sim, quero cancelar o item." at bounding box center [334, 467] width 13 height 13
checkbox input "true"
click at [693, 453] on div "Deseja a cancelar o item H2o ? Essa ação é irreversível e caso queira adicionar…" at bounding box center [634, 449] width 619 height 148
click at [707, 483] on button "Cancelar item" at bounding box center [690, 490] width 118 height 39
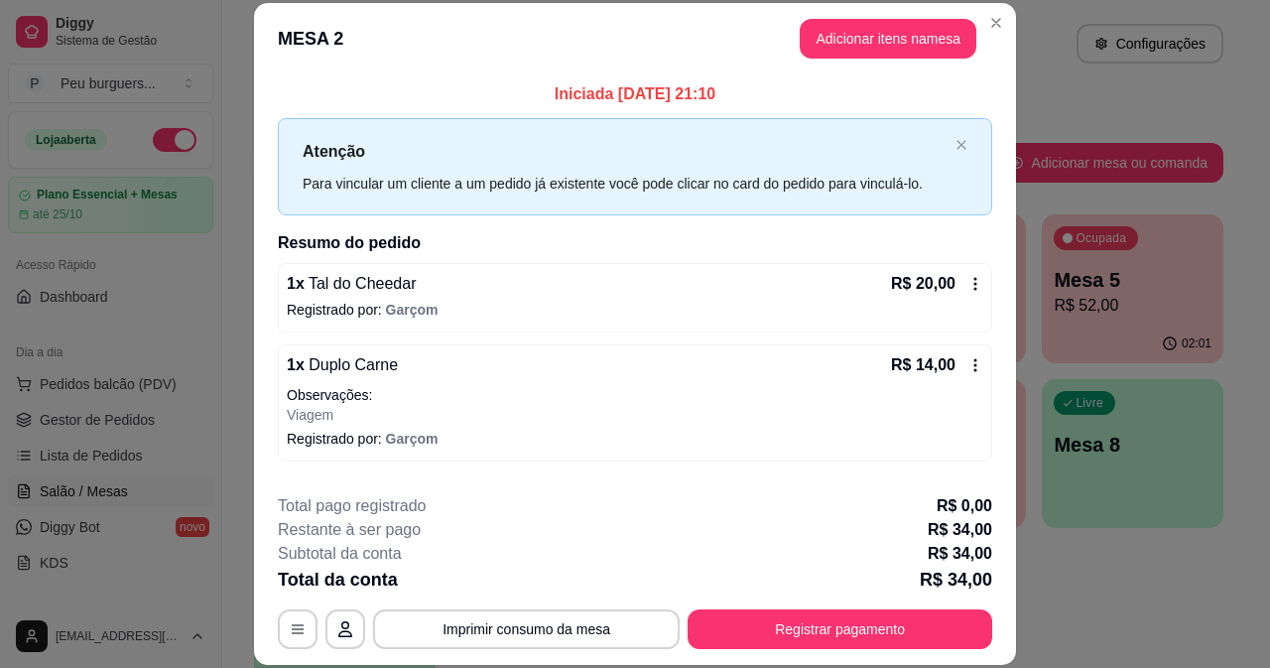
scroll to position [104, 0]
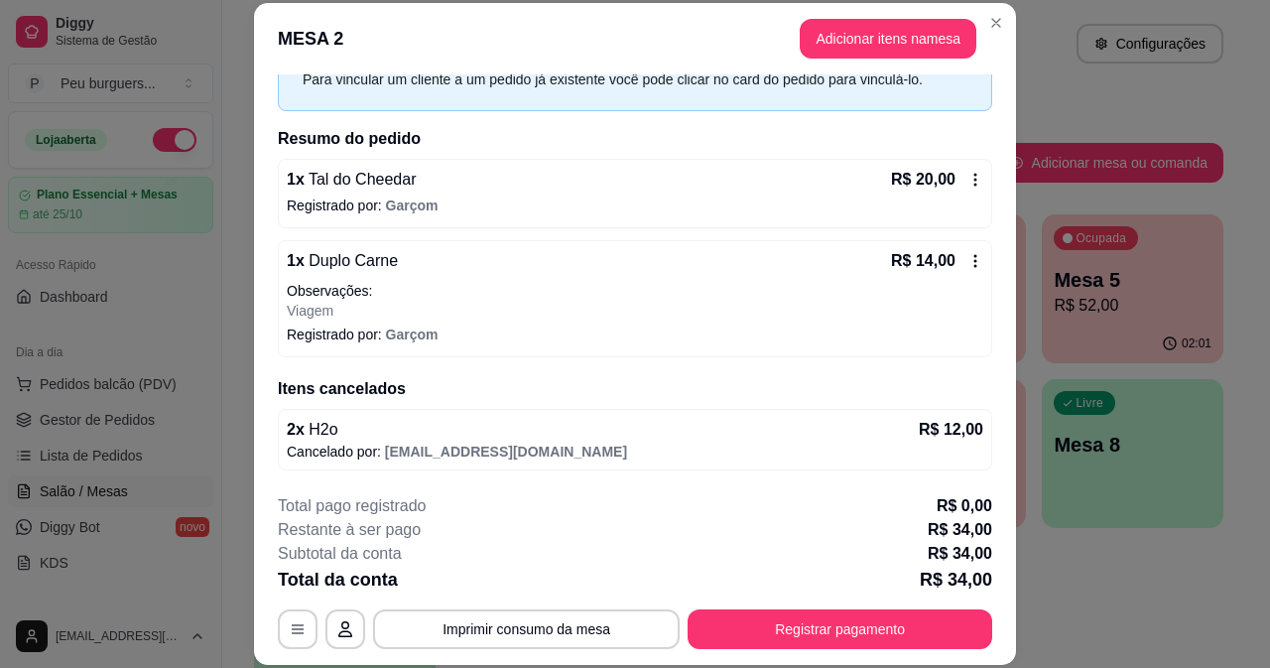
drag, startPoint x: 494, startPoint y: 418, endPoint x: 504, endPoint y: 412, distance: 11.6
click at [504, 412] on div "2 x H2o R$ 12,00 Cancelado por: [EMAIL_ADDRESS][DOMAIN_NAME]" at bounding box center [635, 440] width 714 height 62
drag, startPoint x: 480, startPoint y: 420, endPoint x: 492, endPoint y: 416, distance: 12.6
click at [492, 416] on div "2 x H2o R$ 12,00 Cancelado por: [EMAIL_ADDRESS][DOMAIN_NAME]" at bounding box center [635, 440] width 714 height 62
click at [298, 426] on p "2 x H2o" at bounding box center [313, 430] width 52 height 24
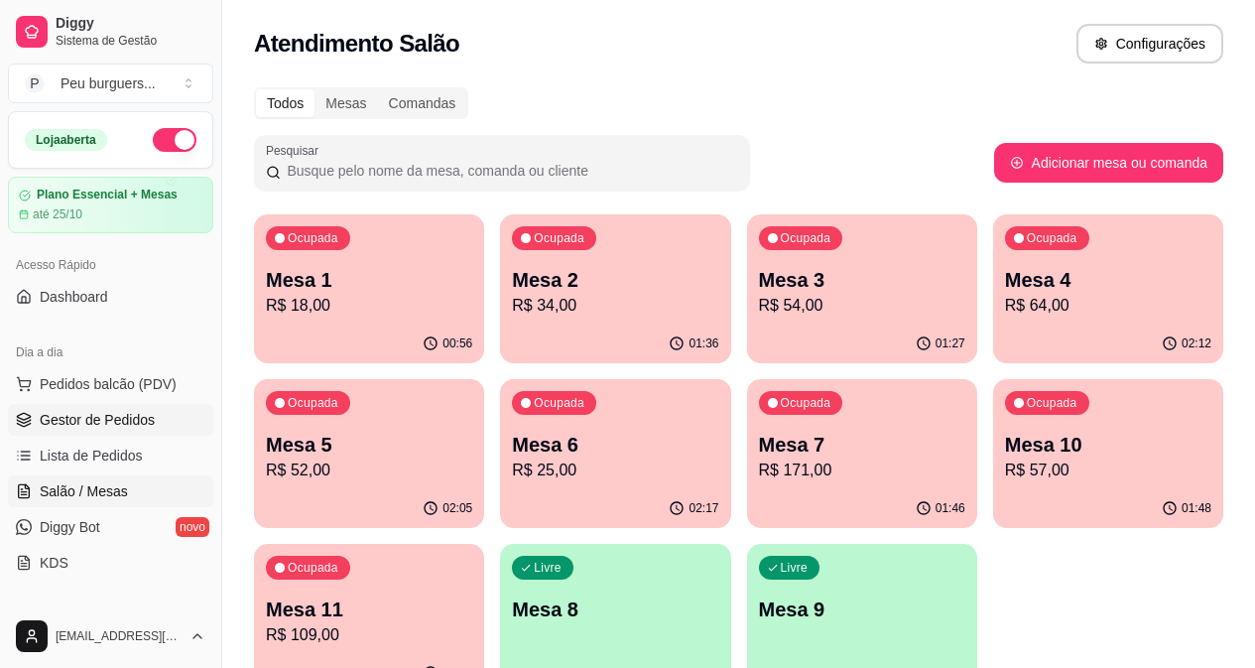
click at [108, 426] on span "Gestor de Pedidos" at bounding box center [97, 420] width 115 height 20
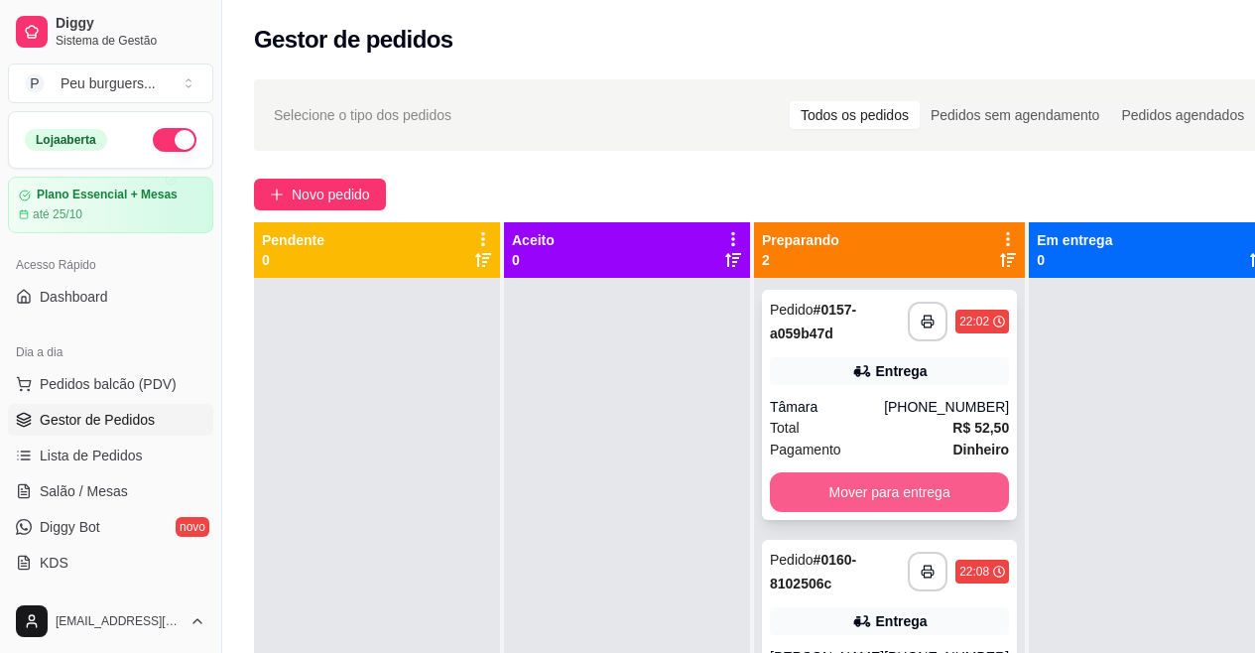
click at [878, 491] on button "Mover para entrega" at bounding box center [889, 492] width 239 height 40
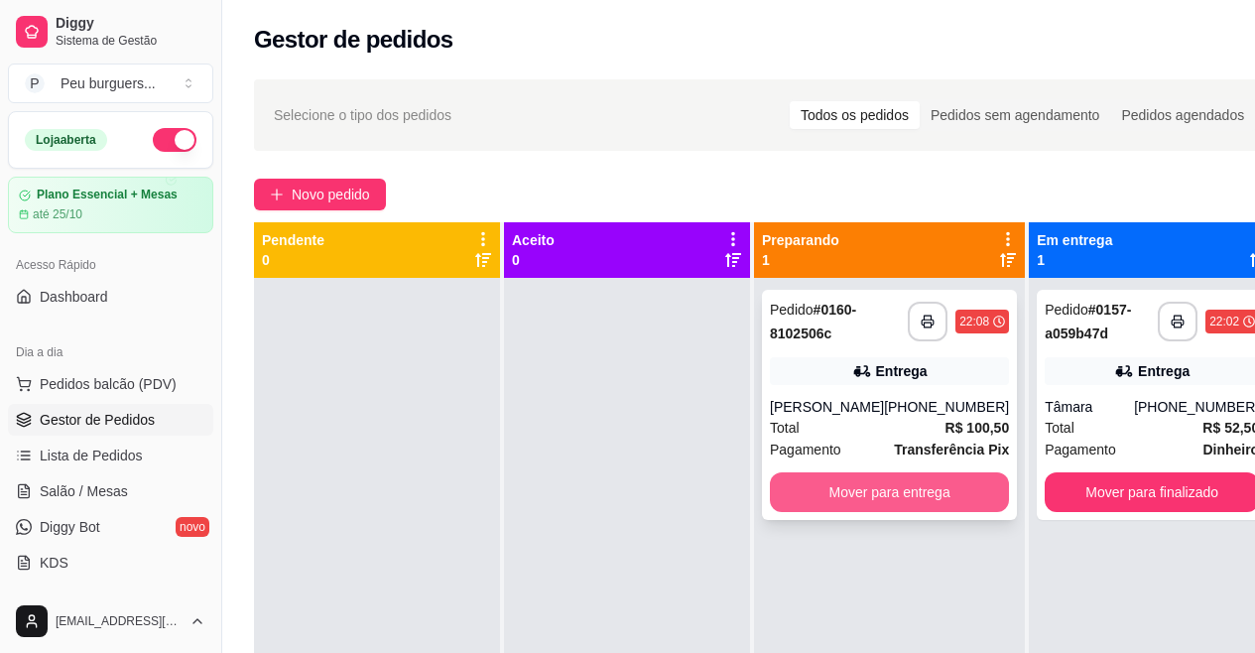
click at [904, 507] on button "Mover para entrega" at bounding box center [889, 492] width 239 height 40
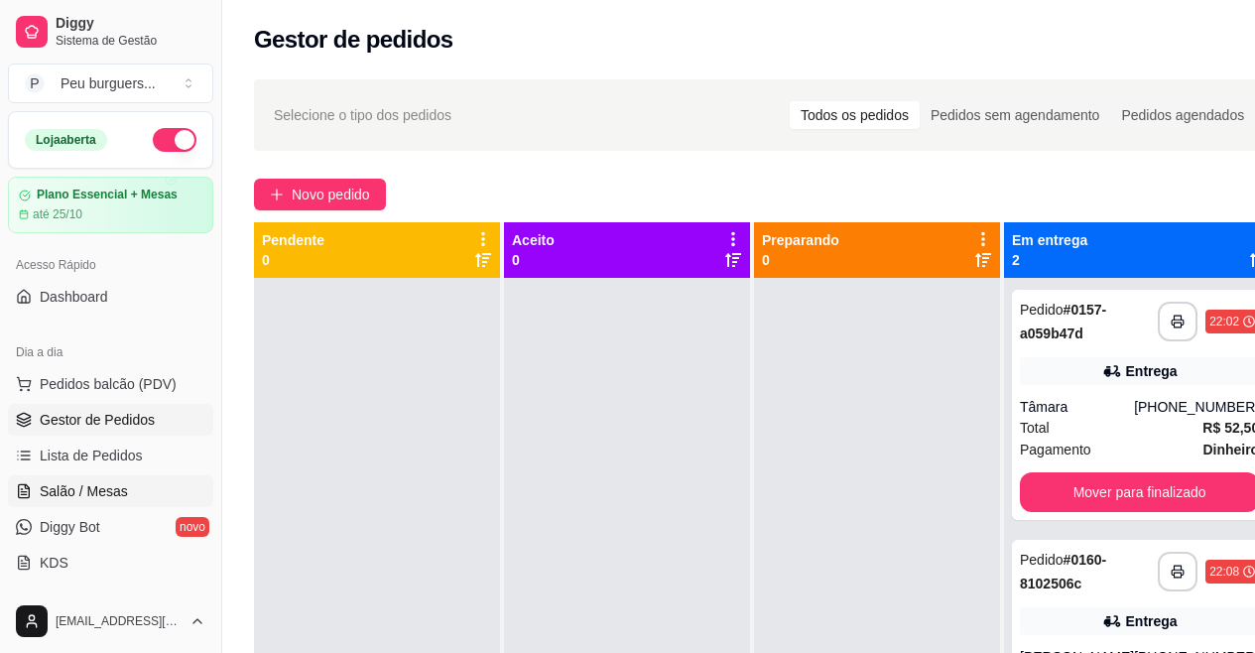
click at [89, 495] on span "Salão / Mesas" at bounding box center [84, 491] width 88 height 20
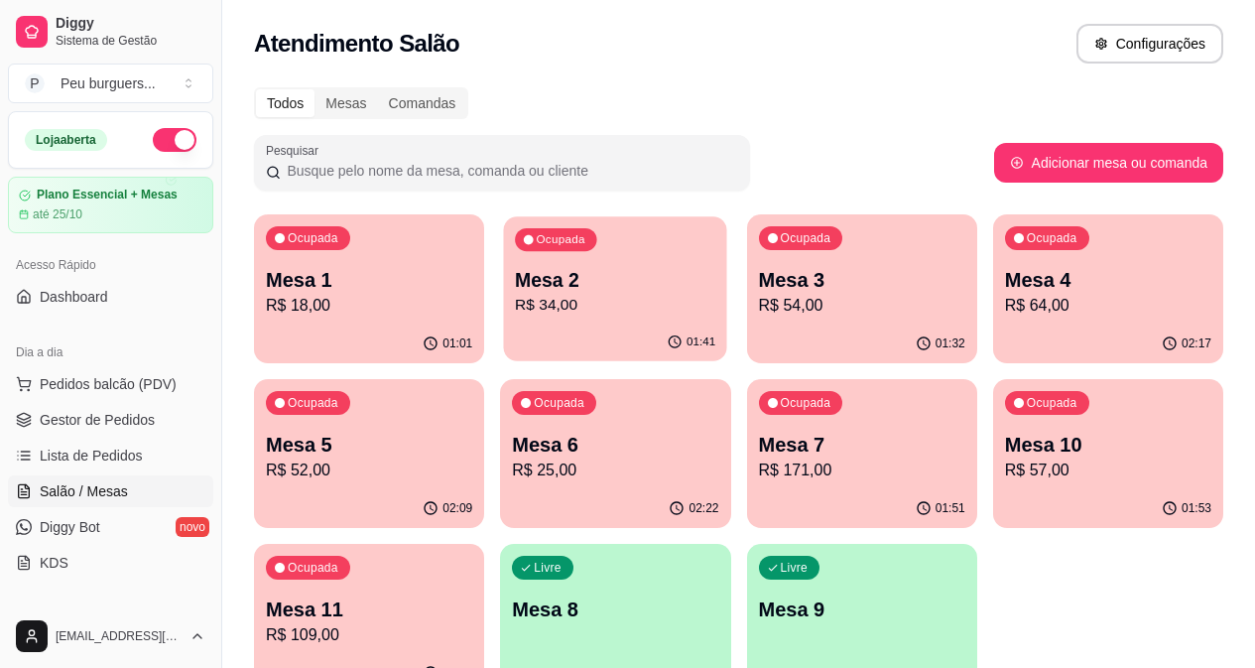
click at [528, 285] on p "Mesa 2" at bounding box center [615, 280] width 200 height 27
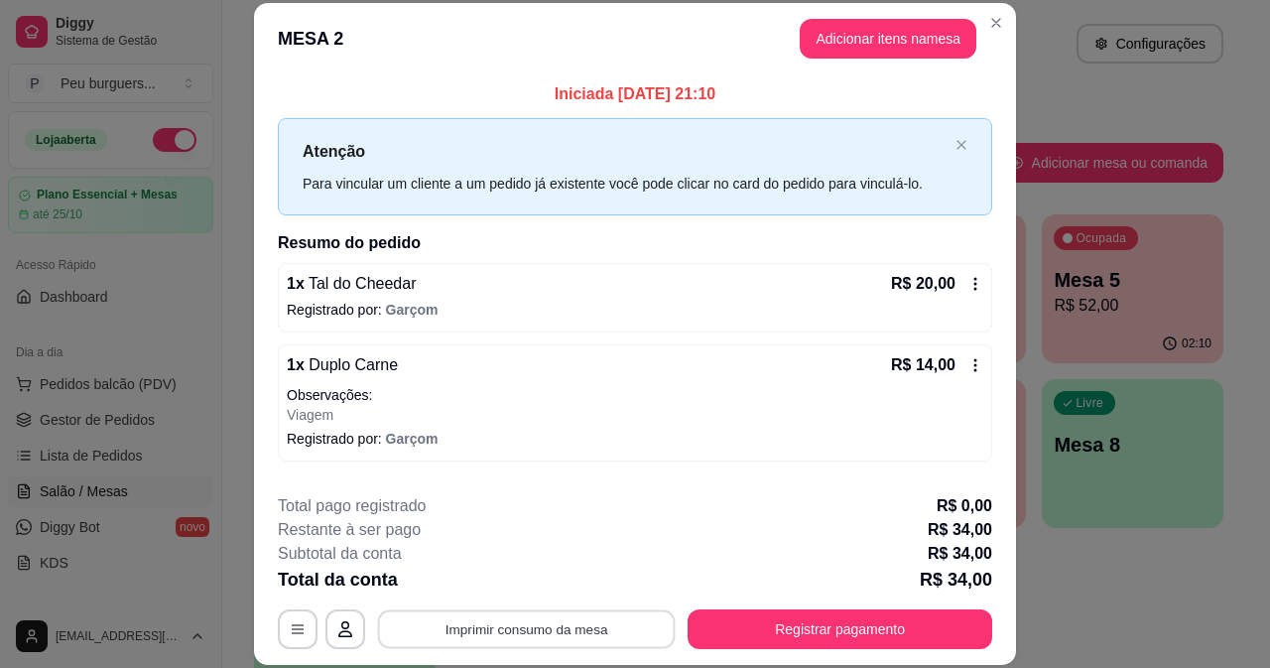
click at [560, 619] on button "Imprimir consumo da mesa" at bounding box center [527, 628] width 298 height 39
click at [990, 6] on header "MESA 2 Adicionar itens na mesa" at bounding box center [635, 38] width 762 height 71
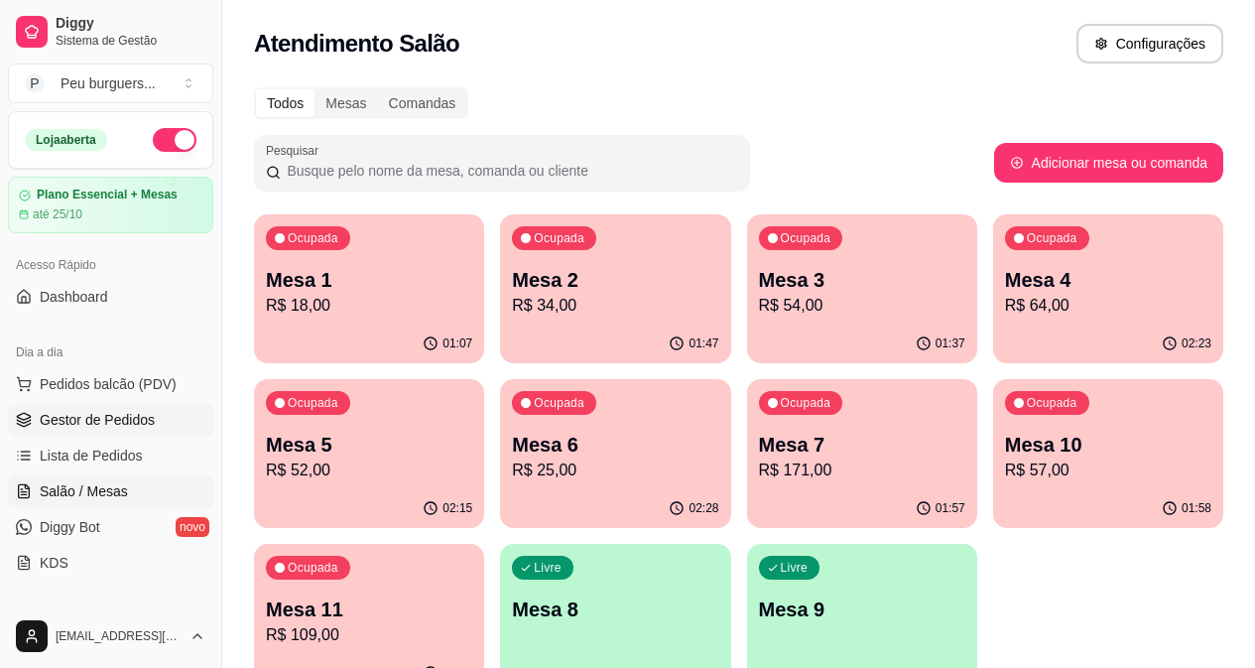
click at [97, 426] on span "Gestor de Pedidos" at bounding box center [97, 420] width 115 height 20
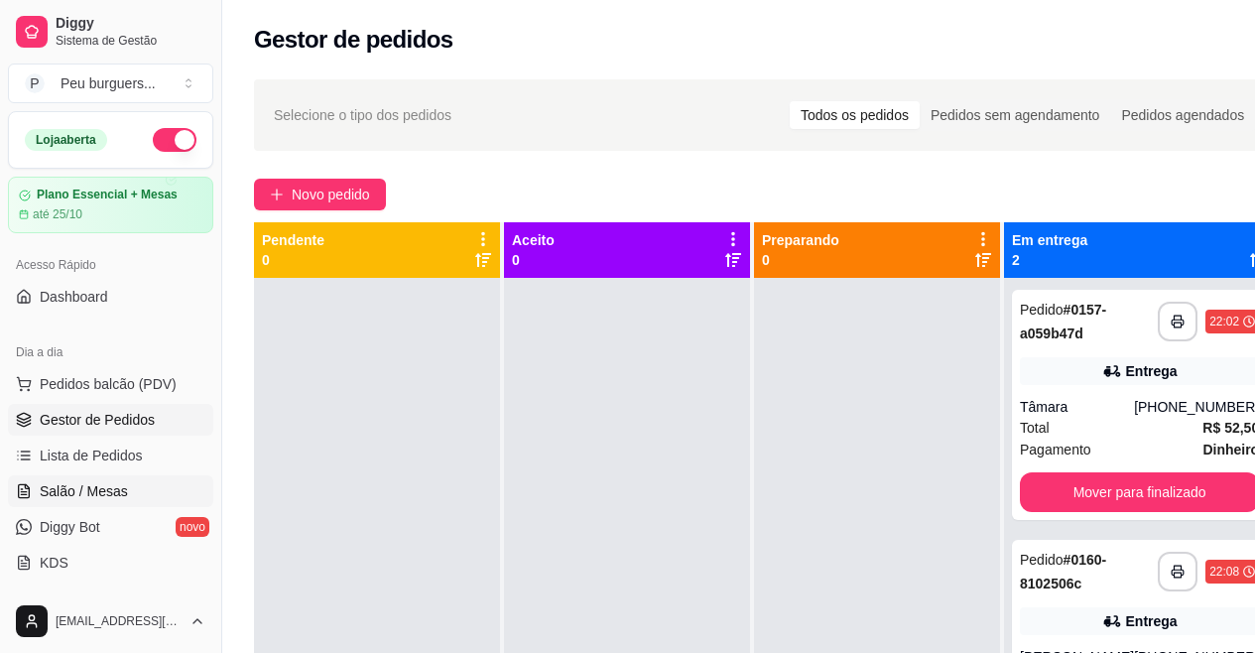
click at [75, 489] on span "Salão / Mesas" at bounding box center [84, 491] width 88 height 20
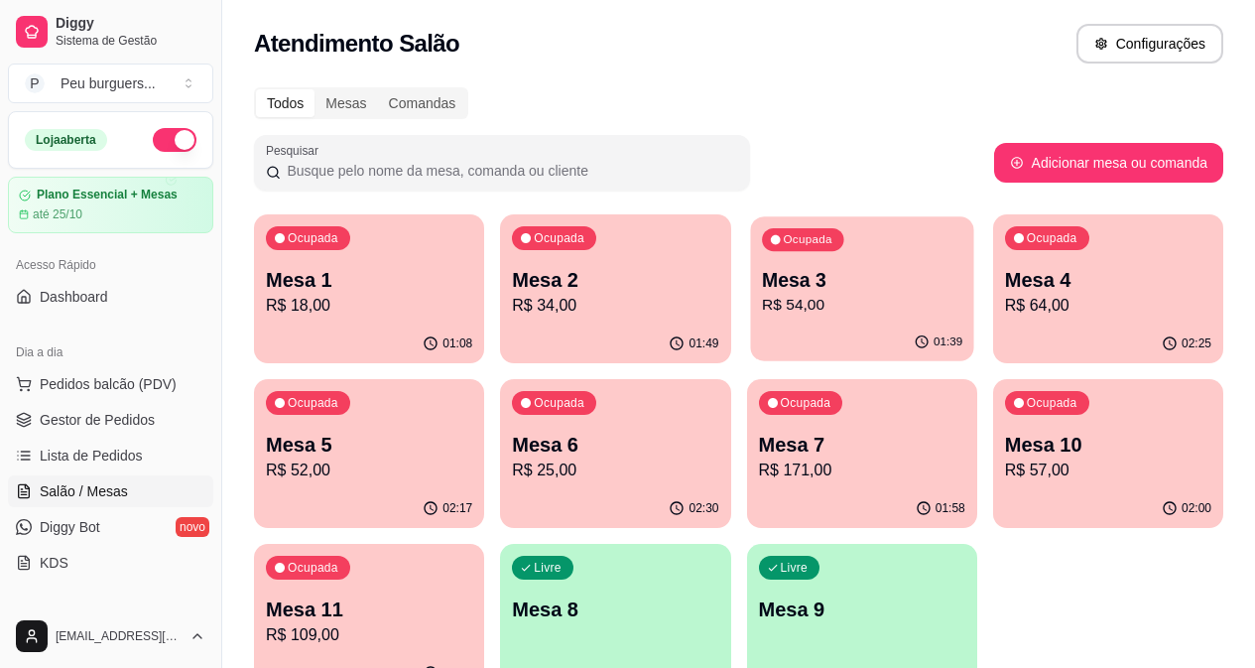
click at [762, 303] on p "R$ 54,00" at bounding box center [862, 305] width 200 height 23
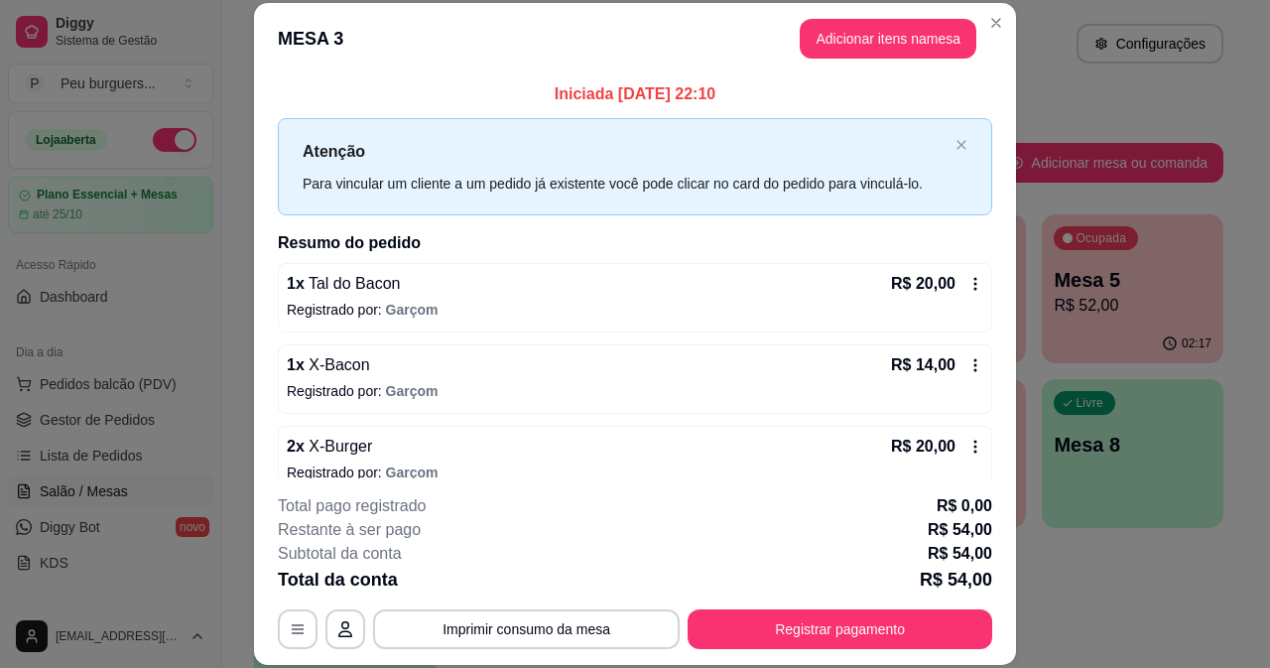
click at [967, 360] on icon at bounding box center [975, 365] width 16 height 16
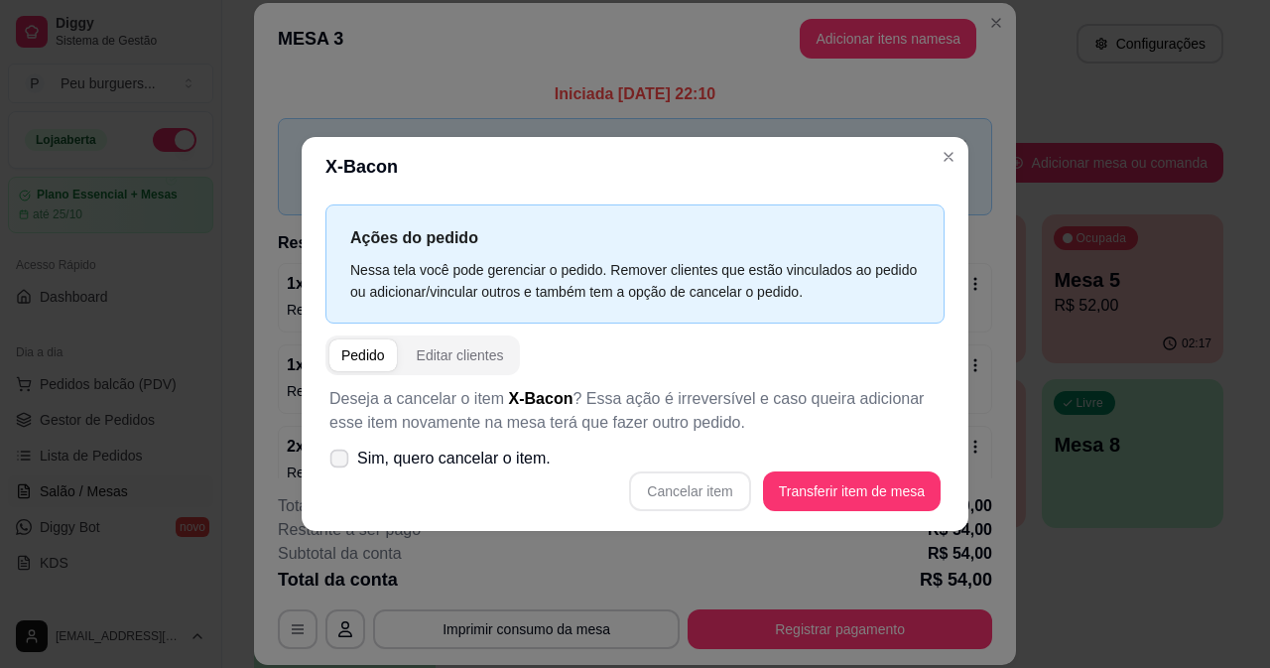
click at [345, 451] on span at bounding box center [339, 458] width 19 height 19
click at [341, 461] on input "Sim, quero cancelar o item." at bounding box center [334, 467] width 13 height 13
checkbox input "true"
click at [699, 483] on button "Cancelar item" at bounding box center [689, 491] width 121 height 40
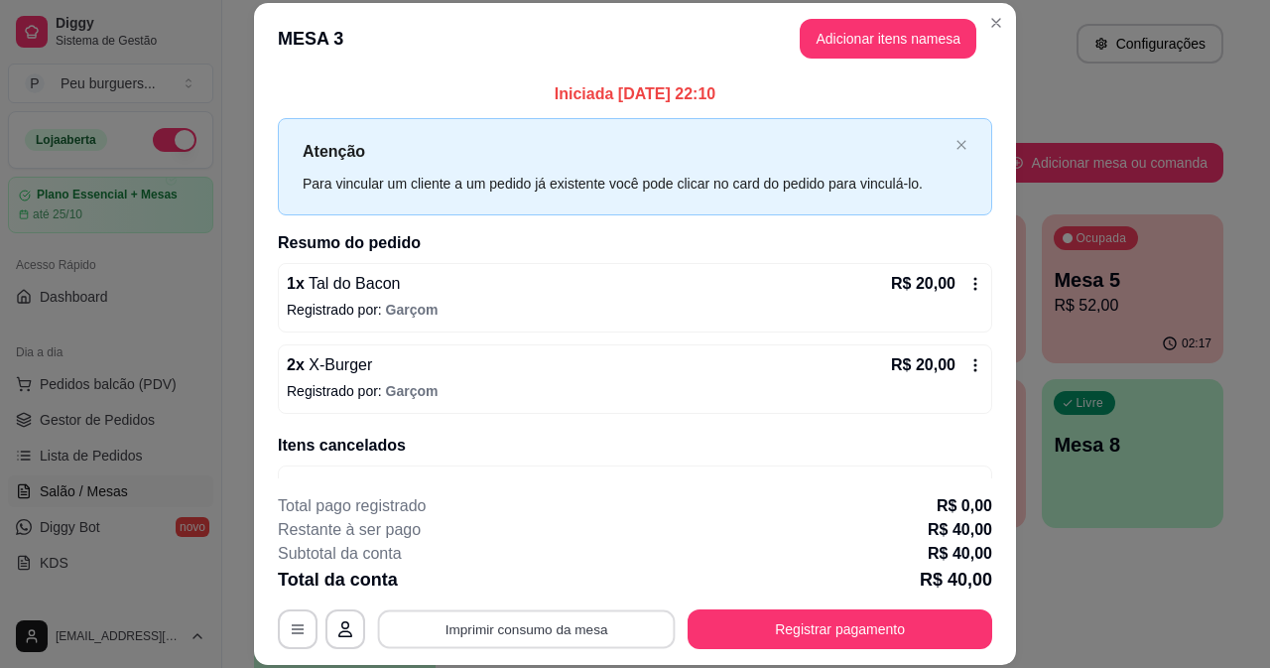
click at [629, 628] on button "Imprimir consumo da mesa" at bounding box center [527, 628] width 298 height 39
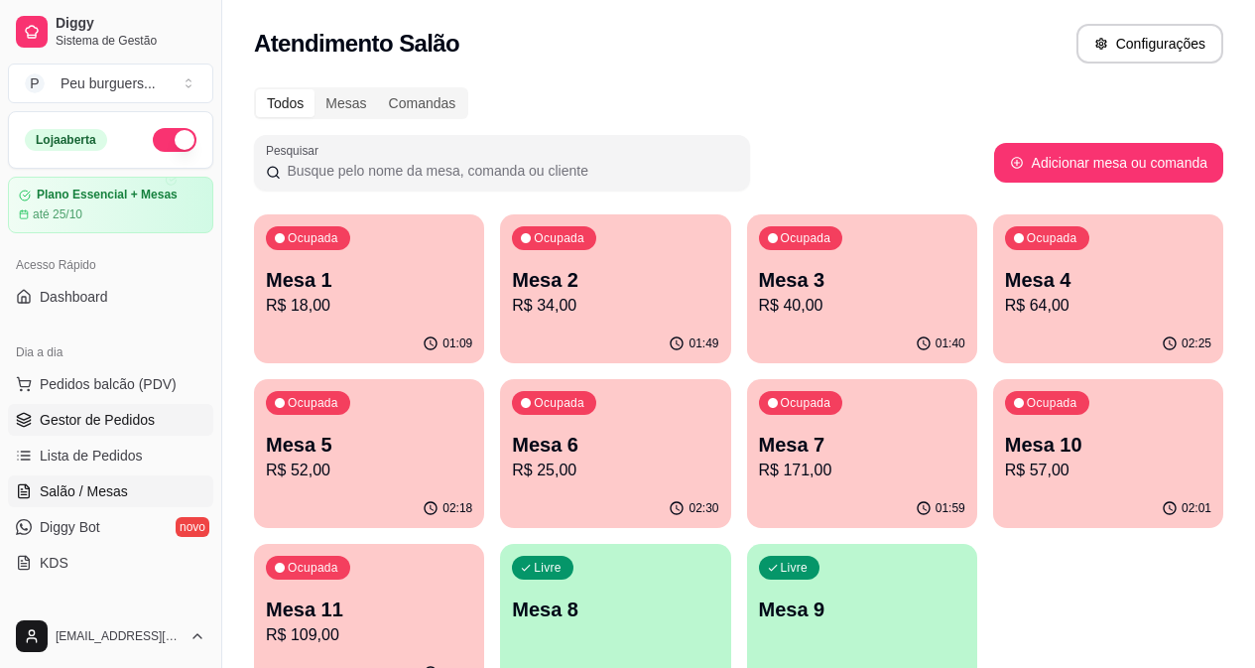
click at [96, 418] on span "Gestor de Pedidos" at bounding box center [97, 420] width 115 height 20
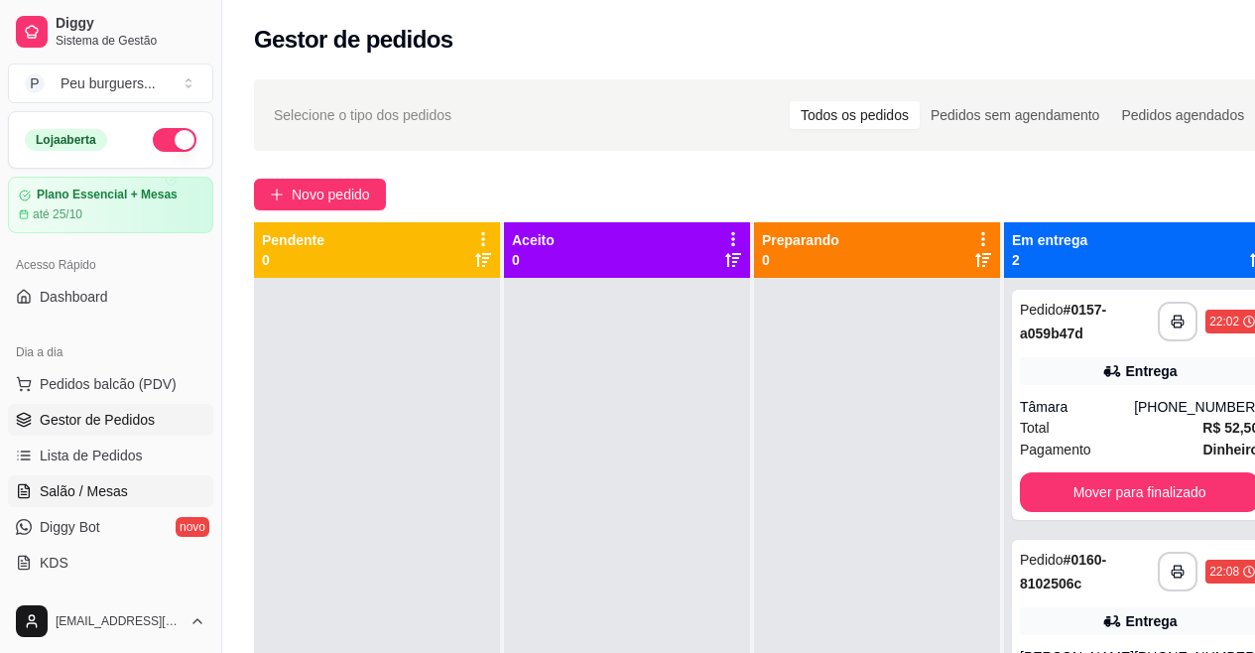
click at [71, 475] on link "Salão / Mesas" at bounding box center [110, 491] width 205 height 32
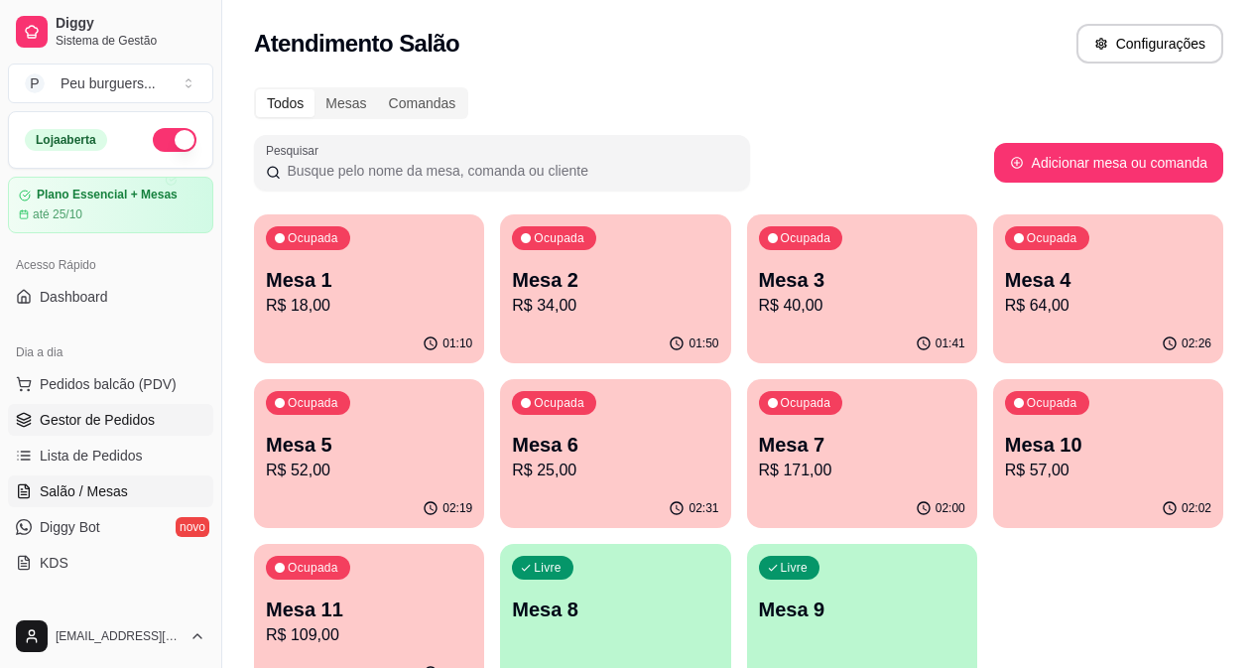
click at [121, 416] on span "Gestor de Pedidos" at bounding box center [97, 420] width 115 height 20
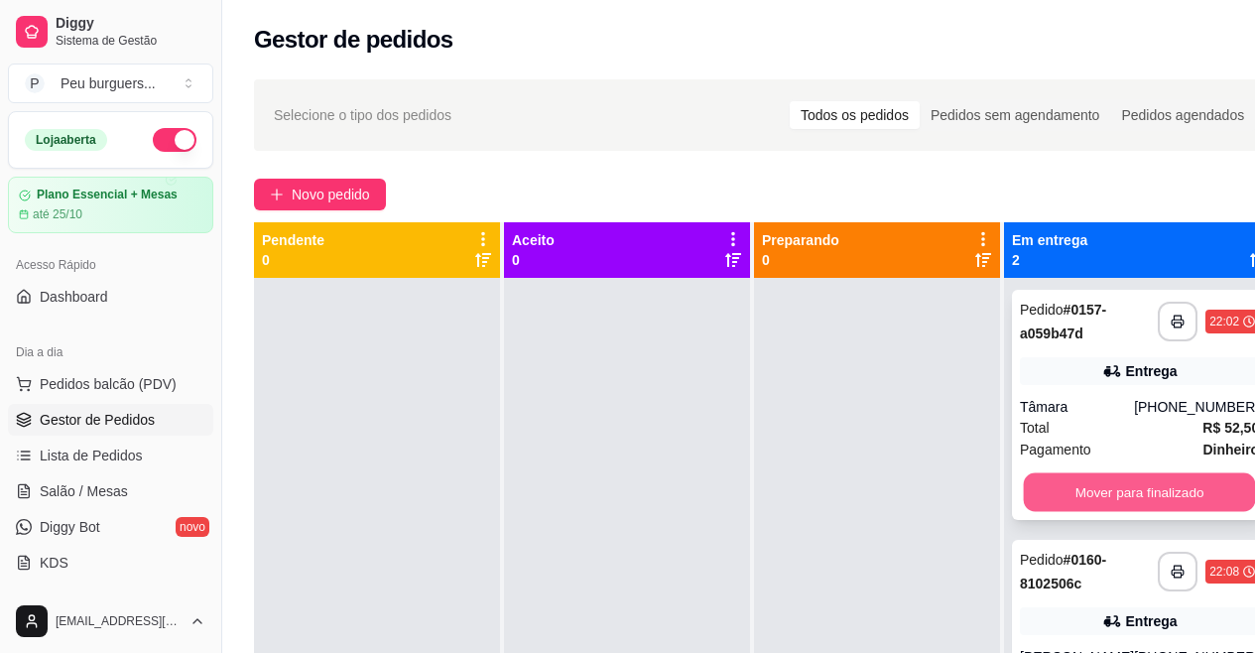
click at [1118, 493] on button "Mover para finalizado" at bounding box center [1140, 492] width 232 height 39
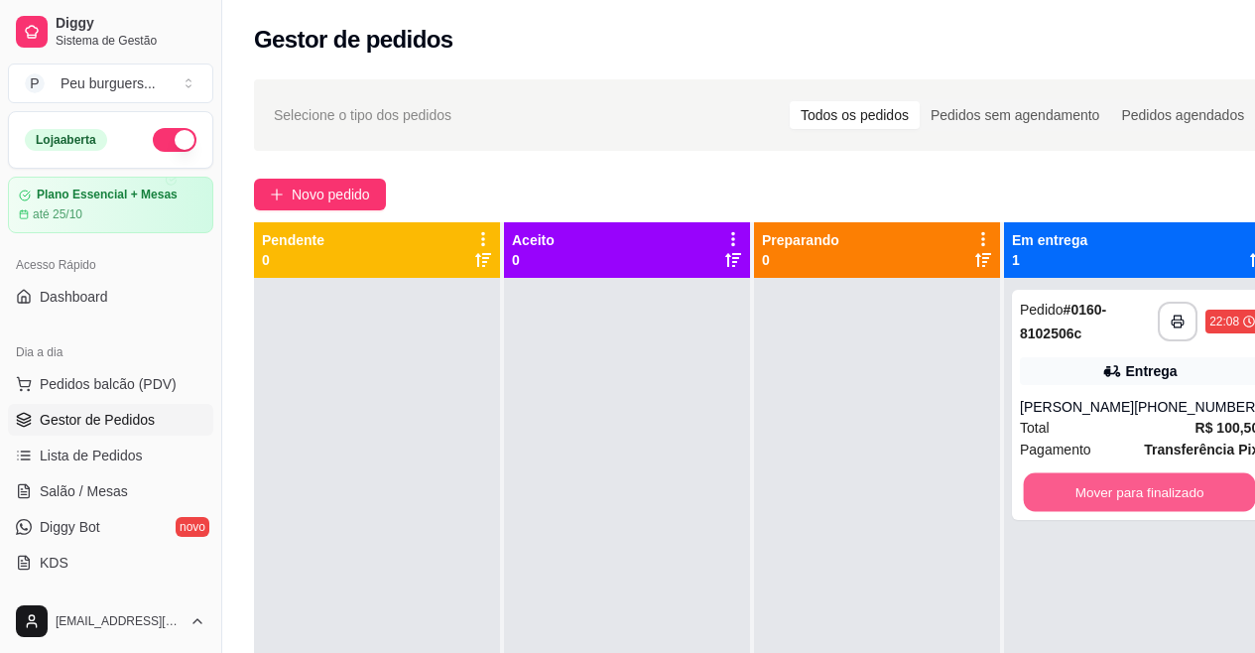
click at [1118, 493] on button "Mover para finalizado" at bounding box center [1140, 492] width 232 height 39
